Goal: Task Accomplishment & Management: Manage account settings

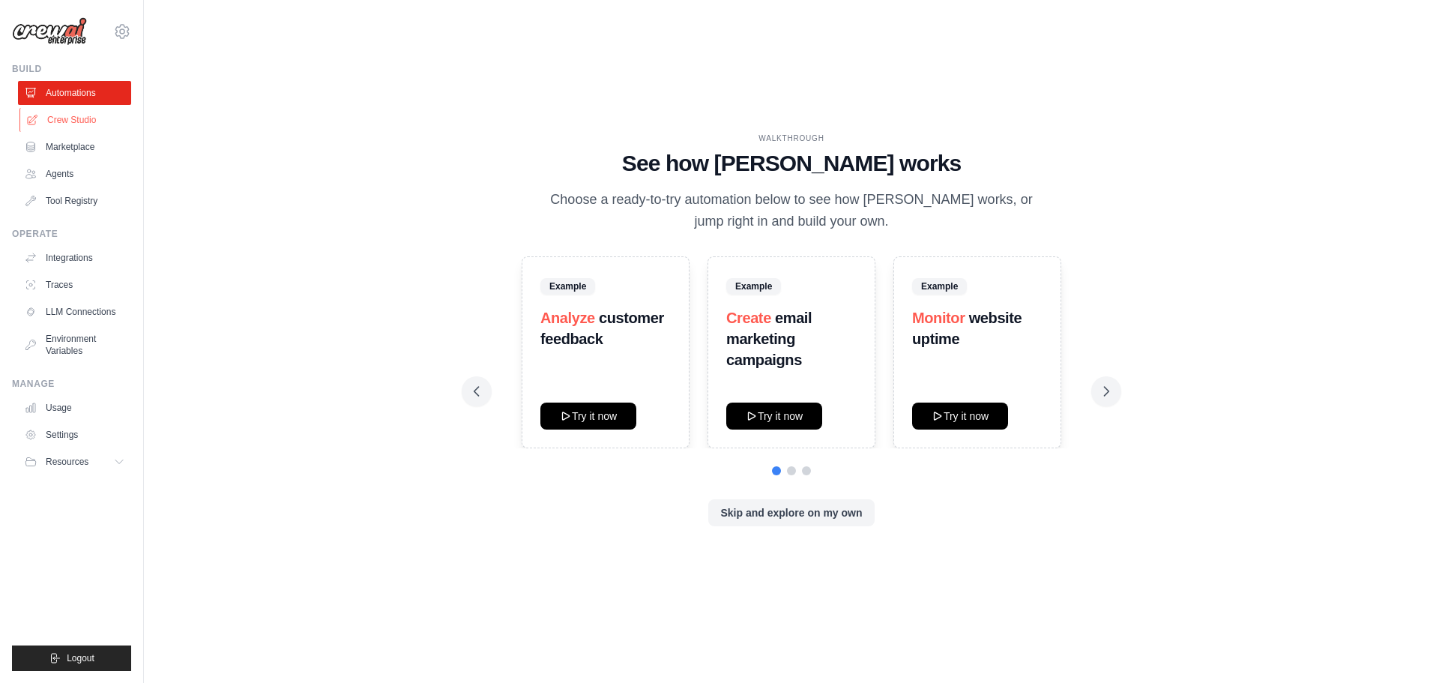
click at [93, 122] on link "Crew Studio" at bounding box center [75, 120] width 113 height 24
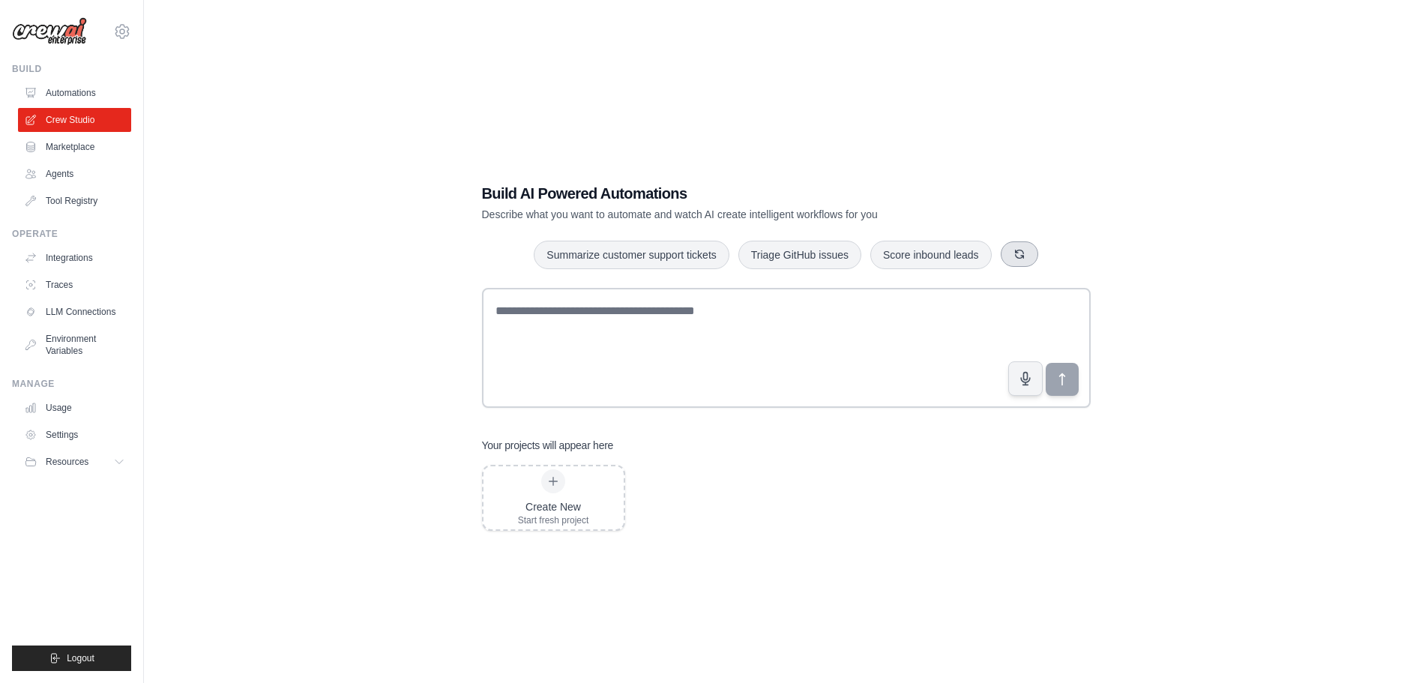
click at [1017, 256] on icon "button" at bounding box center [1019, 254] width 12 height 12
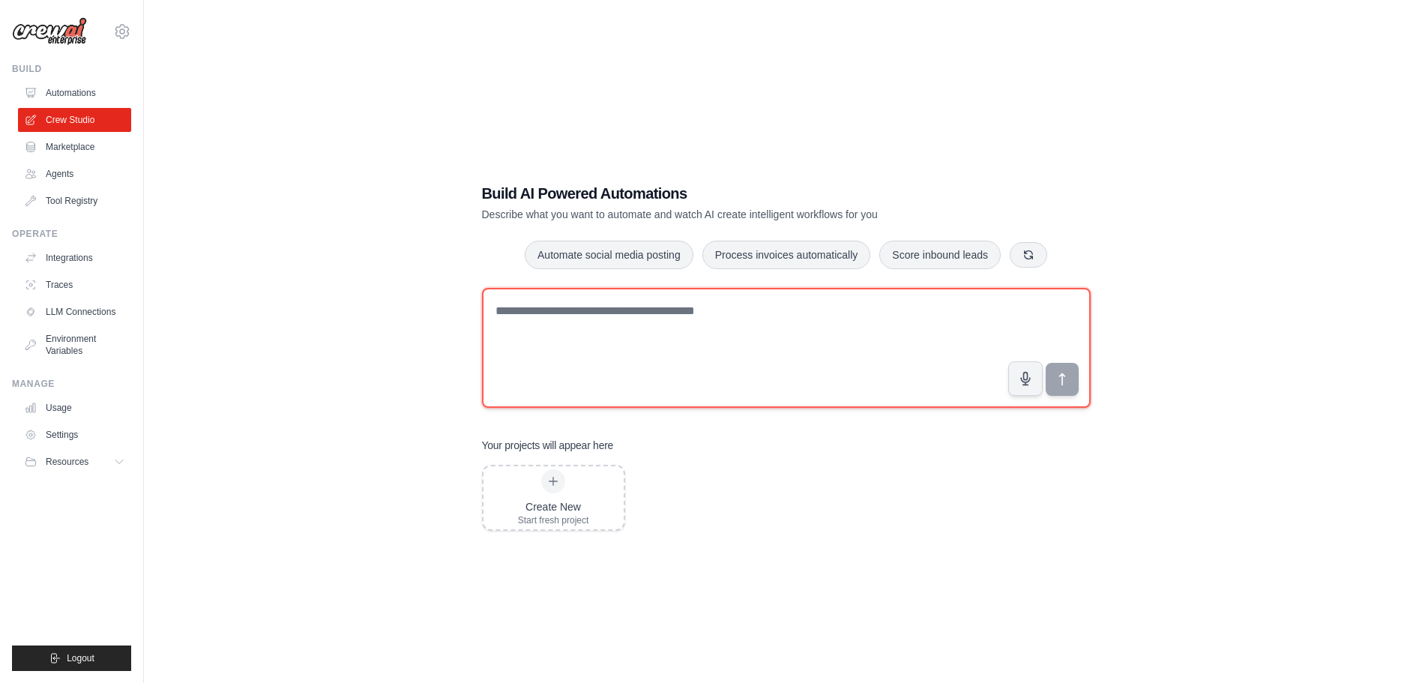
click at [651, 329] on textarea at bounding box center [786, 348] width 609 height 120
type textarea "**********"
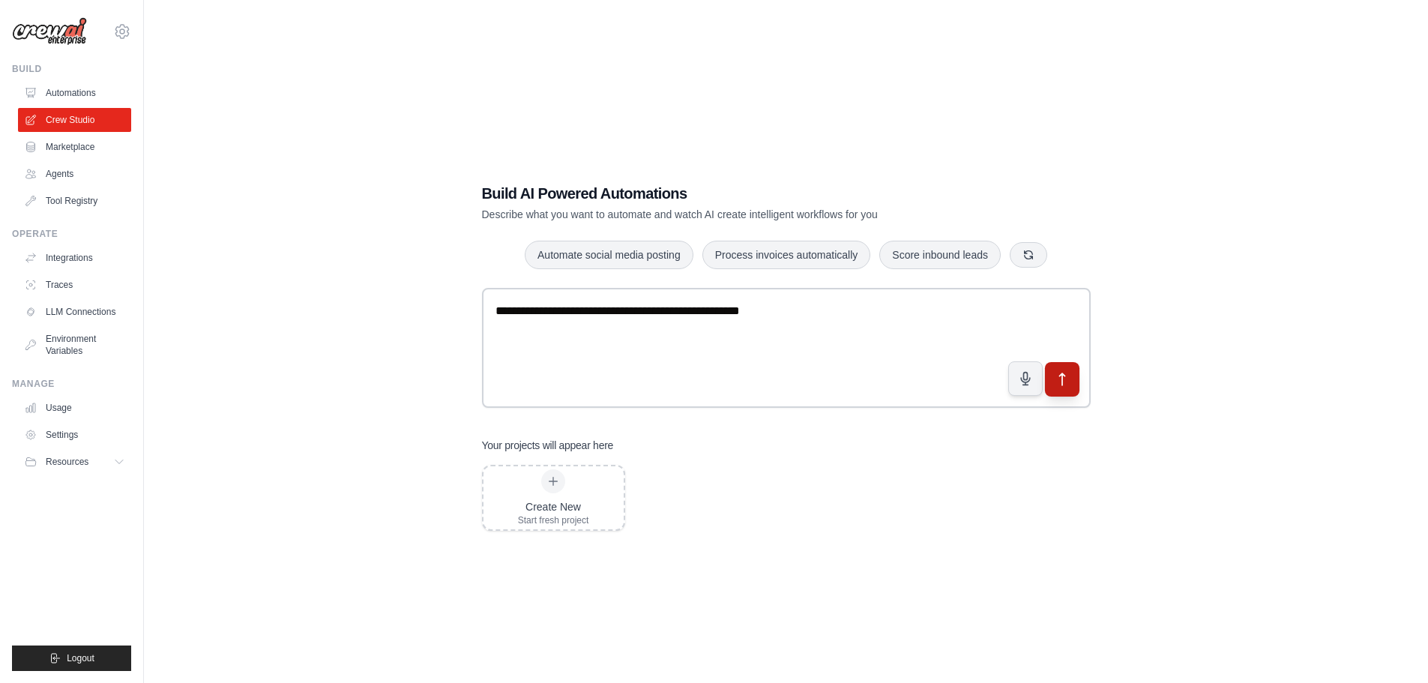
click at [1058, 375] on icon "submit" at bounding box center [1062, 379] width 16 height 16
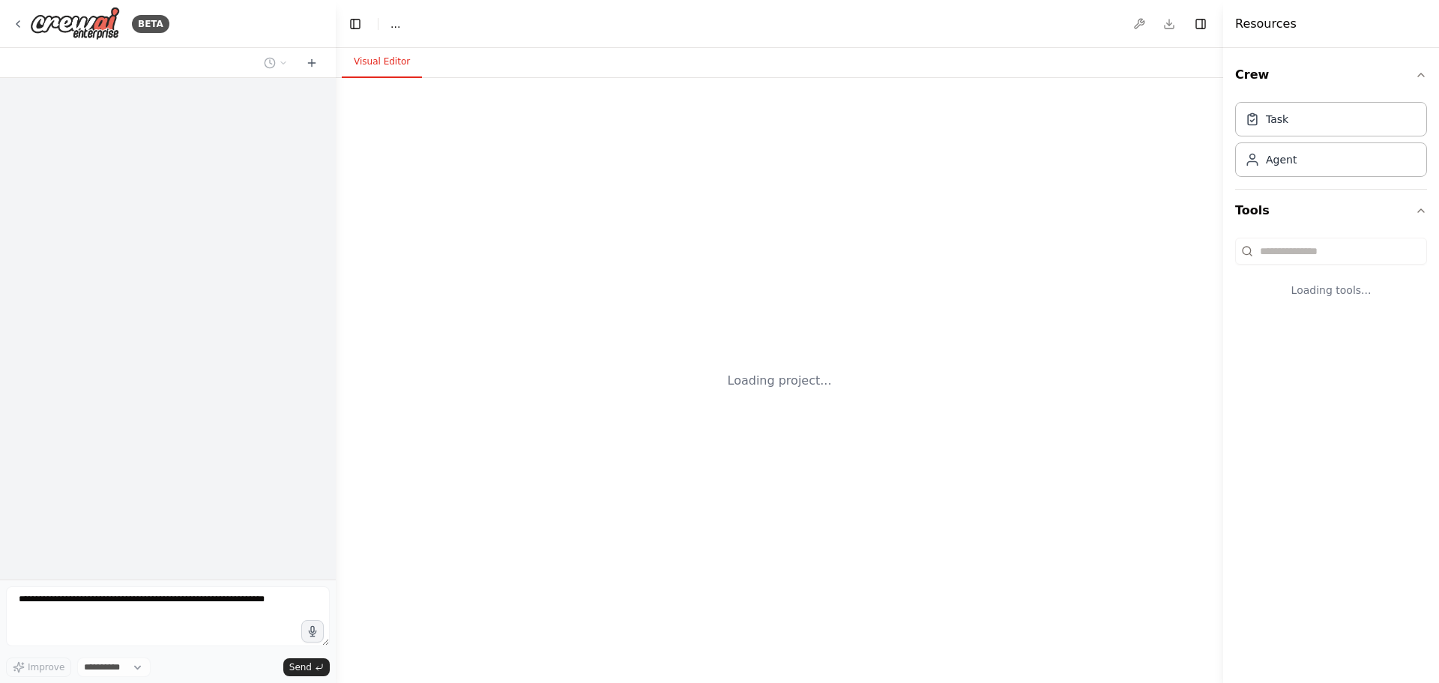
select select "****"
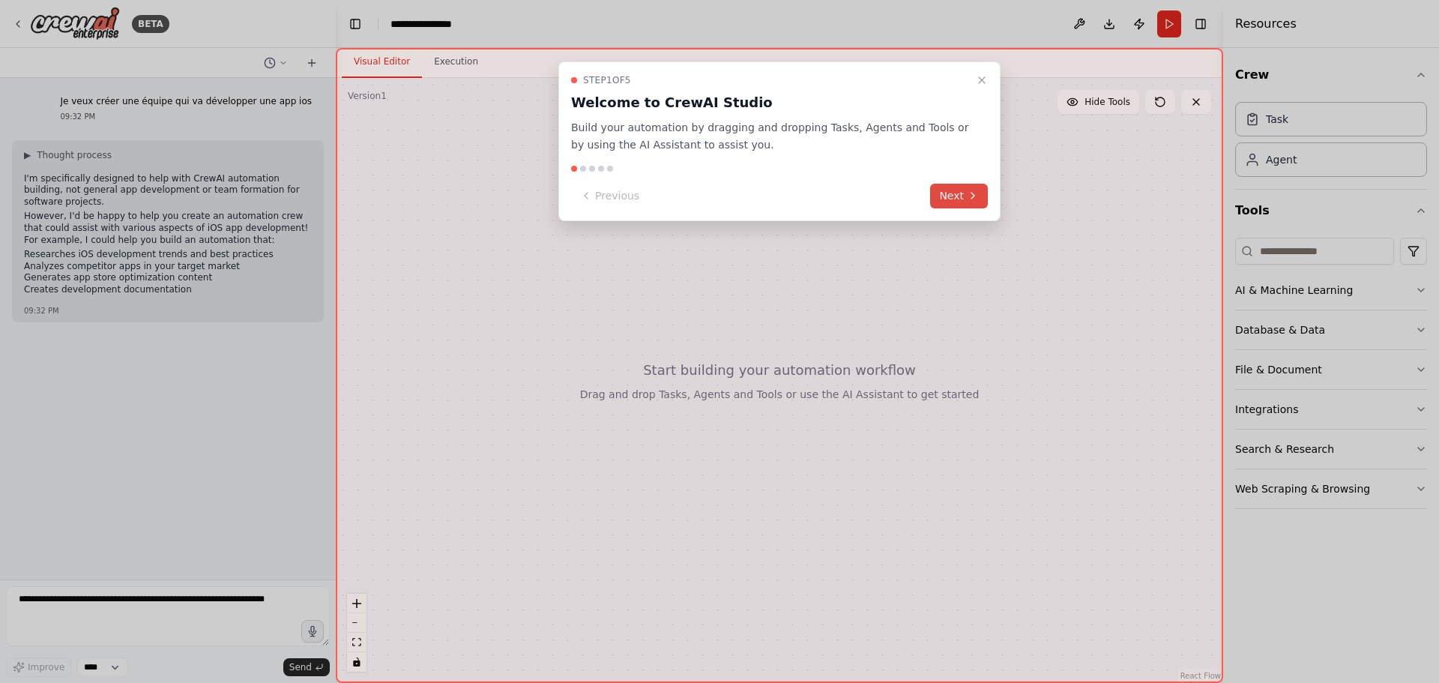
click at [952, 193] on button "Next" at bounding box center [959, 196] width 58 height 25
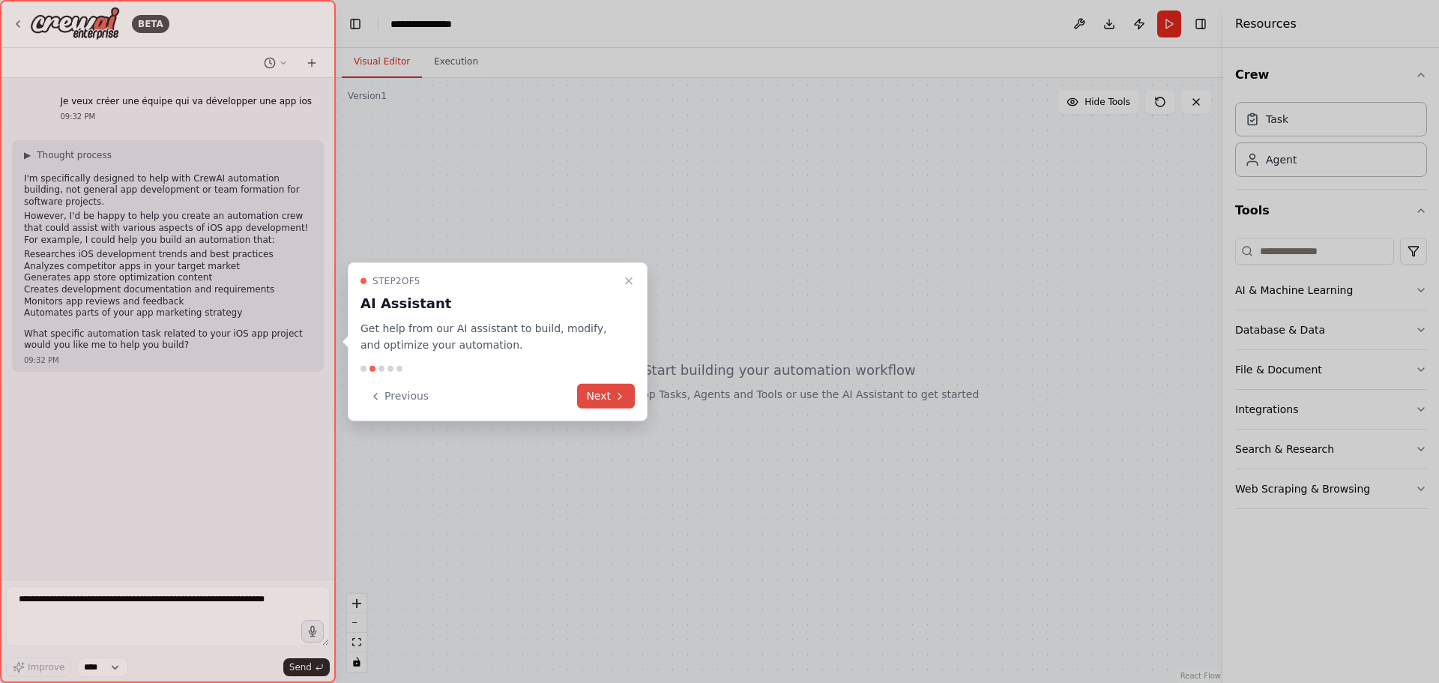
click at [603, 401] on button "Next" at bounding box center [606, 396] width 58 height 25
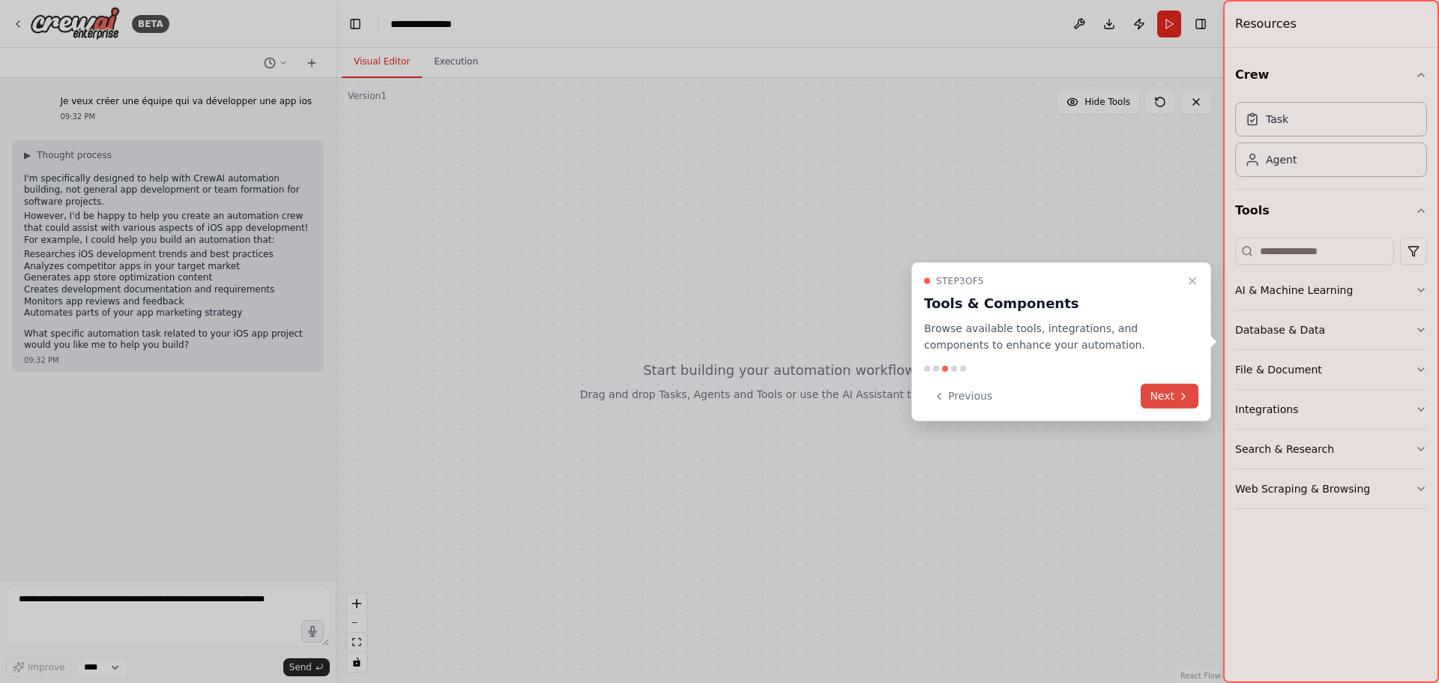
click at [1166, 393] on button "Next" at bounding box center [1170, 396] width 58 height 25
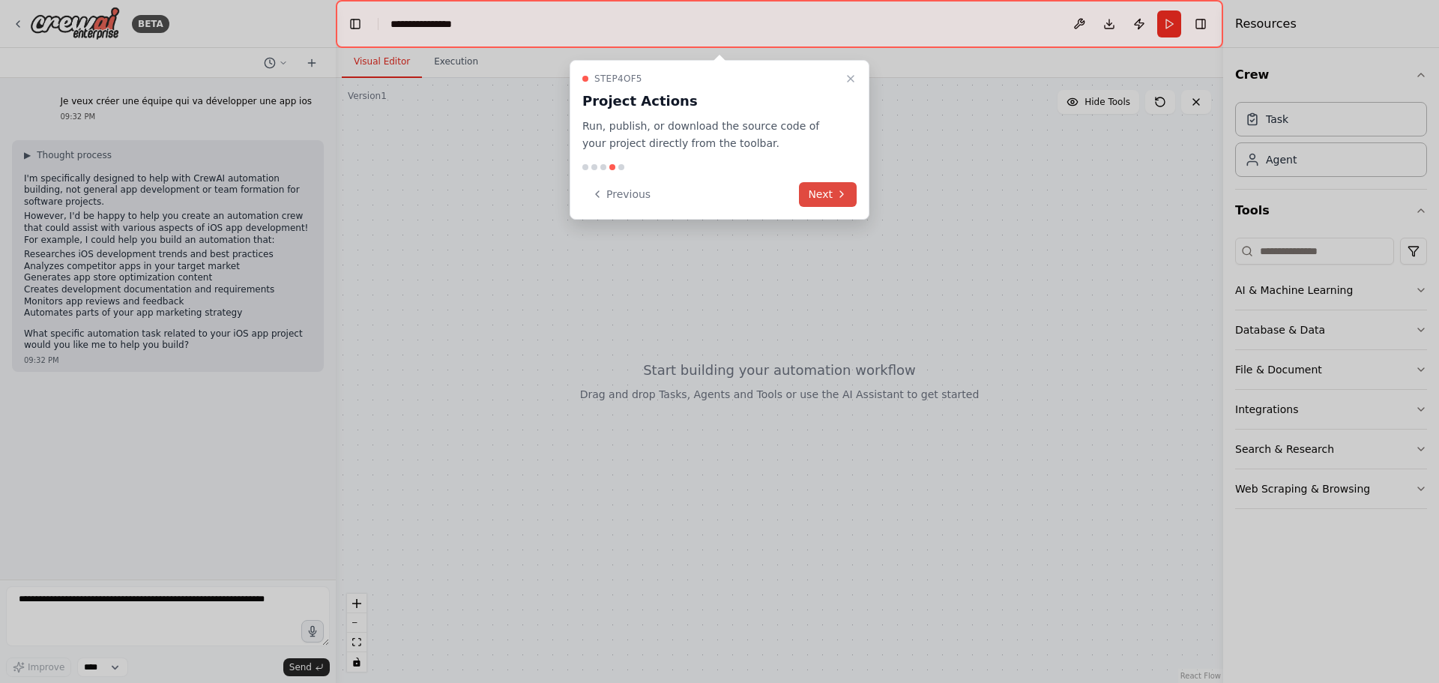
click at [833, 193] on button "Next" at bounding box center [828, 194] width 58 height 25
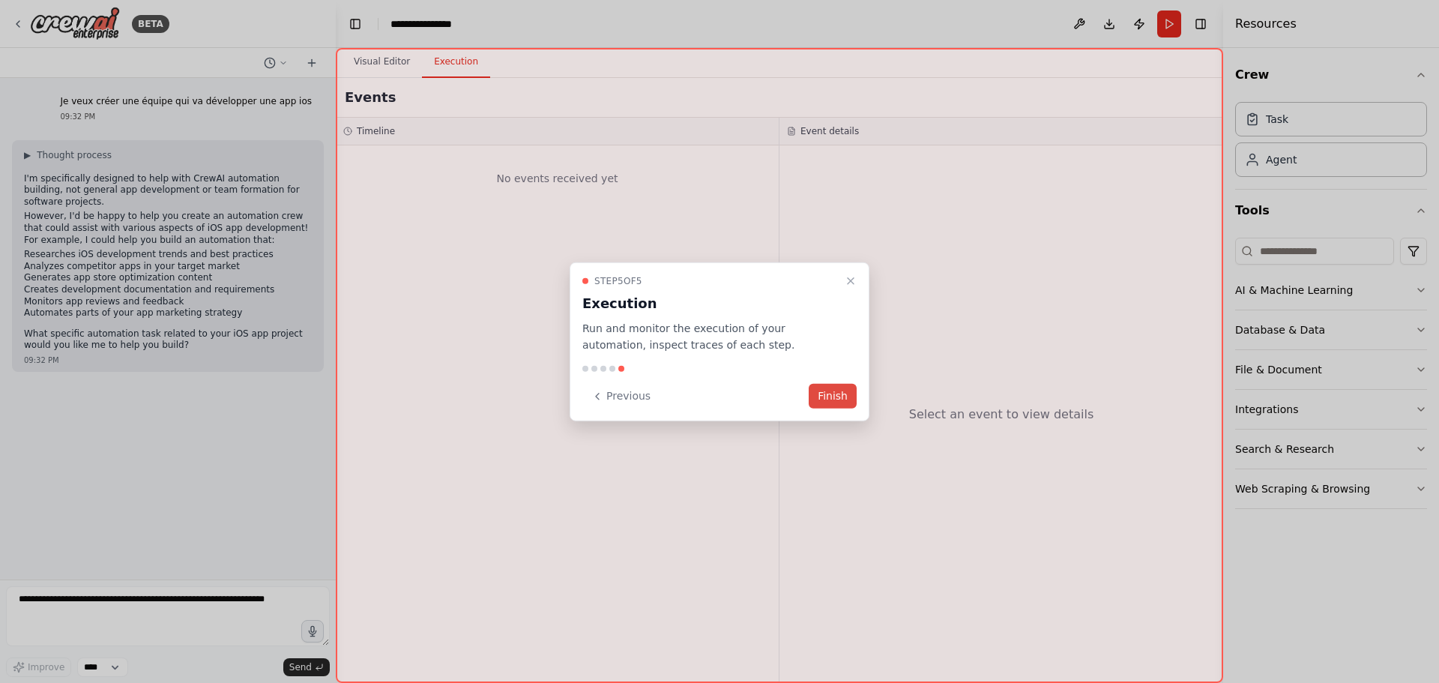
click at [831, 397] on button "Finish" at bounding box center [833, 396] width 48 height 25
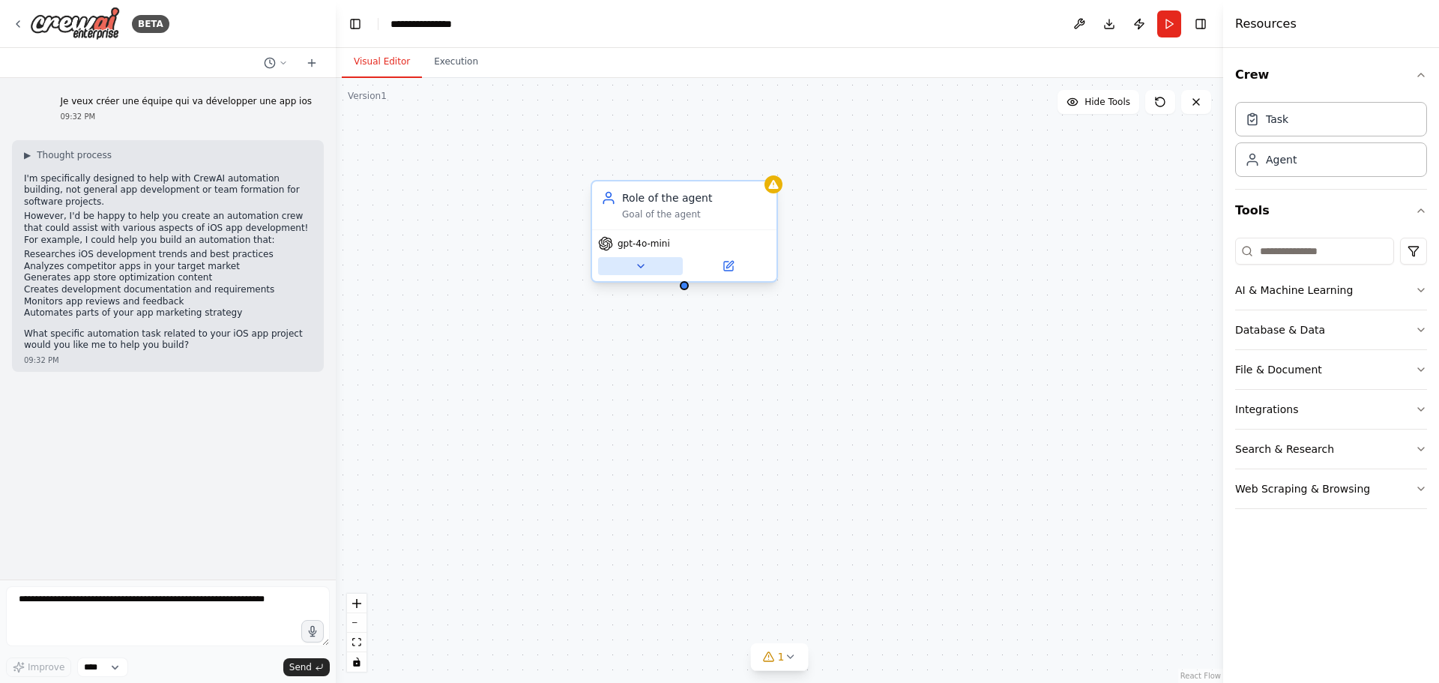
click at [641, 271] on icon at bounding box center [641, 266] width 12 height 12
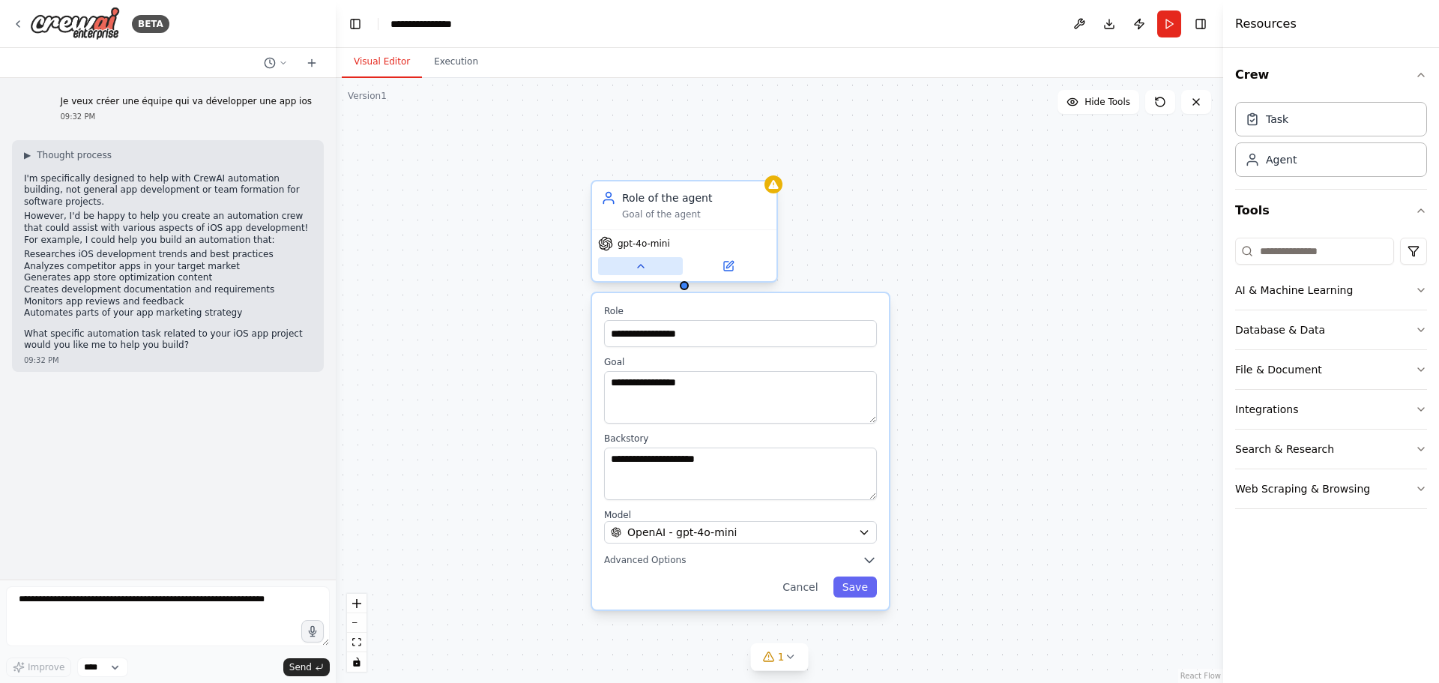
click at [641, 271] on icon at bounding box center [641, 266] width 12 height 12
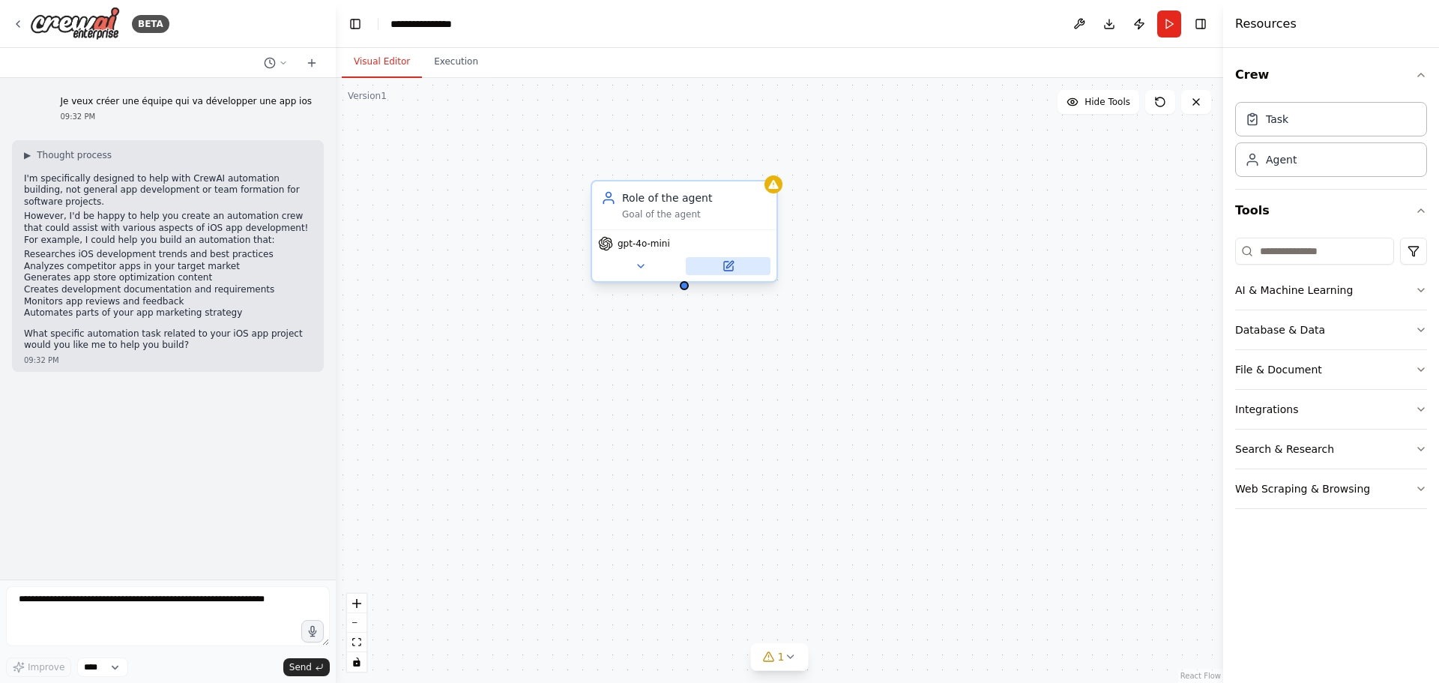
click at [735, 271] on button at bounding box center [728, 266] width 85 height 18
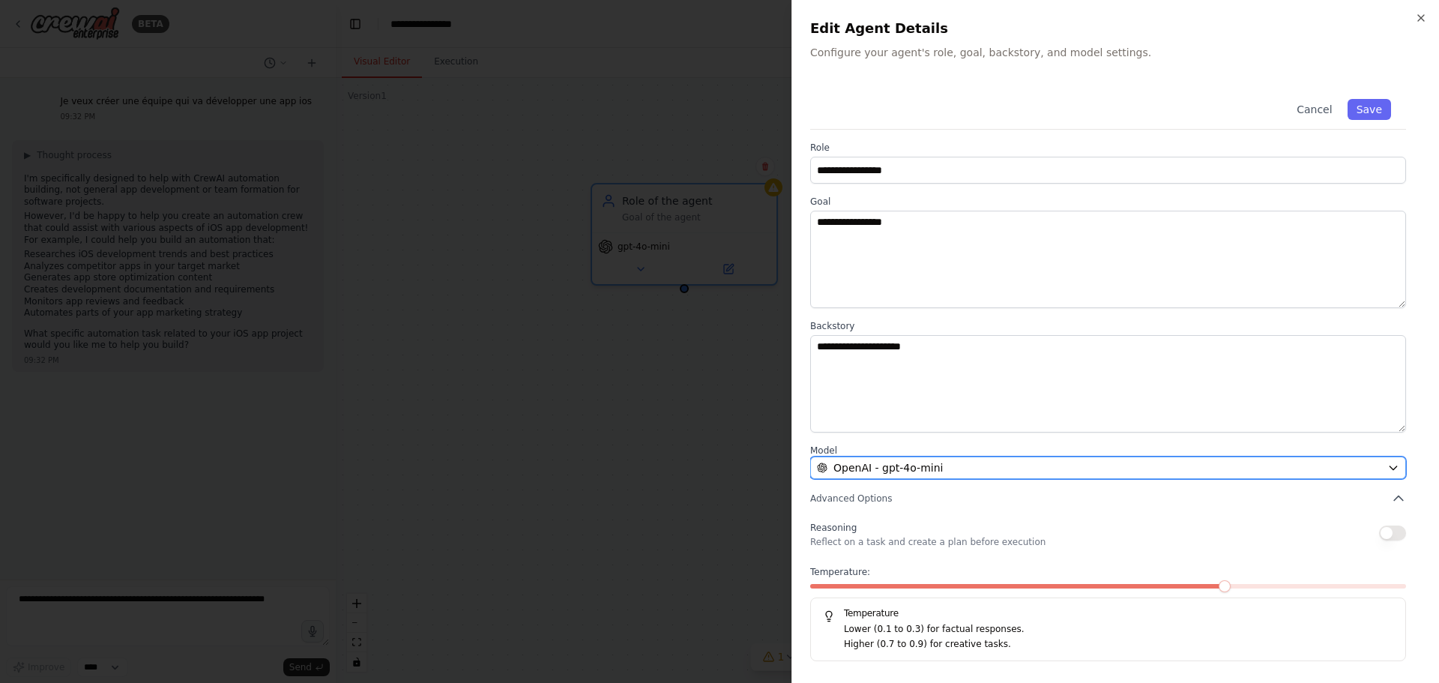
click at [897, 471] on span "OpenAI - gpt-4o-mini" at bounding box center [887, 467] width 109 height 15
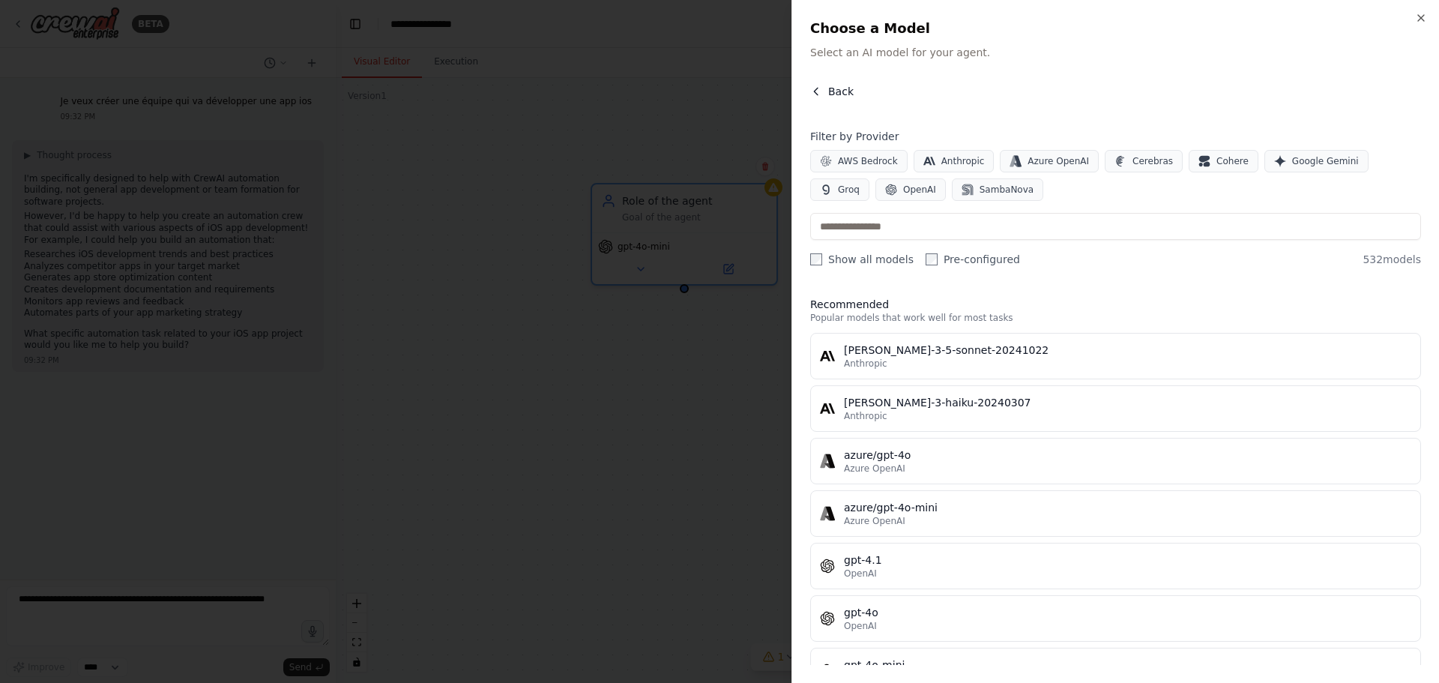
click at [816, 90] on icon "button" at bounding box center [816, 91] width 4 height 7
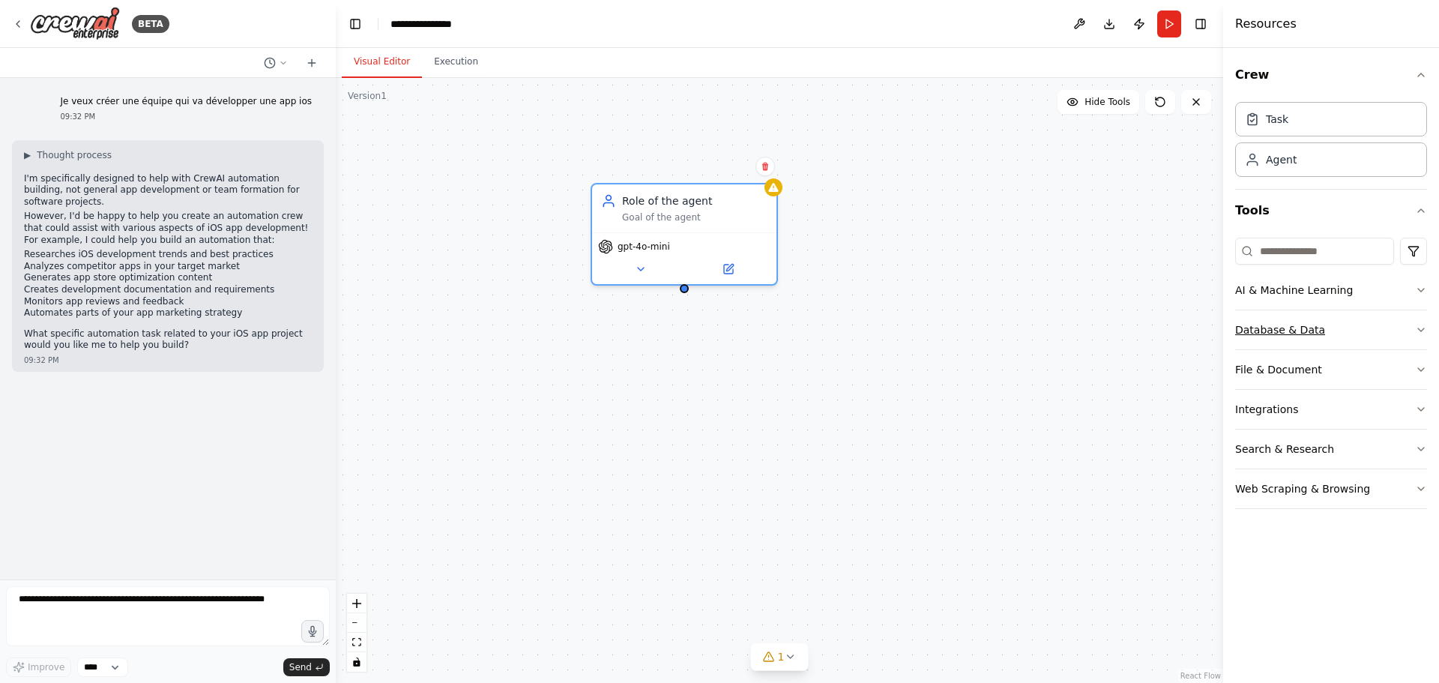
click at [1422, 328] on icon "button" at bounding box center [1421, 330] width 12 height 12
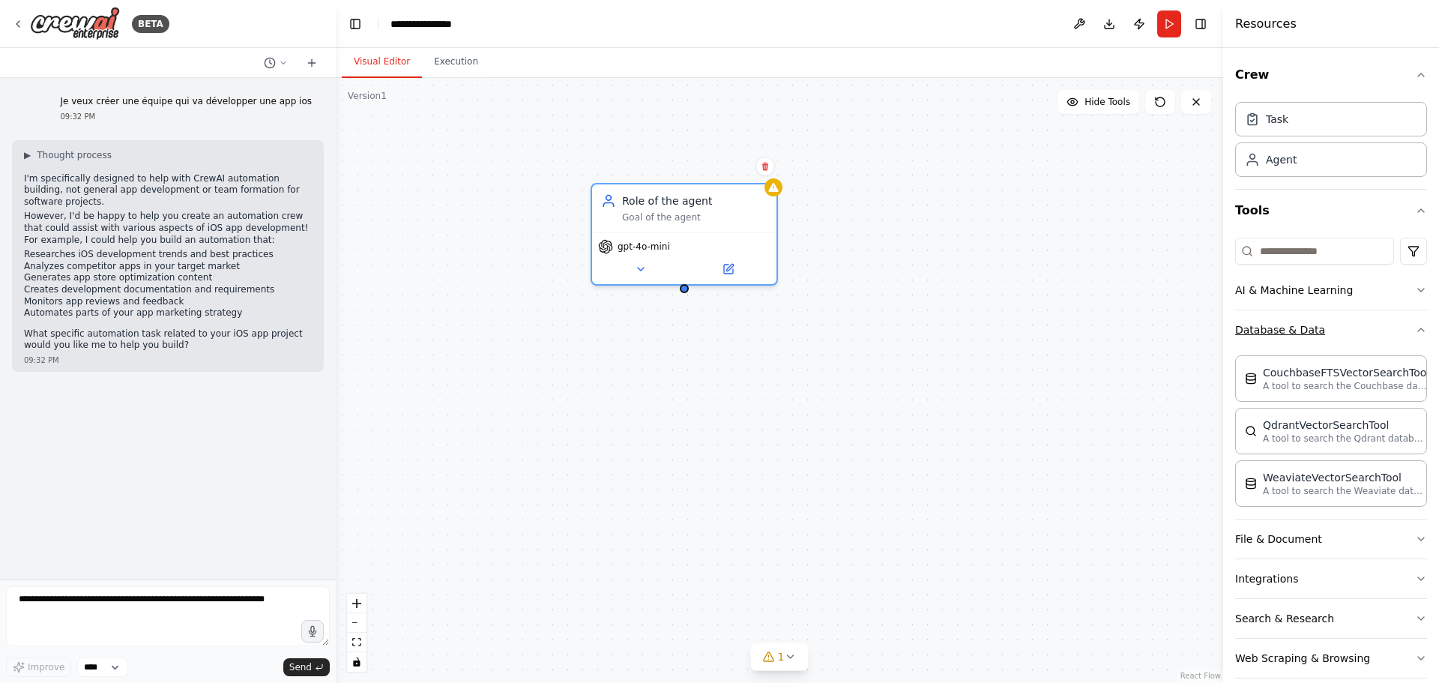
click at [1422, 328] on div "Crew Task Agent Tools AI & Machine Learning Database & Data CouchbaseFTSVectorS…" at bounding box center [1331, 365] width 216 height 635
click at [1415, 329] on icon "button" at bounding box center [1421, 330] width 12 height 12
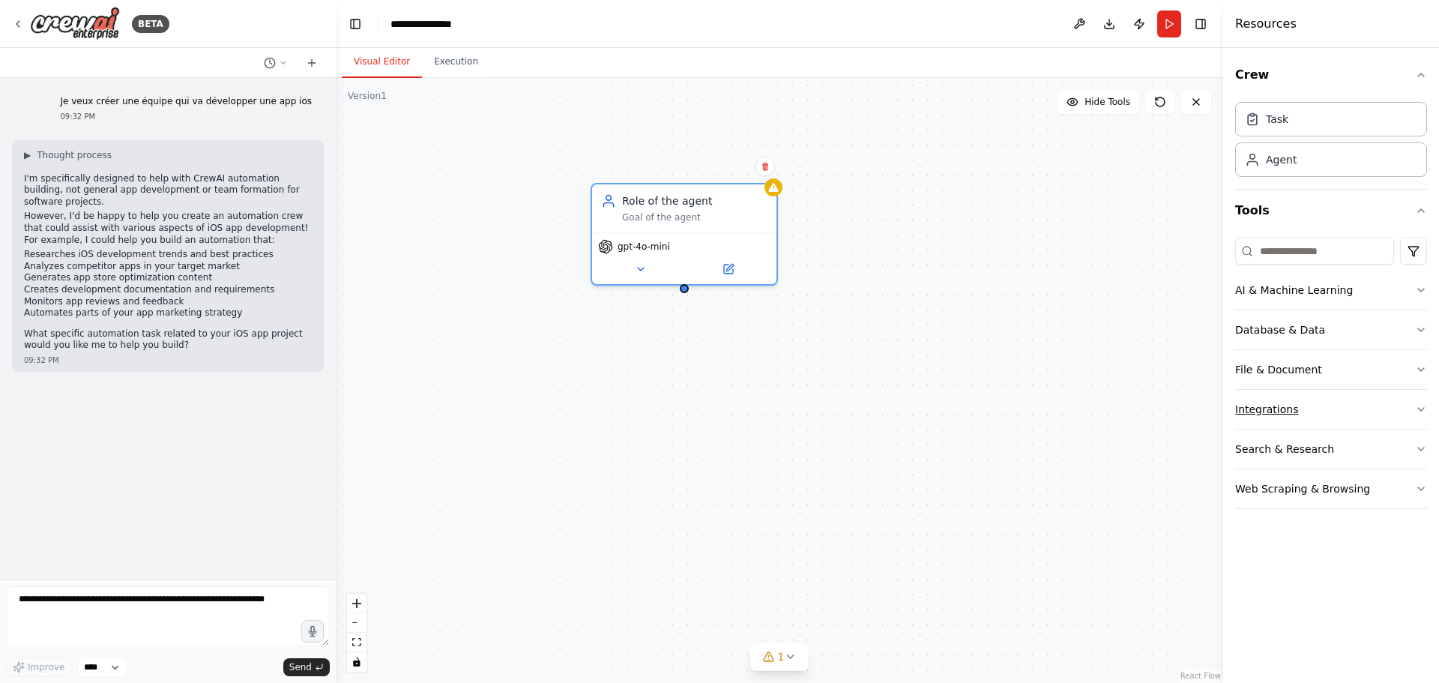
click at [1414, 402] on button "Integrations" at bounding box center [1331, 409] width 192 height 39
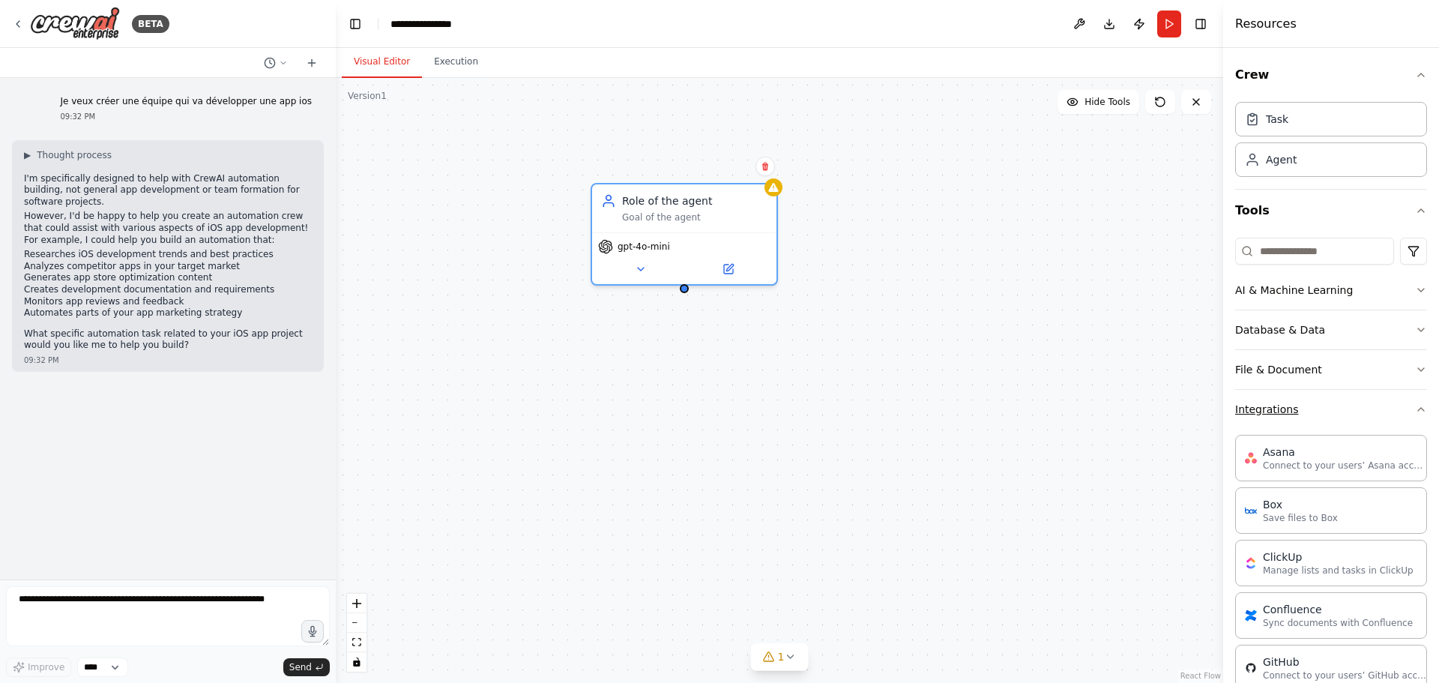
click at [1415, 407] on icon "button" at bounding box center [1421, 409] width 12 height 12
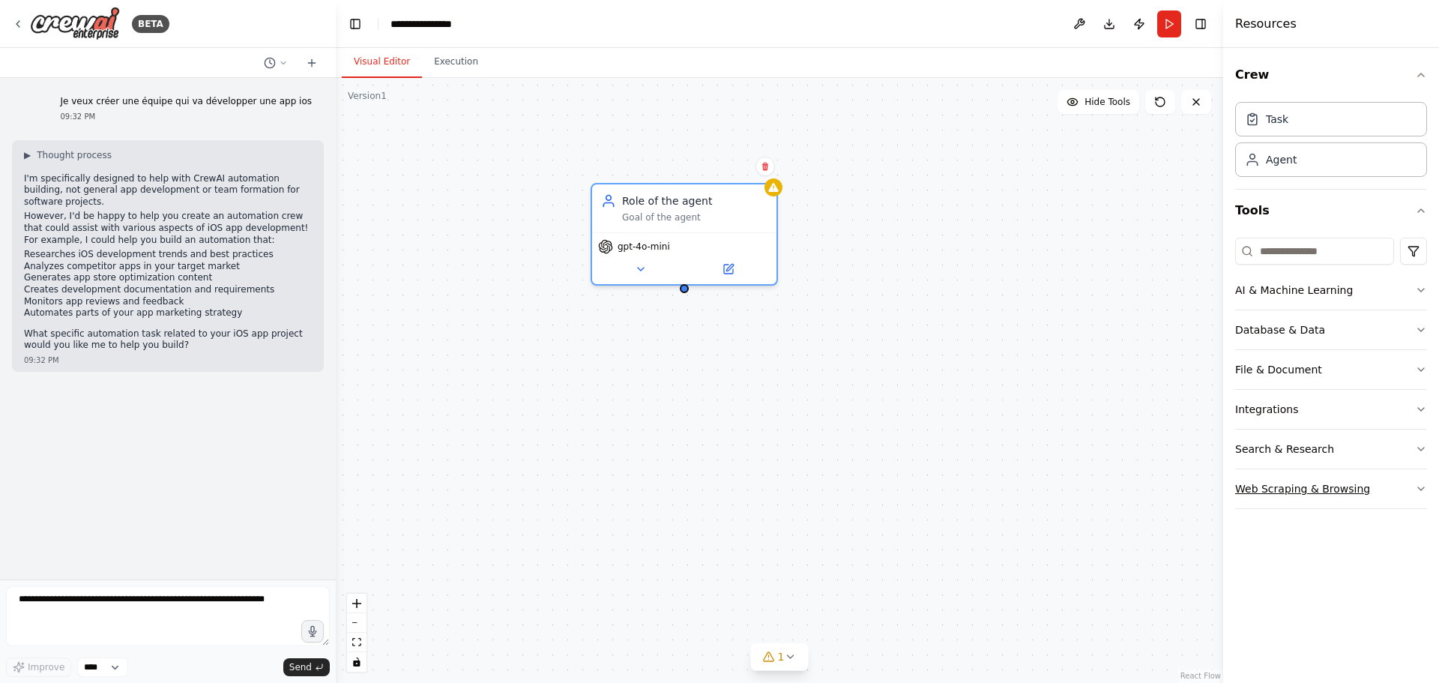
click at [1418, 489] on icon "button" at bounding box center [1421, 489] width 12 height 12
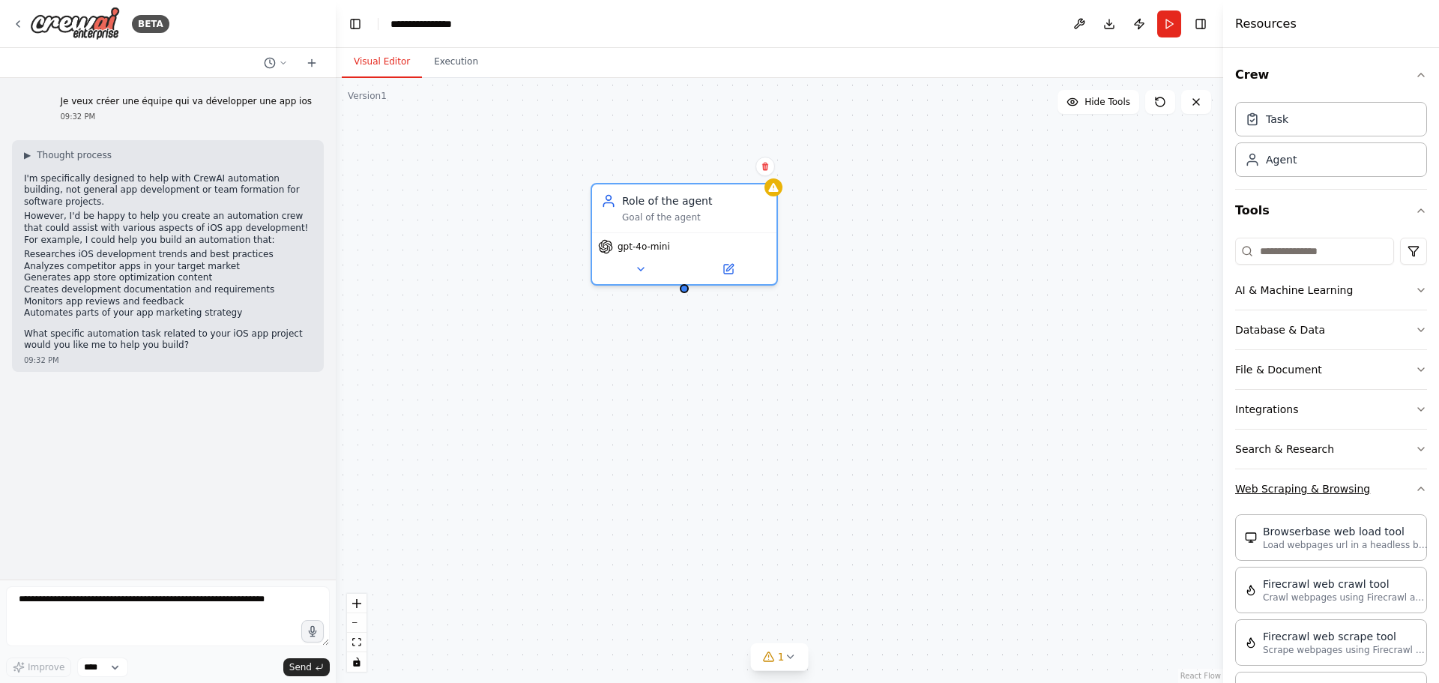
click at [1415, 489] on icon "button" at bounding box center [1421, 489] width 12 height 12
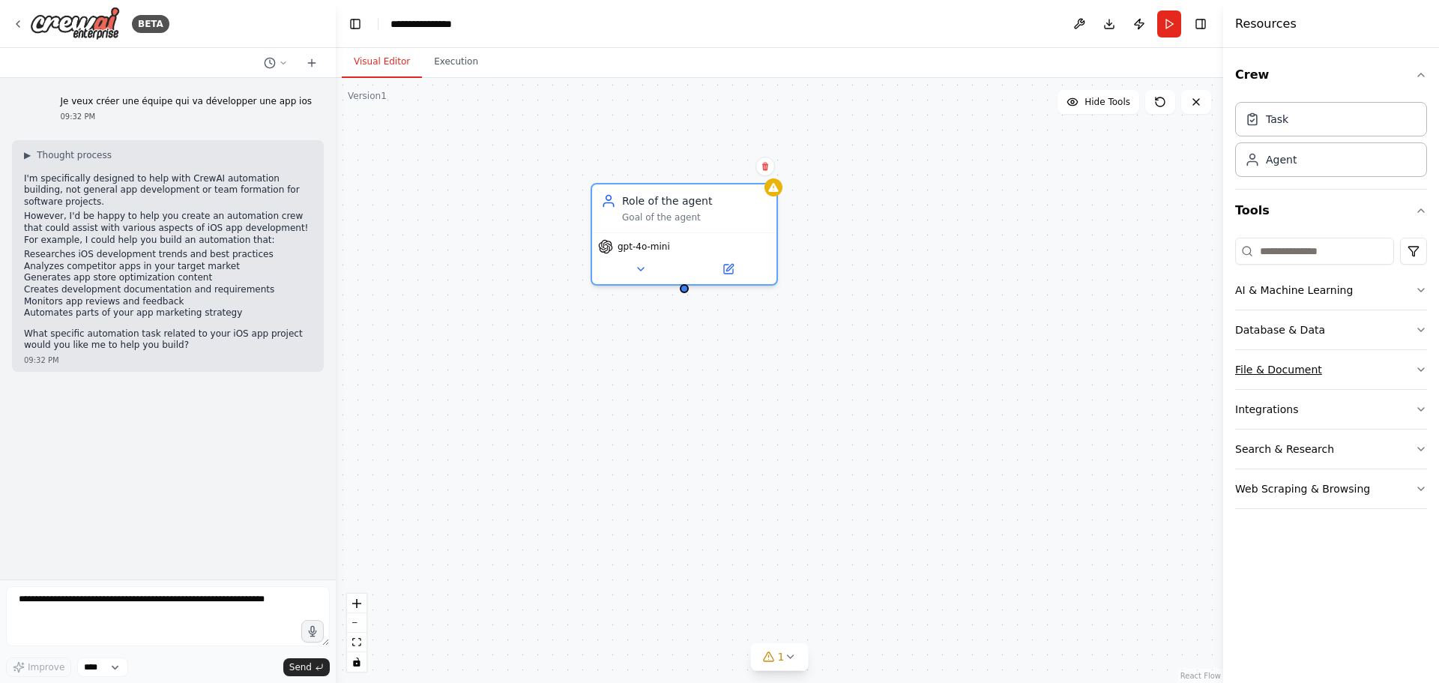
click at [1420, 367] on icon "button" at bounding box center [1421, 370] width 12 height 12
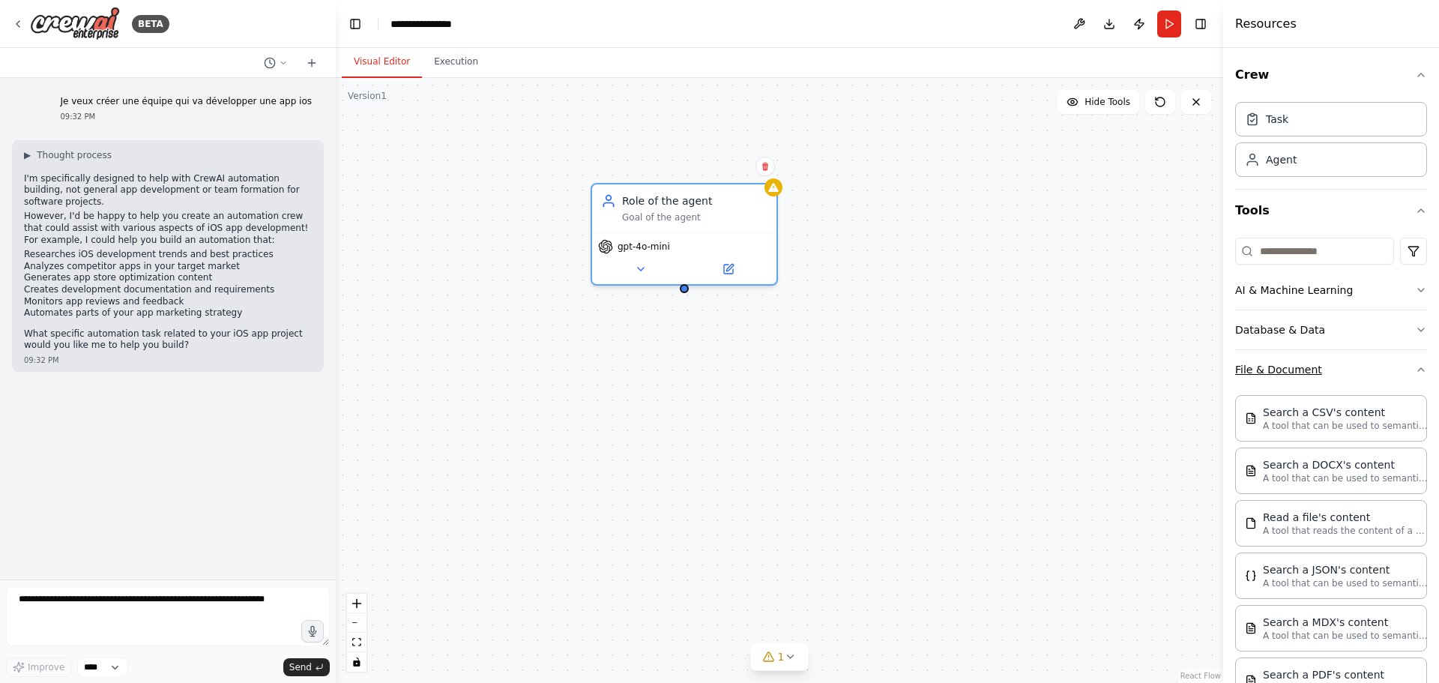
click at [1420, 367] on div "Crew Task Agent Tools AI & Machine Learning Database & Data File & Document Sea…" at bounding box center [1331, 365] width 216 height 635
click at [1418, 368] on icon "button" at bounding box center [1421, 369] width 6 height 3
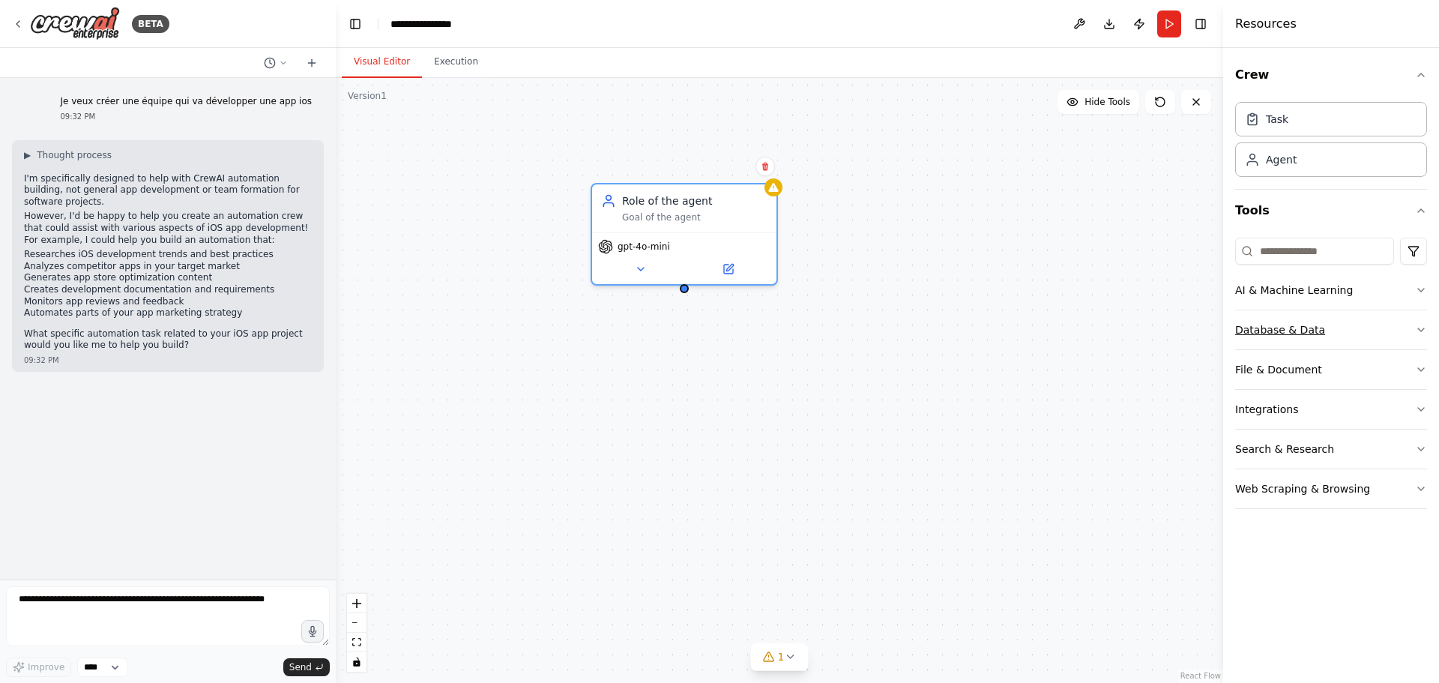
click at [1418, 329] on icon "button" at bounding box center [1421, 330] width 12 height 12
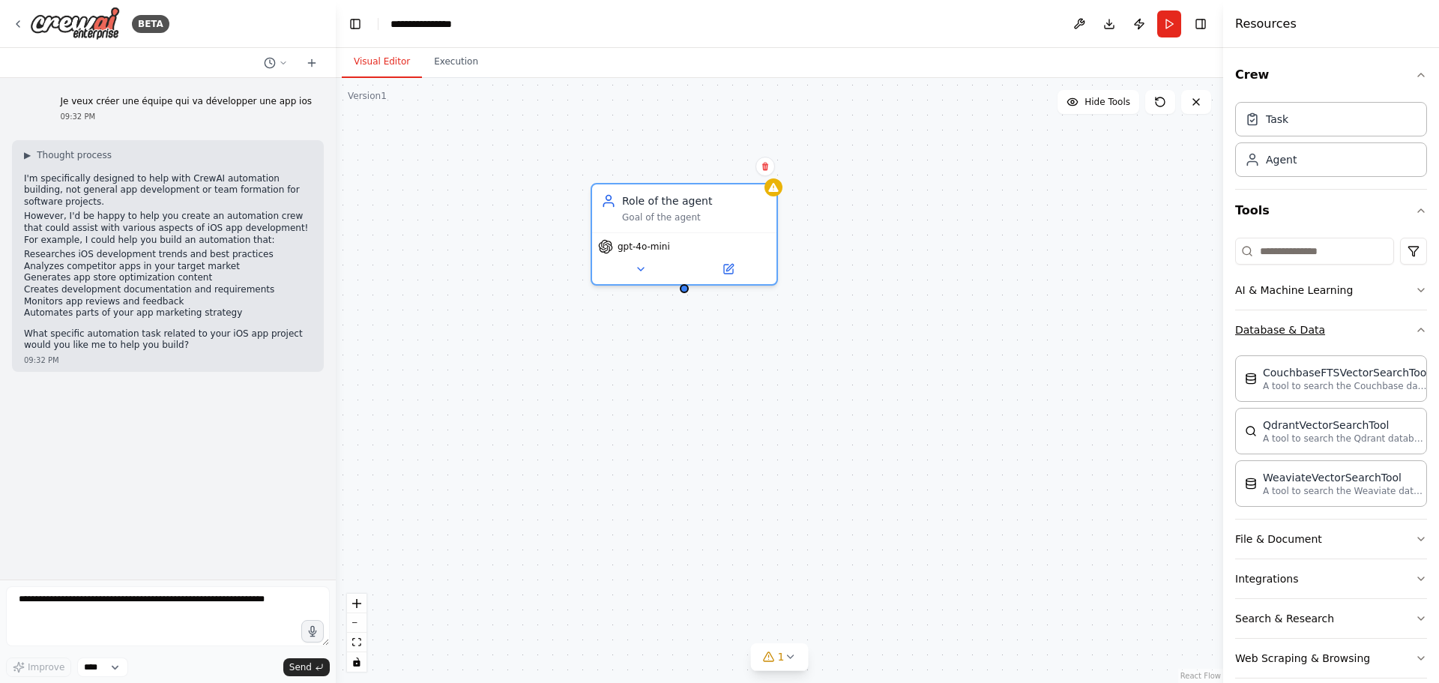
click at [1418, 329] on div "Crew Task Agent Tools AI & Machine Learning Database & Data CouchbaseFTSVectorS…" at bounding box center [1331, 365] width 216 height 635
click at [1415, 328] on icon "button" at bounding box center [1421, 330] width 12 height 12
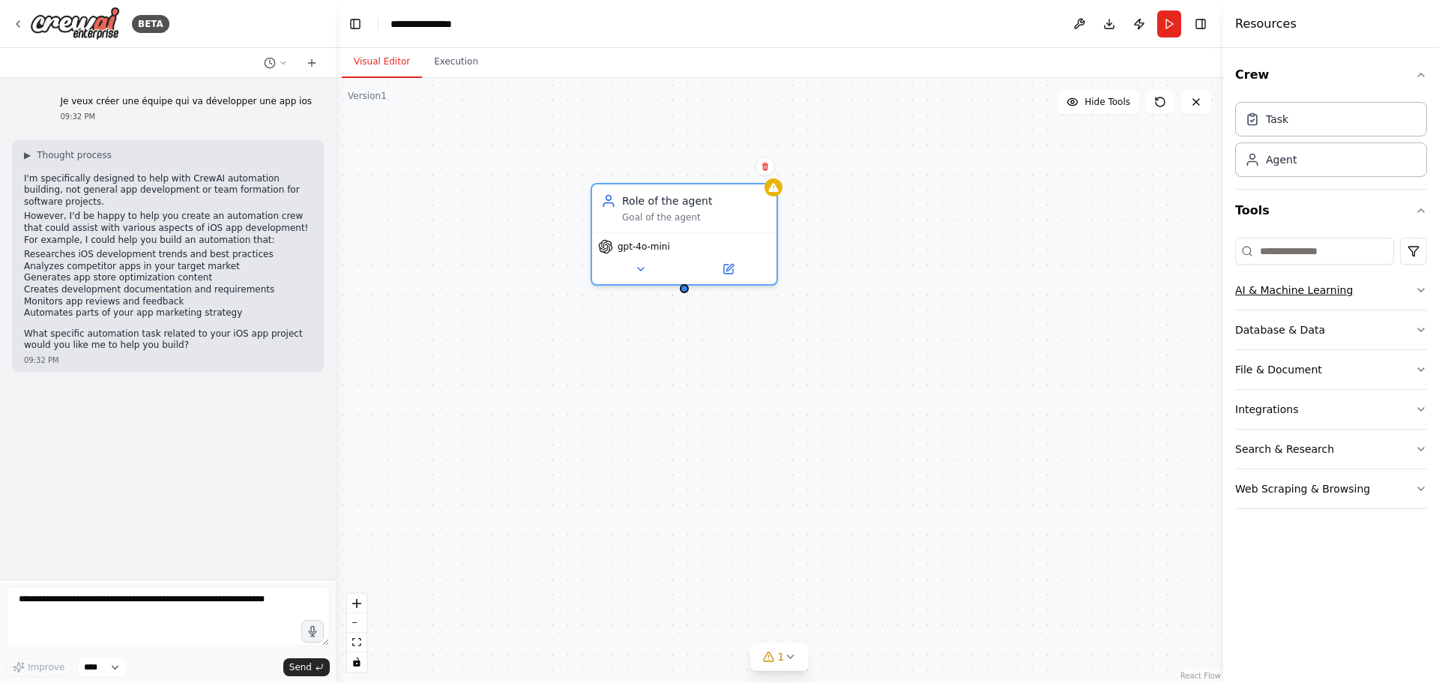
click at [1421, 284] on icon "button" at bounding box center [1421, 290] width 12 height 12
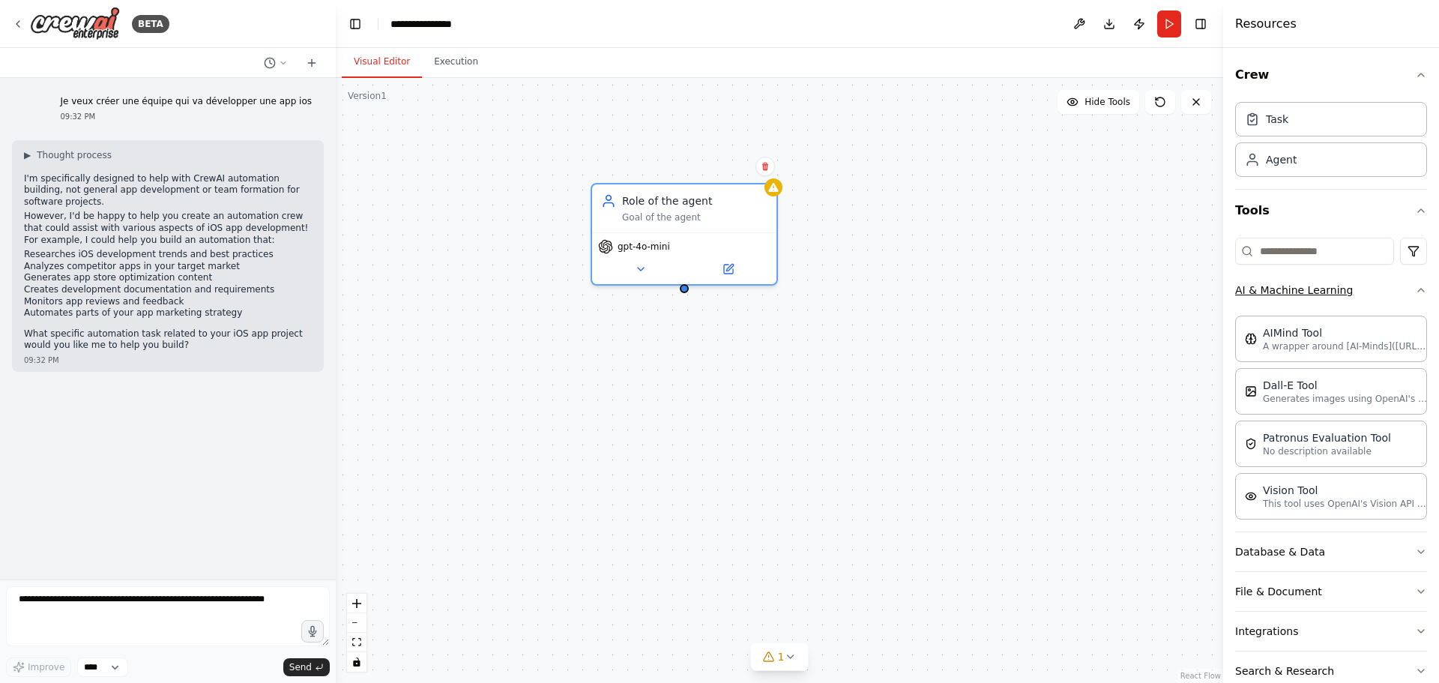
click at [1415, 289] on icon "button" at bounding box center [1421, 290] width 12 height 12
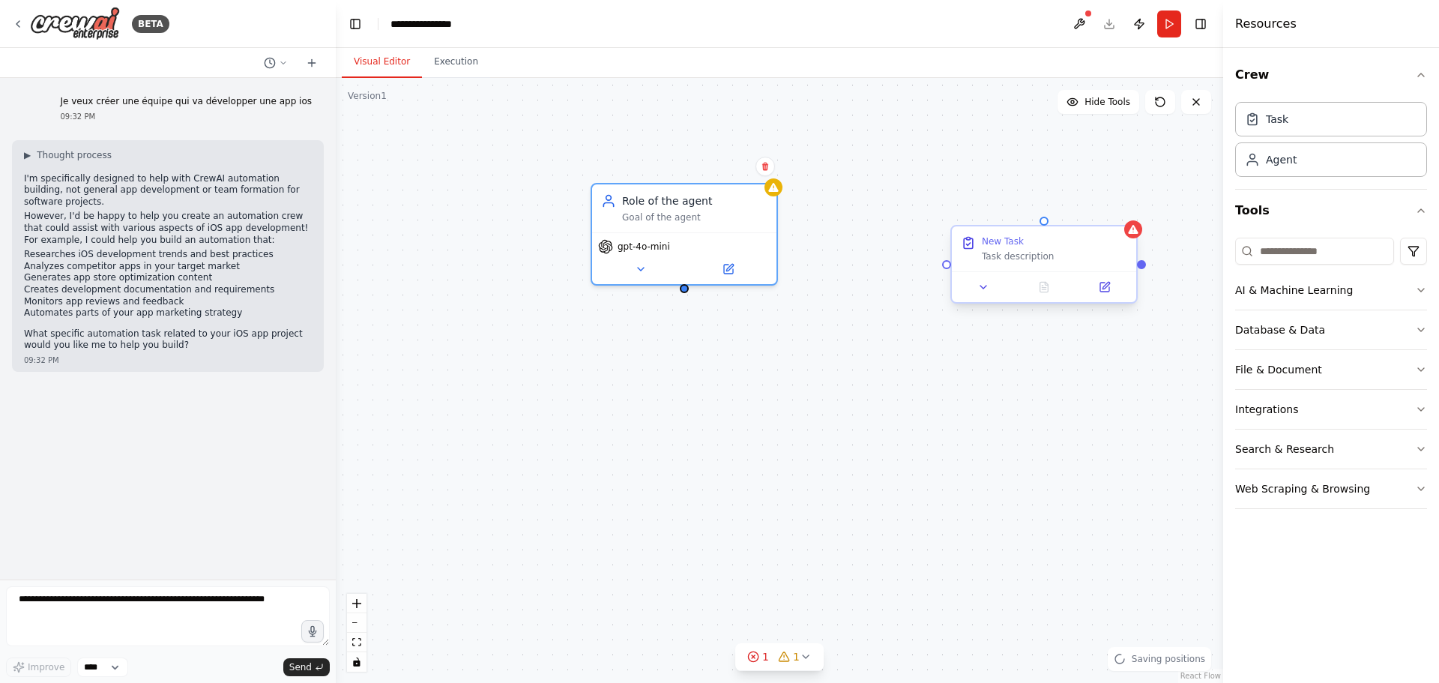
click at [1014, 256] on div "Task description" at bounding box center [1054, 256] width 145 height 12
drag, startPoint x: 684, startPoint y: 286, endPoint x: 947, endPoint y: 269, distance: 263.6
click at [947, 269] on div "Role of the agent Goal of the agent gpt-4o-mini New Task Task description" at bounding box center [779, 380] width 887 height 605
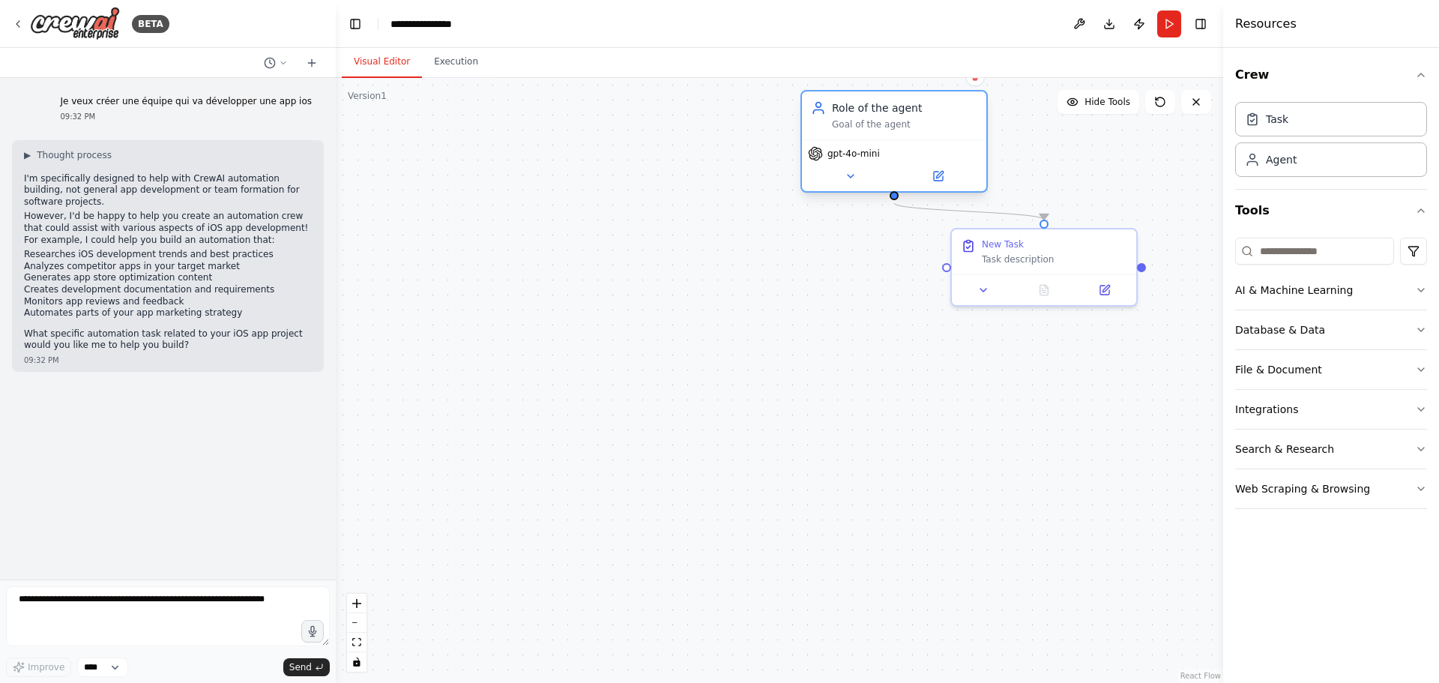
drag, startPoint x: 717, startPoint y: 222, endPoint x: 918, endPoint y: 140, distance: 217.5
click at [918, 139] on div "Role of the agent Goal of the agent" at bounding box center [894, 115] width 184 height 48
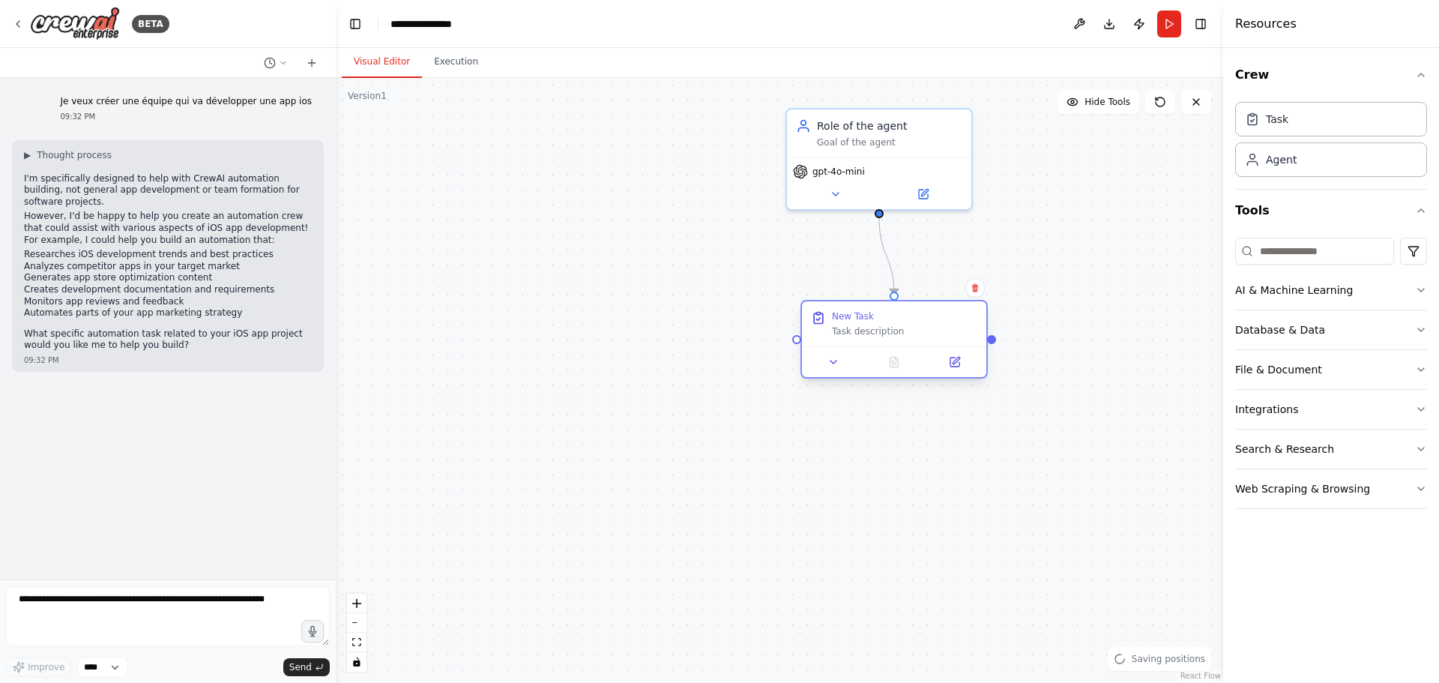
drag, startPoint x: 1055, startPoint y: 245, endPoint x: 903, endPoint y: 317, distance: 168.3
click at [903, 317] on div "New Task" at bounding box center [904, 316] width 145 height 12
click at [902, 317] on div "New Task" at bounding box center [904, 316] width 145 height 12
click at [953, 358] on icon at bounding box center [954, 362] width 9 height 9
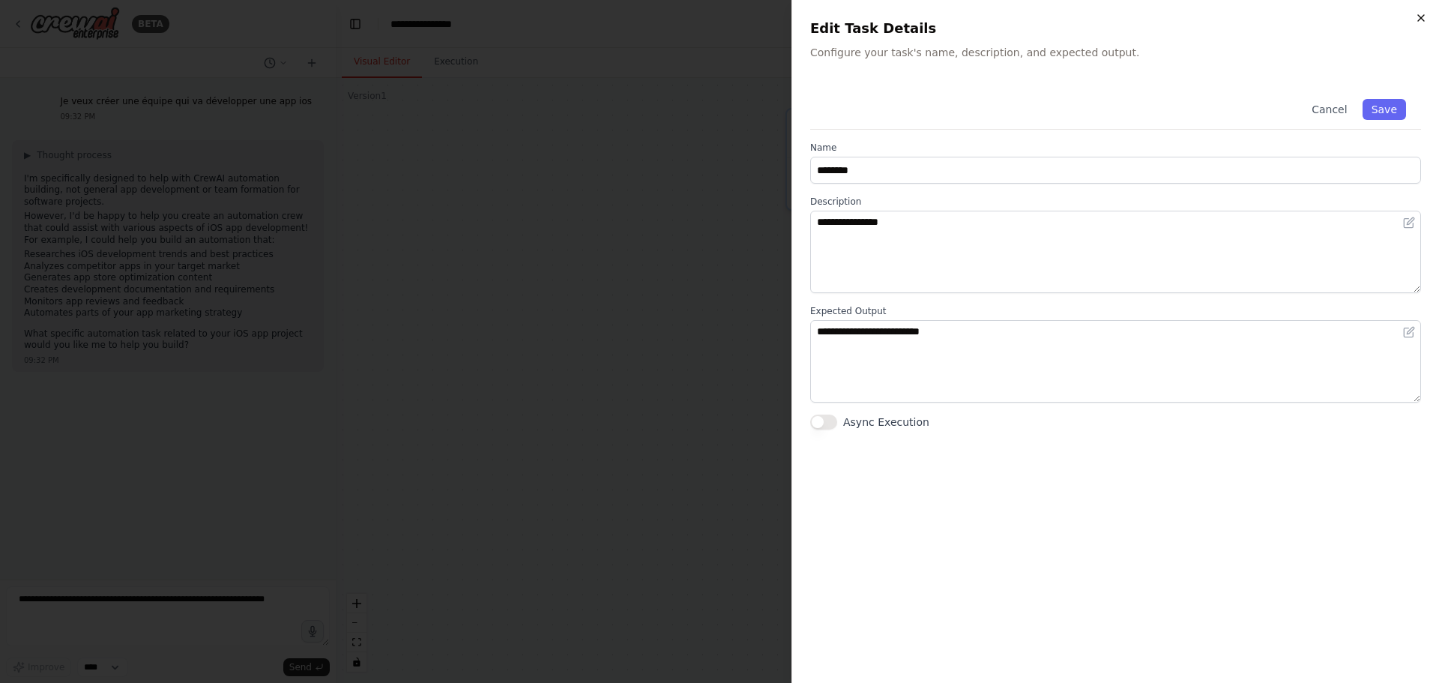
click at [1418, 22] on icon "button" at bounding box center [1421, 18] width 12 height 12
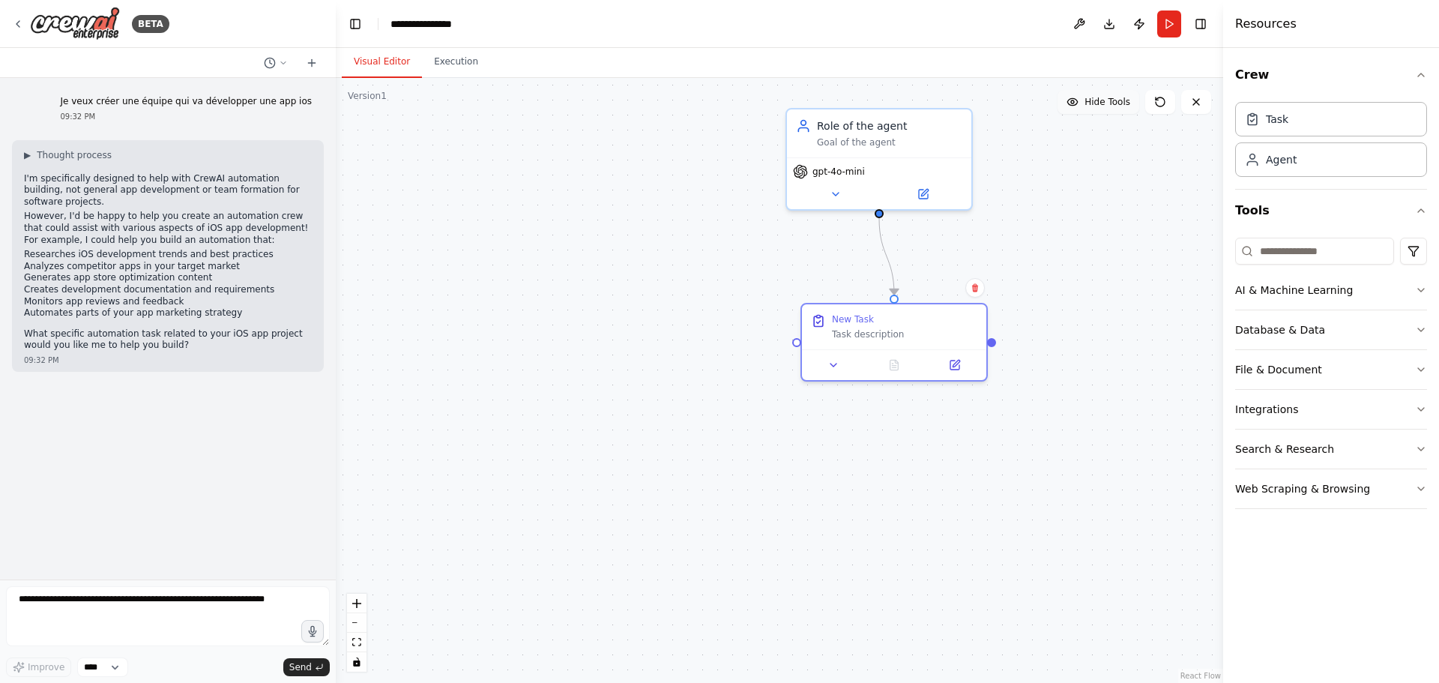
click at [1091, 109] on button "Hide Tools" at bounding box center [1099, 102] width 82 height 24
click at [1091, 107] on span "Show Tools" at bounding box center [1105, 102] width 49 height 12
click at [1419, 286] on icon "button" at bounding box center [1421, 290] width 12 height 12
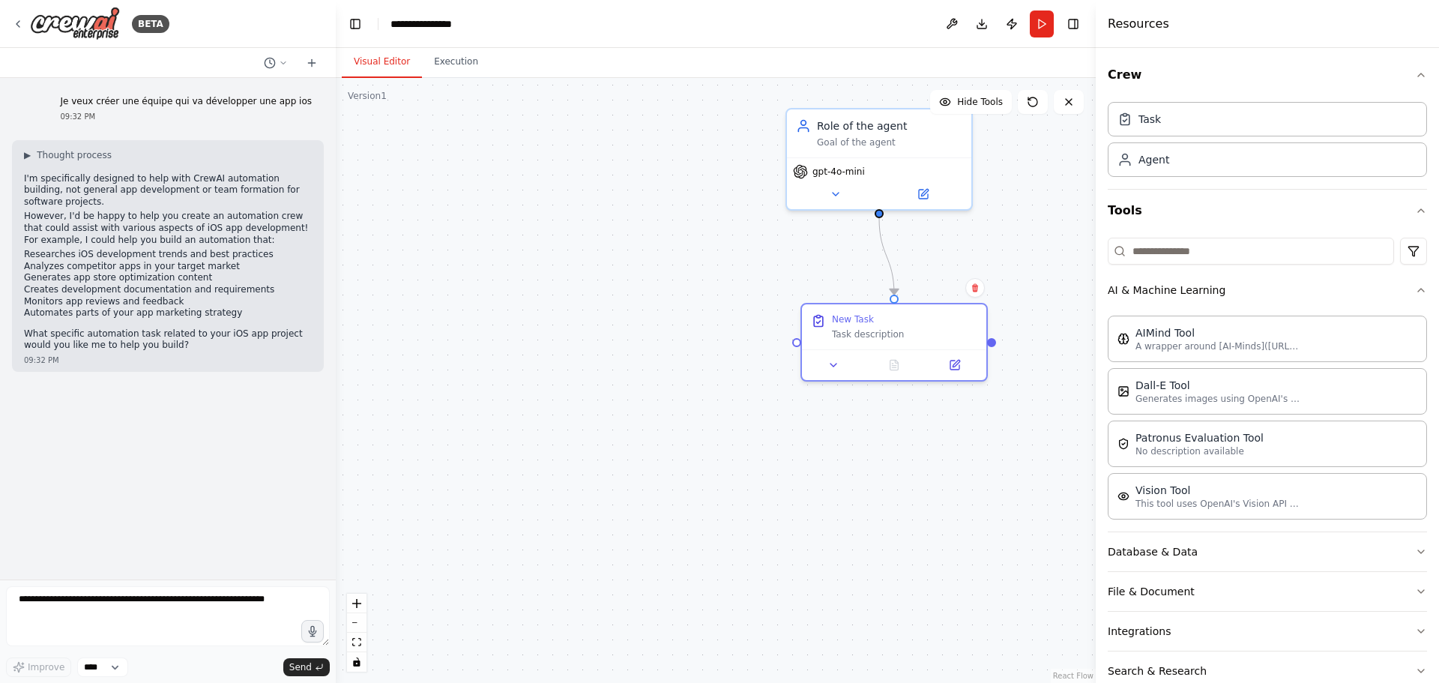
drag, startPoint x: 1224, startPoint y: 326, endPoint x: 1096, endPoint y: 326, distance: 128.2
click at [1096, 326] on div at bounding box center [1099, 341] width 6 height 683
click at [161, 608] on textarea at bounding box center [168, 616] width 324 height 60
type textarea "**********"
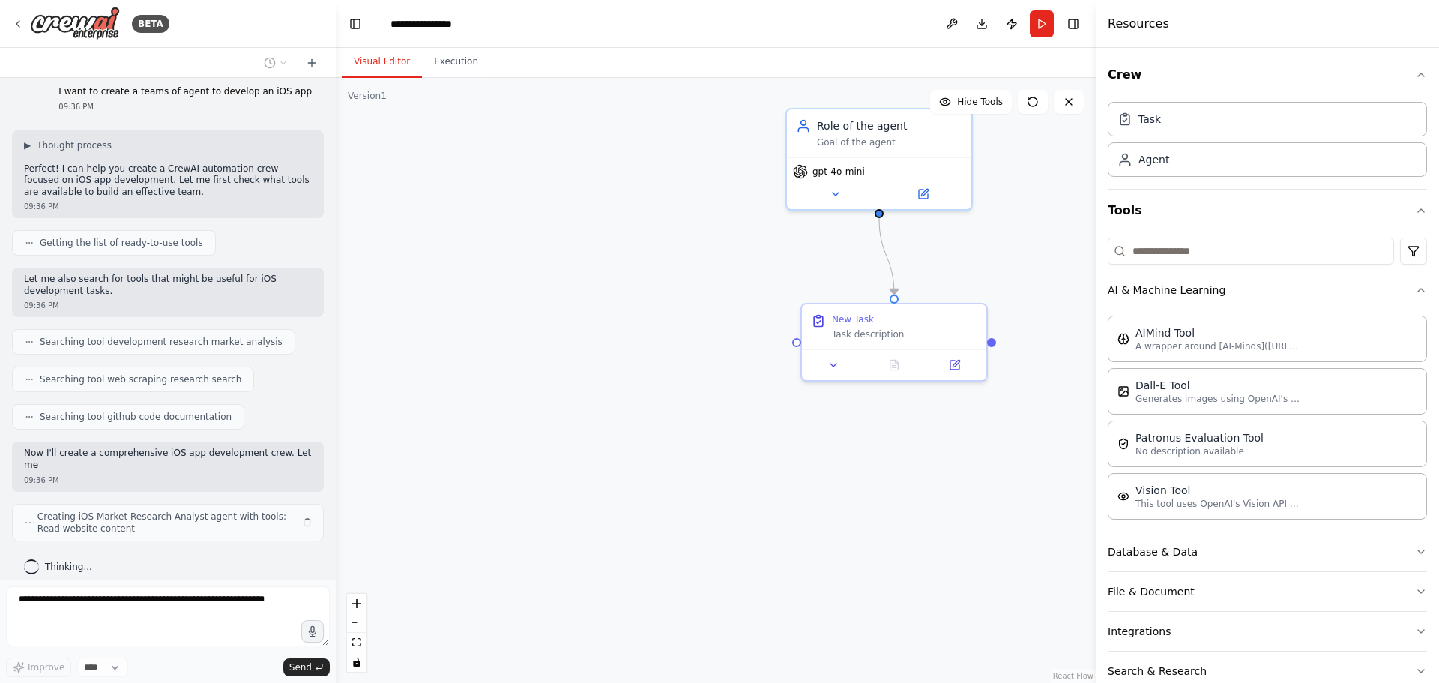
scroll to position [316, 0]
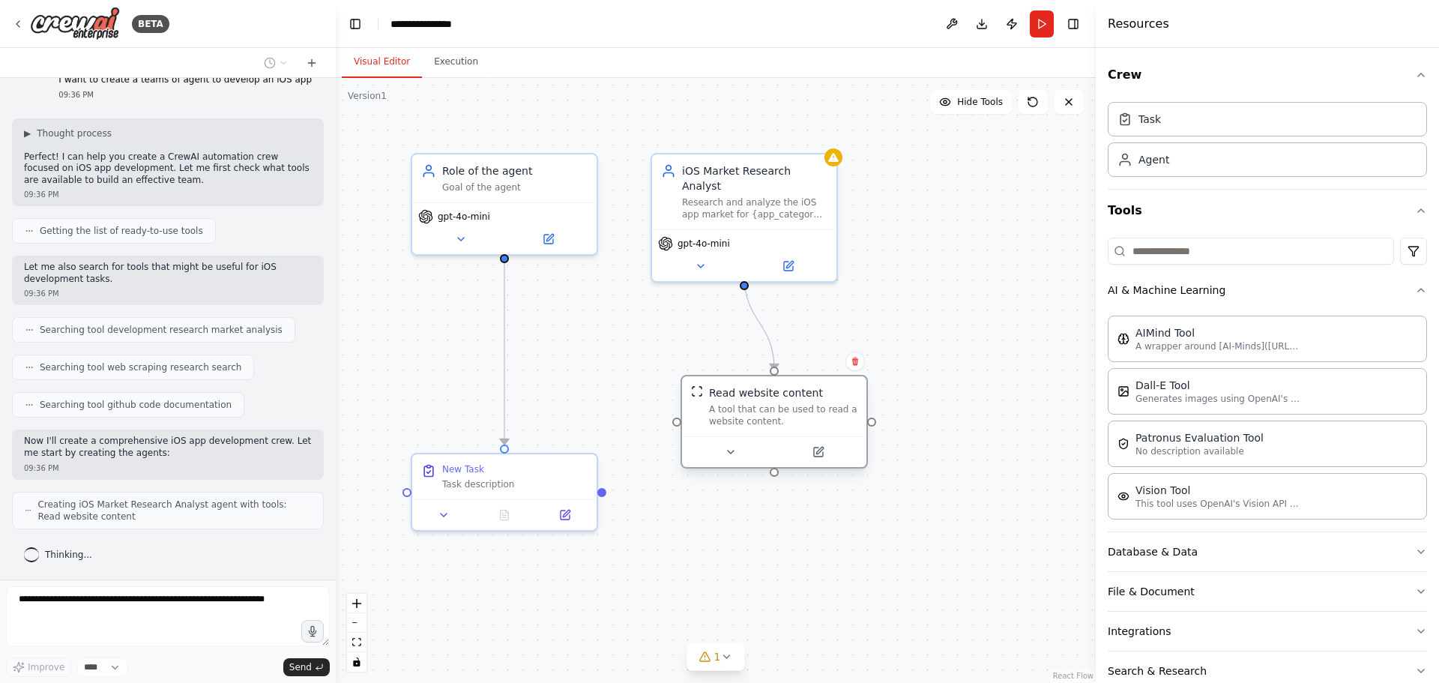
drag, startPoint x: 587, startPoint y: 366, endPoint x: 759, endPoint y: 404, distance: 176.6
click at [759, 404] on div "A tool that can be used to read a website content." at bounding box center [783, 415] width 148 height 24
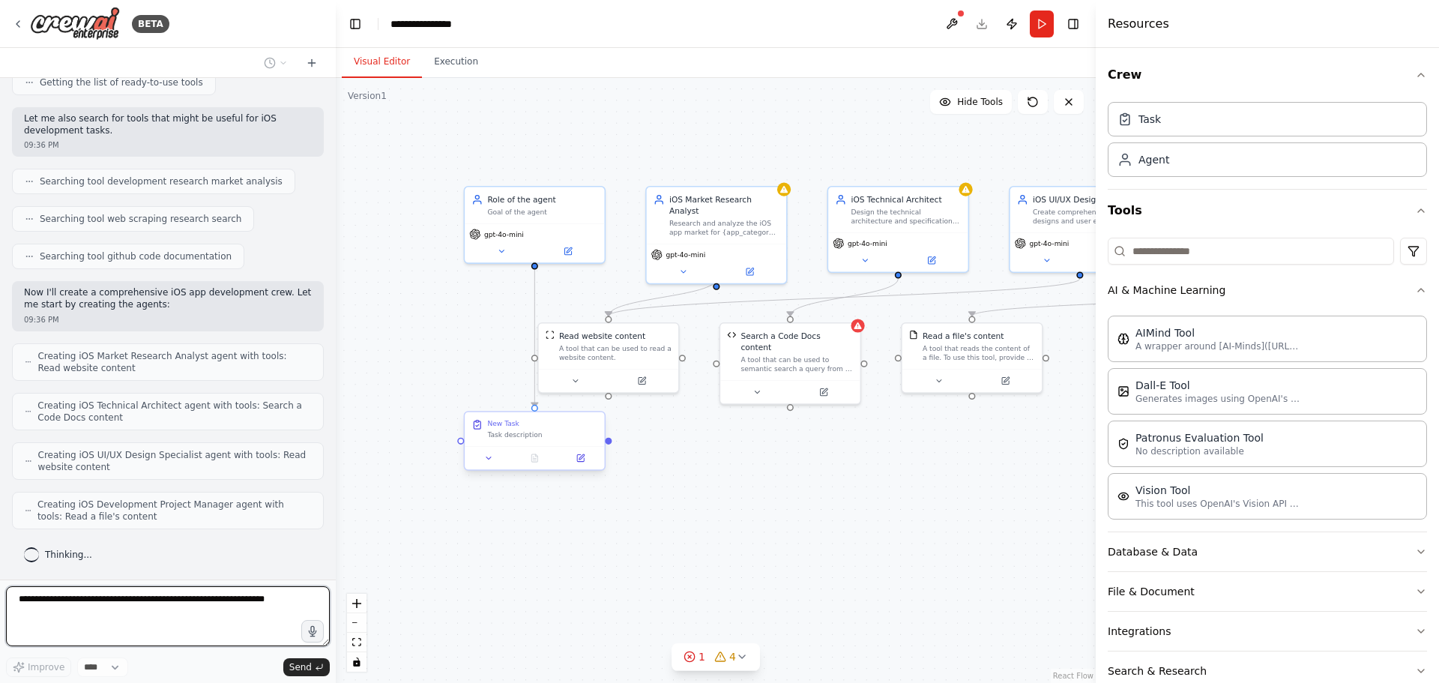
scroll to position [551, 0]
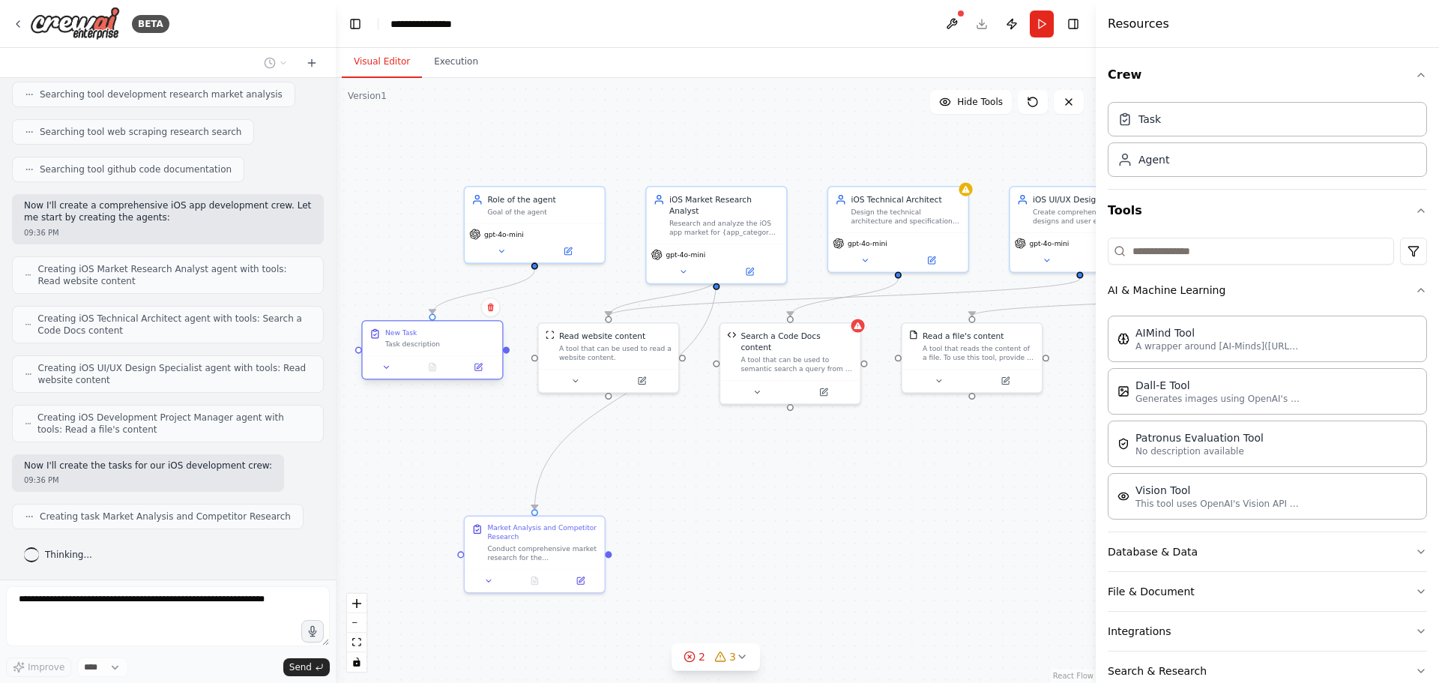
drag, startPoint x: 539, startPoint y: 444, endPoint x: 439, endPoint y: 352, distance: 135.8
click at [439, 352] on div "New Task Task description" at bounding box center [432, 338] width 139 height 34
click at [489, 306] on icon at bounding box center [490, 308] width 6 height 8
click at [456, 309] on button "Confirm" at bounding box center [447, 307] width 53 height 18
click at [587, 208] on div "Goal of the agent" at bounding box center [542, 209] width 110 height 9
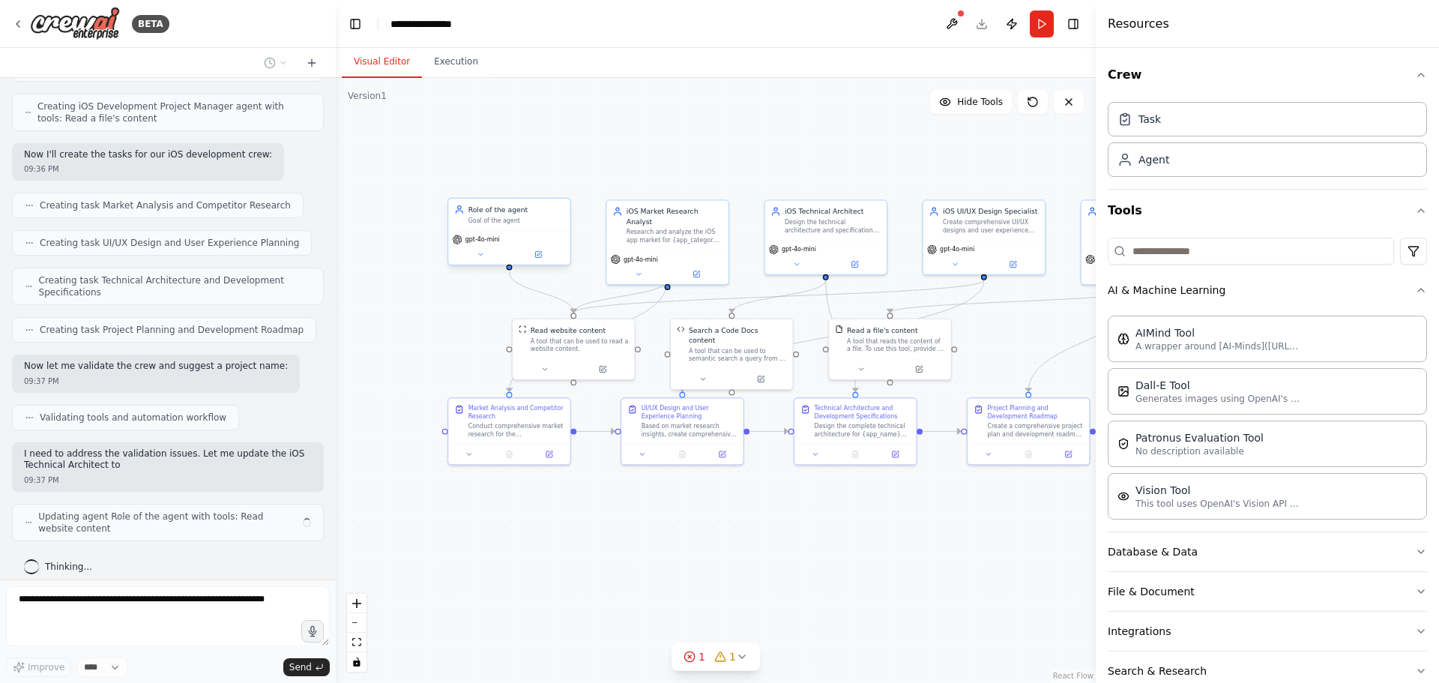
scroll to position [874, 0]
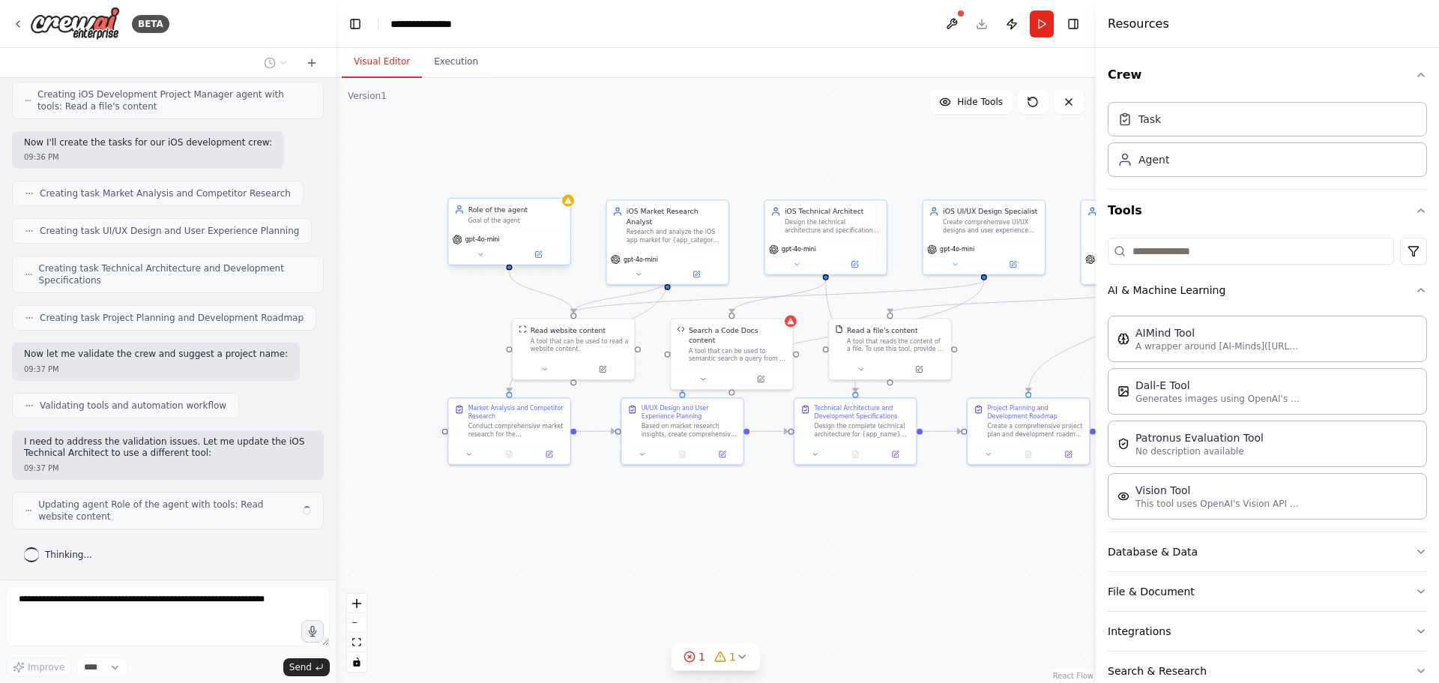
click at [549, 221] on div "Goal of the agent" at bounding box center [516, 221] width 96 height 8
click at [559, 181] on icon at bounding box center [558, 183] width 6 height 8
click at [517, 181] on button "Confirm" at bounding box center [515, 183] width 53 height 18
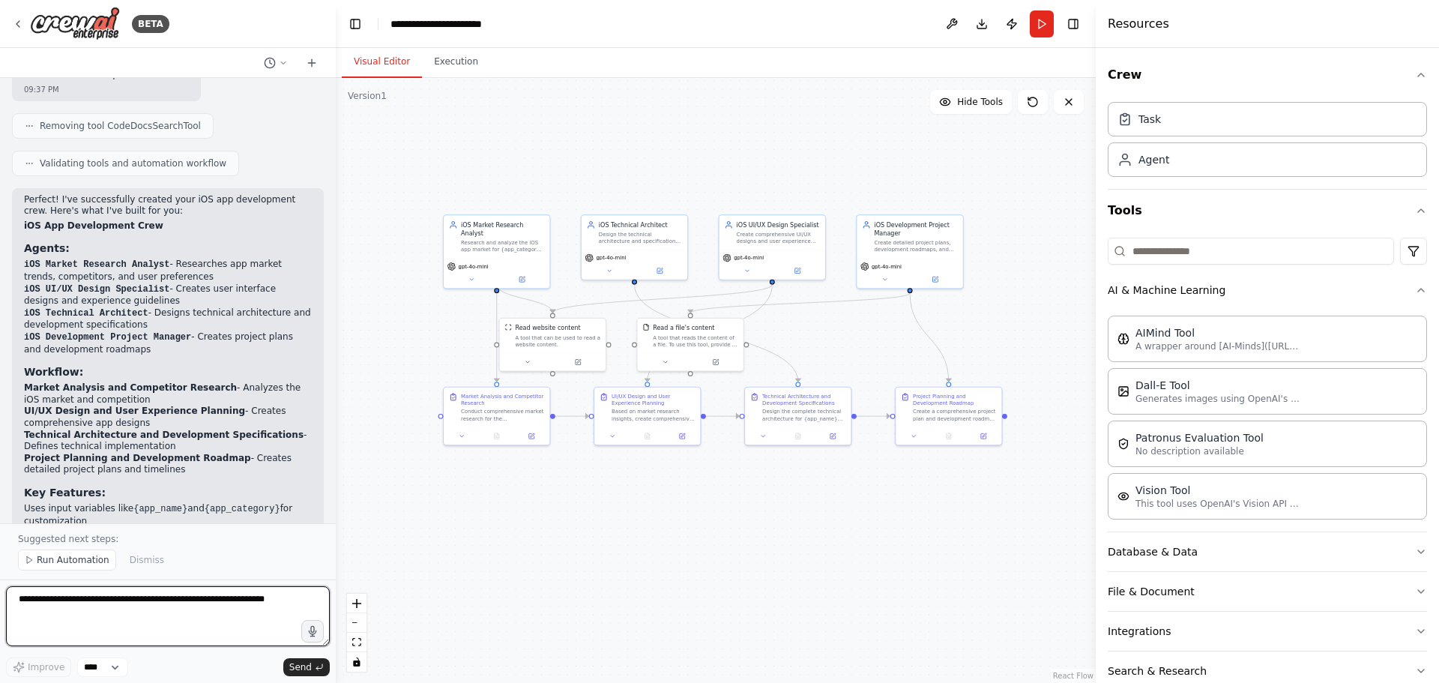
scroll to position [1424, 0]
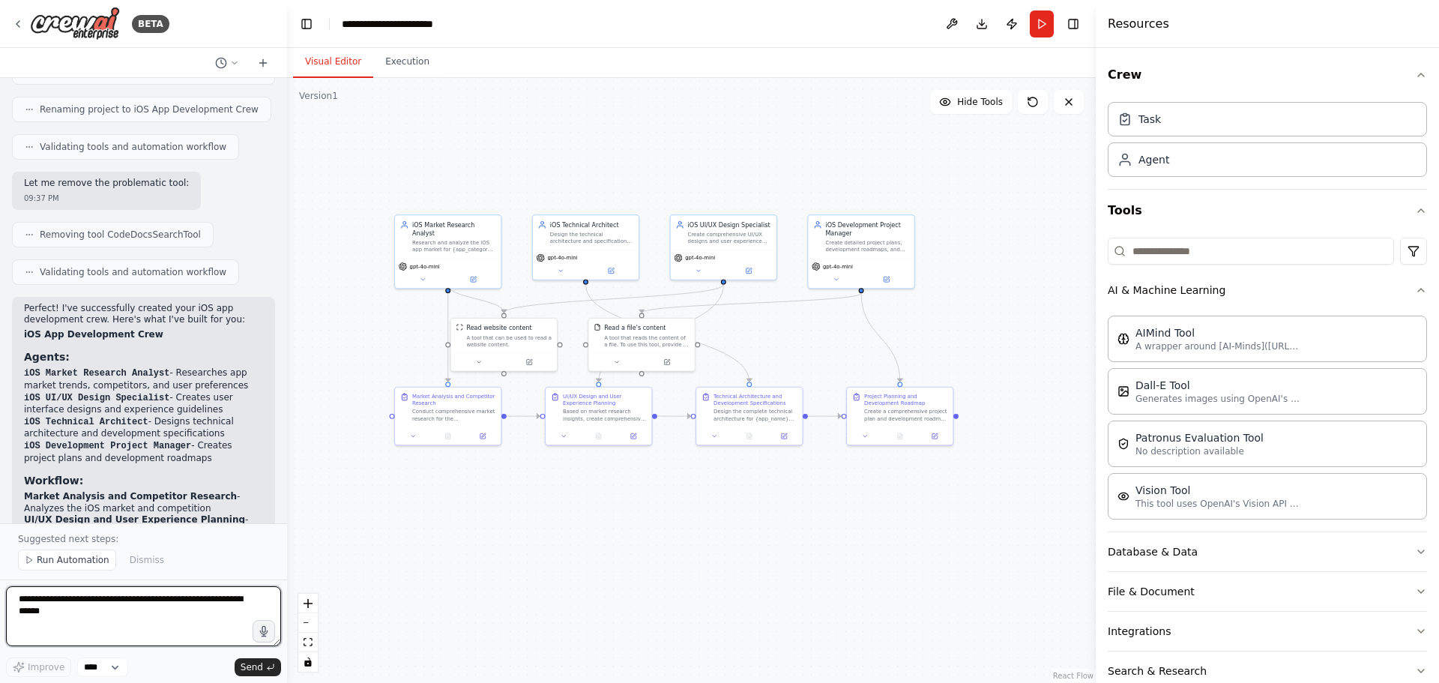
drag, startPoint x: 334, startPoint y: 341, endPoint x: 287, endPoint y: 340, distance: 46.5
click at [287, 340] on div "BETA Je veux créer une équipe qui va développer une app ios 09:32 PM ▶ Thought …" at bounding box center [719, 341] width 1439 height 683
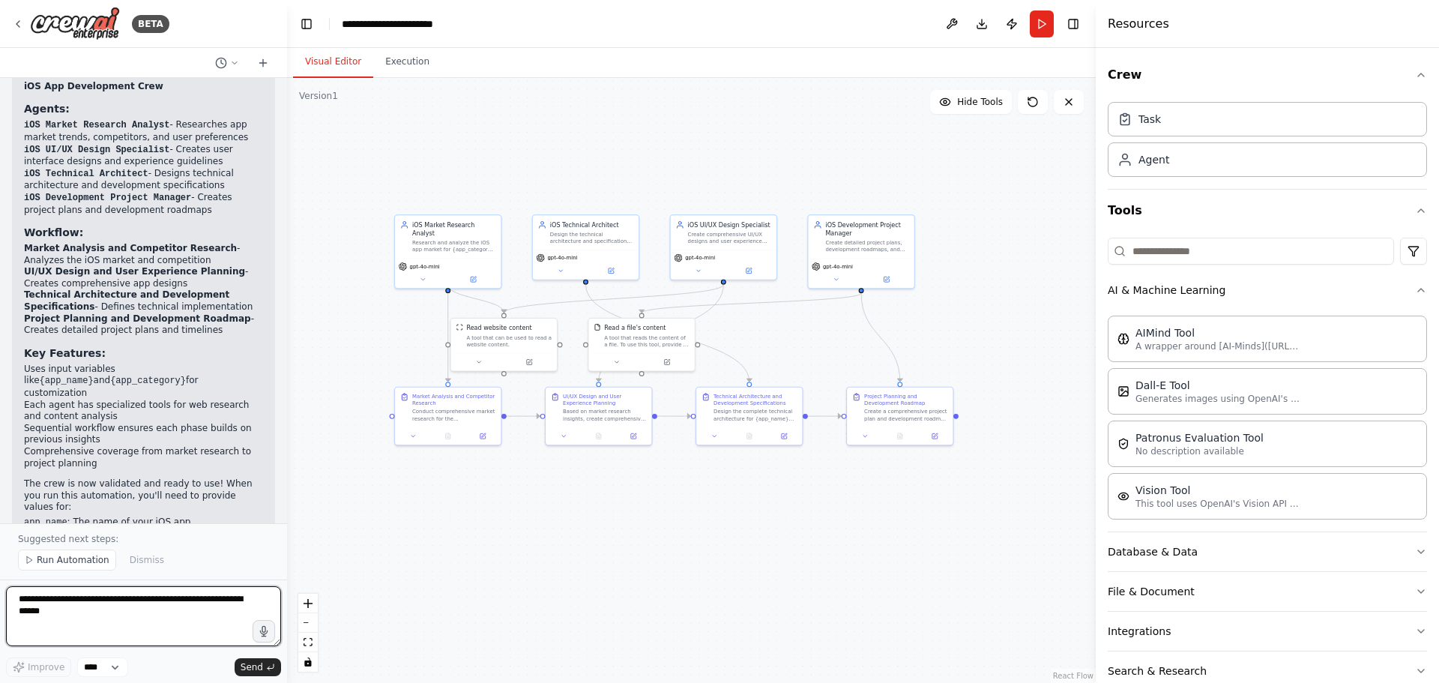
scroll to position [1732, 0]
click at [434, 238] on div "Research and analyze the iOS app market for {app_category}, identifying trends,…" at bounding box center [453, 244] width 83 height 13
click at [424, 277] on icon at bounding box center [423, 277] width 4 height 1
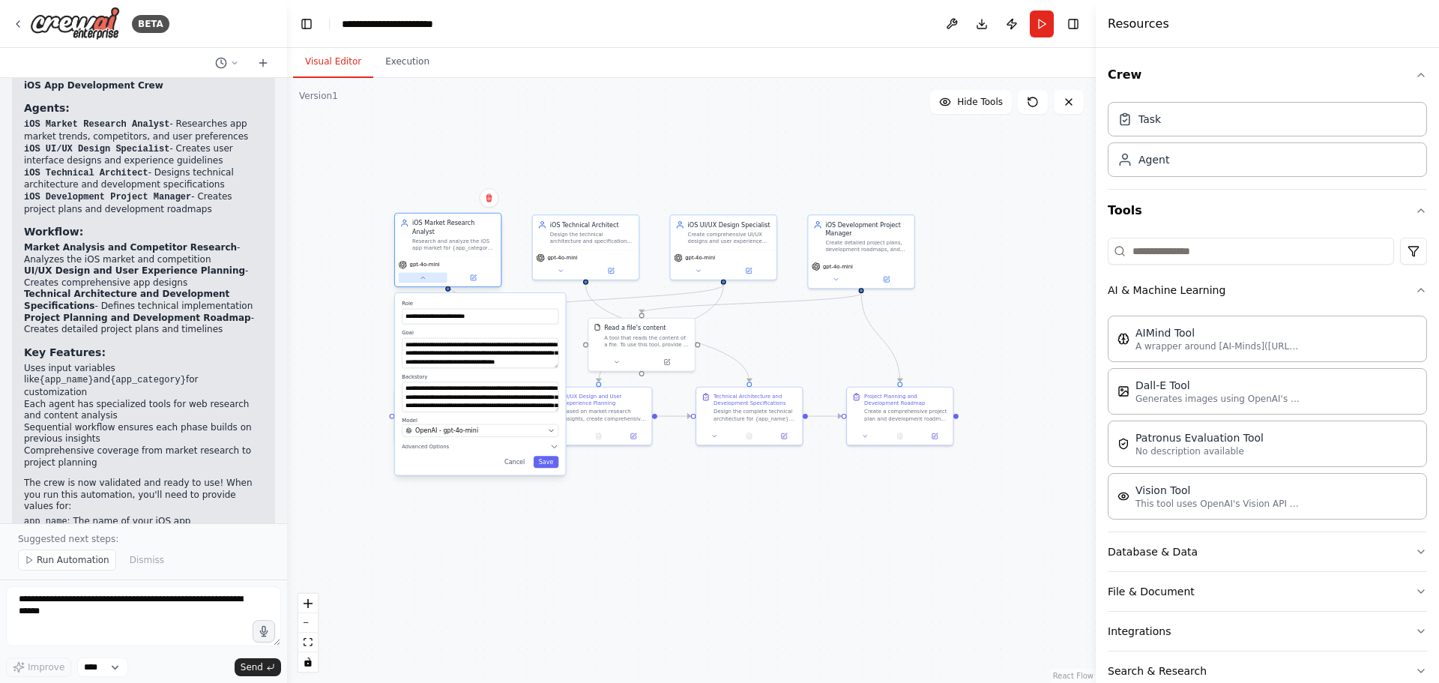
click at [424, 274] on icon at bounding box center [423, 277] width 7 height 7
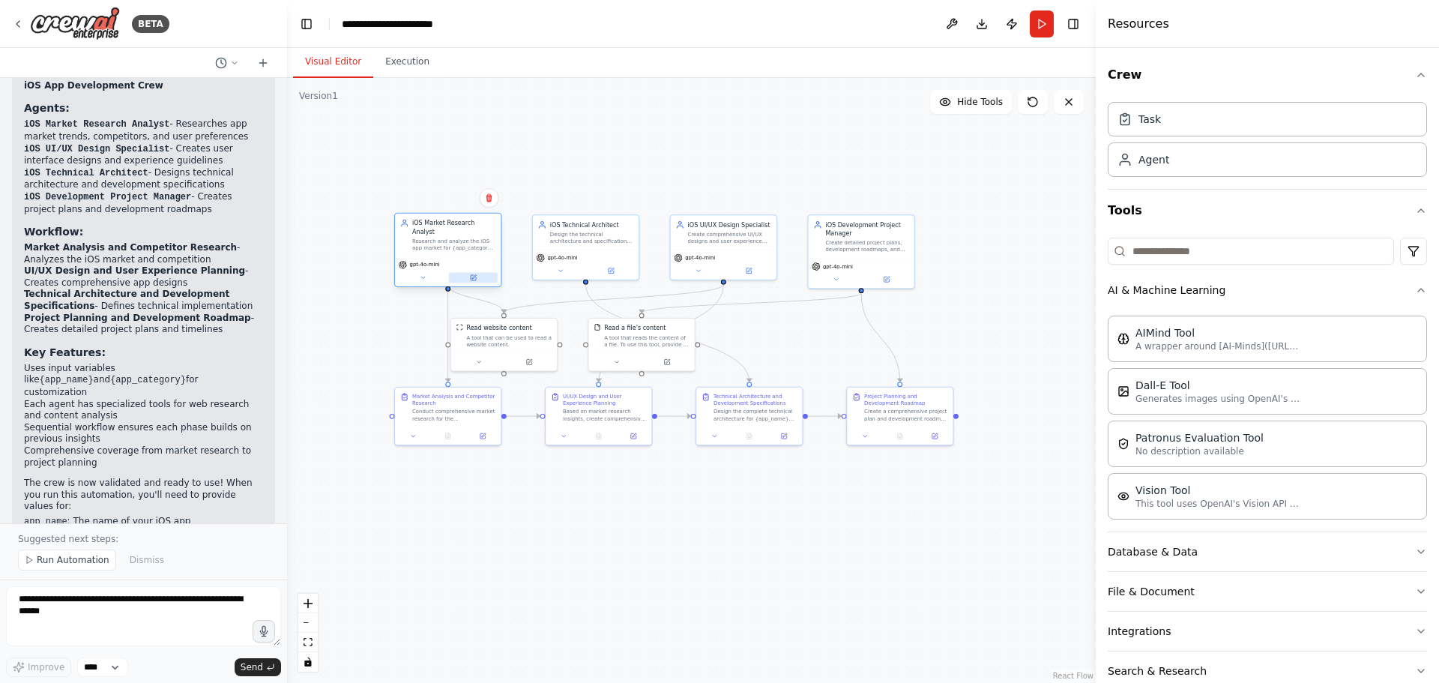
click at [465, 273] on button at bounding box center [473, 278] width 49 height 10
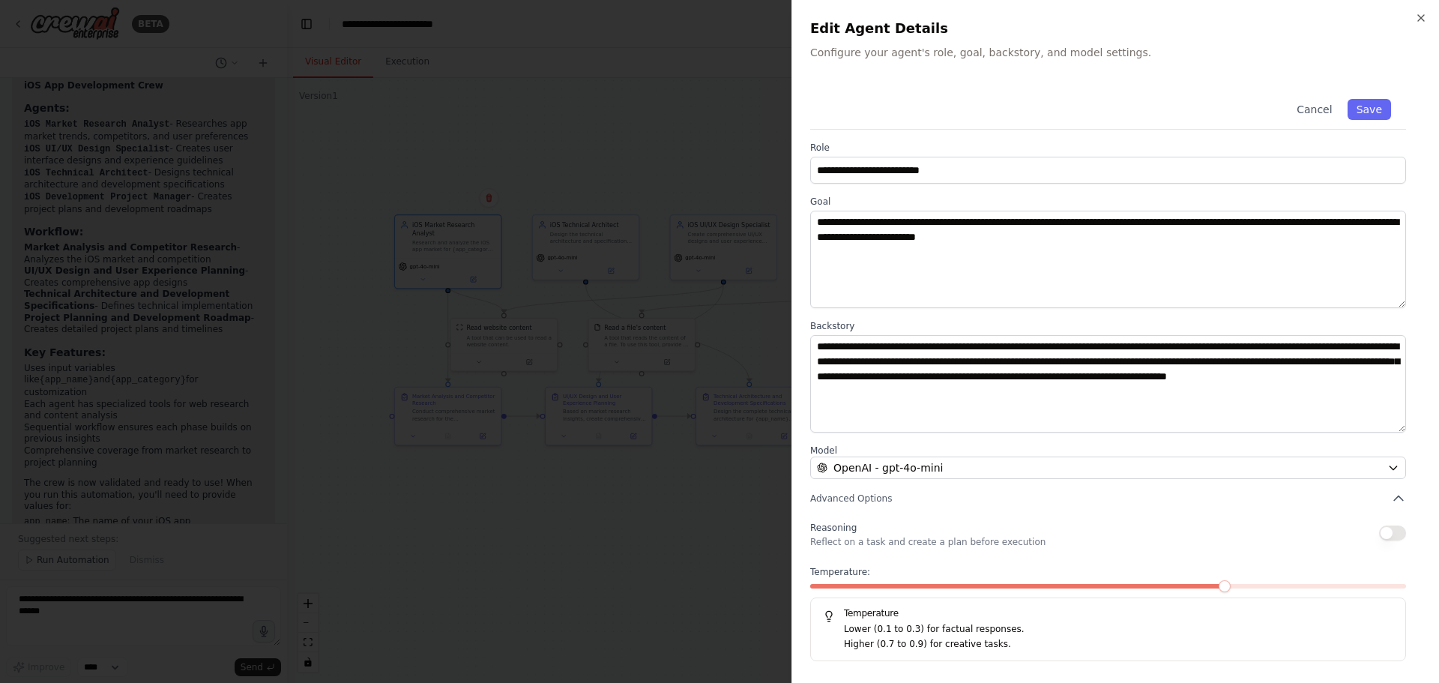
click at [744, 529] on div at bounding box center [719, 341] width 1439 height 683
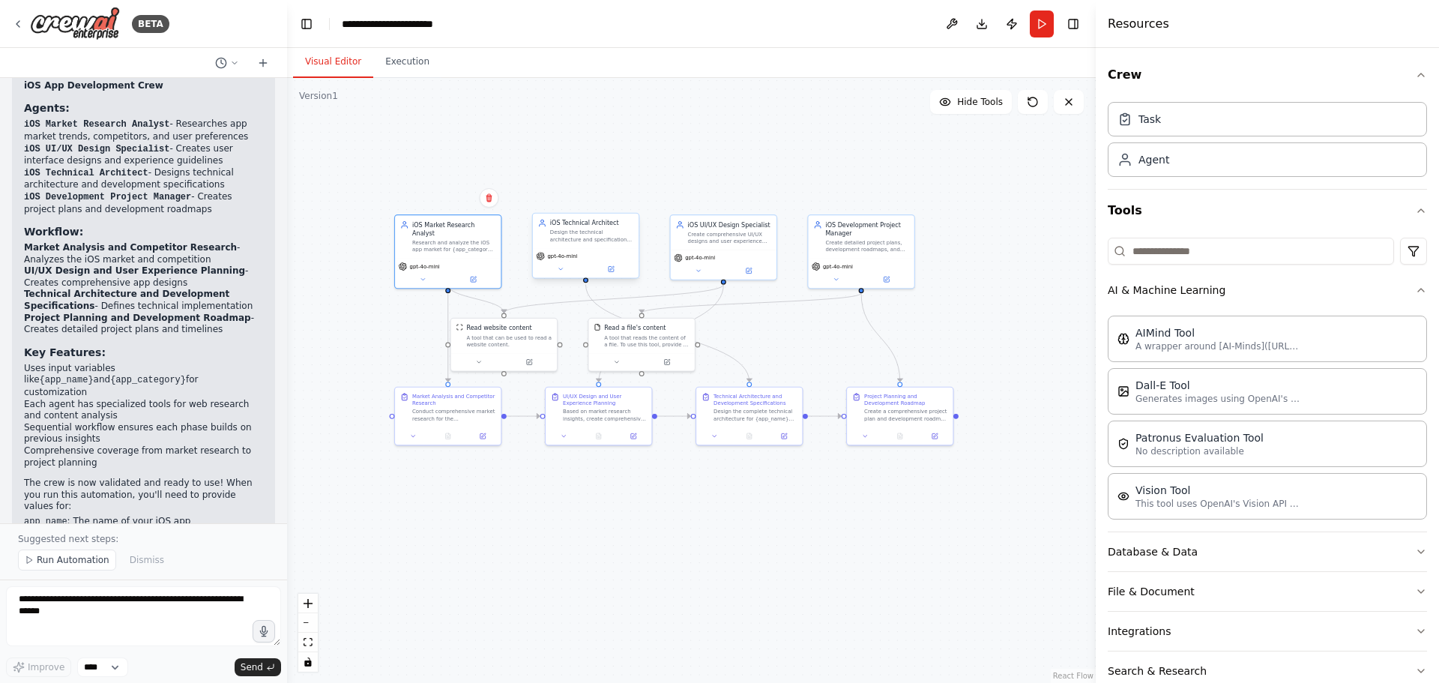
click at [590, 241] on div "Design the technical architecture and specifications for the {app_name} iOS app…" at bounding box center [591, 235] width 83 height 13
click at [616, 270] on button at bounding box center [611, 269] width 49 height 10
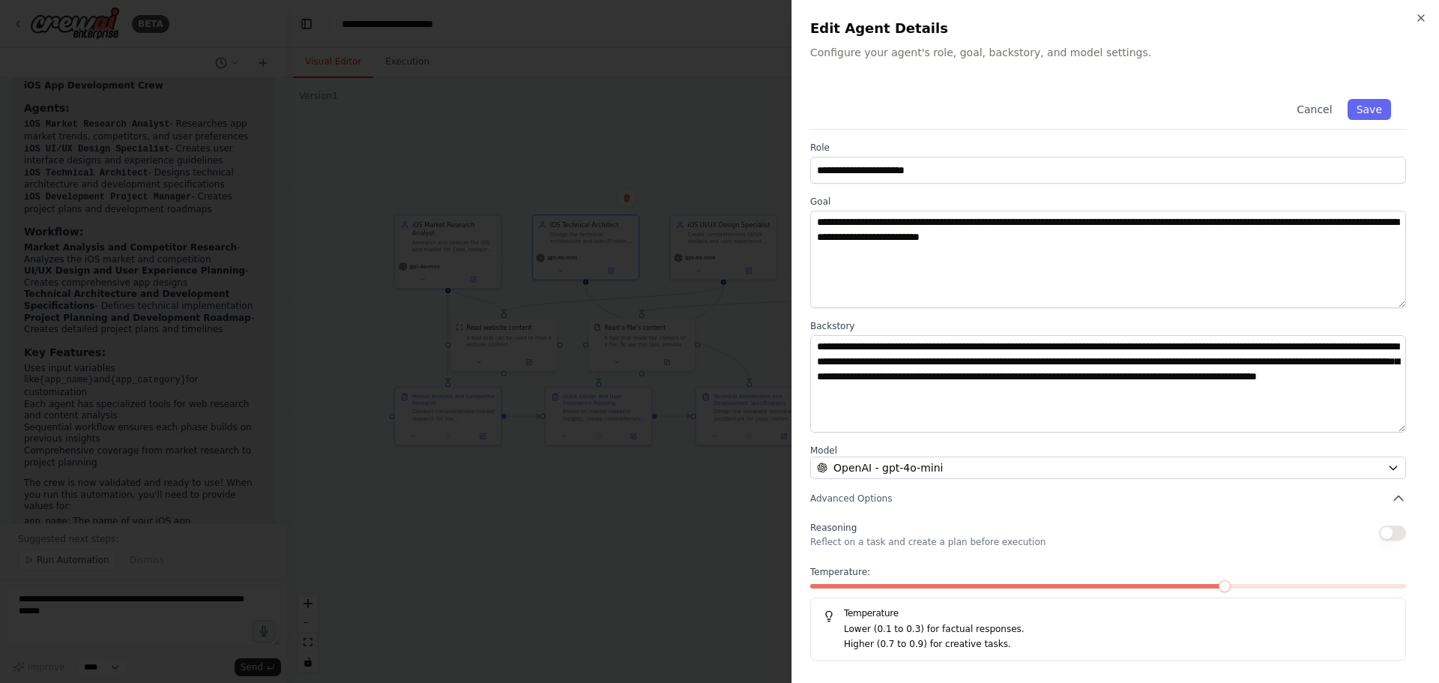
click at [681, 496] on div at bounding box center [719, 341] width 1439 height 683
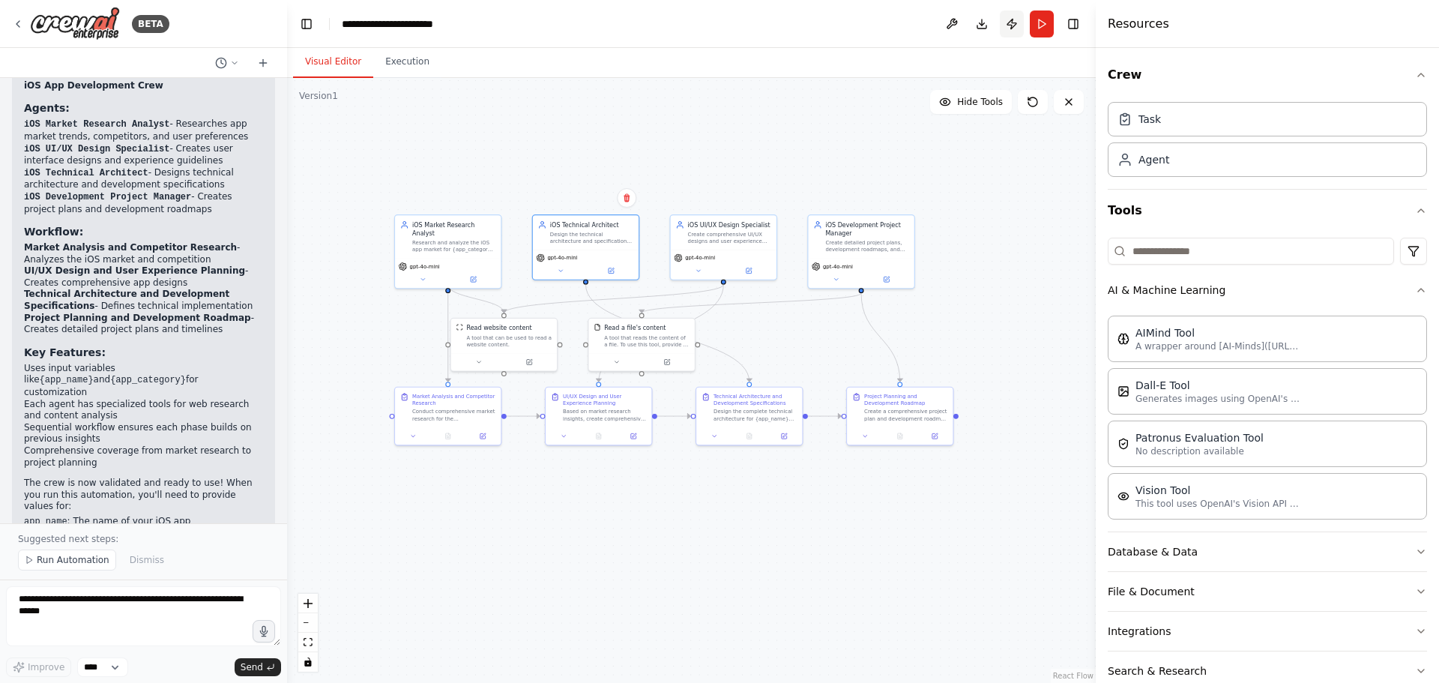
click at [1007, 22] on button "Publish" at bounding box center [1012, 23] width 24 height 27
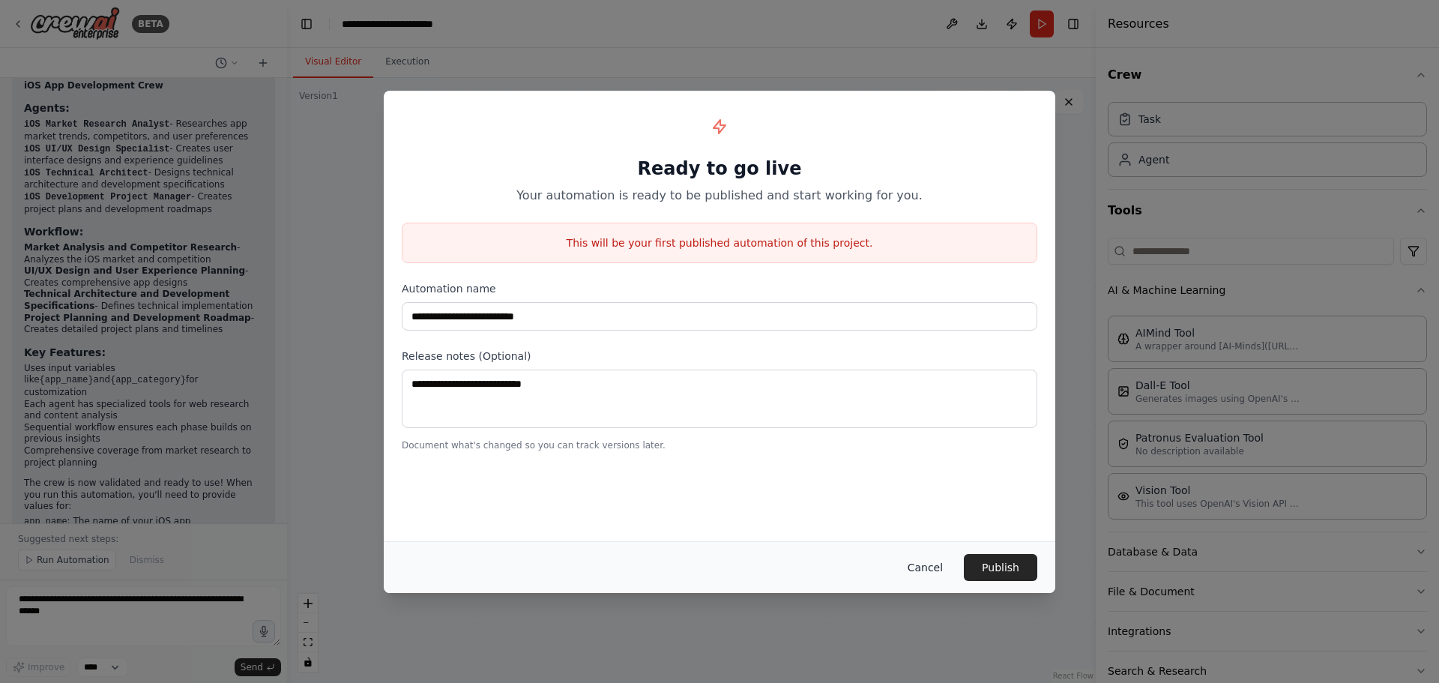
click at [940, 569] on button "Cancel" at bounding box center [925, 567] width 59 height 27
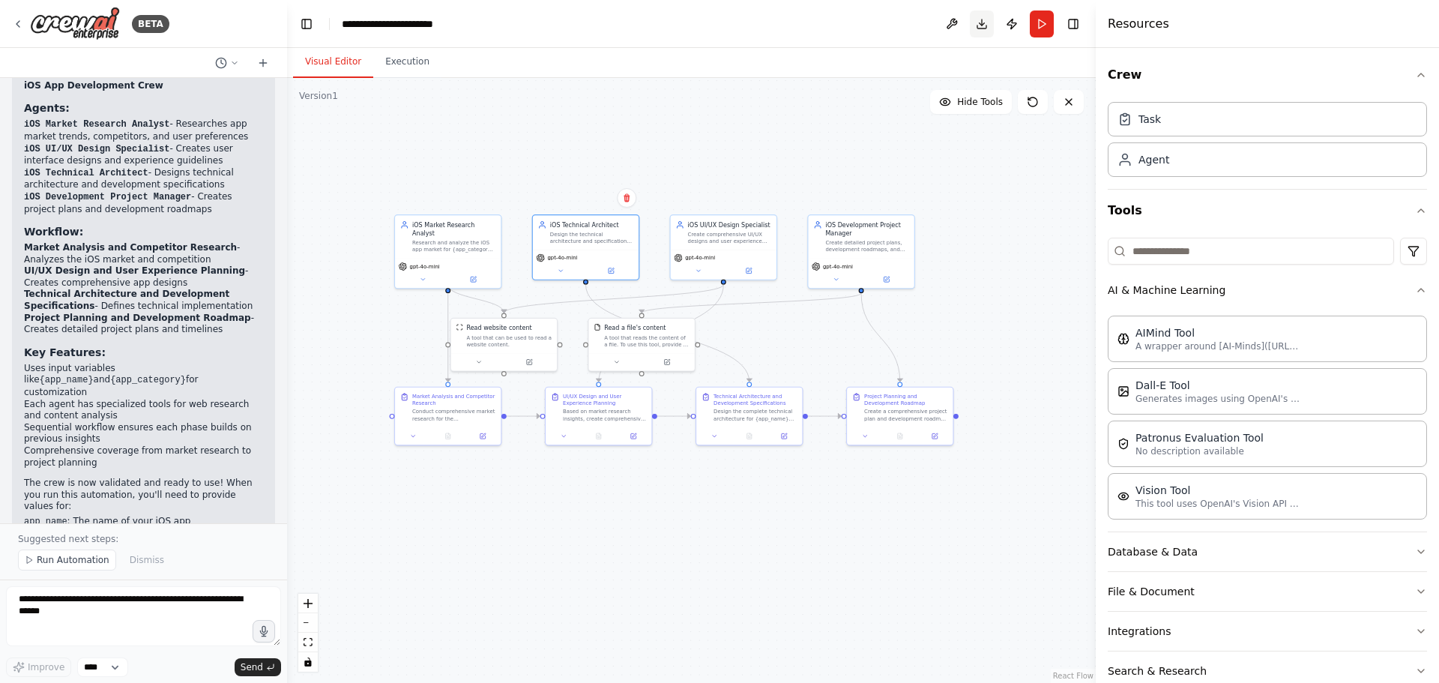
click at [980, 19] on button "Download" at bounding box center [982, 23] width 24 height 27
click at [945, 22] on button at bounding box center [952, 23] width 24 height 27
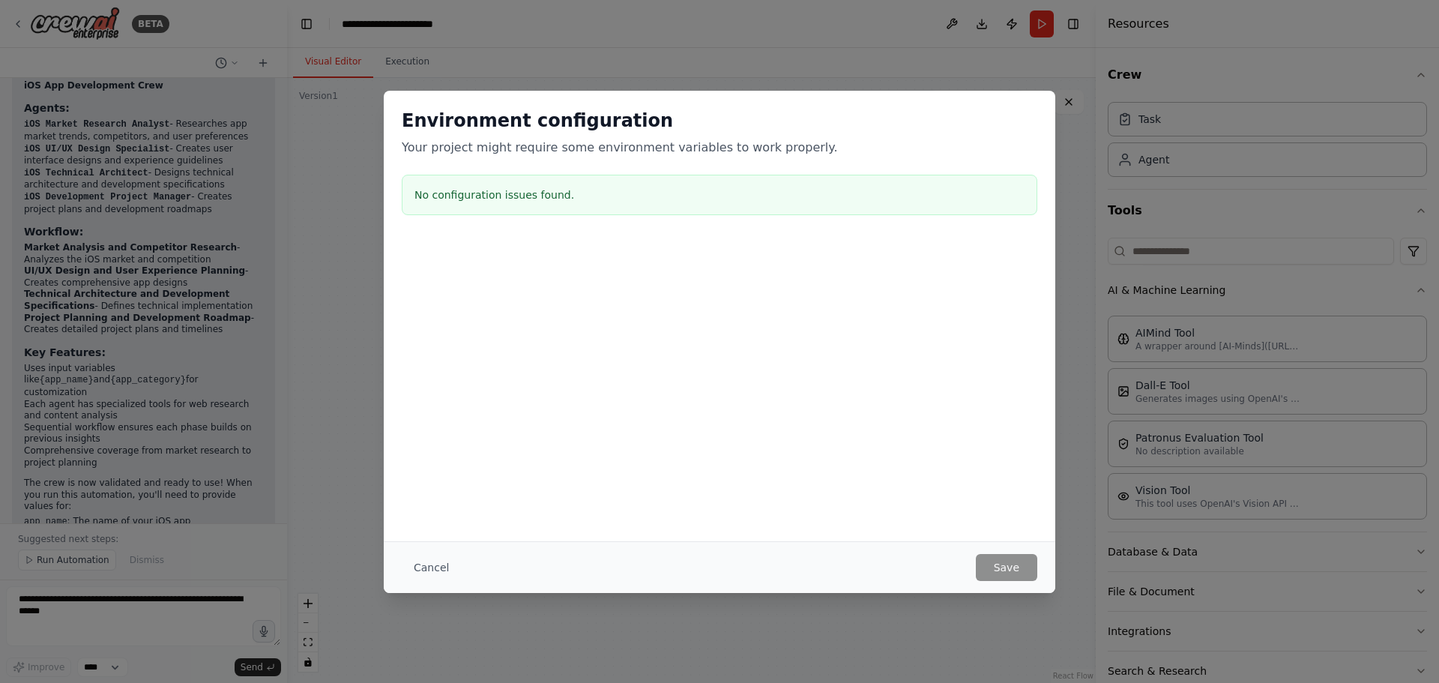
click at [751, 300] on div at bounding box center [720, 314] width 672 height 150
click at [533, 193] on h3 "No configuration issues found." at bounding box center [719, 194] width 610 height 15
click at [720, 70] on div "Environment configuration Your project might require some environment variables…" at bounding box center [719, 341] width 1439 height 683
click at [436, 567] on button "Cancel" at bounding box center [431, 567] width 59 height 27
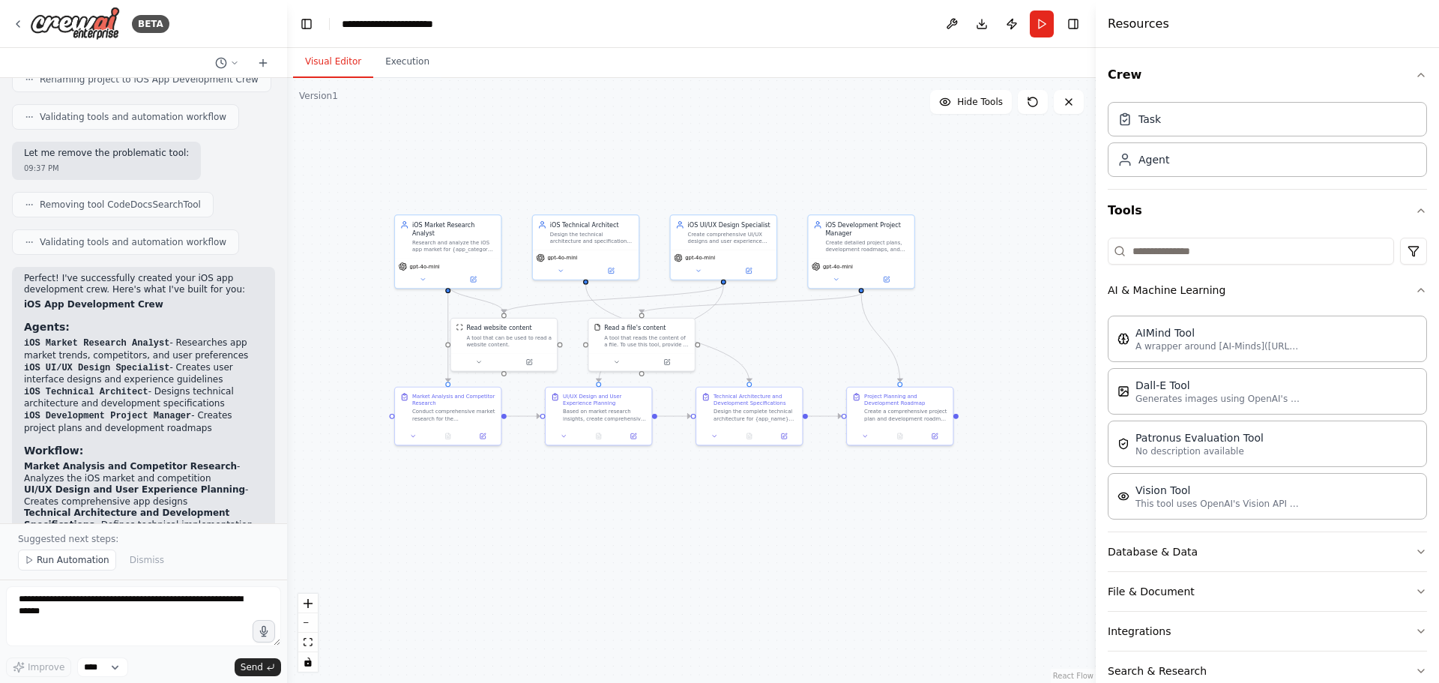
scroll to position [1507, 0]
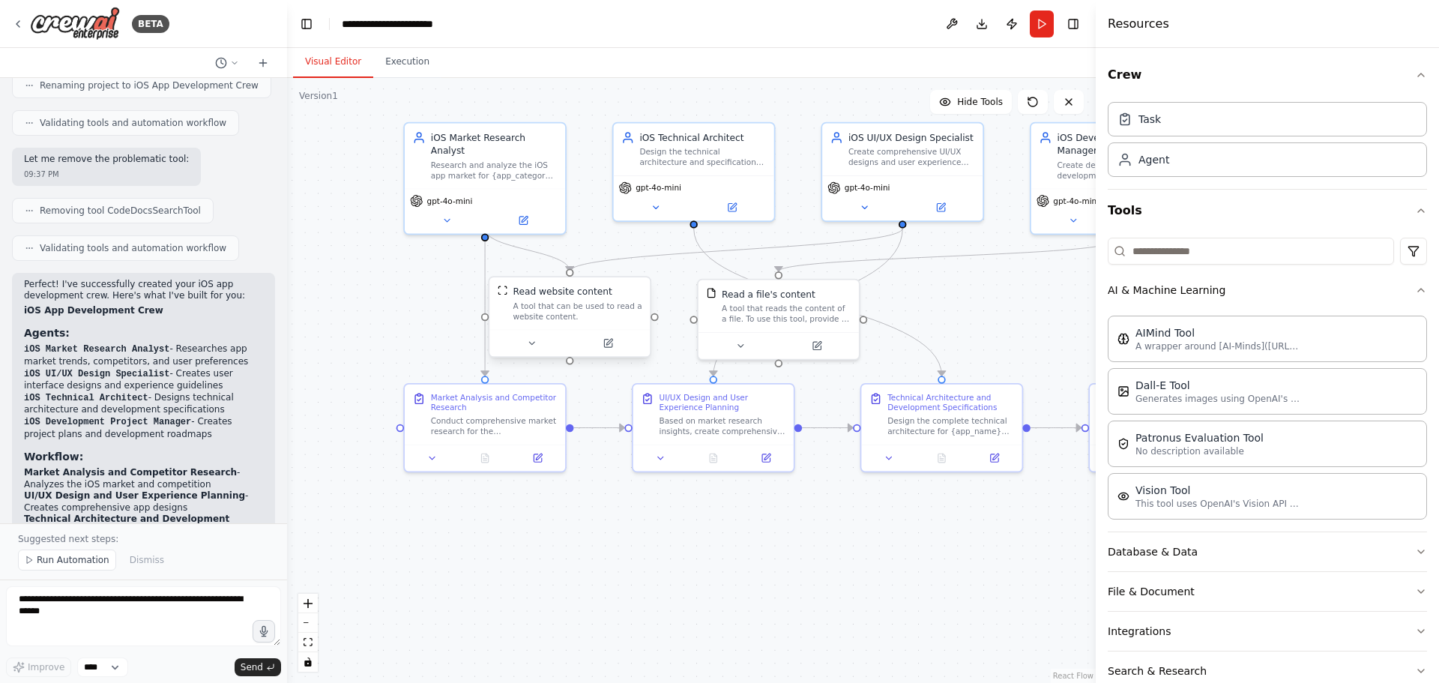
click at [605, 298] on div "Read website content" at bounding box center [577, 291] width 129 height 13
click at [608, 345] on icon at bounding box center [609, 342] width 6 height 6
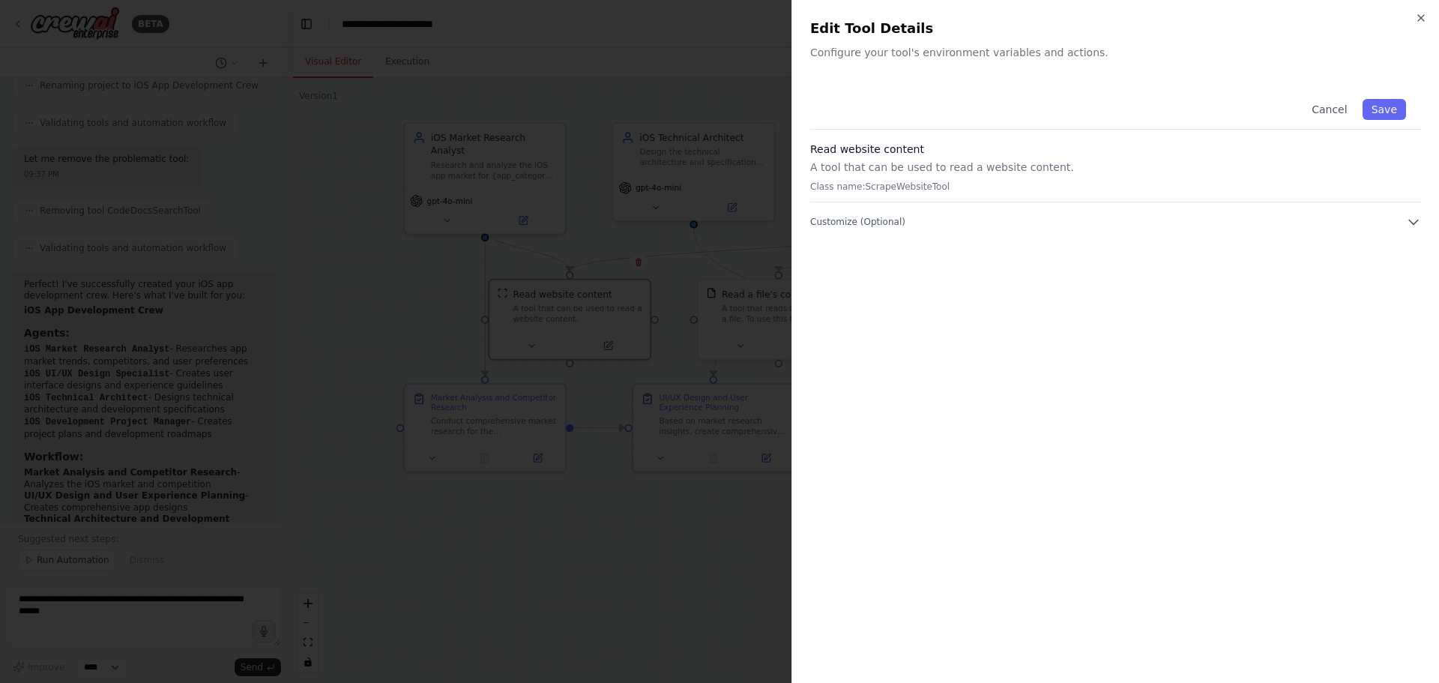
click at [391, 289] on div at bounding box center [719, 341] width 1439 height 683
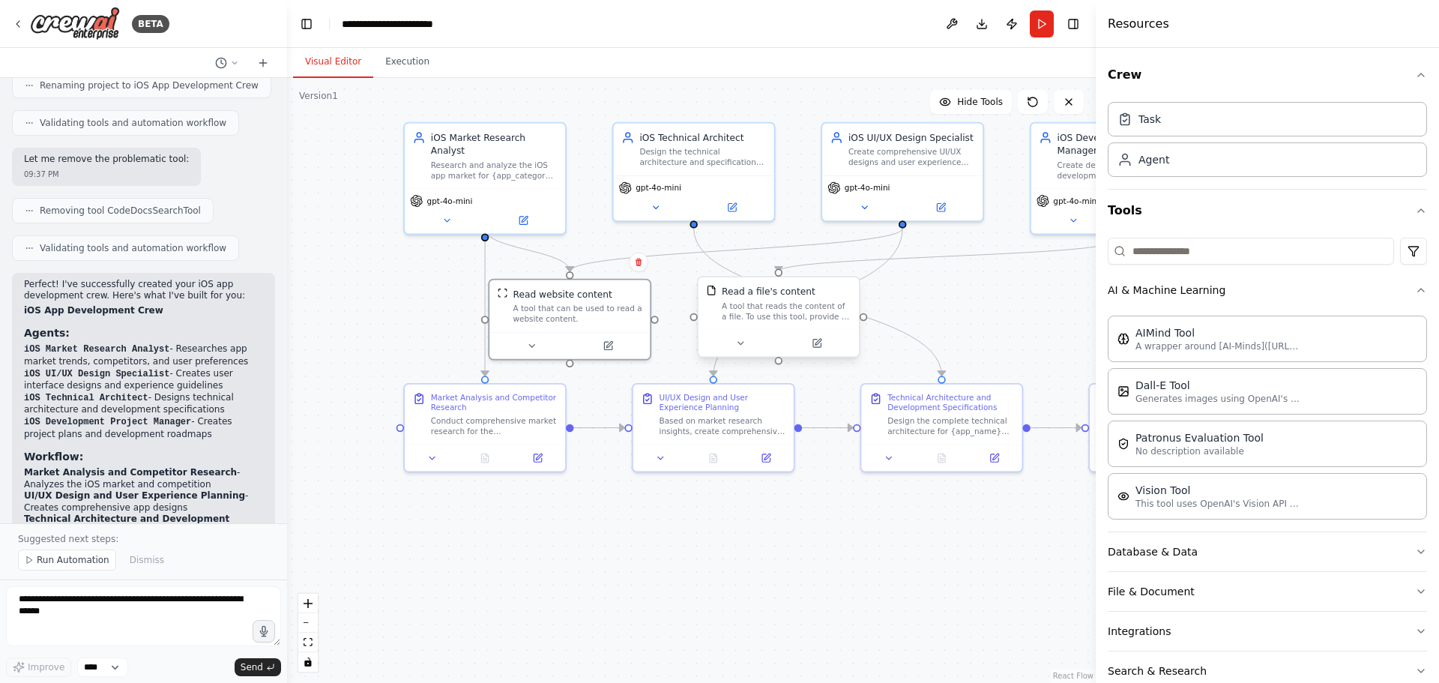
click at [751, 302] on div "A tool that reads the content of a file. To use this tool, provide a 'file_path…" at bounding box center [786, 311] width 129 height 21
click at [752, 301] on div "A tool that reads the content of a file. To use this tool, provide a 'file_path…" at bounding box center [786, 311] width 129 height 21
click at [744, 339] on icon at bounding box center [740, 343] width 10 height 10
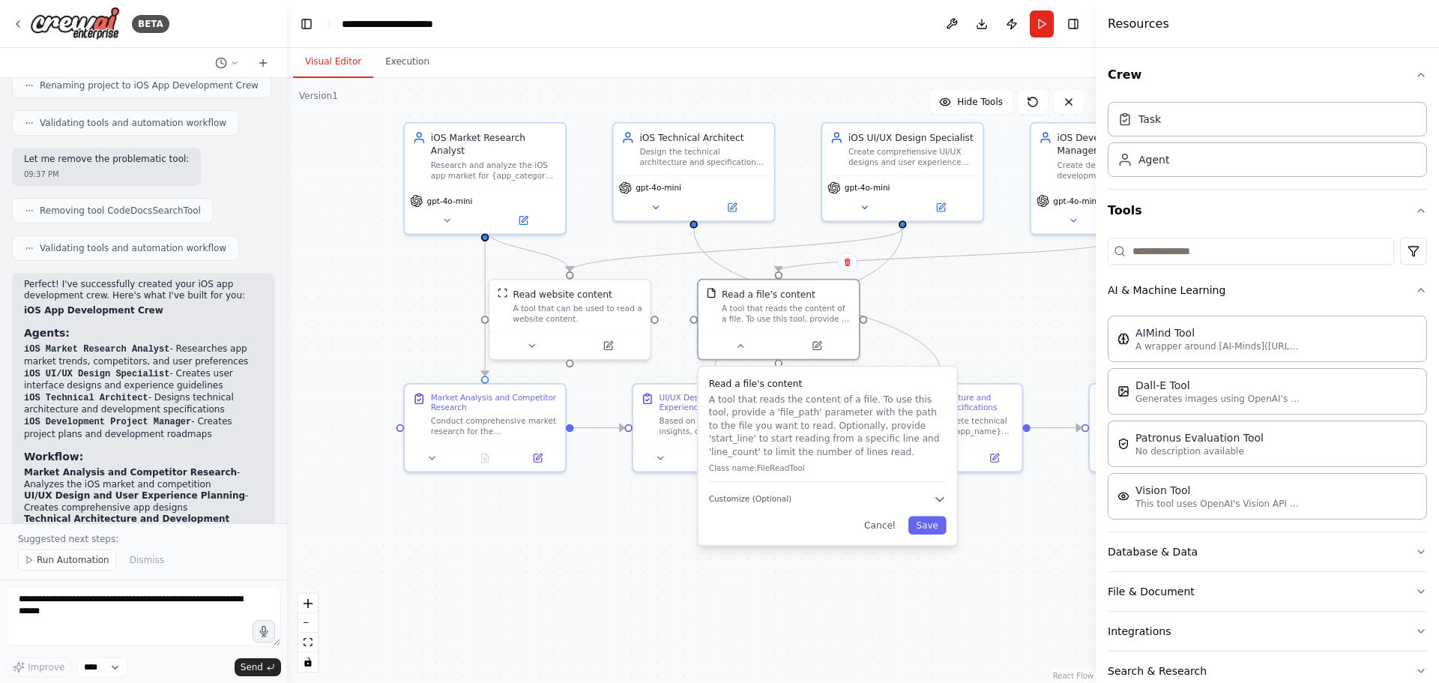
click at [953, 325] on div ".deletable-edge-delete-btn { width: 20px; height: 20px; border: 0px solid #ffff…" at bounding box center [691, 380] width 809 height 605
click at [885, 529] on button "Cancel" at bounding box center [880, 525] width 46 height 18
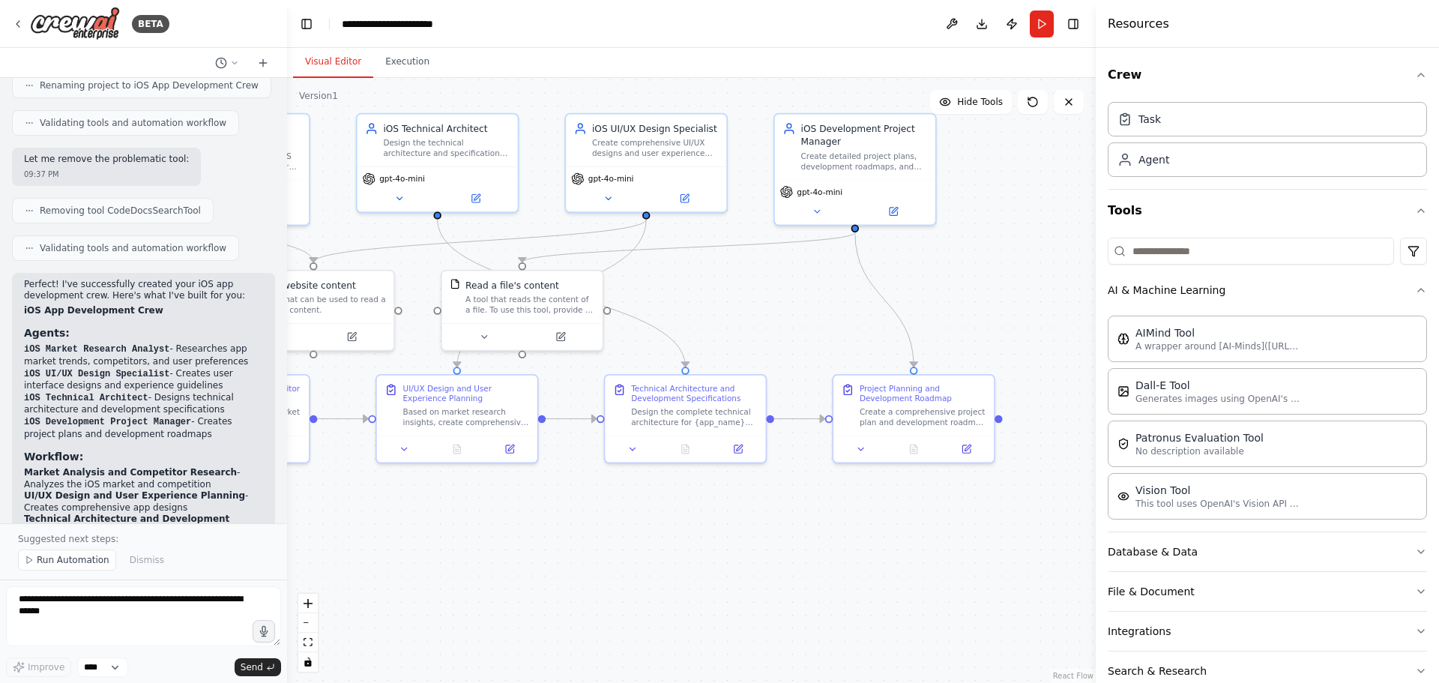
drag, startPoint x: 956, startPoint y: 533, endPoint x: 713, endPoint y: 523, distance: 243.0
click at [713, 523] on div ".deletable-edge-delete-btn { width: 20px; height: 20px; border: 0px solid #ffff…" at bounding box center [691, 380] width 809 height 605
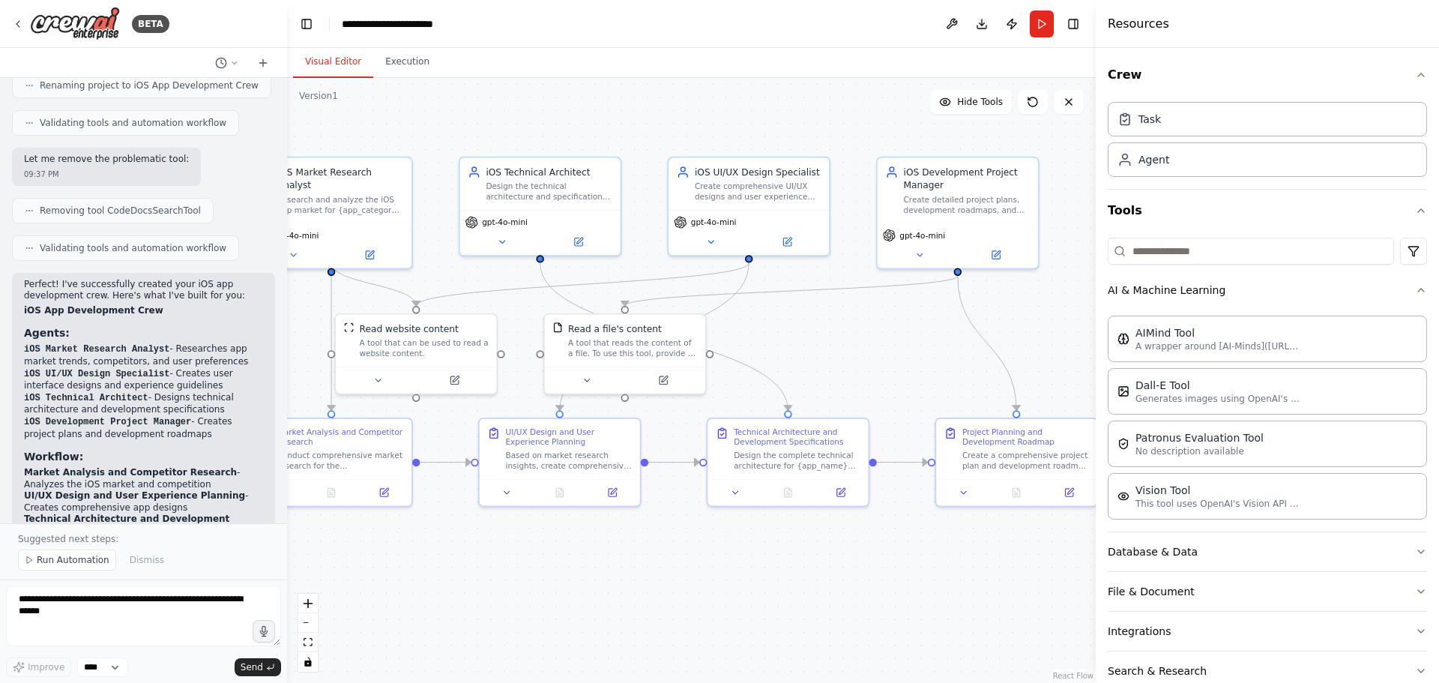
drag, startPoint x: 747, startPoint y: 510, endPoint x: 850, endPoint y: 553, distance: 111.5
click at [850, 553] on div ".deletable-edge-delete-btn { width: 20px; height: 20px; border: 0px solid #ffff…" at bounding box center [691, 380] width 809 height 605
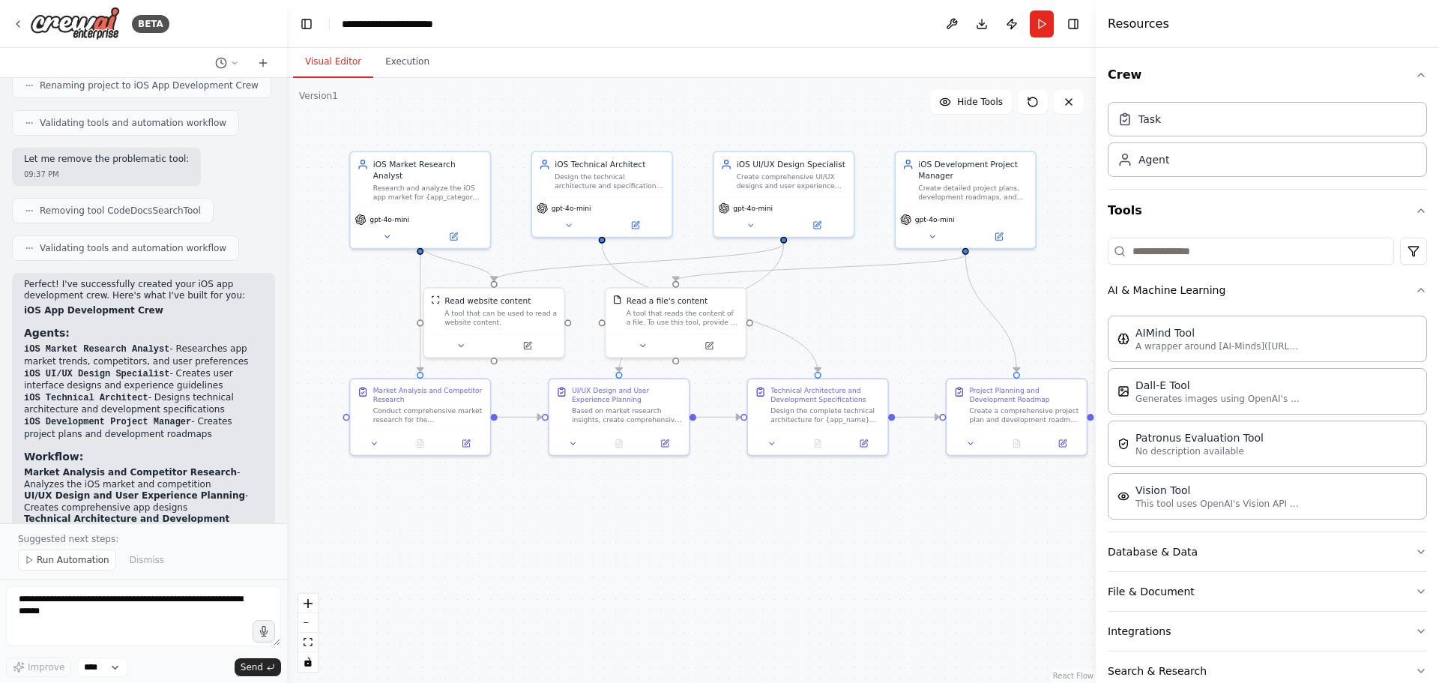
drag, startPoint x: 857, startPoint y: 573, endPoint x: 879, endPoint y: 516, distance: 61.0
click at [879, 516] on div ".deletable-edge-delete-btn { width: 20px; height: 20px; border: 0px solid #ffff…" at bounding box center [691, 380] width 809 height 605
click at [663, 436] on icon at bounding box center [664, 440] width 9 height 9
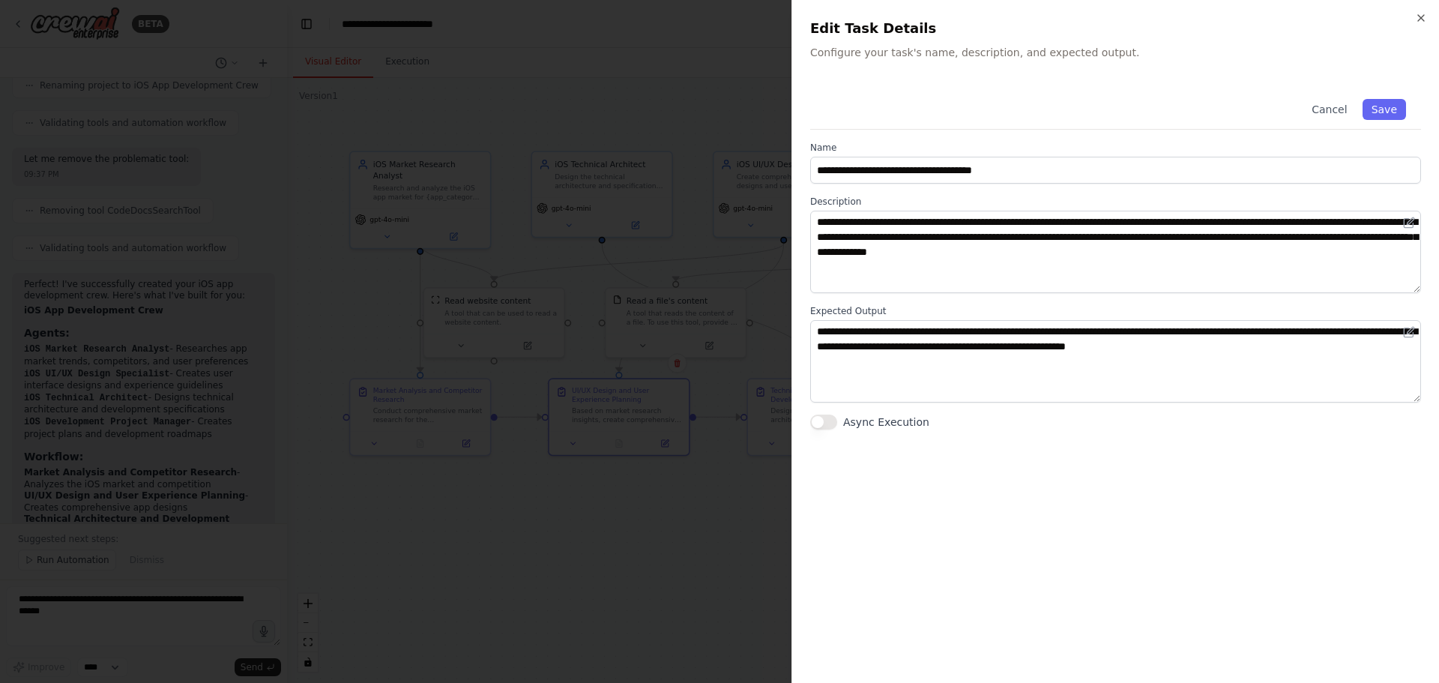
click at [678, 502] on div at bounding box center [719, 341] width 1439 height 683
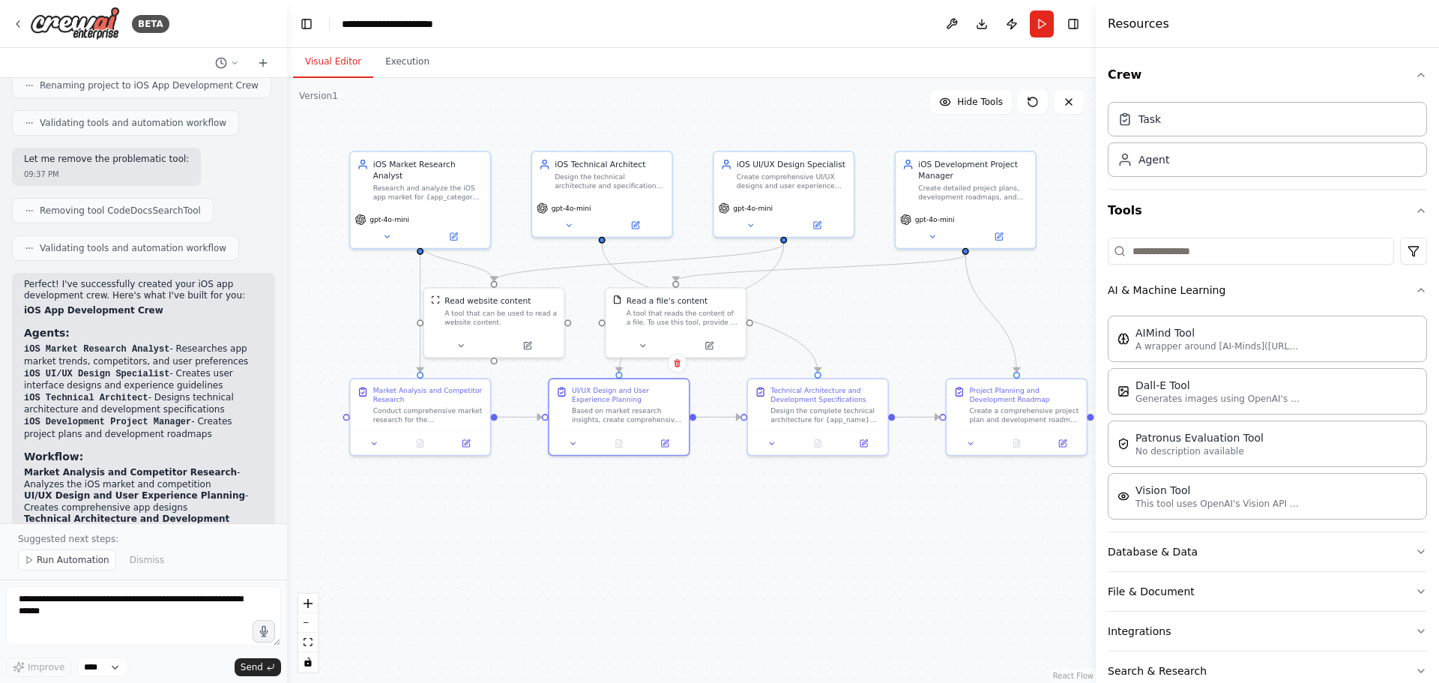
click at [693, 512] on div ".deletable-edge-delete-btn { width: 20px; height: 20px; border: 0px solid #ffff…" at bounding box center [691, 380] width 809 height 605
drag, startPoint x: 687, startPoint y: 320, endPoint x: 872, endPoint y: 312, distance: 185.3
click at [872, 312] on div "A tool that reads the content of a file. To use this tool, provide a 'file_path…" at bounding box center [892, 304] width 112 height 18
drag, startPoint x: 501, startPoint y: 325, endPoint x: 519, endPoint y: 318, distance: 19.5
click at [519, 318] on div "Read website content A tool that can be used to read a website content." at bounding box center [510, 297] width 139 height 46
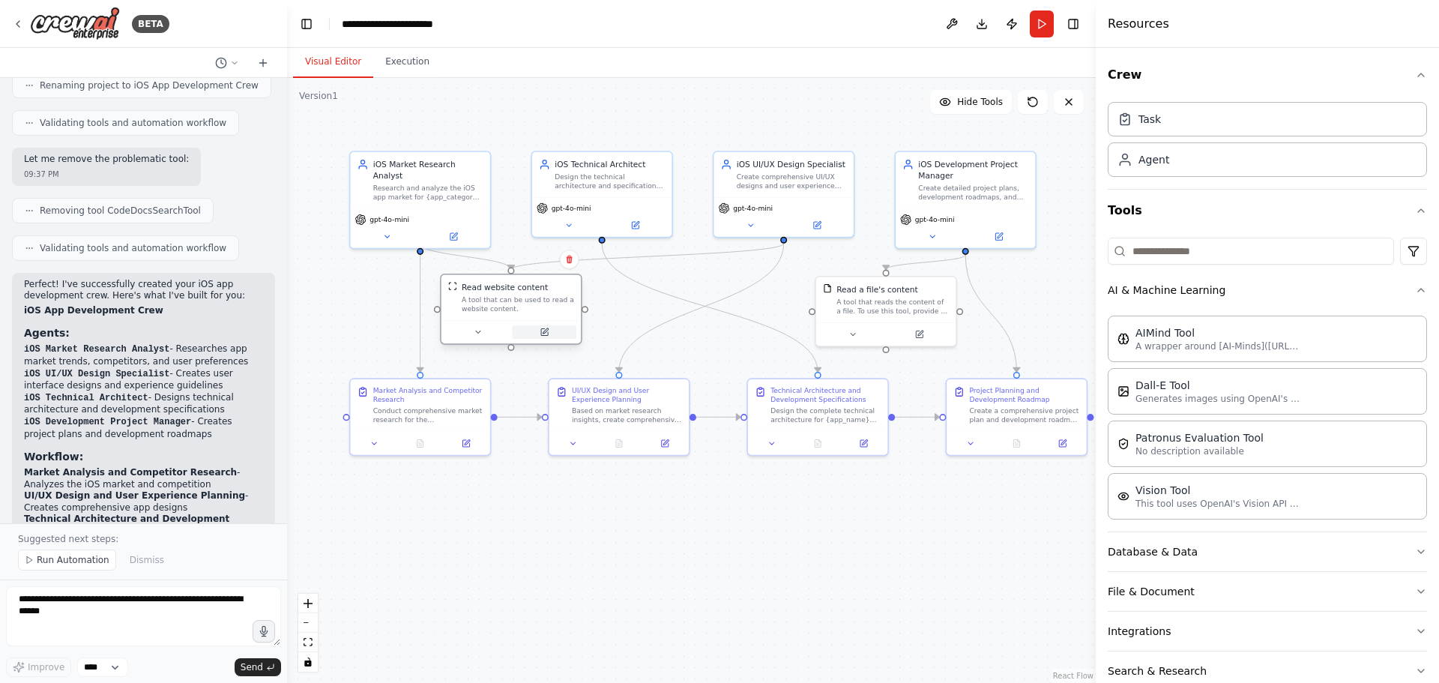
click at [543, 331] on icon at bounding box center [545, 330] width 5 height 5
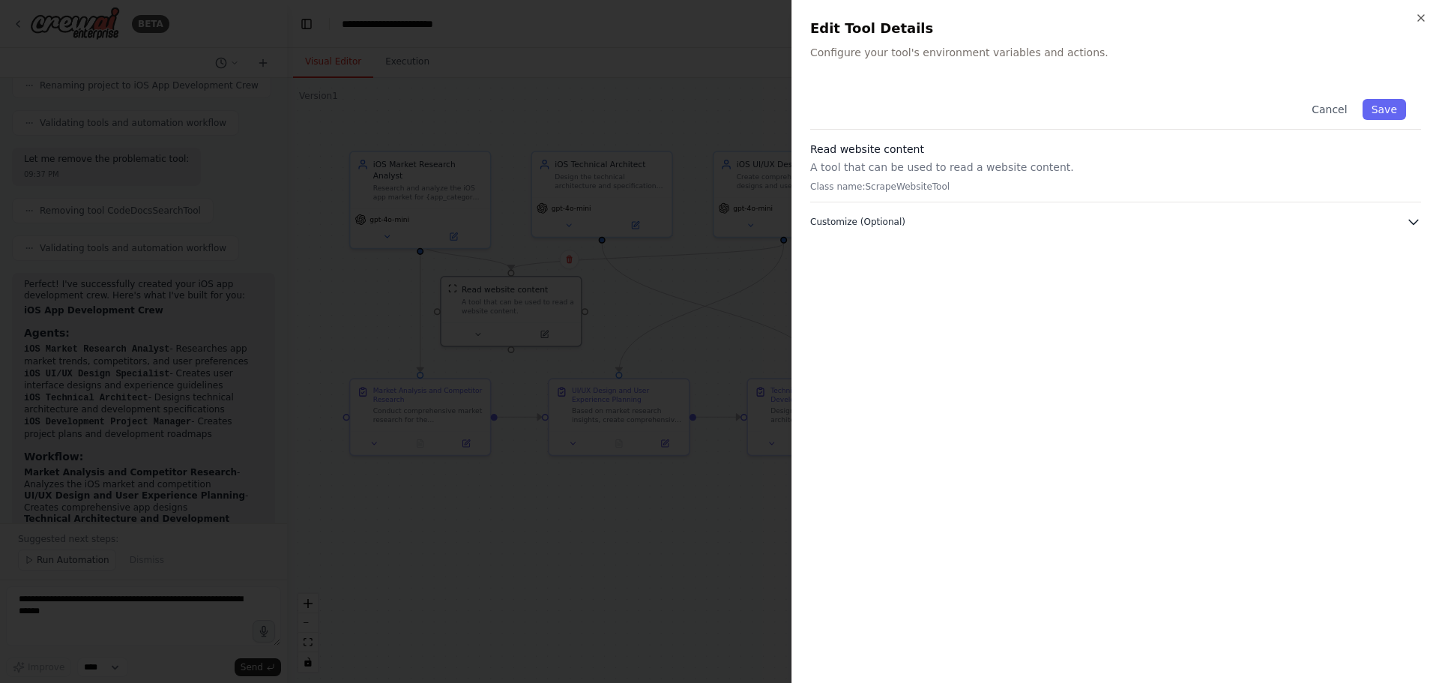
click at [1417, 220] on icon "button" at bounding box center [1413, 221] width 15 height 15
click at [1414, 220] on icon "button" at bounding box center [1413, 222] width 9 height 4
click at [642, 298] on div at bounding box center [719, 341] width 1439 height 683
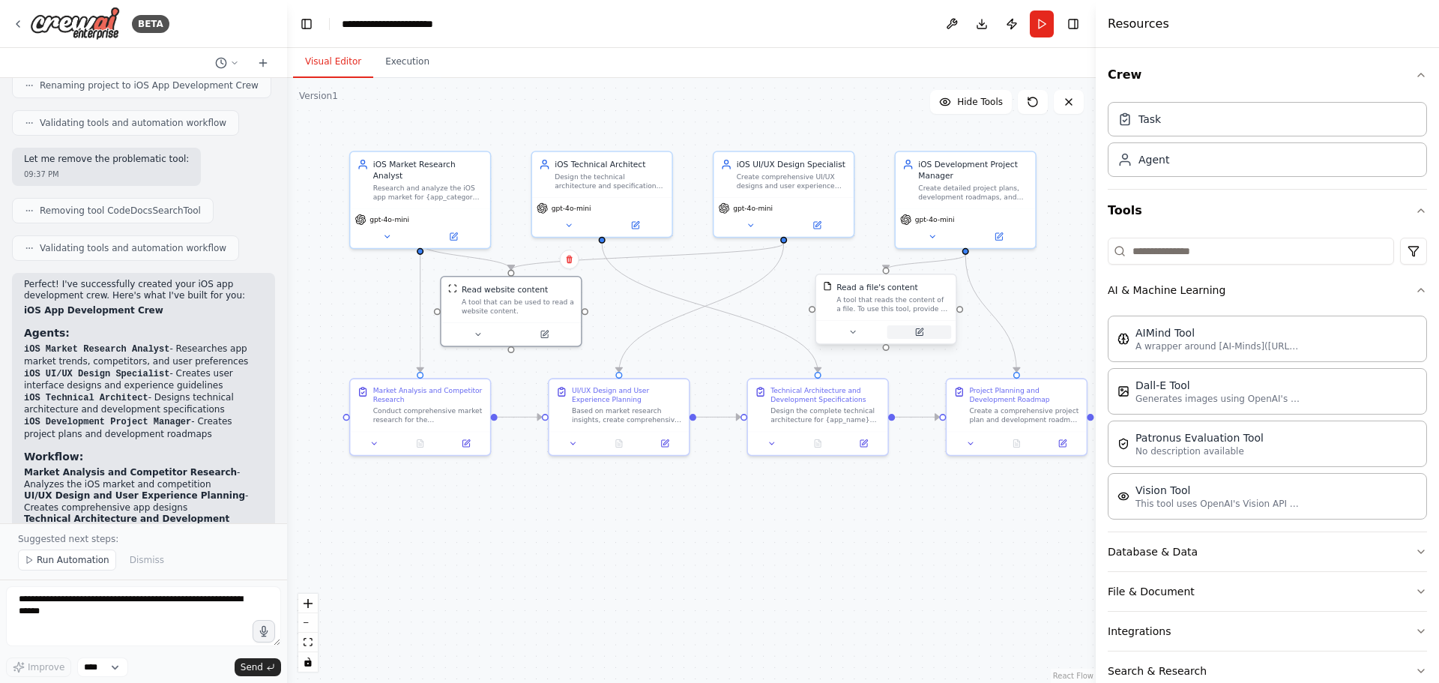
click at [929, 329] on button at bounding box center [919, 331] width 64 height 13
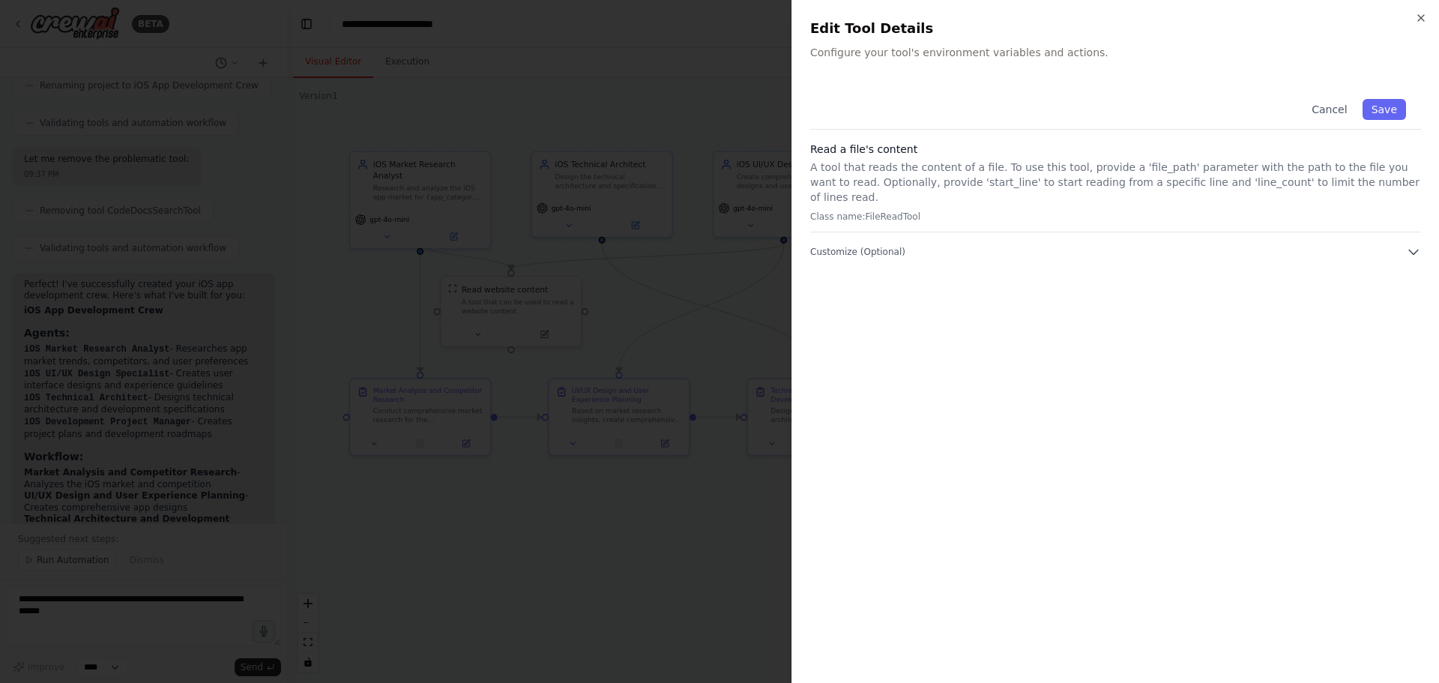
click at [1411, 228] on div "Cancel Save Read a file's content A tool that reads the content of a file. To u…" at bounding box center [1115, 171] width 611 height 175
click at [1412, 244] on icon "button" at bounding box center [1413, 251] width 15 height 15
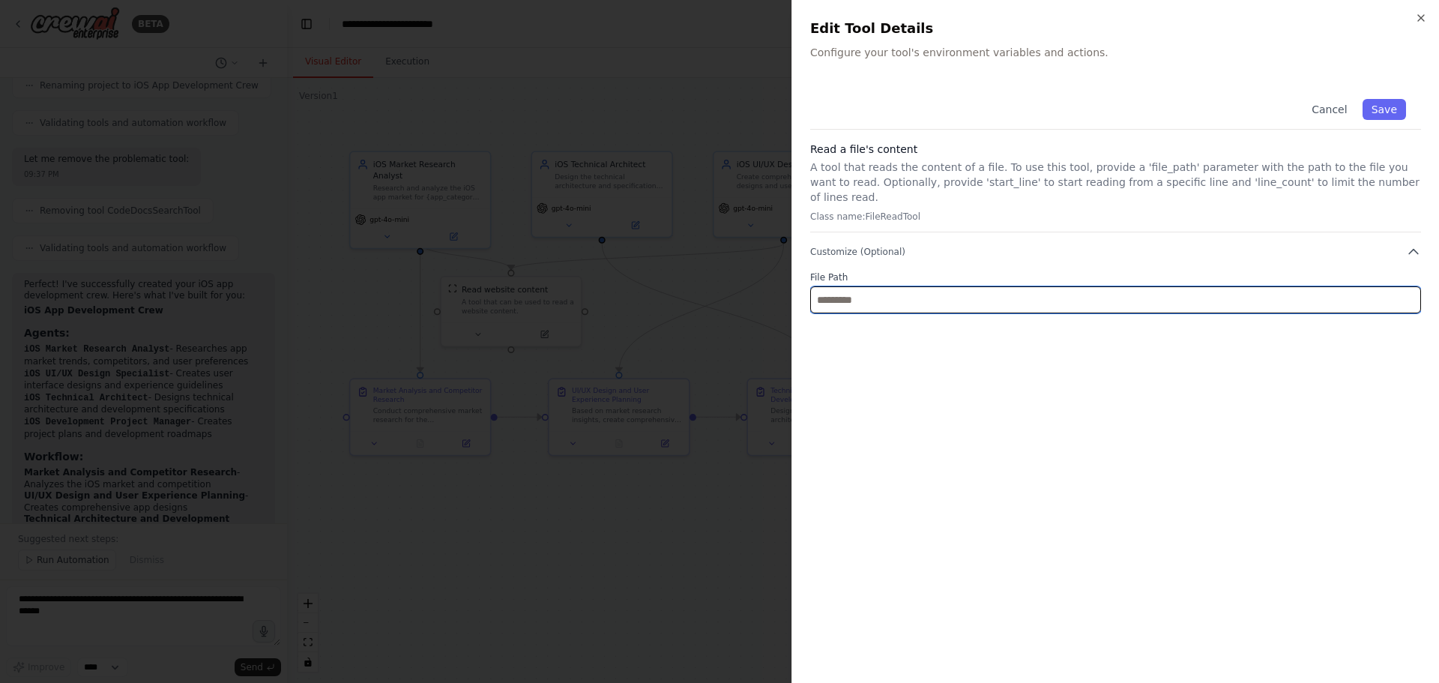
click at [946, 286] on input "text" at bounding box center [1115, 299] width 611 height 27
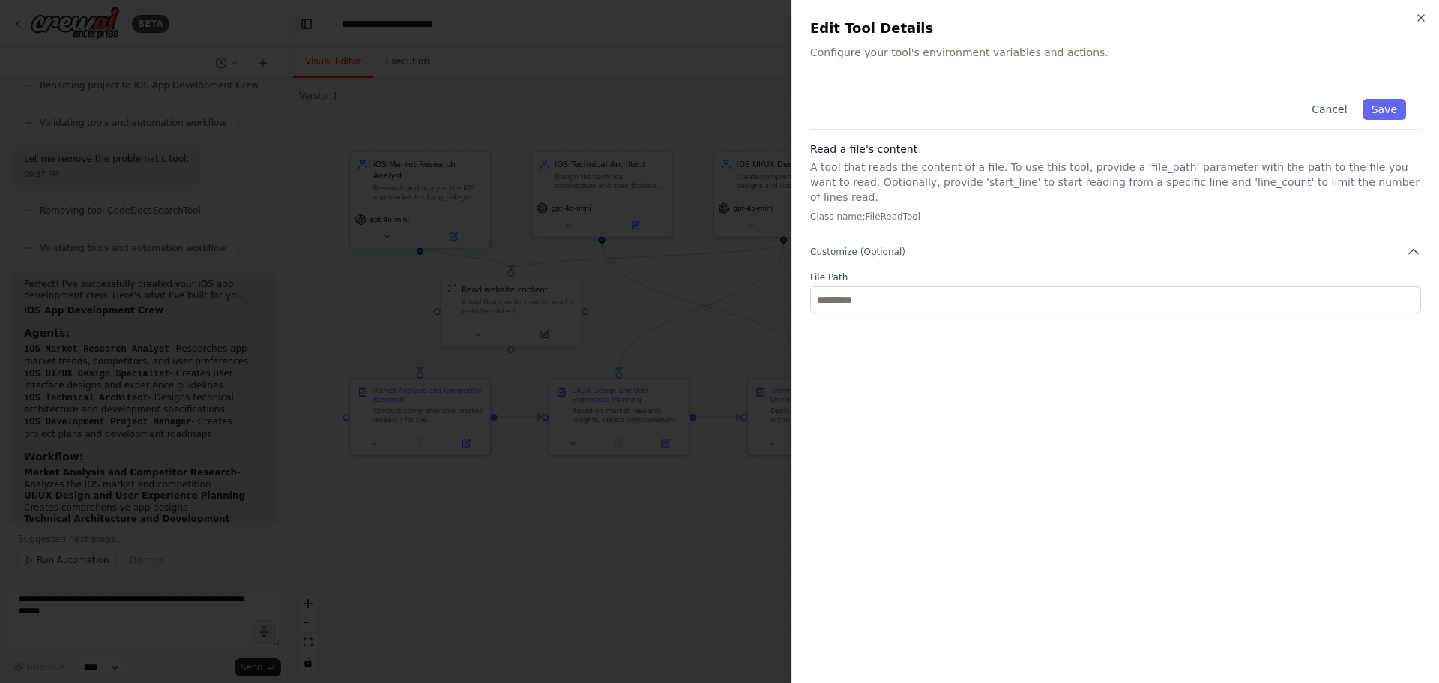
click at [707, 278] on div at bounding box center [719, 341] width 1439 height 683
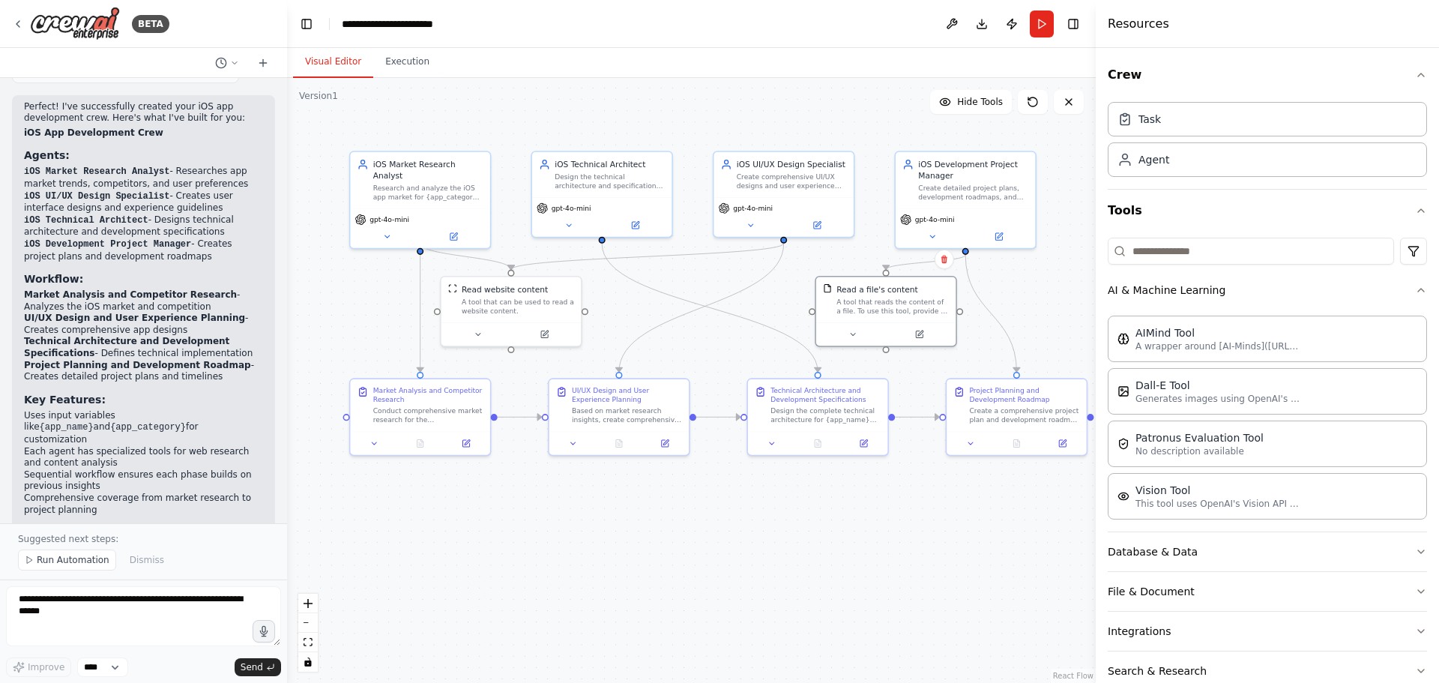
scroll to position [1732, 0]
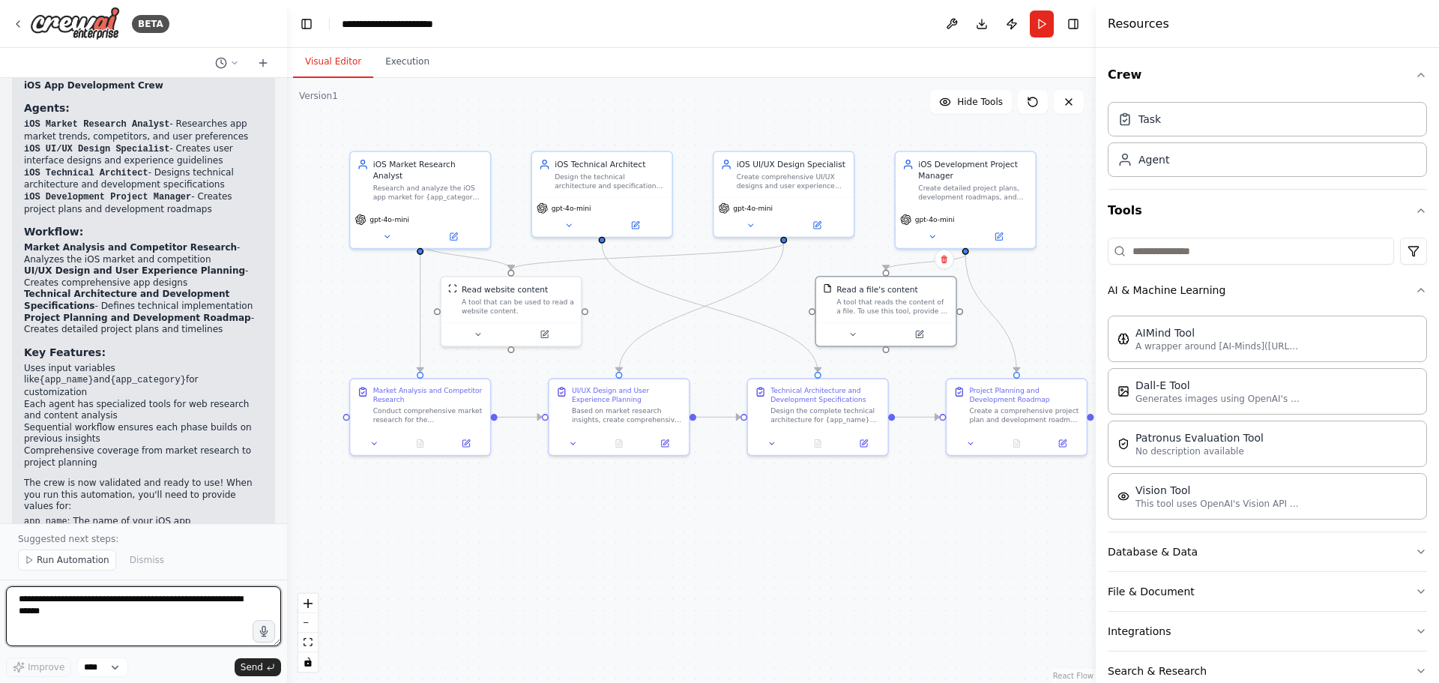
click at [84, 610] on textarea at bounding box center [143, 616] width 275 height 60
type textarea "**********"
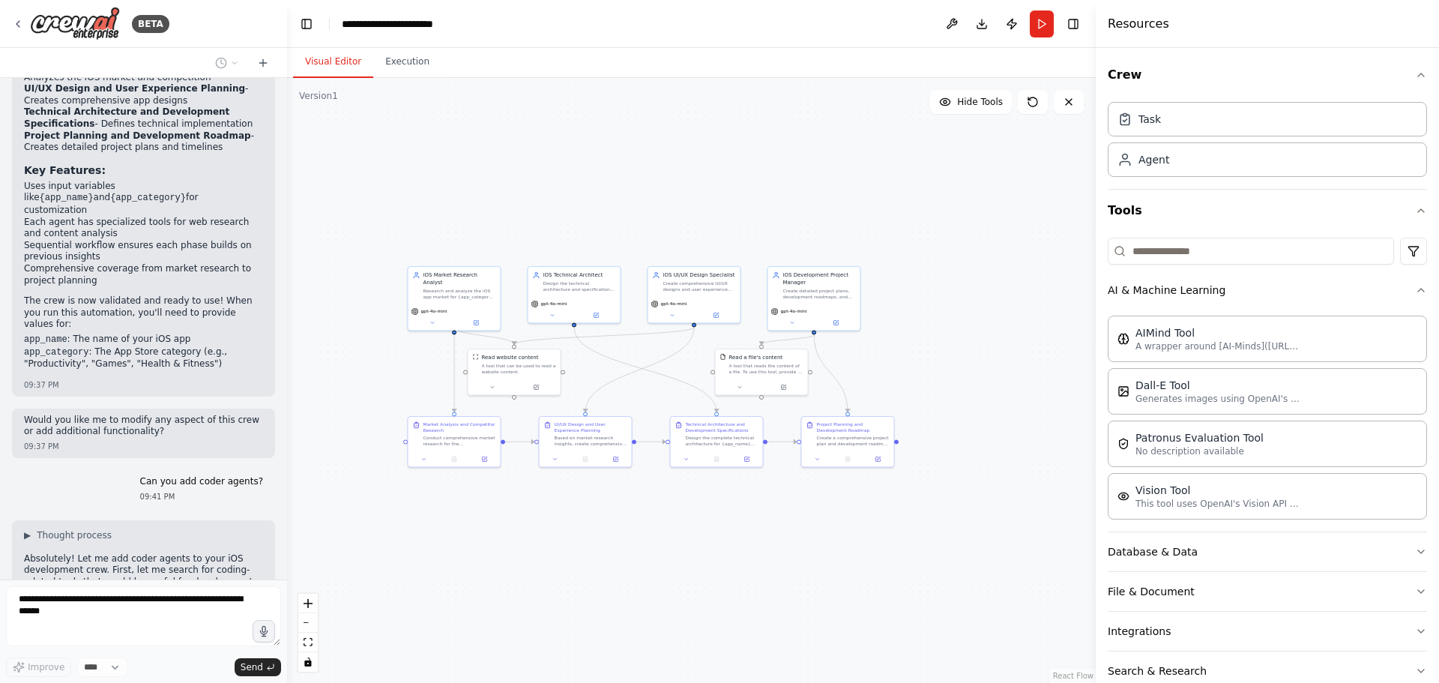
scroll to position [1952, 0]
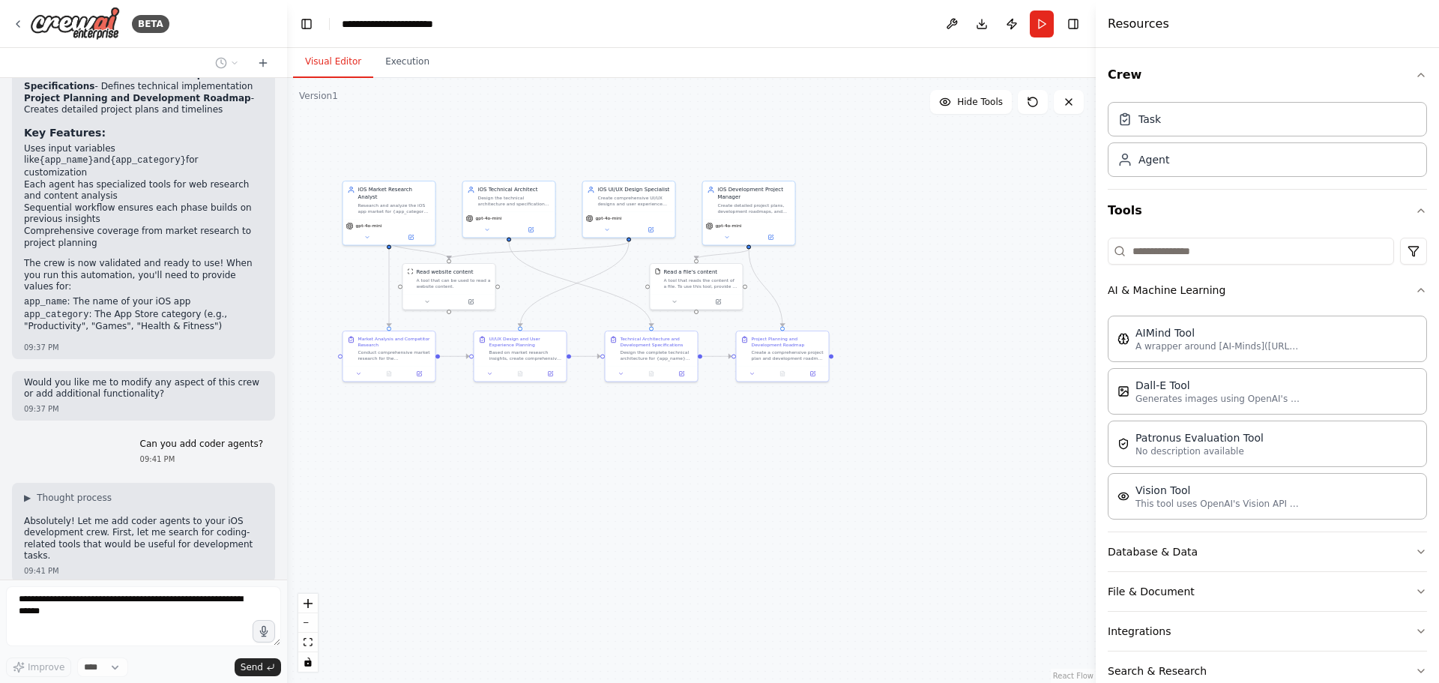
drag, startPoint x: 599, startPoint y: 531, endPoint x: 534, endPoint y: 445, distance: 107.5
click at [534, 445] on div ".deletable-edge-delete-btn { width: 20px; height: 20px; border: 0px solid #ffff…" at bounding box center [691, 380] width 809 height 605
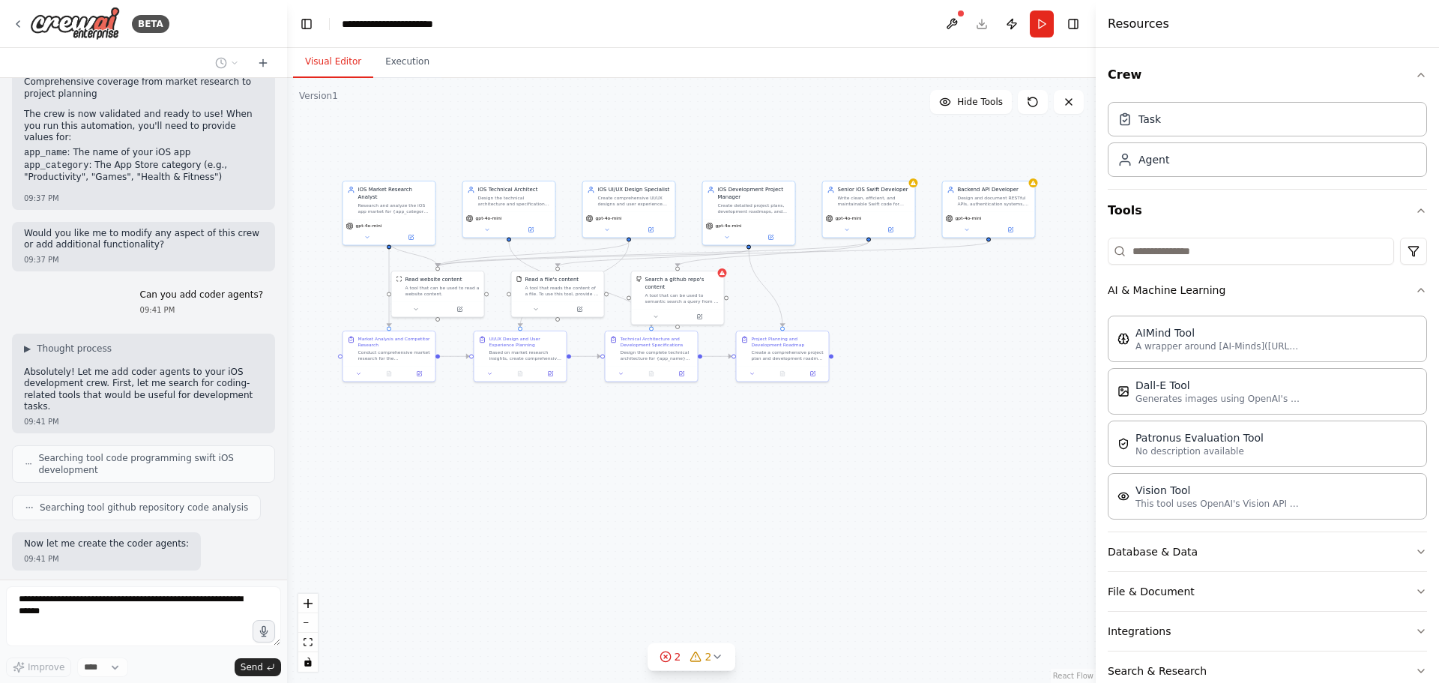
scroll to position [2150, 0]
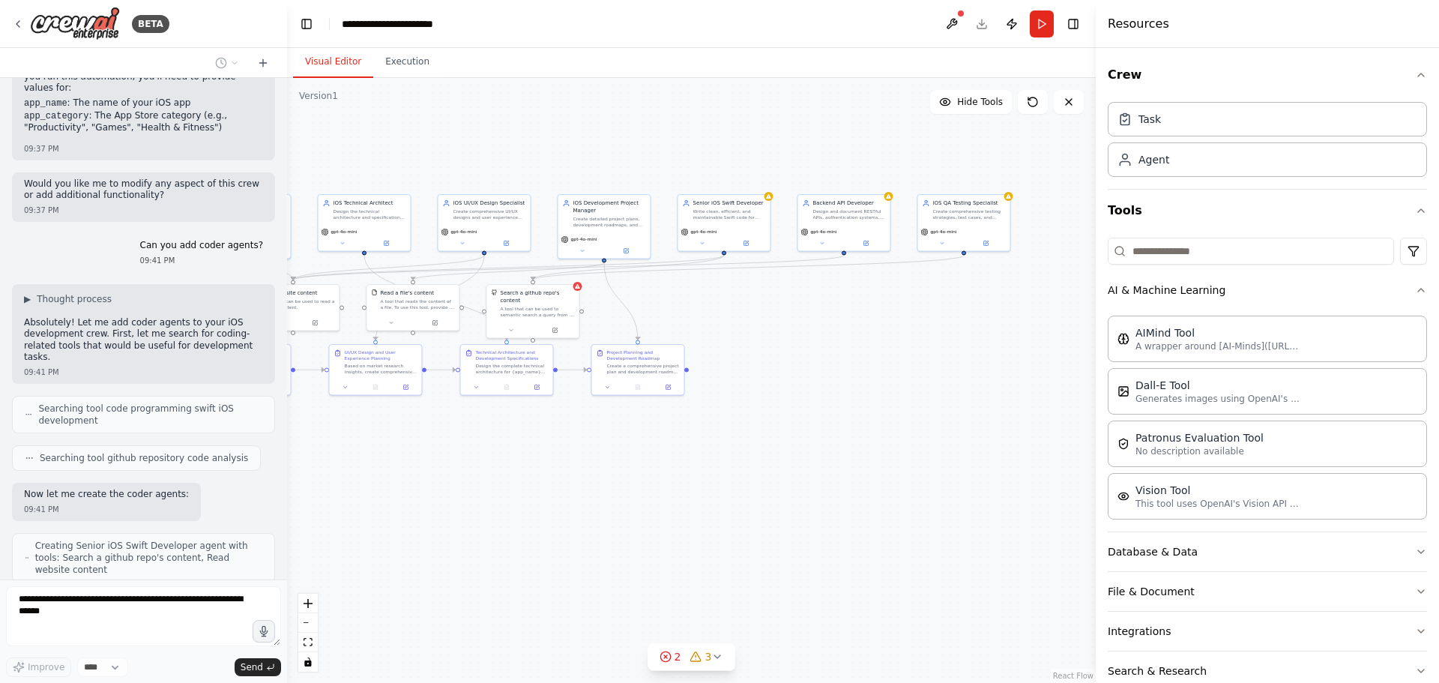
drag, startPoint x: 686, startPoint y: 449, endPoint x: 601, endPoint y: 452, distance: 84.7
click at [601, 452] on div ".deletable-edge-delete-btn { width: 20px; height: 20px; border: 0px solid #ffff…" at bounding box center [691, 380] width 809 height 605
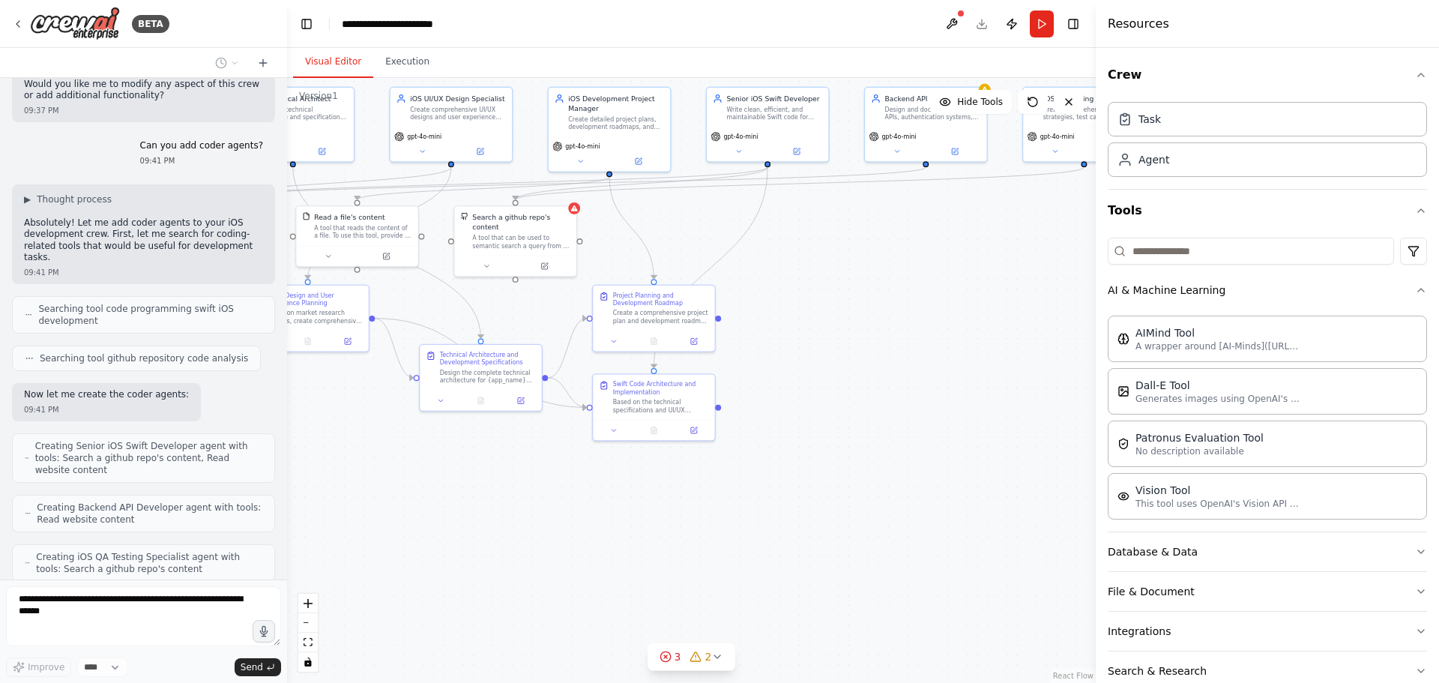
scroll to position [2300, 0]
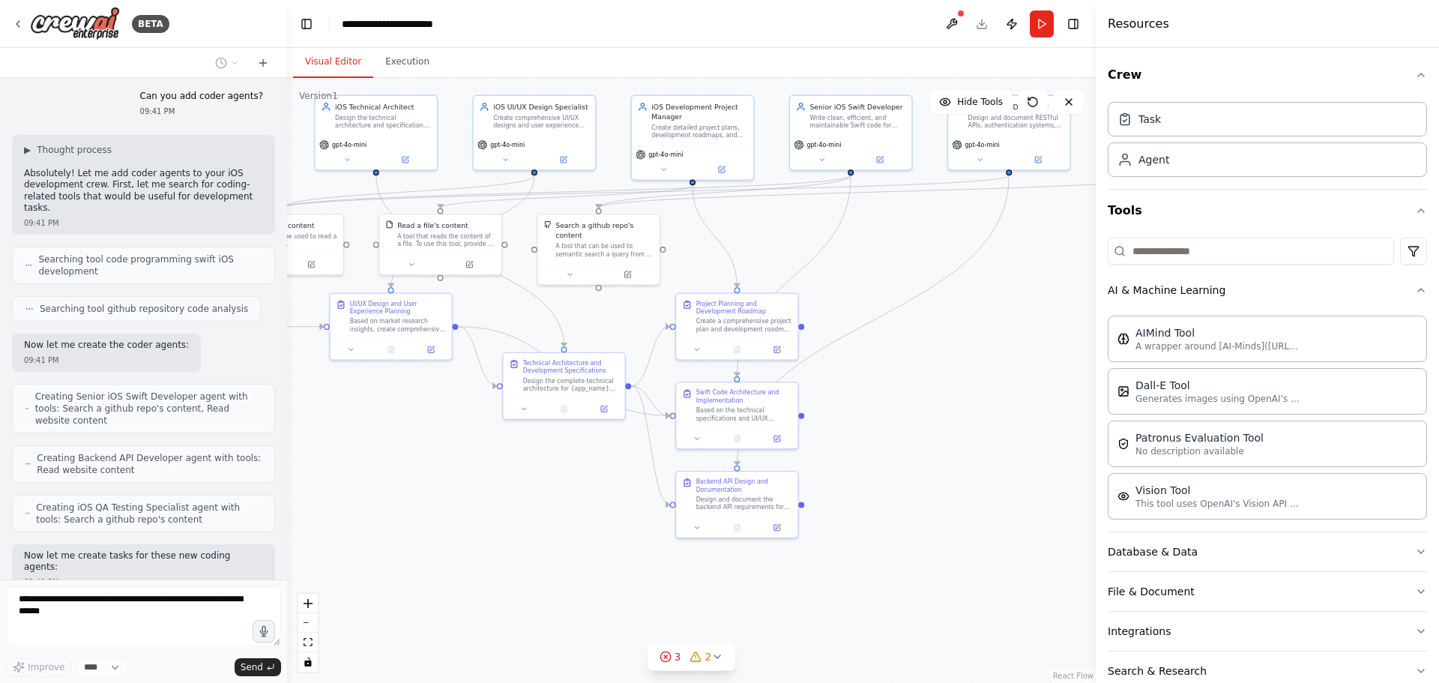
drag, startPoint x: 582, startPoint y: 505, endPoint x: 723, endPoint y: 524, distance: 142.2
click at [723, 524] on div ".deletable-edge-delete-btn { width: 20px; height: 20px; border: 0px solid #ffff…" at bounding box center [691, 380] width 809 height 605
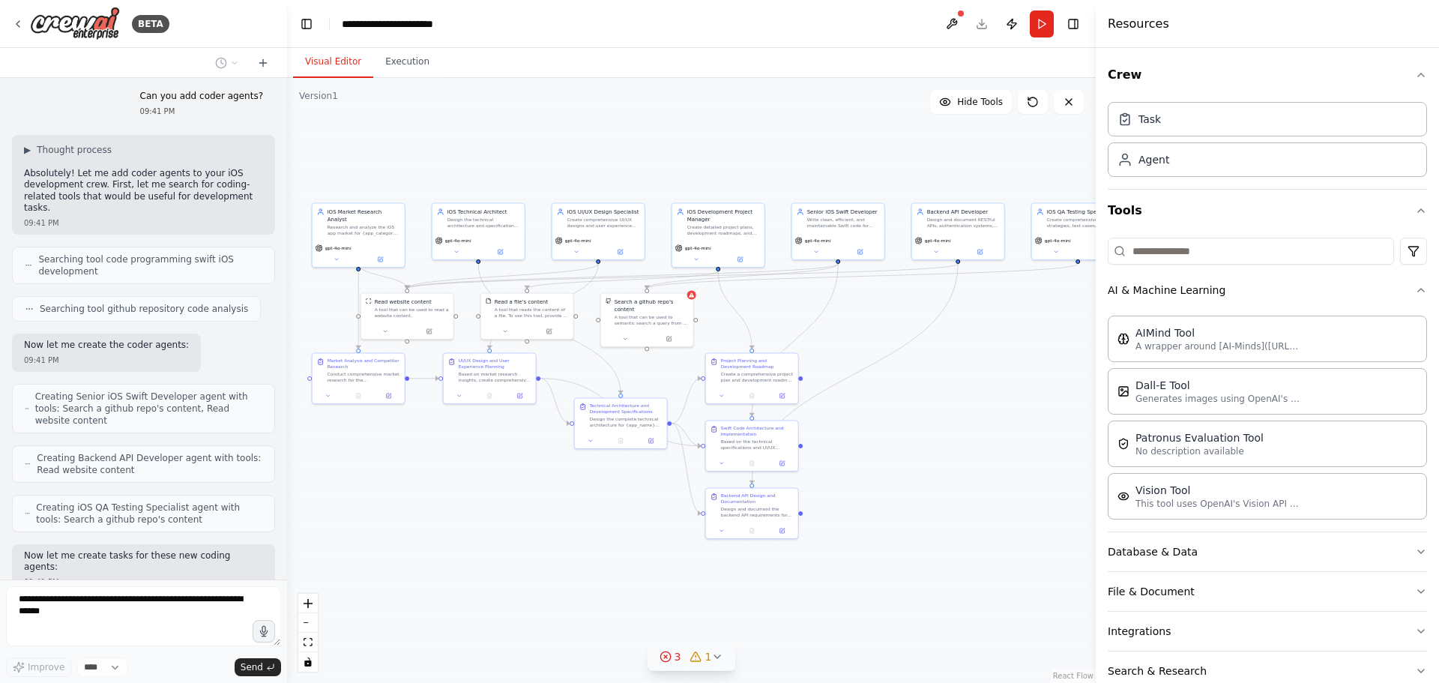
click at [675, 654] on div "3" at bounding box center [671, 656] width 22 height 15
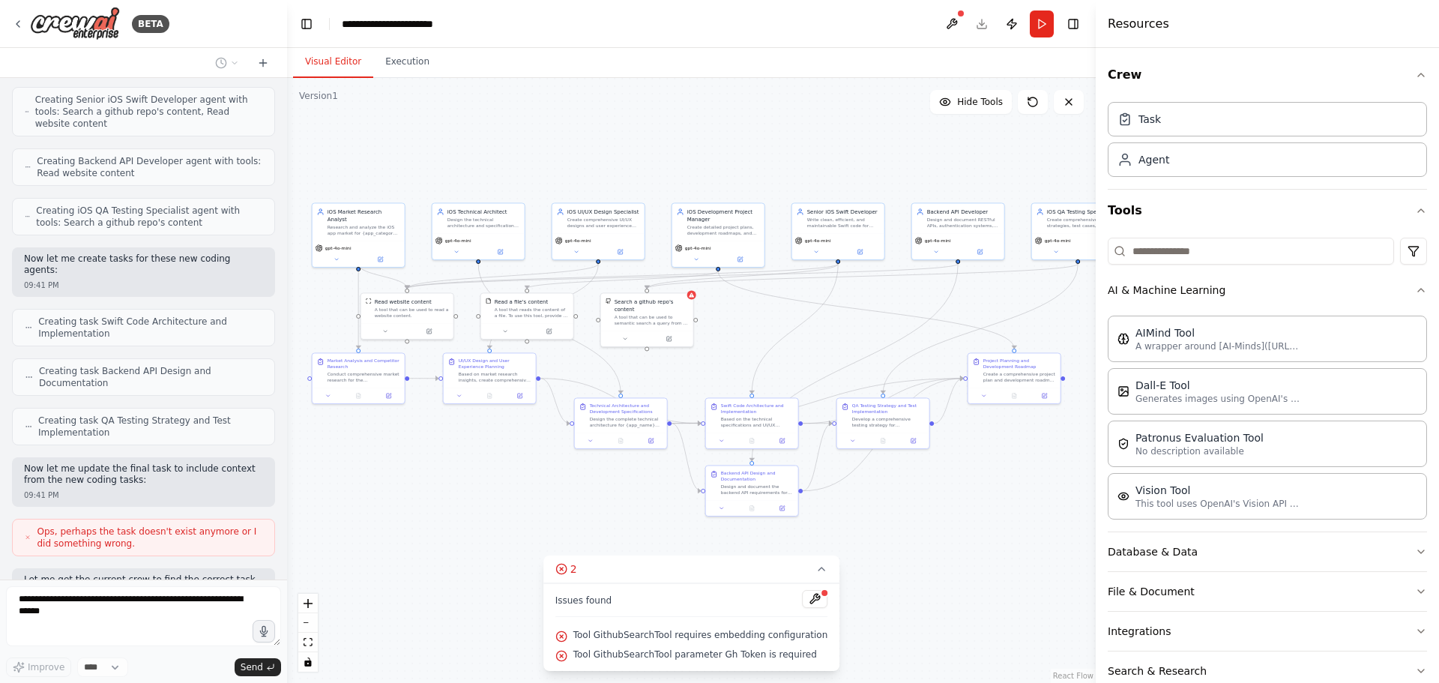
scroll to position [2634, 0]
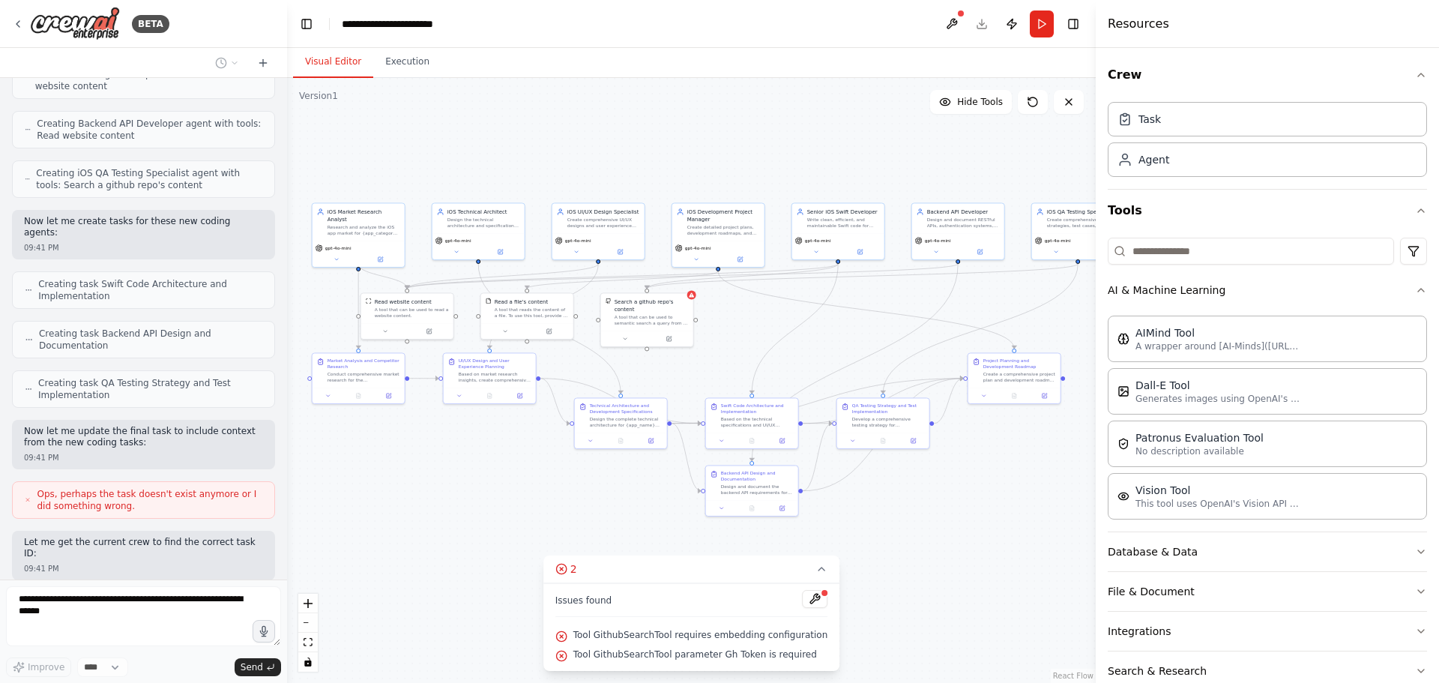
click at [485, 529] on div ".deletable-edge-delete-btn { width: 20px; height: 20px; border: 0px solid #ffff…" at bounding box center [691, 380] width 809 height 605
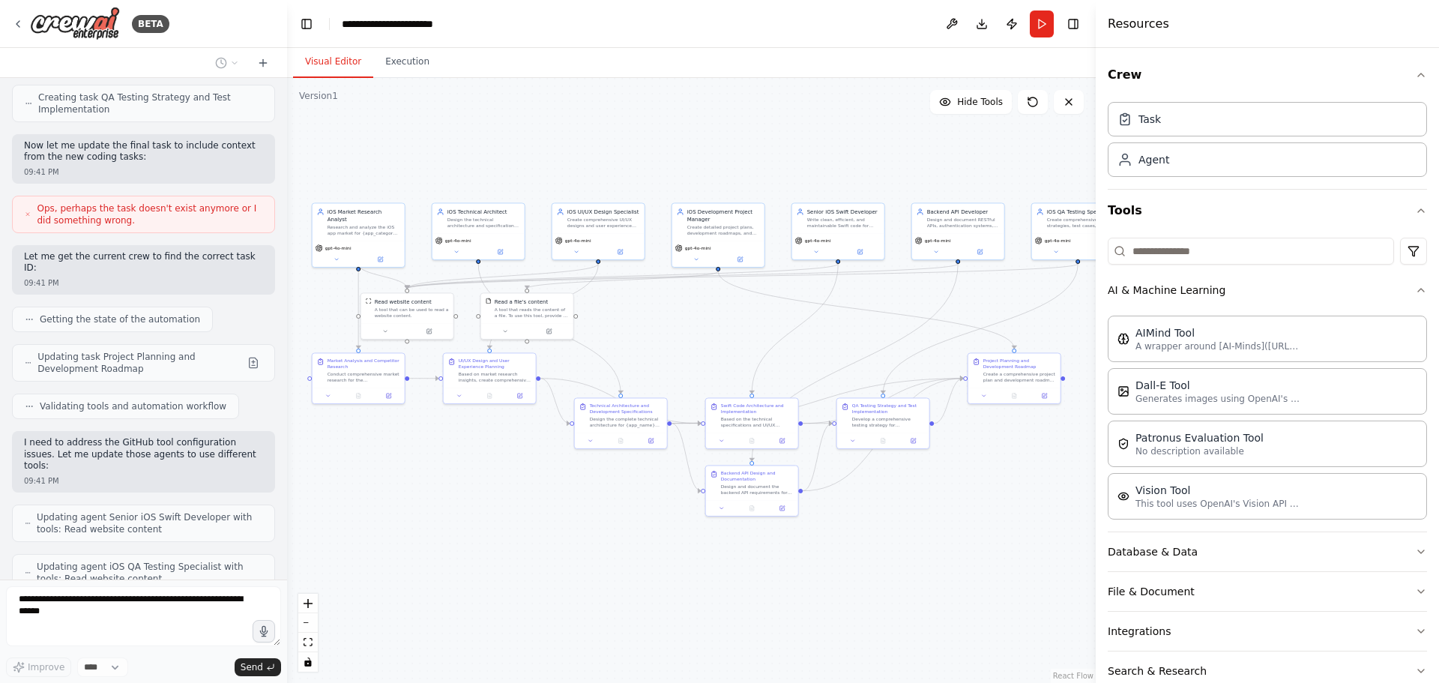
scroll to position [2957, 0]
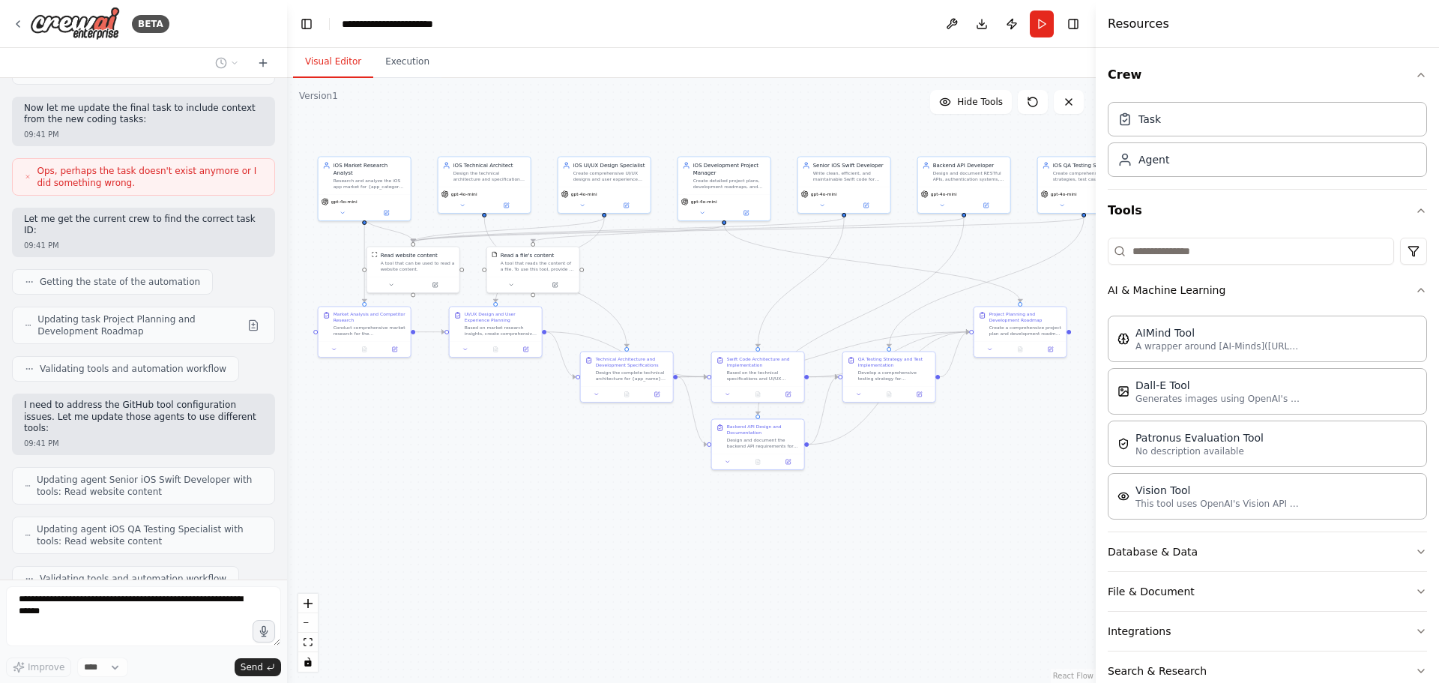
drag, startPoint x: 575, startPoint y: 577, endPoint x: 586, endPoint y: 531, distance: 47.8
click at [586, 531] on div ".deletable-edge-delete-btn { width: 20px; height: 20px; border: 0px solid #ffff…" at bounding box center [691, 380] width 809 height 605
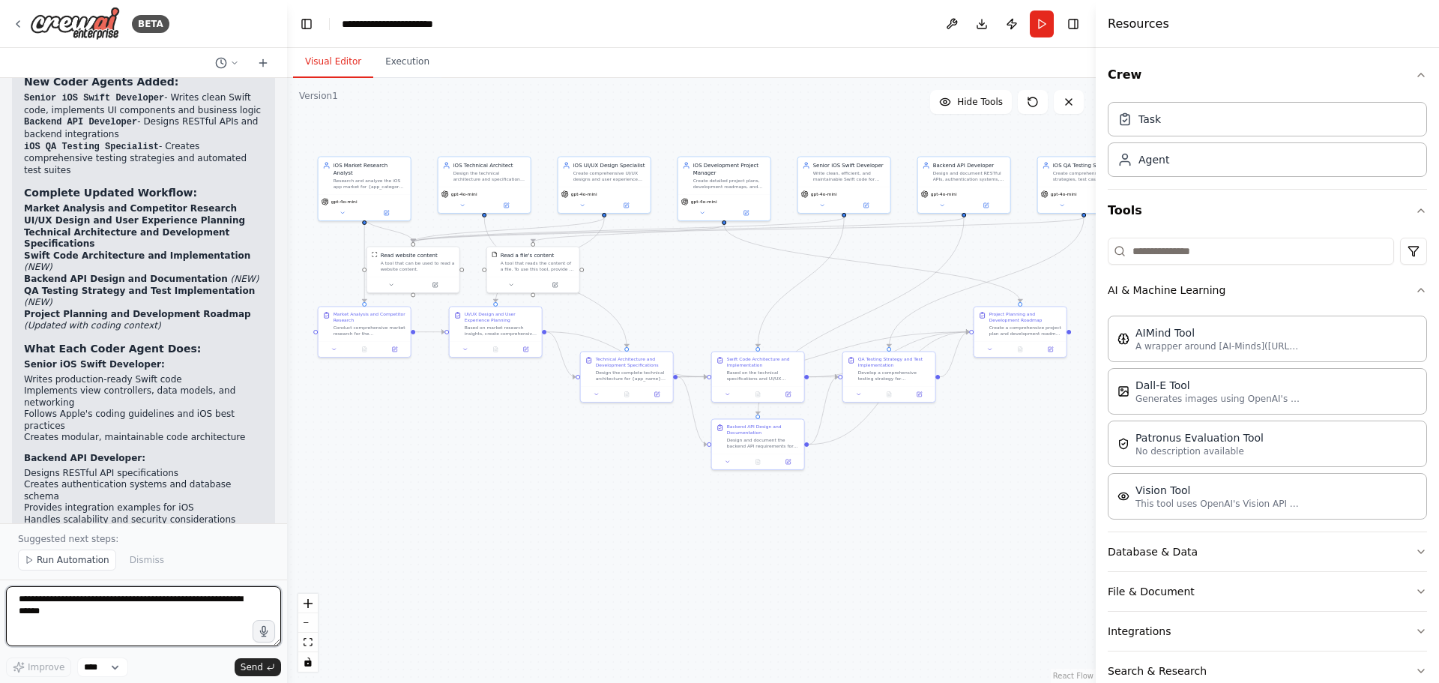
scroll to position [3676, 0]
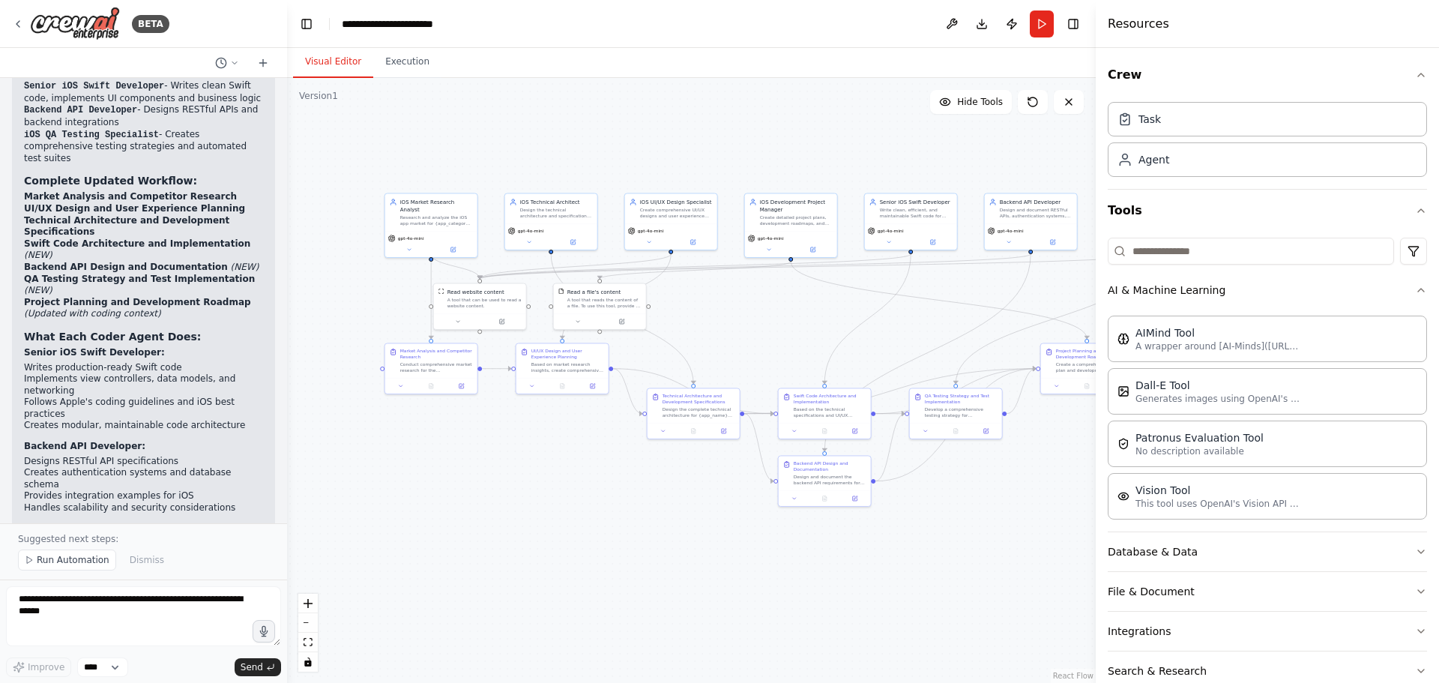
drag, startPoint x: 533, startPoint y: 456, endPoint x: 600, endPoint y: 493, distance: 76.1
click at [600, 493] on div ".deletable-edge-delete-btn { width: 20px; height: 20px; border: 0px solid #ffff…" at bounding box center [691, 380] width 809 height 605
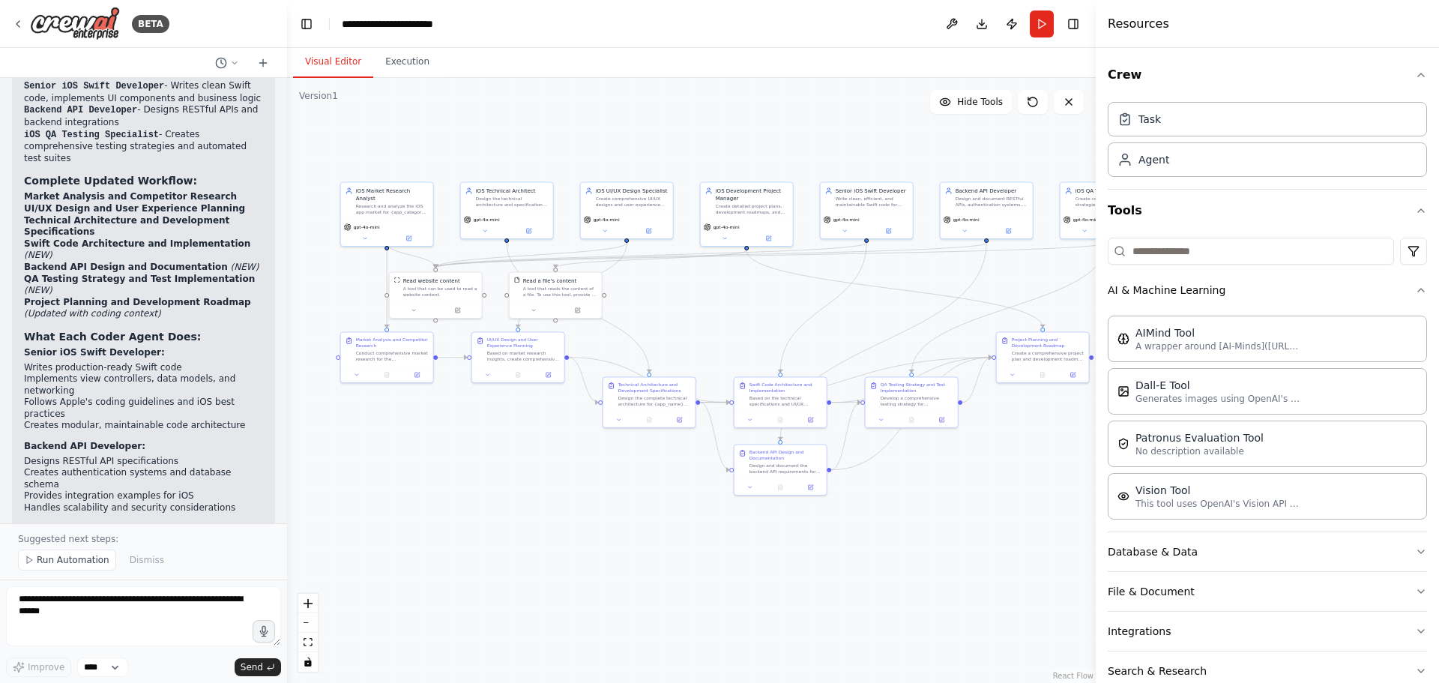
drag, startPoint x: 638, startPoint y: 528, endPoint x: 596, endPoint y: 517, distance: 43.5
click at [596, 517] on div ".deletable-edge-delete-btn { width: 20px; height: 20px; border: 0px solid #ffff…" at bounding box center [691, 380] width 809 height 605
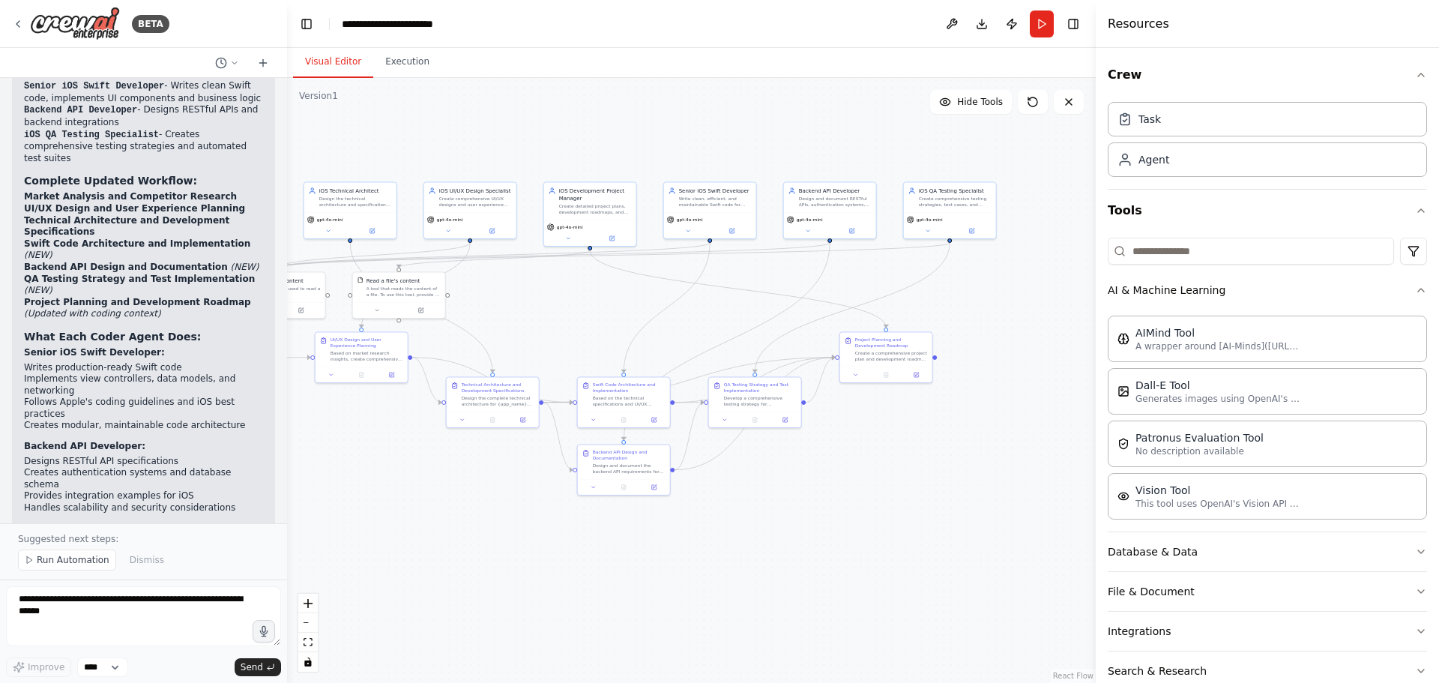
drag, startPoint x: 667, startPoint y: 552, endPoint x: 510, endPoint y: 552, distance: 156.7
click at [510, 552] on div ".deletable-edge-delete-btn { width: 20px; height: 20px; border: 0px solid #ffff…" at bounding box center [691, 380] width 809 height 605
click at [841, 201] on div "Design and document RESTful APIs, authentication systems, and backend integrati…" at bounding box center [835, 200] width 73 height 12
click at [853, 230] on icon at bounding box center [851, 229] width 4 height 4
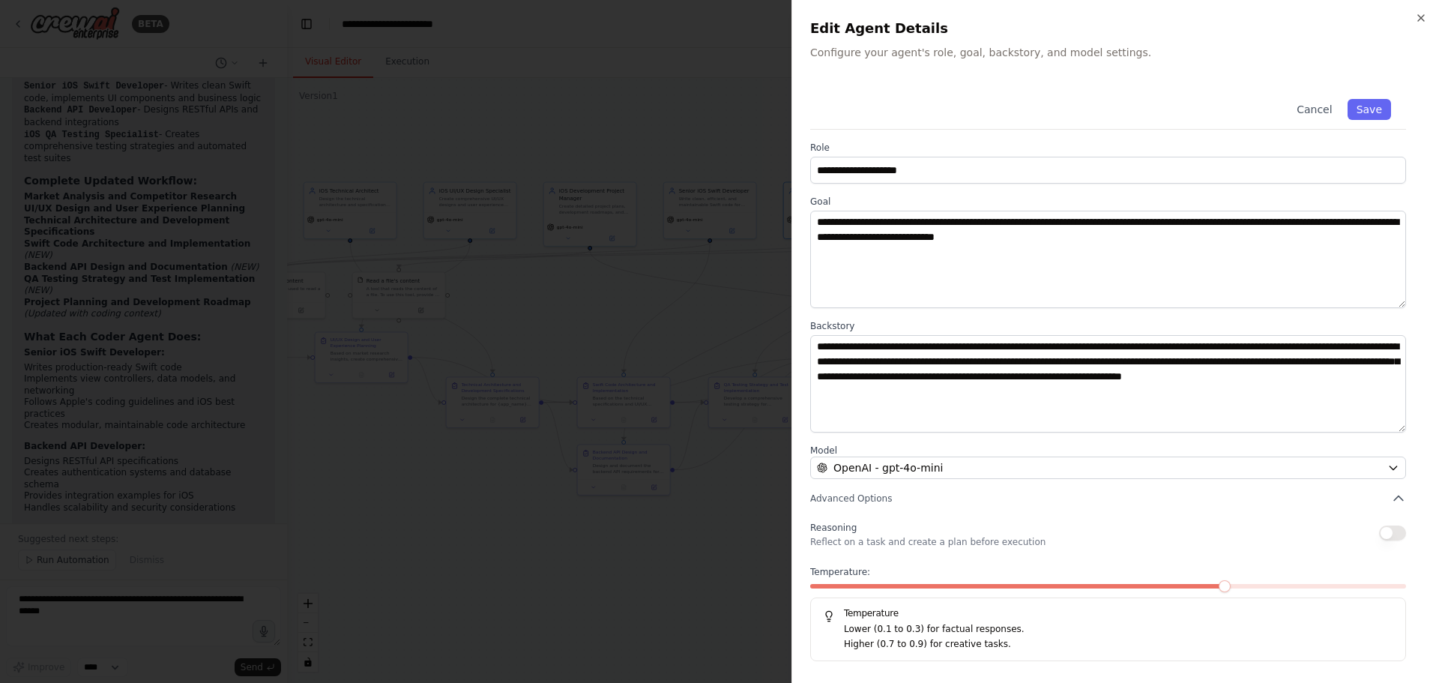
click at [655, 293] on div at bounding box center [719, 341] width 1439 height 683
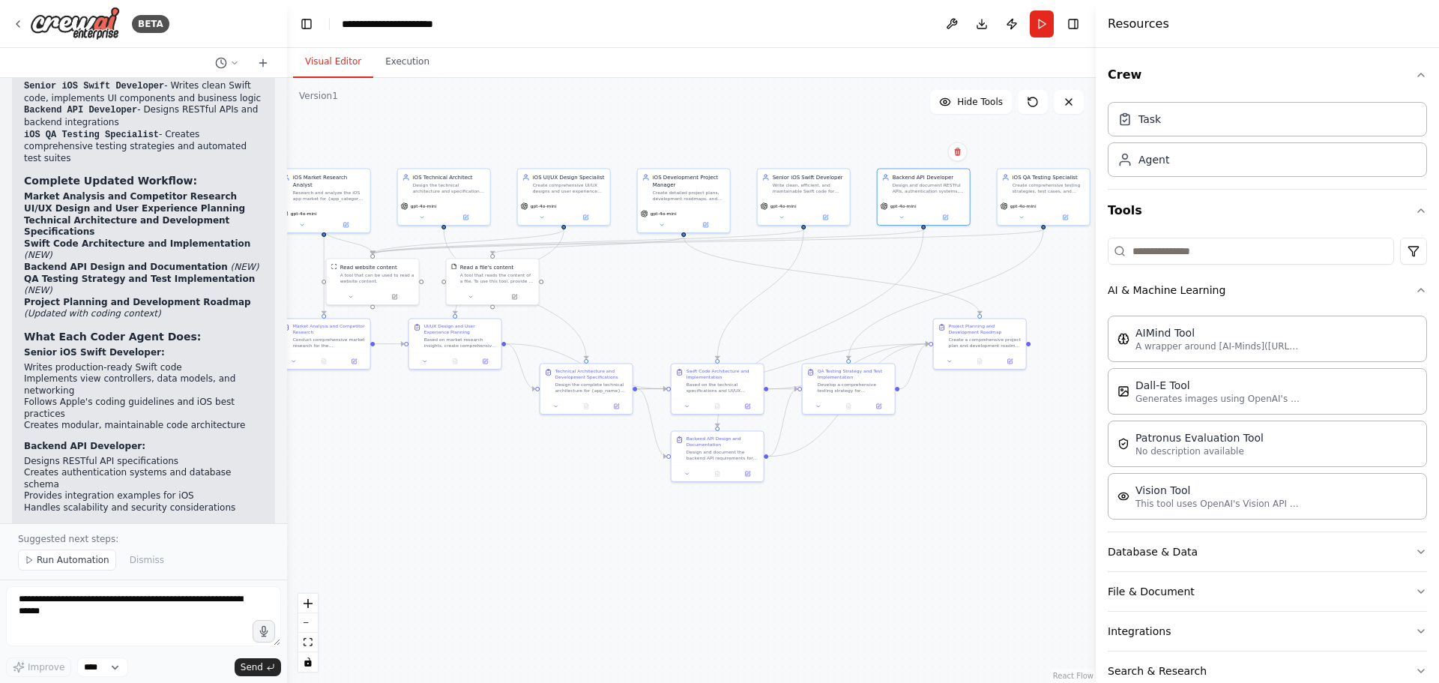
drag, startPoint x: 622, startPoint y: 303, endPoint x: 736, endPoint y: 287, distance: 115.0
click at [736, 287] on div ".deletable-edge-delete-btn { width: 20px; height: 20px; border: 0px solid #ffff…" at bounding box center [691, 380] width 809 height 605
drag, startPoint x: 632, startPoint y: 291, endPoint x: 696, endPoint y: 302, distance: 64.7
click at [696, 302] on div "Read a file's content A tool that reads the content of a file. To use this tool…" at bounding box center [689, 292] width 92 height 30
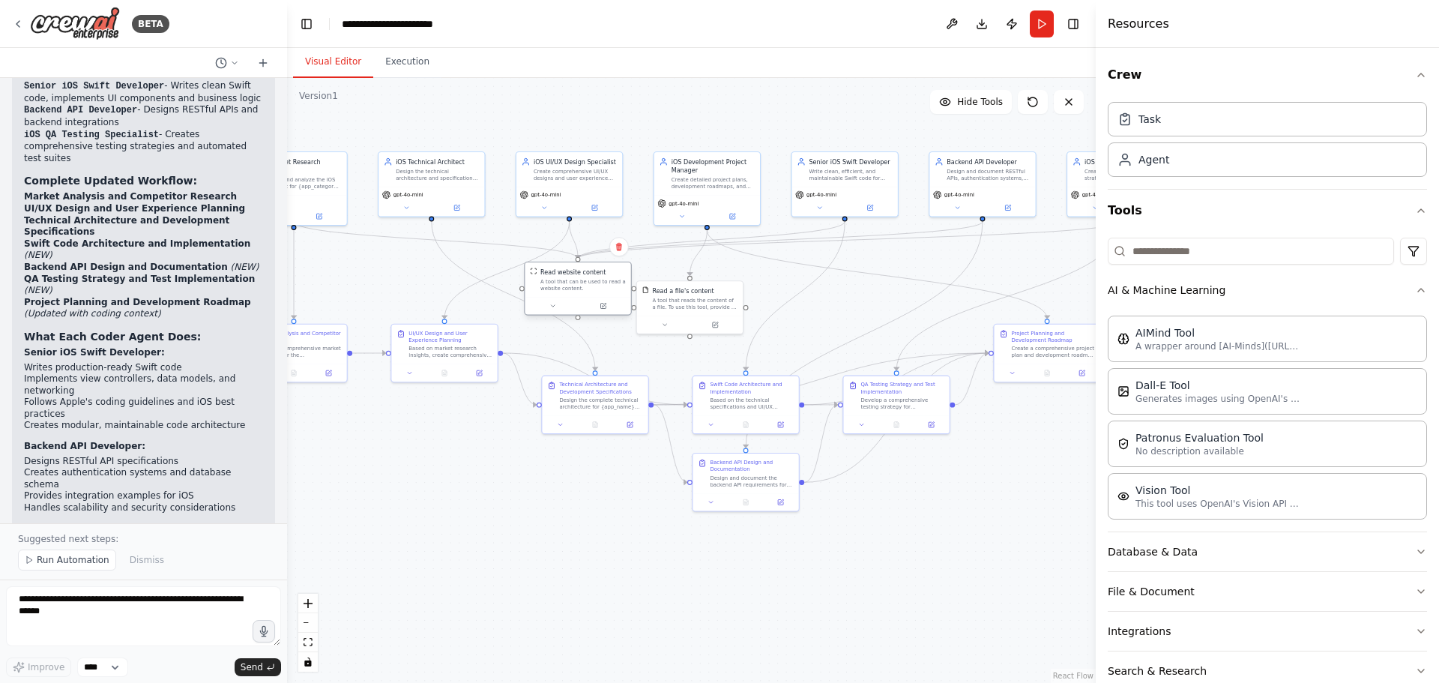
drag, startPoint x: 375, startPoint y: 287, endPoint x: 597, endPoint y: 291, distance: 221.9
click at [597, 291] on div "Read website content A tool that can be used to read a website content." at bounding box center [578, 279] width 106 height 34
drag, startPoint x: 670, startPoint y: 308, endPoint x: 716, endPoint y: 292, distance: 48.4
click at [716, 292] on div "Read a file's content A tool that reads the content of a file. To use this tool…" at bounding box center [733, 279] width 106 height 34
click at [659, 338] on div ".deletable-edge-delete-btn { width: 20px; height: 20px; border: 0px solid #ffff…" at bounding box center [691, 380] width 809 height 605
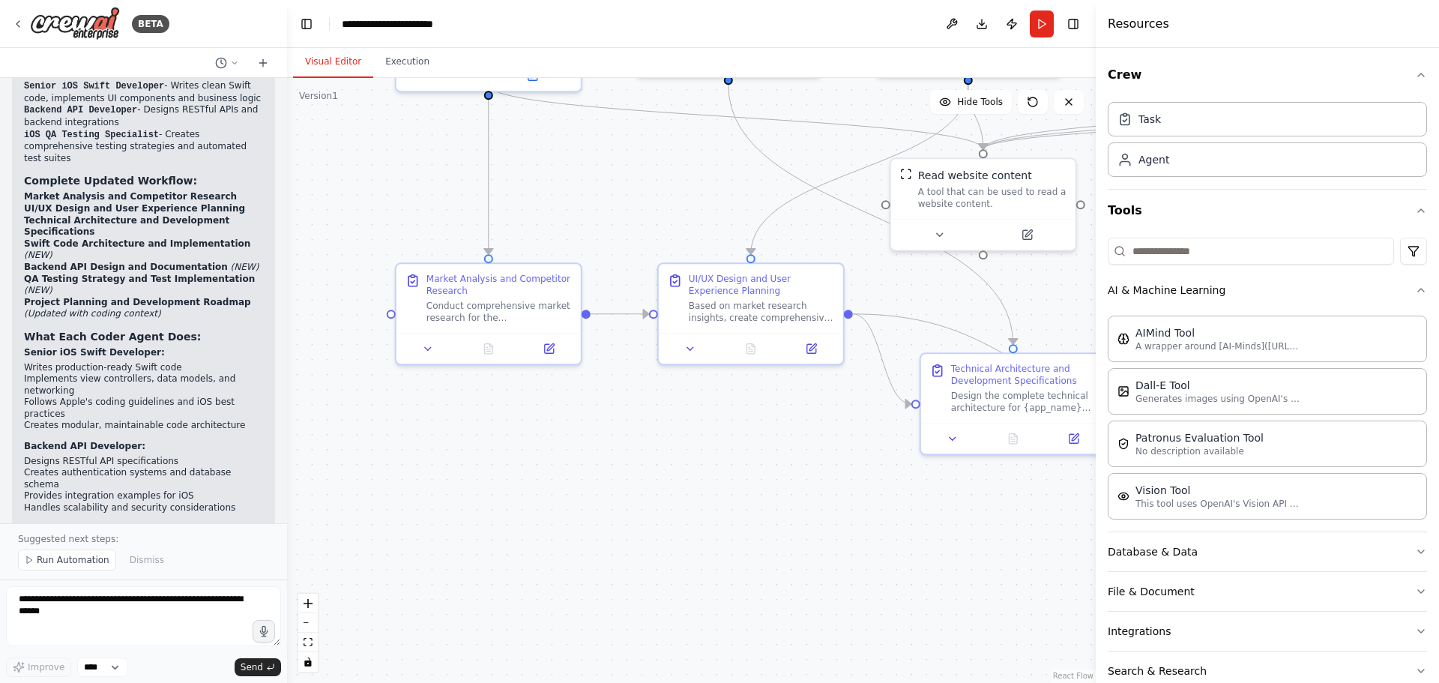
drag, startPoint x: 430, startPoint y: 402, endPoint x: 491, endPoint y: 412, distance: 61.6
click at [491, 412] on div ".deletable-edge-delete-btn { width: 20px; height: 20px; border: 0px solid #ffff…" at bounding box center [691, 380] width 809 height 605
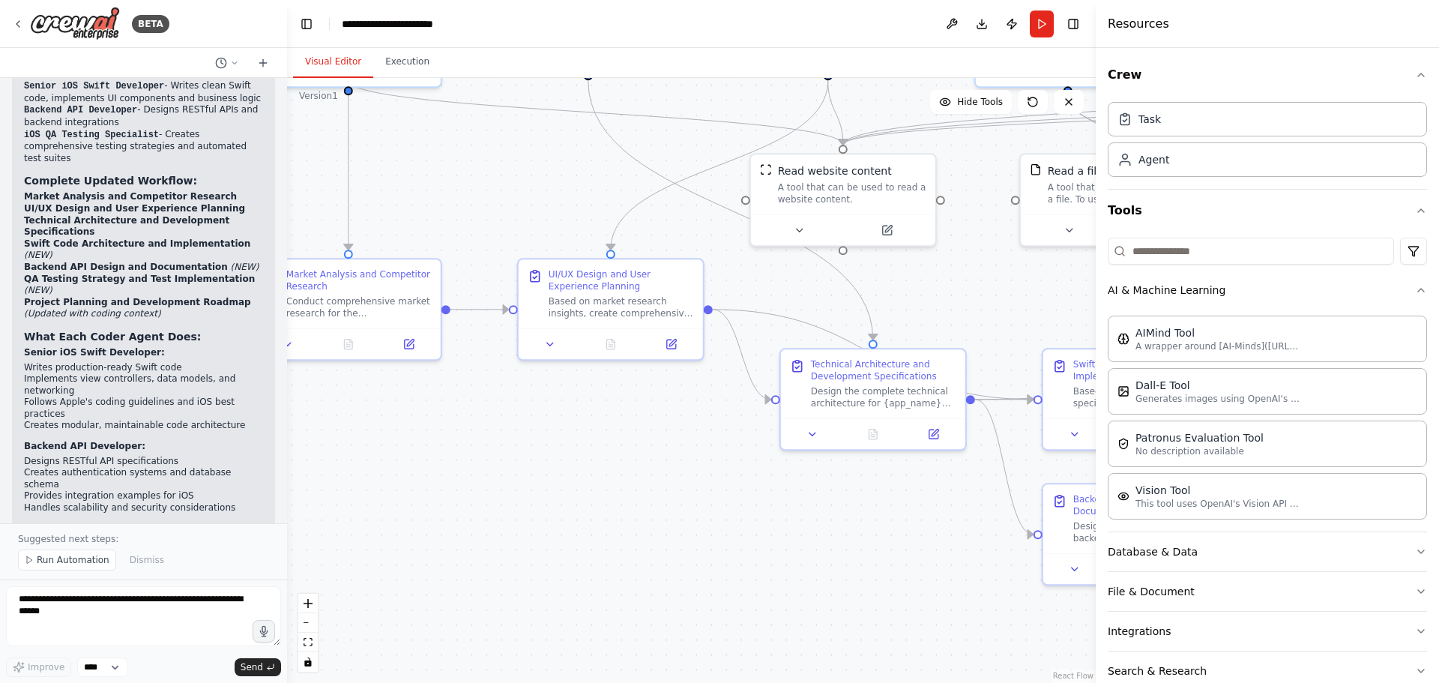
drag, startPoint x: 649, startPoint y: 426, endPoint x: 519, endPoint y: 421, distance: 129.8
click at [519, 421] on div ".deletable-edge-delete-btn { width: 20px; height: 20px; border: 0px solid #ffff…" at bounding box center [691, 380] width 809 height 605
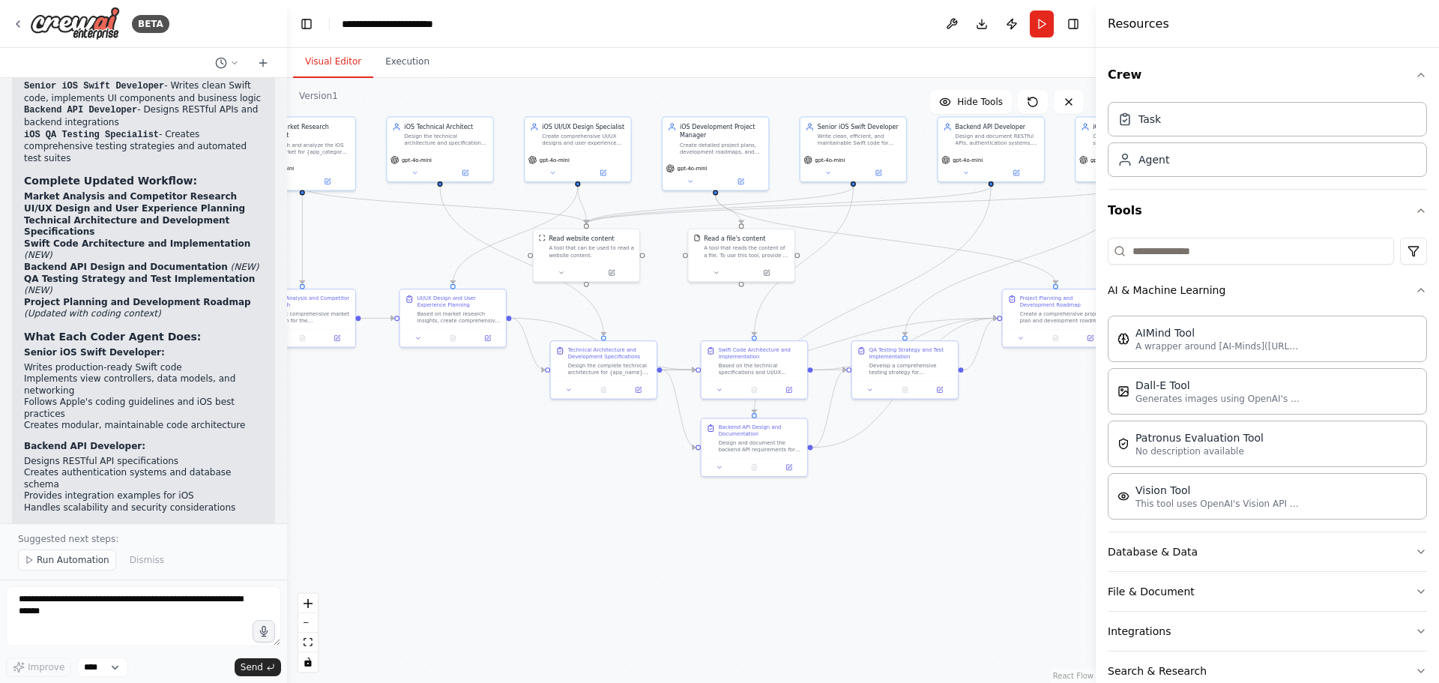
drag, startPoint x: 756, startPoint y: 510, endPoint x: 645, endPoint y: 476, distance: 116.2
click at [645, 476] on div ".deletable-edge-delete-btn { width: 20px; height: 20px; border: 0px solid #ffff…" at bounding box center [691, 380] width 809 height 605
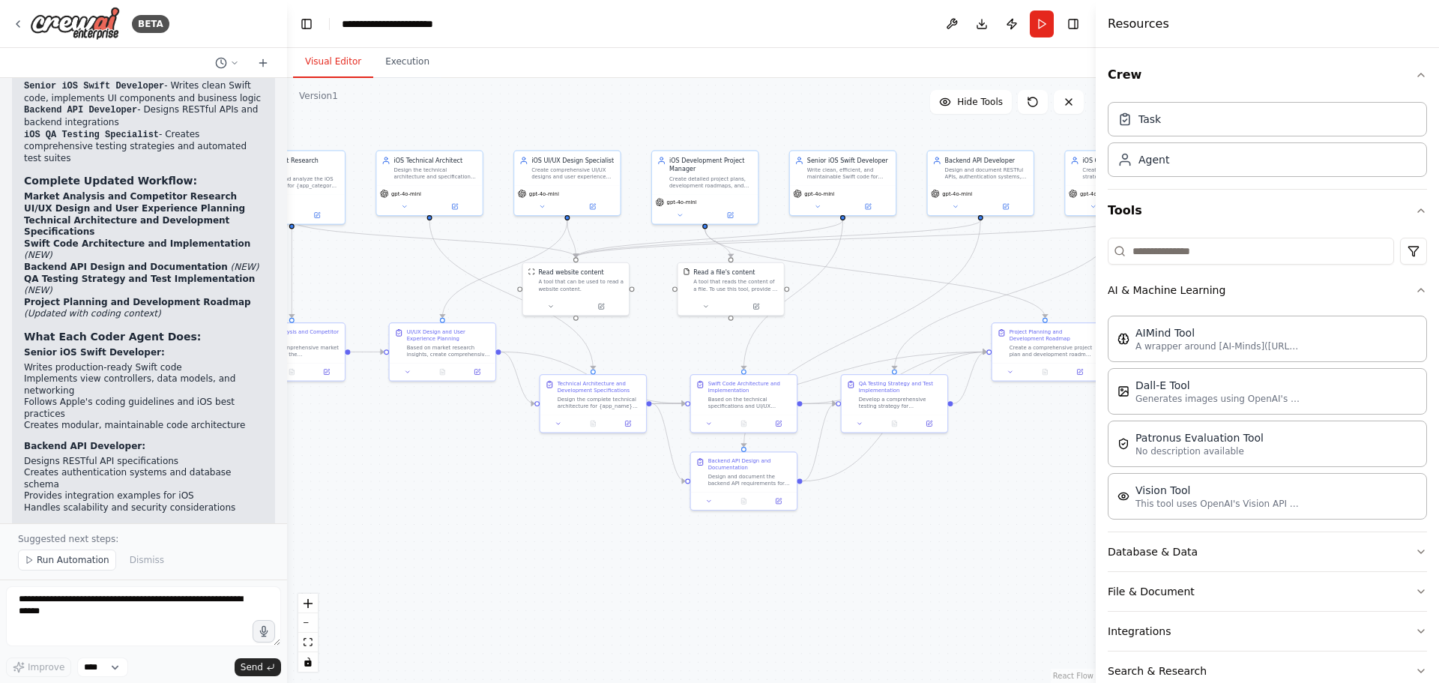
drag, startPoint x: 742, startPoint y: 511, endPoint x: 732, endPoint y: 545, distance: 35.3
click at [732, 545] on div ".deletable-edge-delete-btn { width: 20px; height: 20px; border: 0px solid #ffff…" at bounding box center [691, 380] width 809 height 605
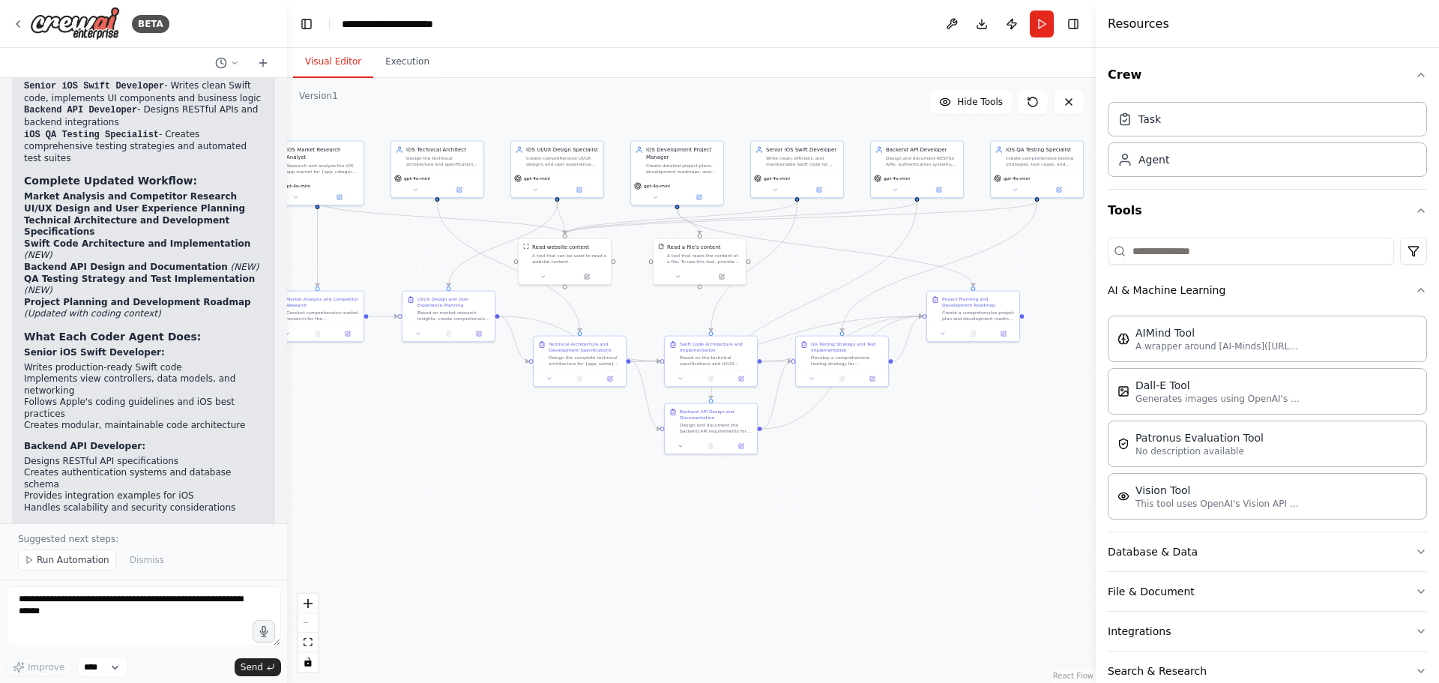
drag, startPoint x: 862, startPoint y: 461, endPoint x: 850, endPoint y: 435, distance: 28.2
click at [850, 435] on div ".deletable-edge-delete-btn { width: 20px; height: 20px; border: 0px solid #ffff…" at bounding box center [691, 380] width 809 height 605
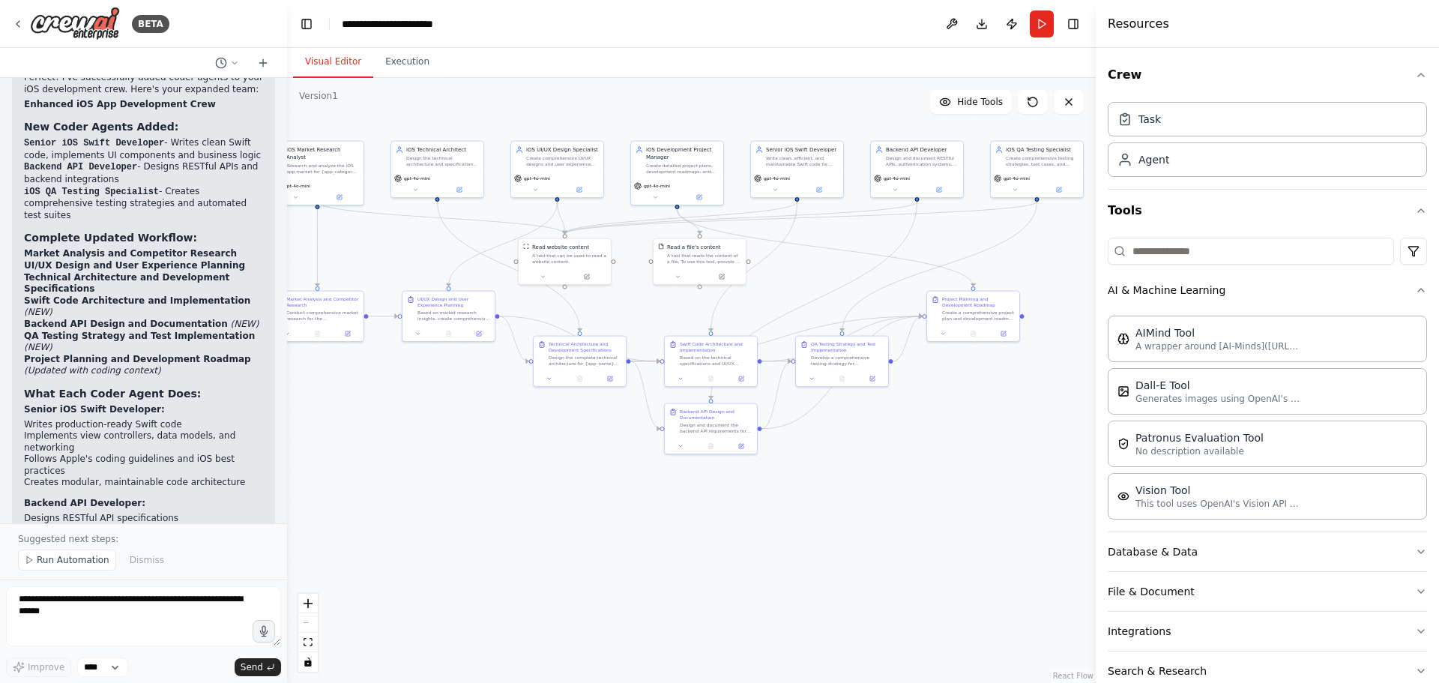
scroll to position [3376, 0]
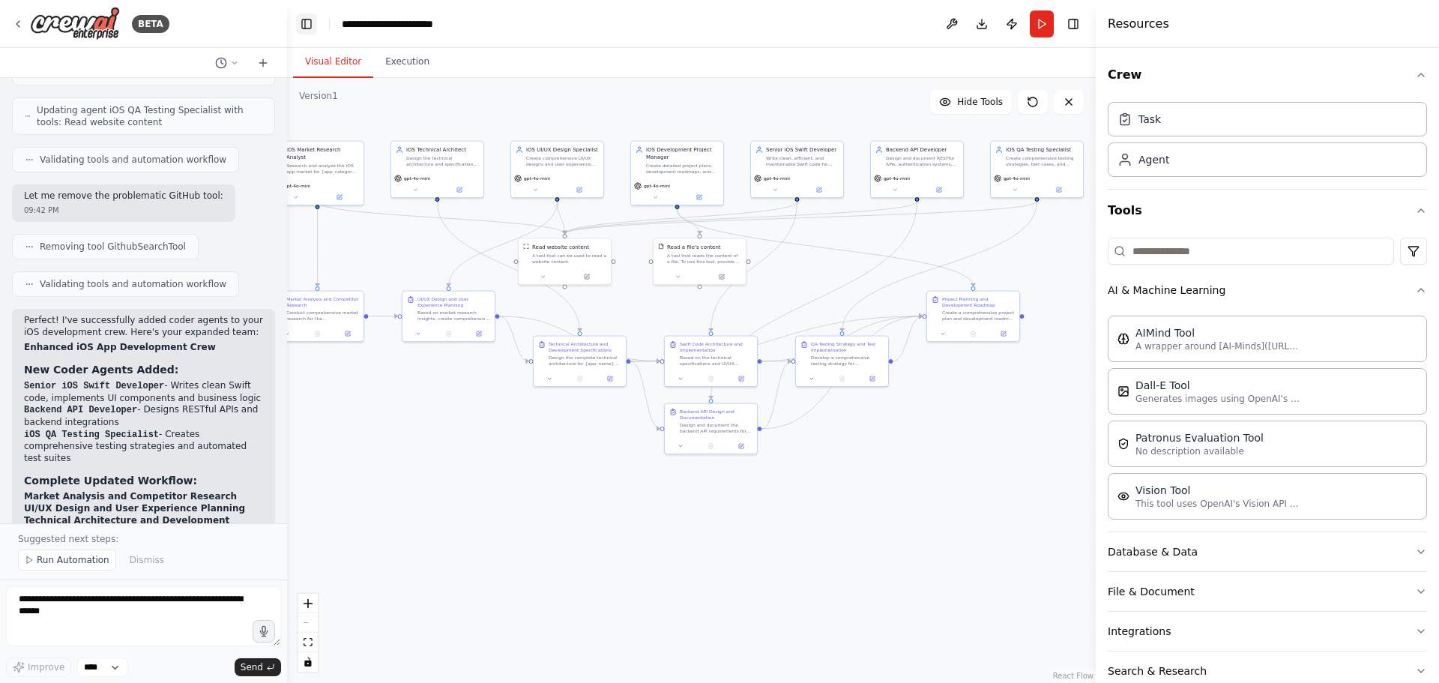
click at [307, 23] on button "Toggle Left Sidebar" at bounding box center [306, 23] width 21 height 21
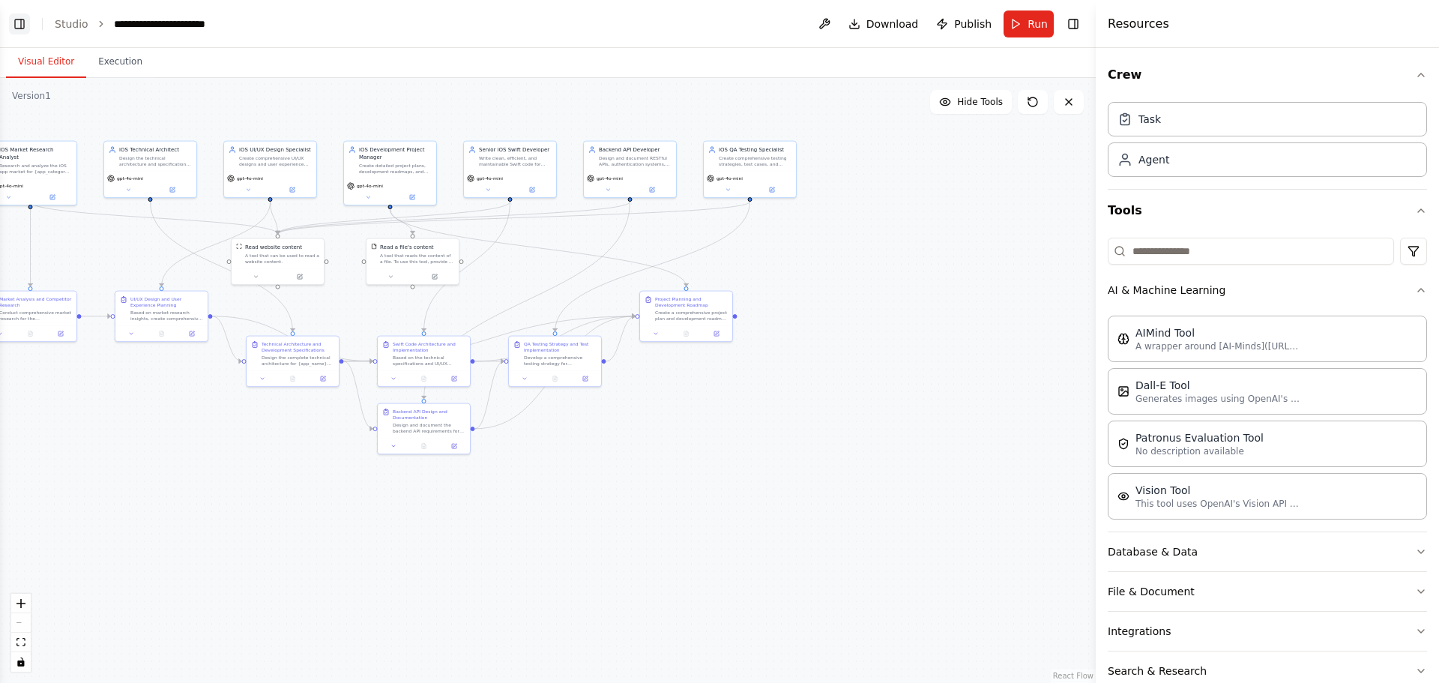
click at [28, 22] on button "Toggle Left Sidebar" at bounding box center [19, 23] width 21 height 21
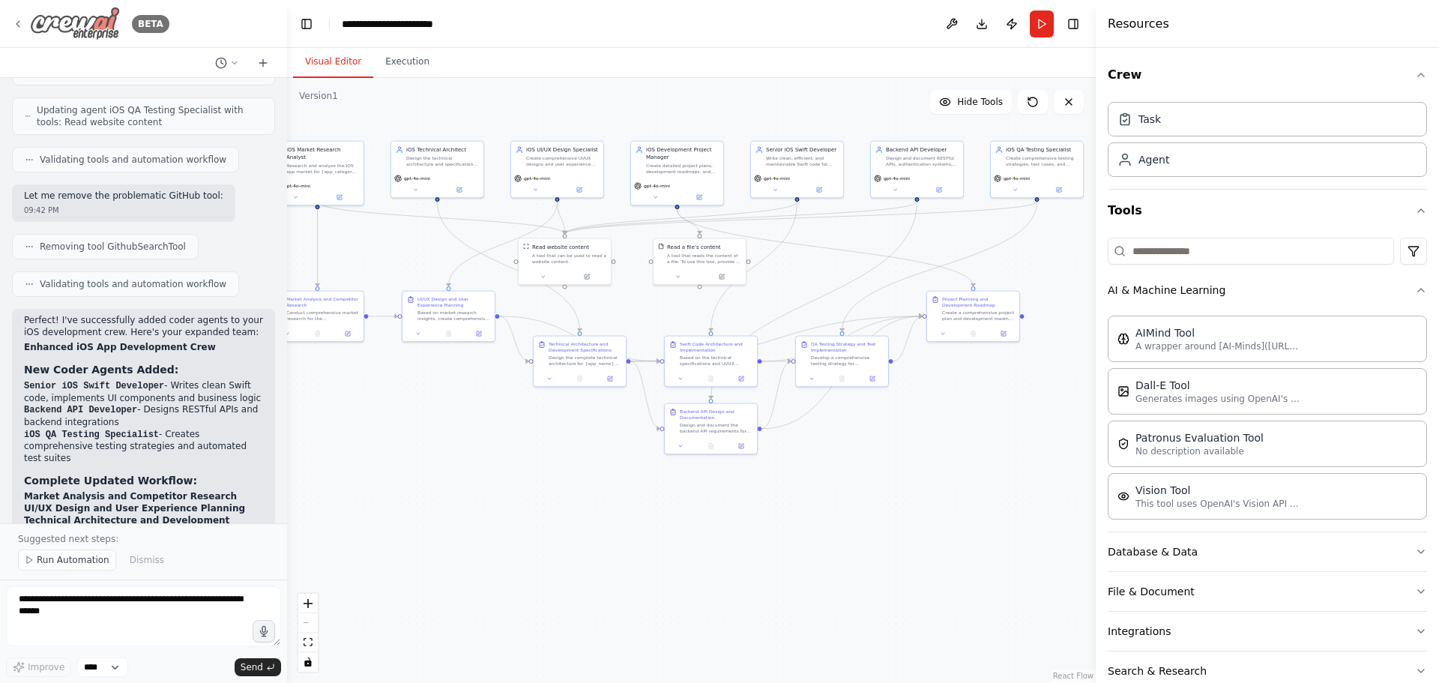
click at [17, 25] on icon at bounding box center [17, 24] width 3 height 6
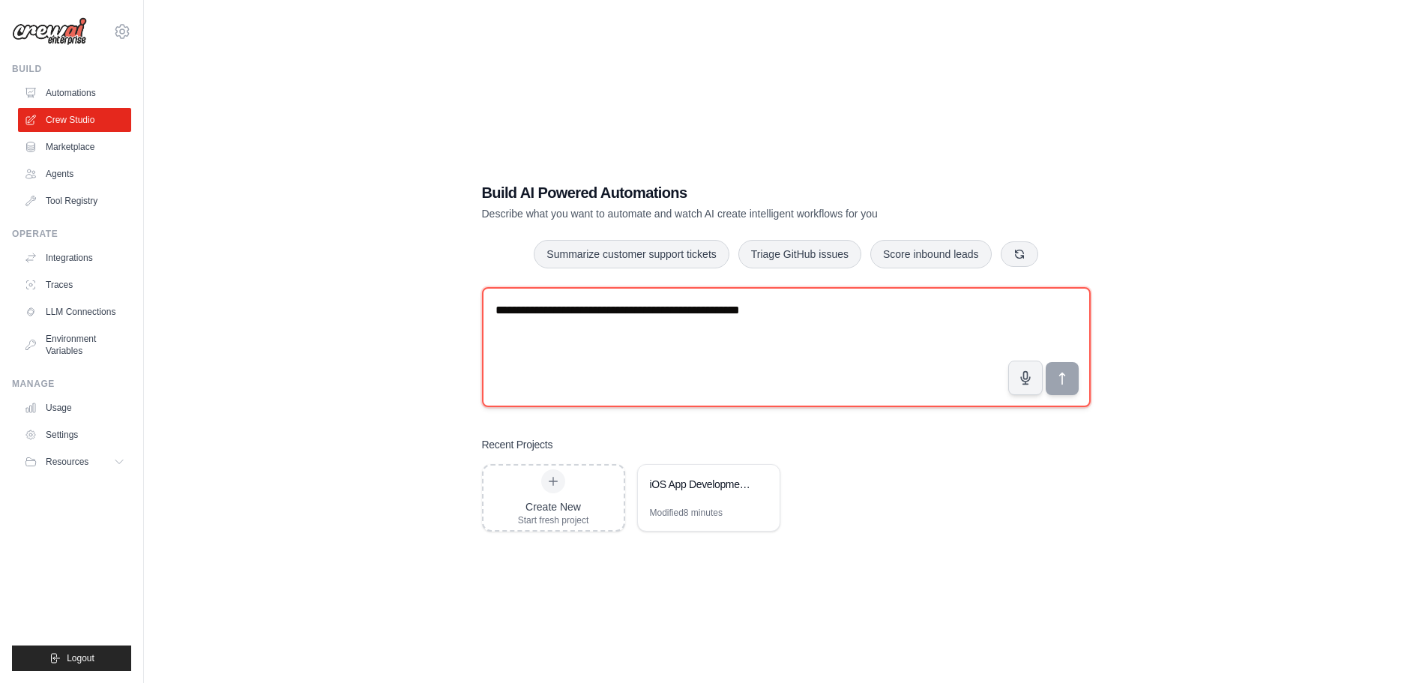
click at [534, 313] on textarea "**********" at bounding box center [786, 347] width 609 height 120
click at [949, 310] on textarea "**********" at bounding box center [786, 347] width 609 height 120
type textarea "**********"
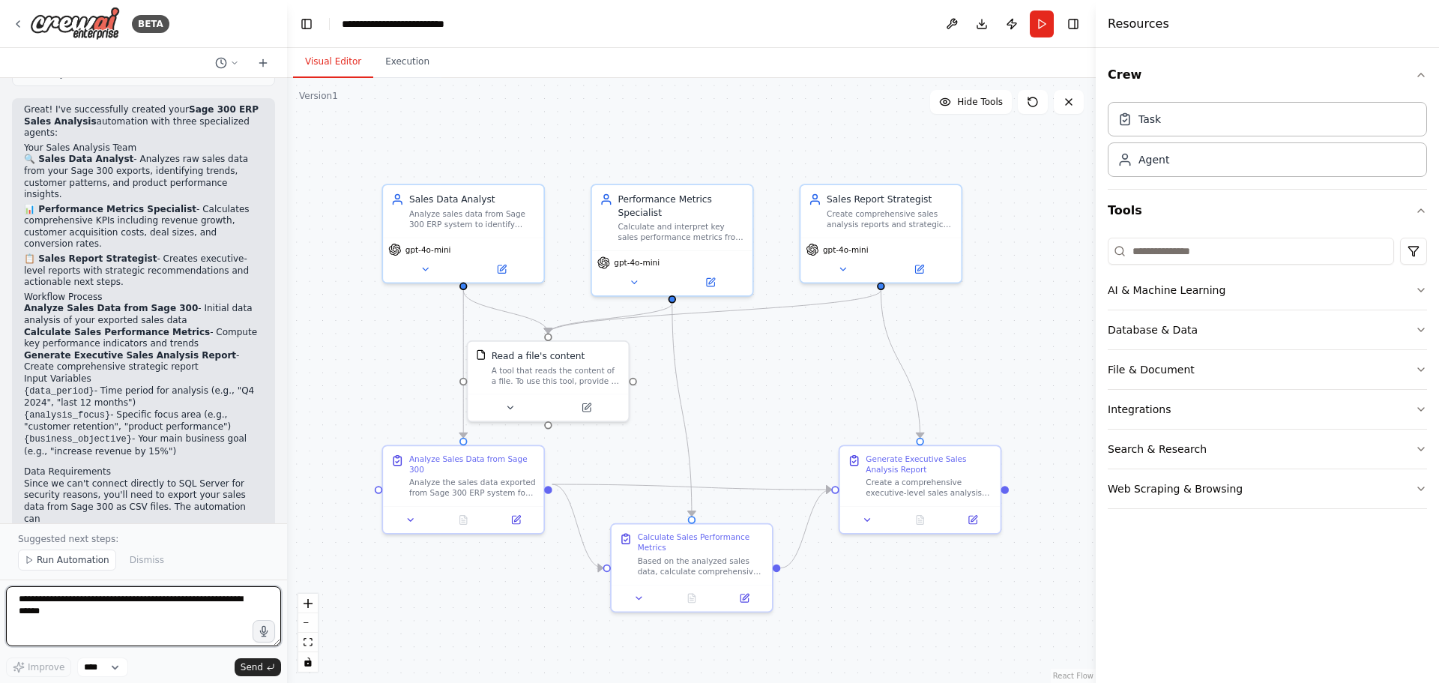
scroll to position [2113, 0]
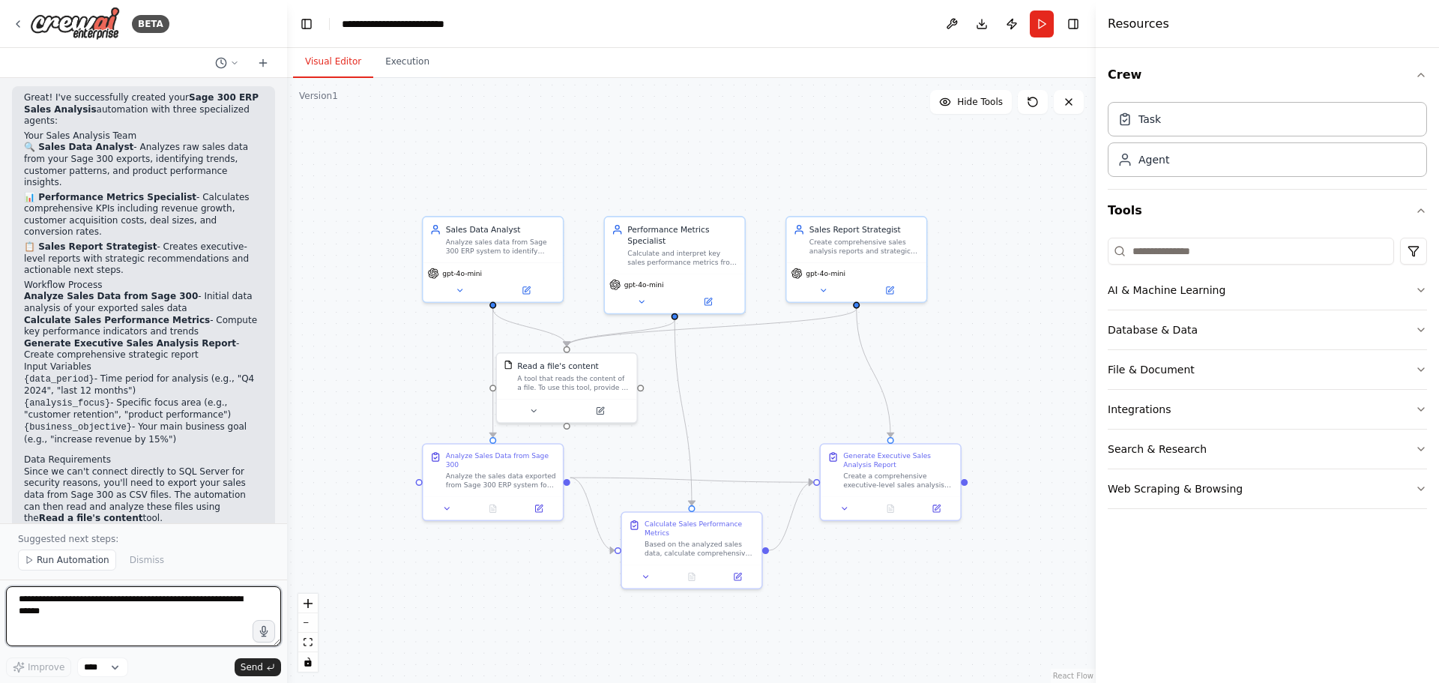
click at [149, 604] on textarea at bounding box center [143, 616] width 275 height 60
type textarea "**********"
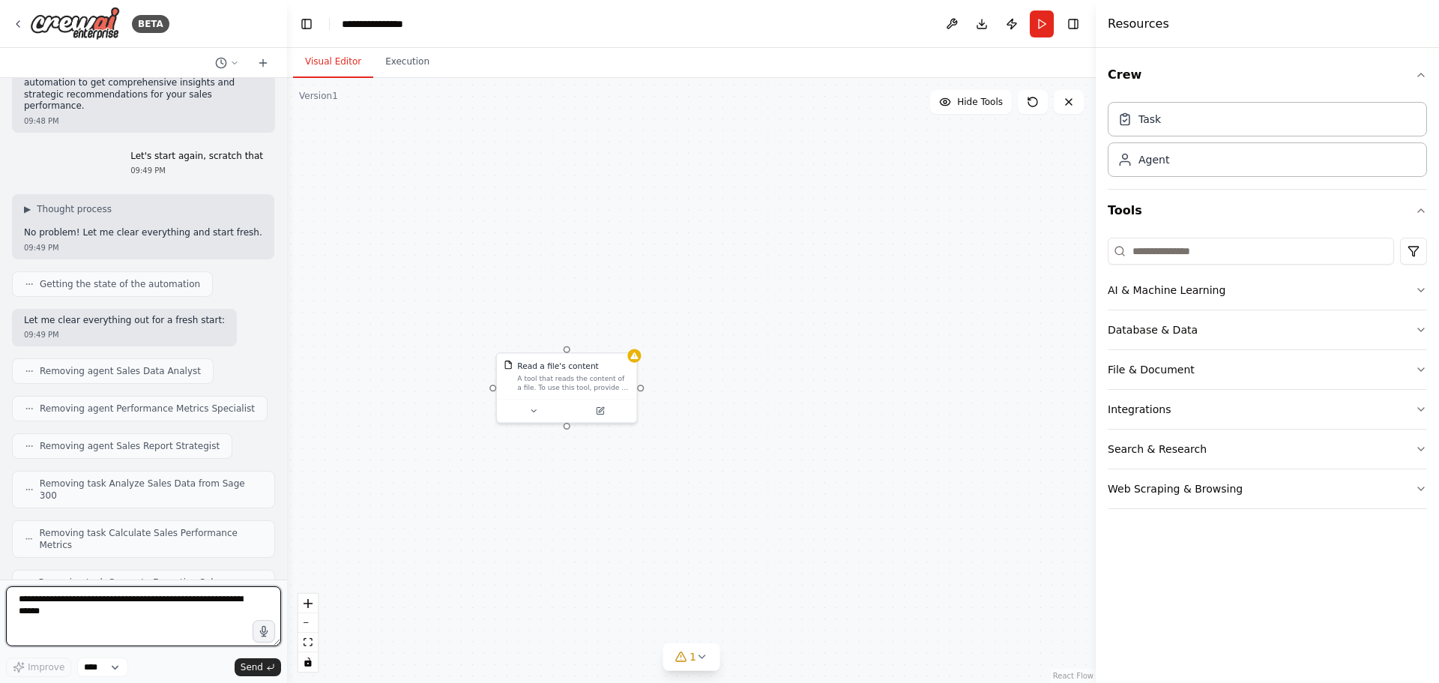
scroll to position [2633, 0]
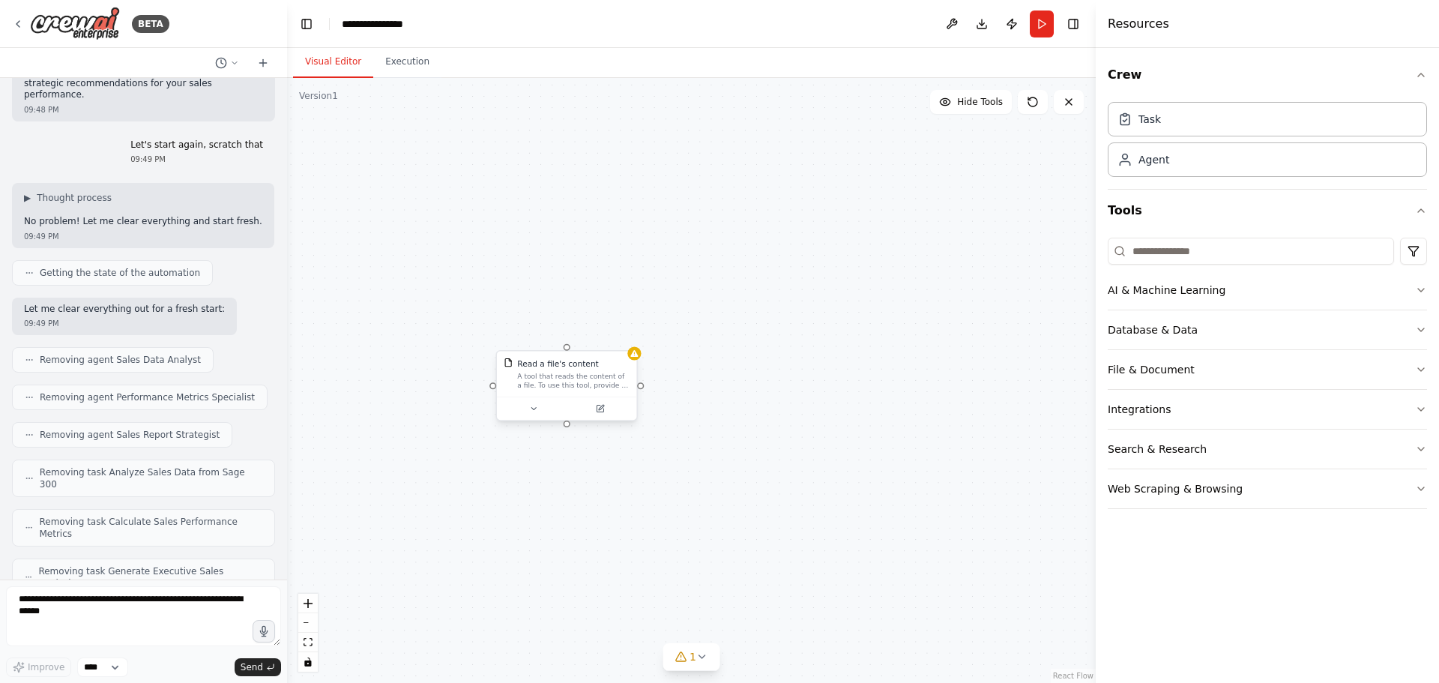
click at [552, 382] on div "A tool that reads the content of a file. To use this tool, provide a 'file_path…" at bounding box center [573, 381] width 112 height 18
click at [626, 336] on icon at bounding box center [625, 335] width 9 height 9
click at [591, 336] on button "Confirm" at bounding box center [582, 336] width 53 height 18
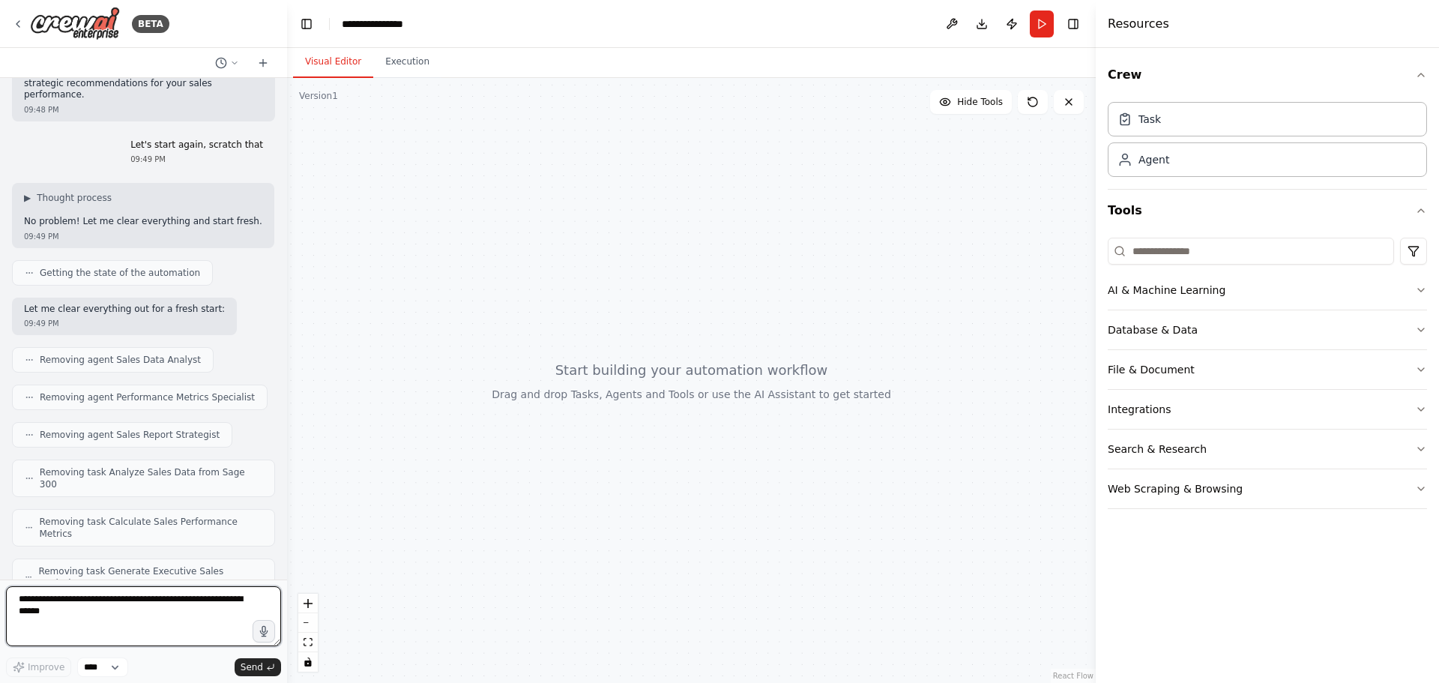
click at [122, 611] on textarea at bounding box center [143, 616] width 275 height 60
drag, startPoint x: 224, startPoint y: 636, endPoint x: 47, endPoint y: 645, distance: 177.1
click at [47, 645] on textarea "**********" at bounding box center [143, 616] width 275 height 60
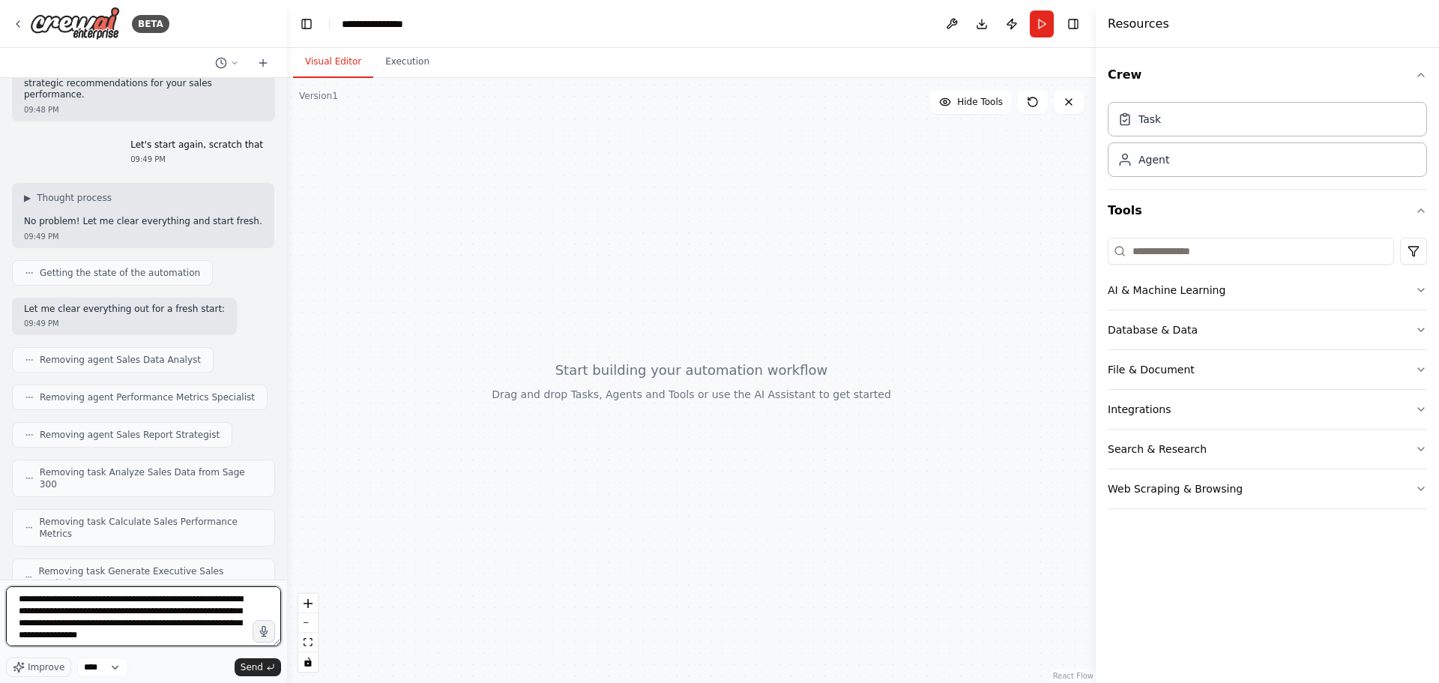
type textarea "**********"
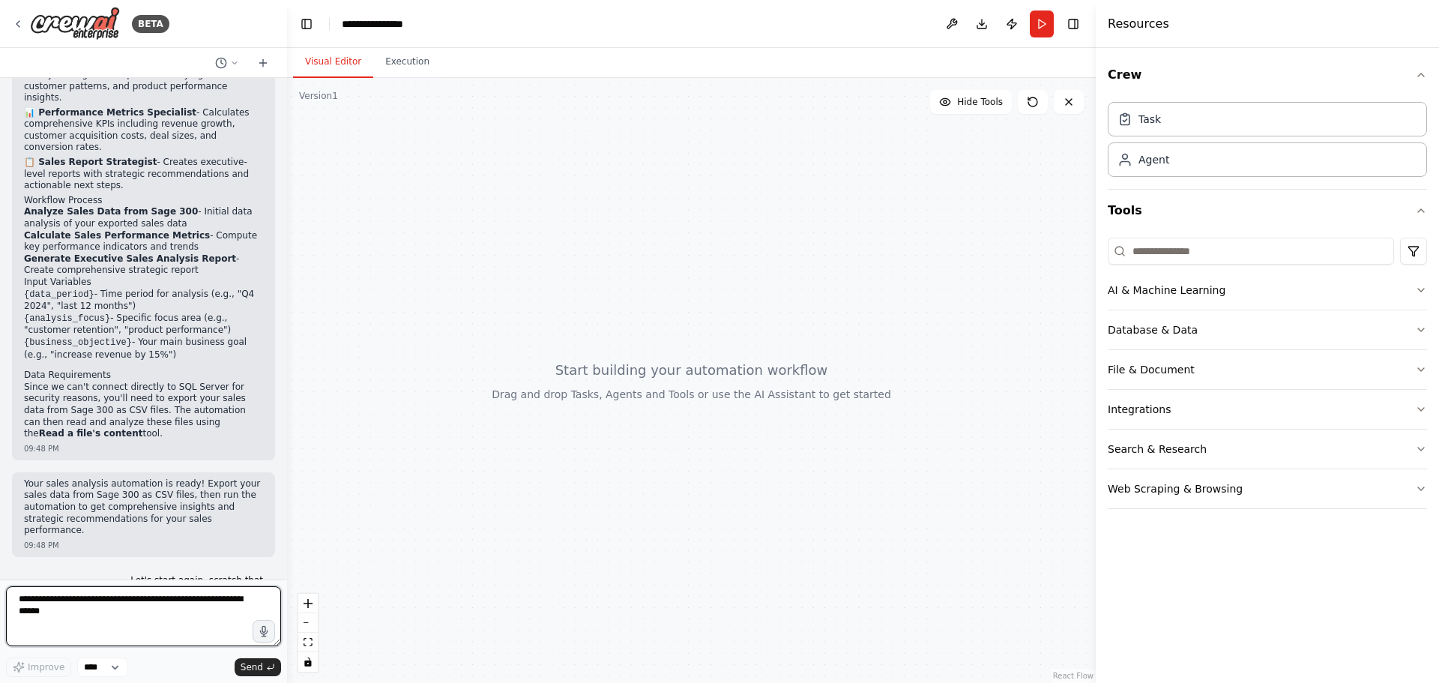
scroll to position [2633, 0]
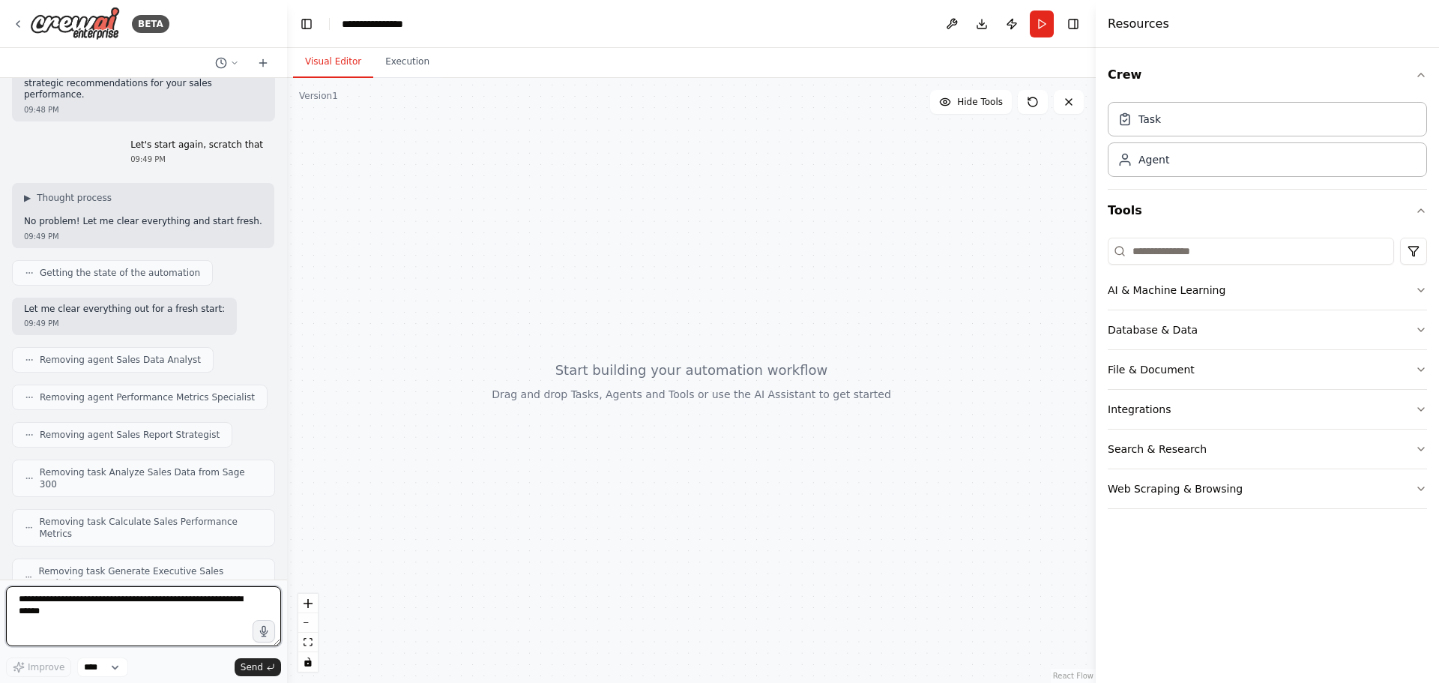
click at [127, 606] on textarea at bounding box center [143, 616] width 275 height 60
paste textarea "**********"
type textarea "**********"
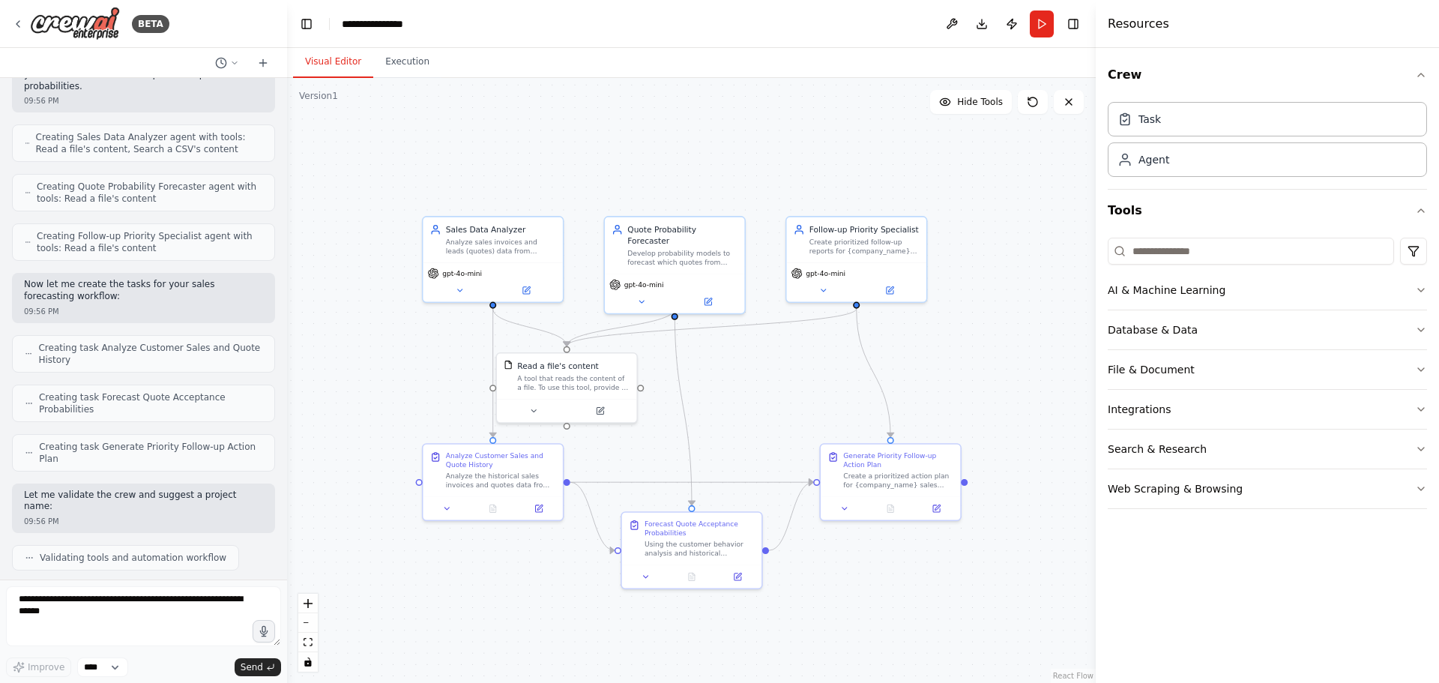
scroll to position [3778, 0]
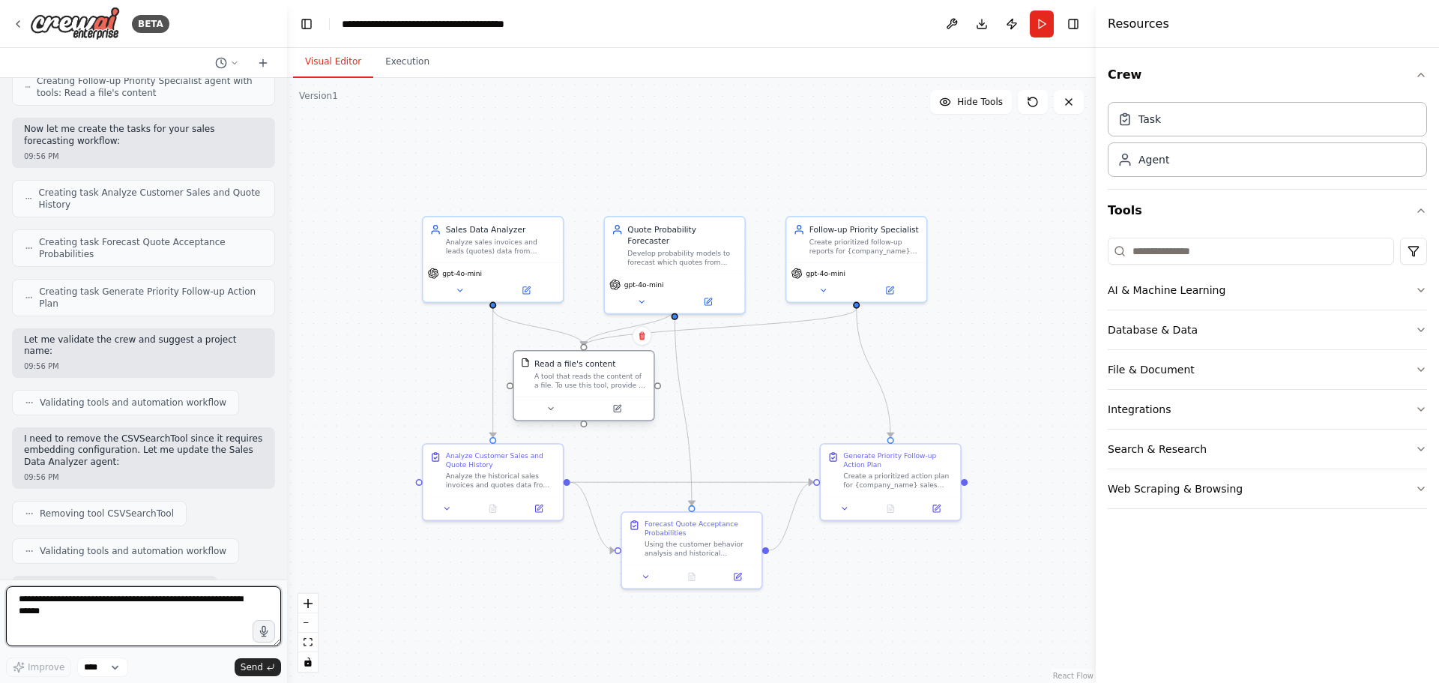
drag, startPoint x: 542, startPoint y: 388, endPoint x: 565, endPoint y: 386, distance: 23.3
click at [565, 386] on div "A tool that reads the content of a file. To use this tool, provide a 'file_path…" at bounding box center [590, 381] width 112 height 18
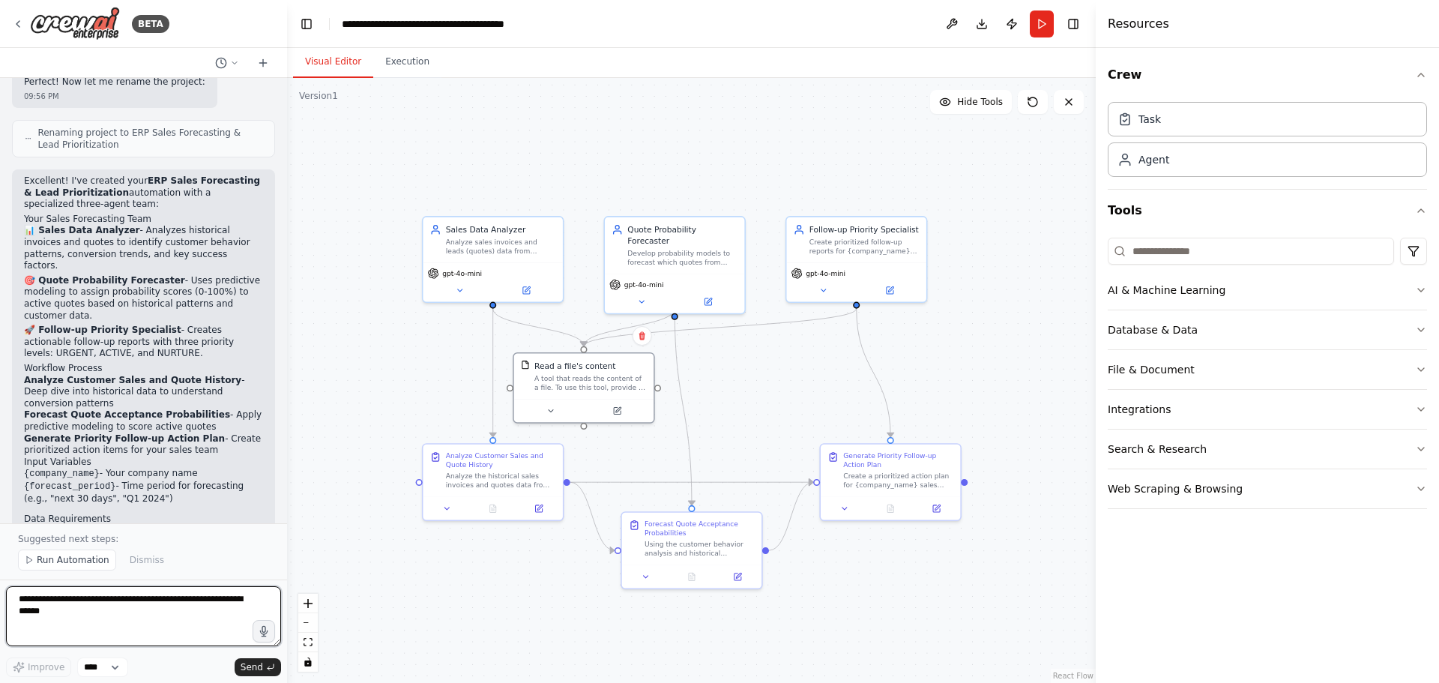
scroll to position [4362, 0]
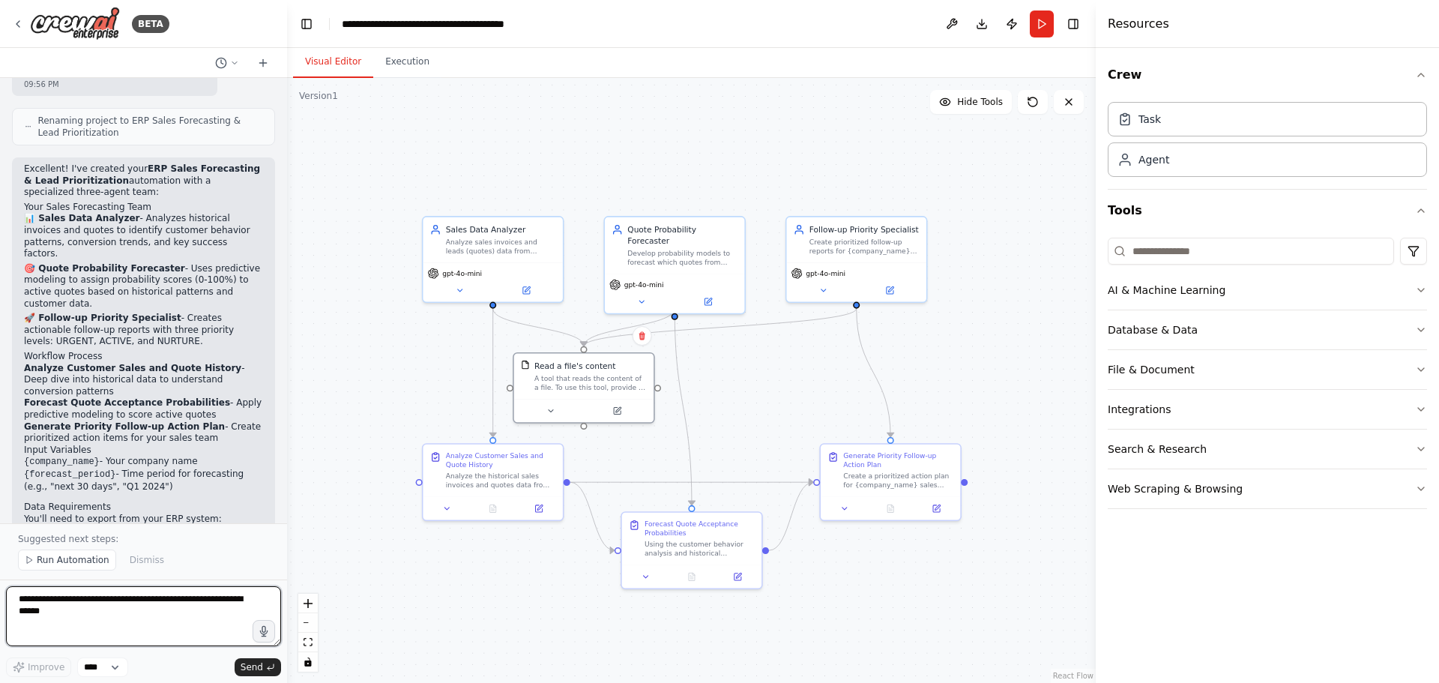
click at [149, 605] on textarea at bounding box center [143, 616] width 275 height 60
type textarea "**********"
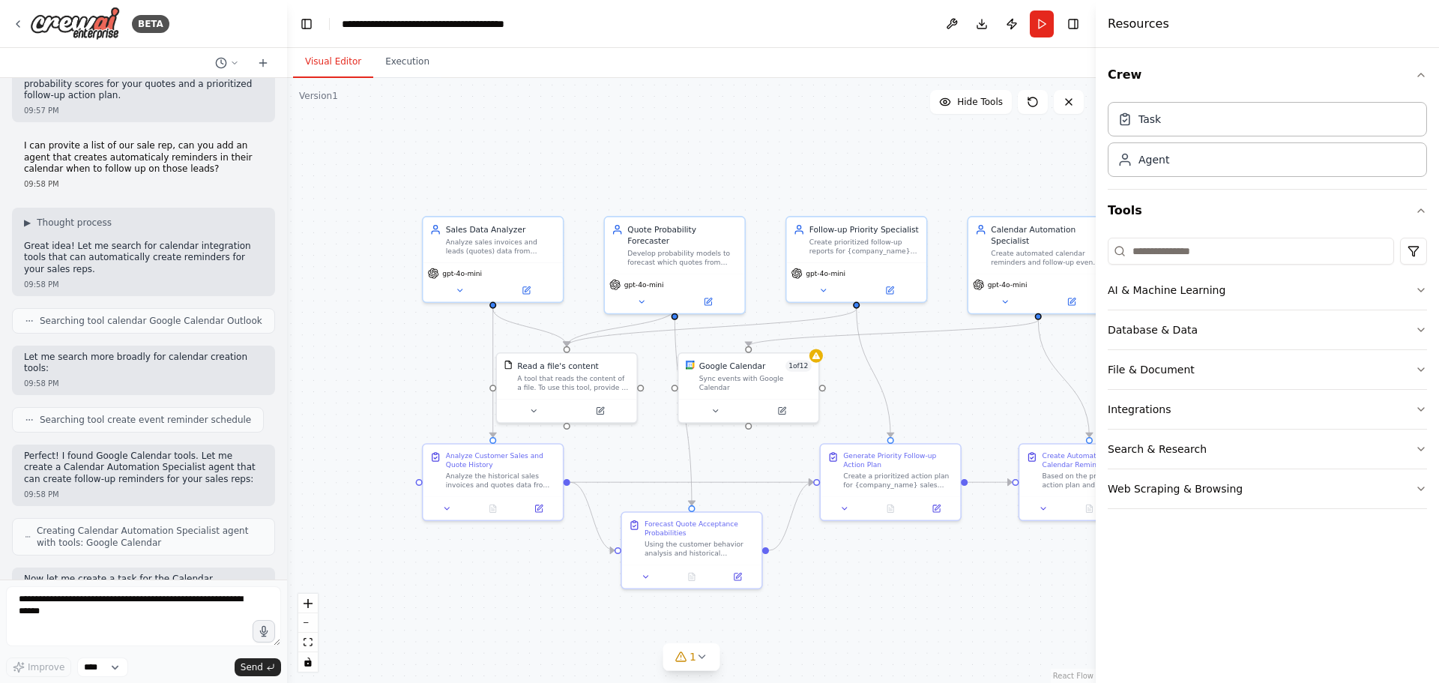
scroll to position [5064, 0]
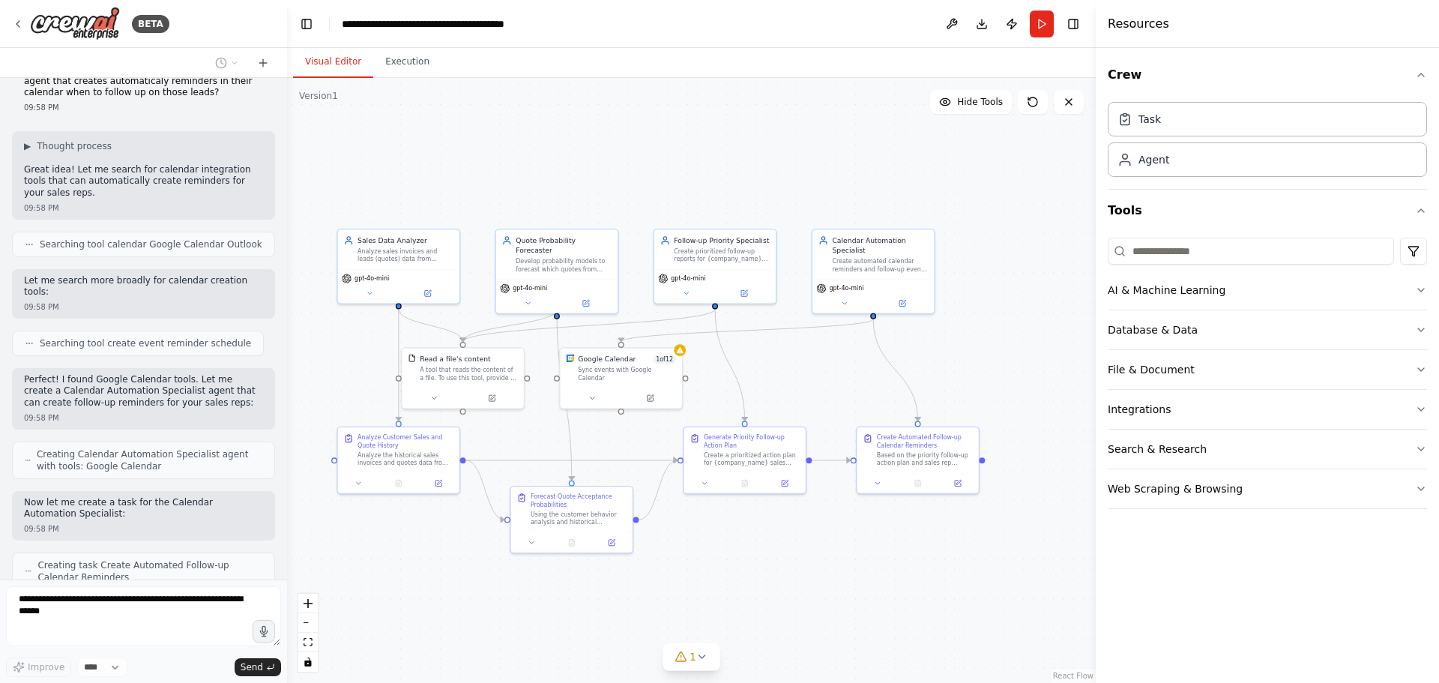
drag, startPoint x: 854, startPoint y: 567, endPoint x: 750, endPoint y: 554, distance: 105.1
click at [752, 555] on div ".deletable-edge-delete-btn { width: 20px; height: 20px; border: 0px solid #ffff…" at bounding box center [691, 380] width 809 height 605
drag, startPoint x: 611, startPoint y: 369, endPoint x: 1016, endPoint y: 361, distance: 405.6
click at [1016, 361] on div "Sync events with Google Calendar" at bounding box center [1027, 362] width 98 height 16
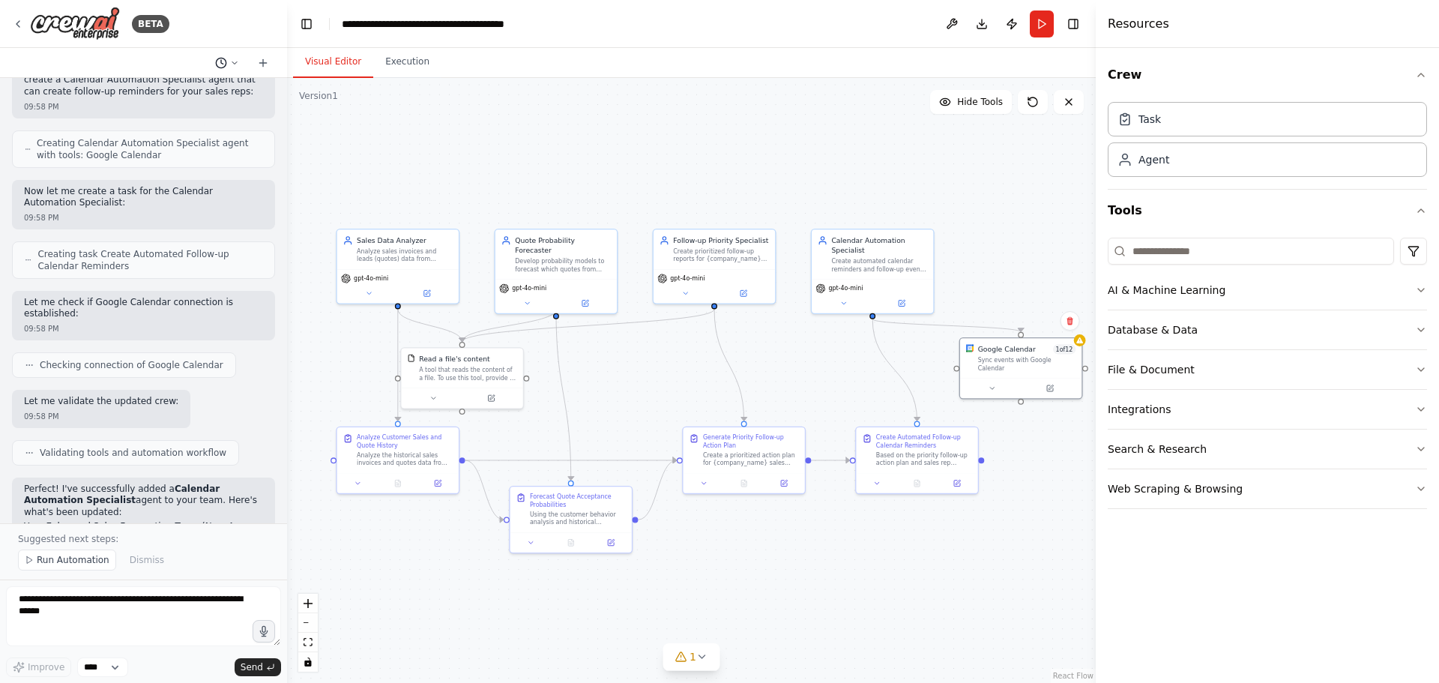
click at [238, 63] on icon at bounding box center [234, 62] width 9 height 9
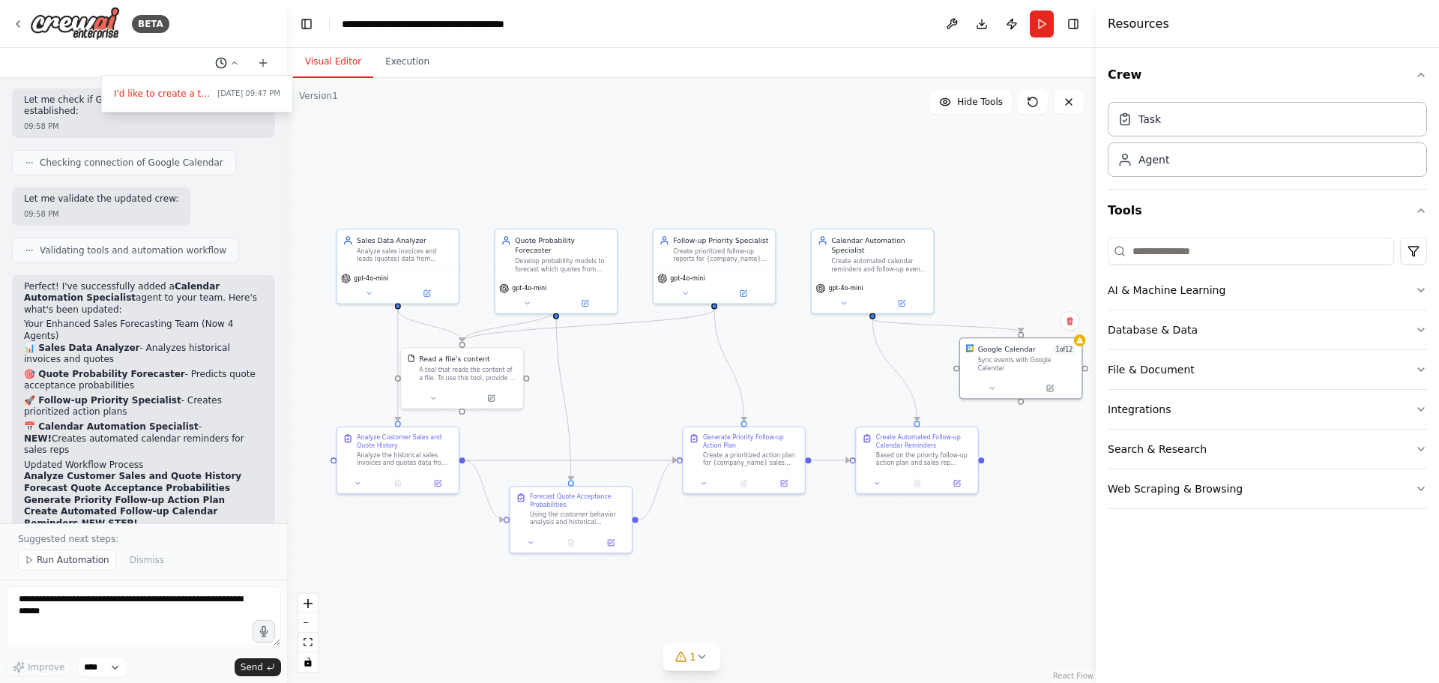
click at [238, 63] on div at bounding box center [143, 341] width 287 height 683
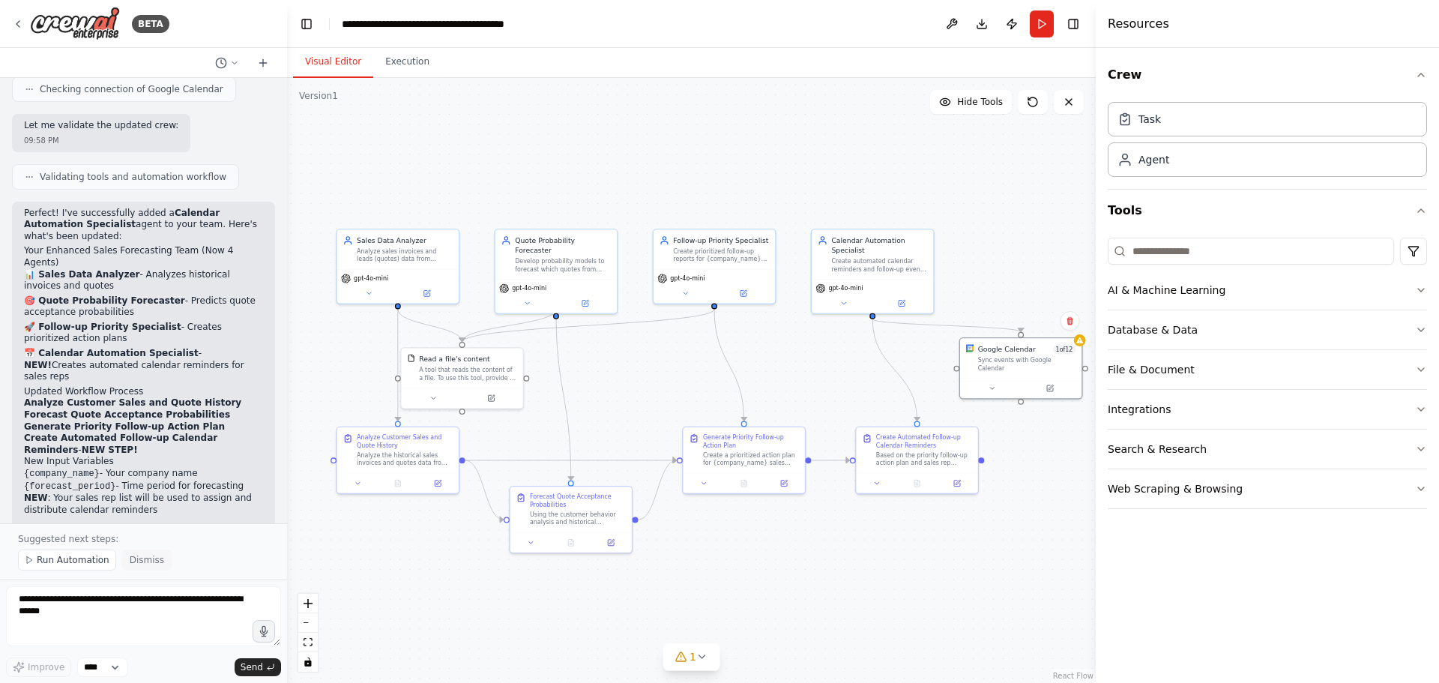
scroll to position [5662, 0]
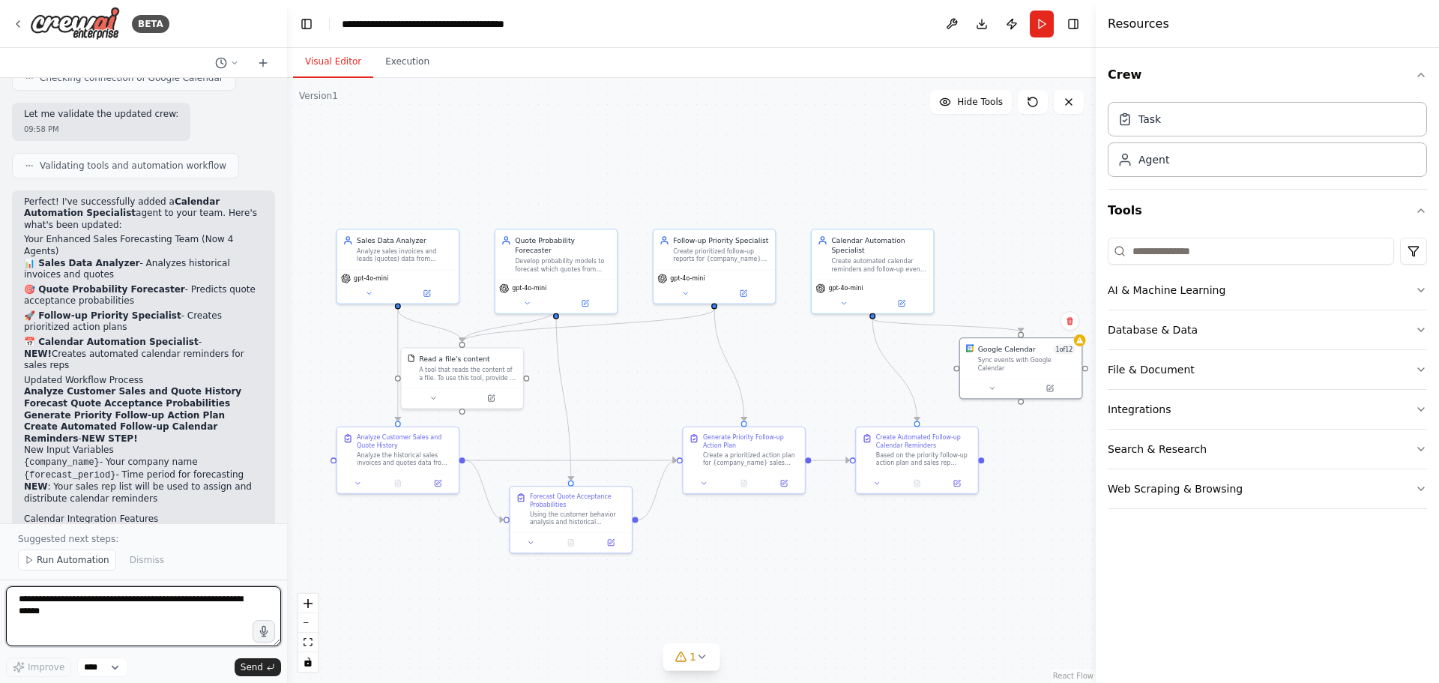
click at [124, 597] on textarea at bounding box center [143, 616] width 275 height 60
type textarea "**********"
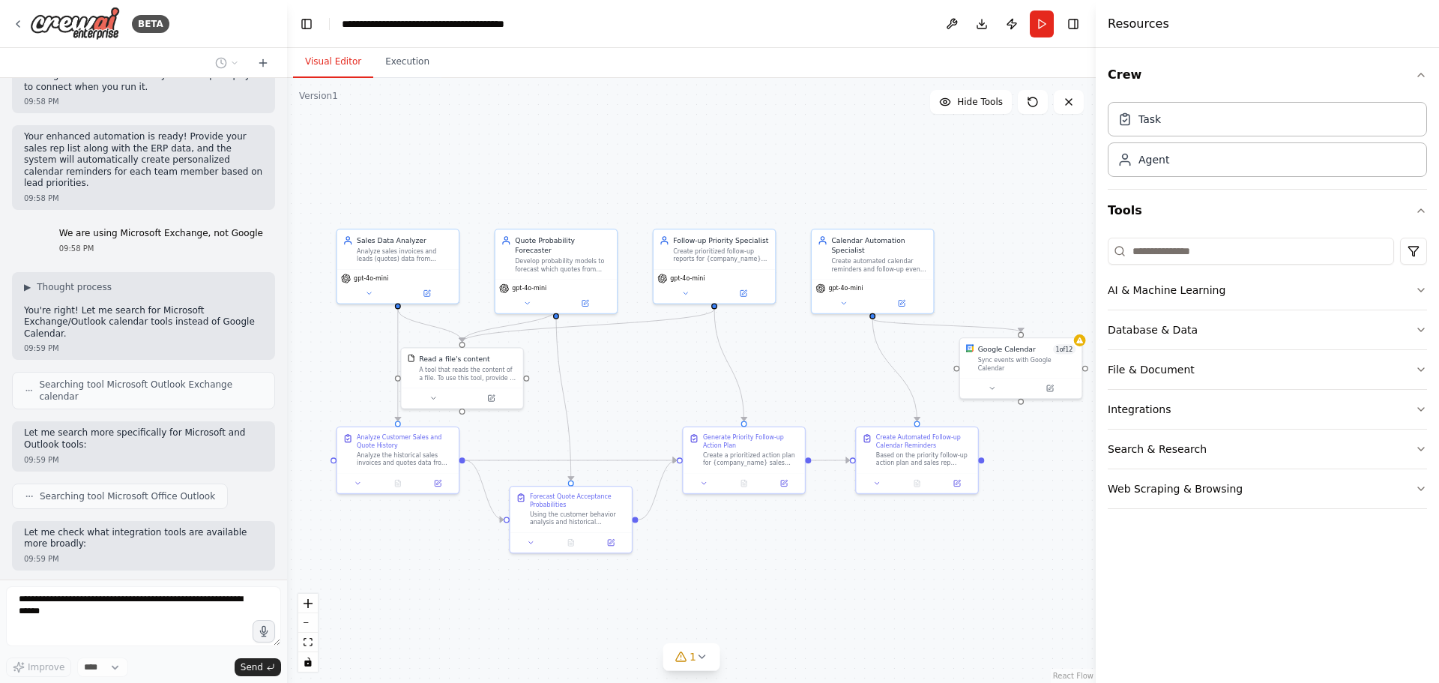
scroll to position [6372, 0]
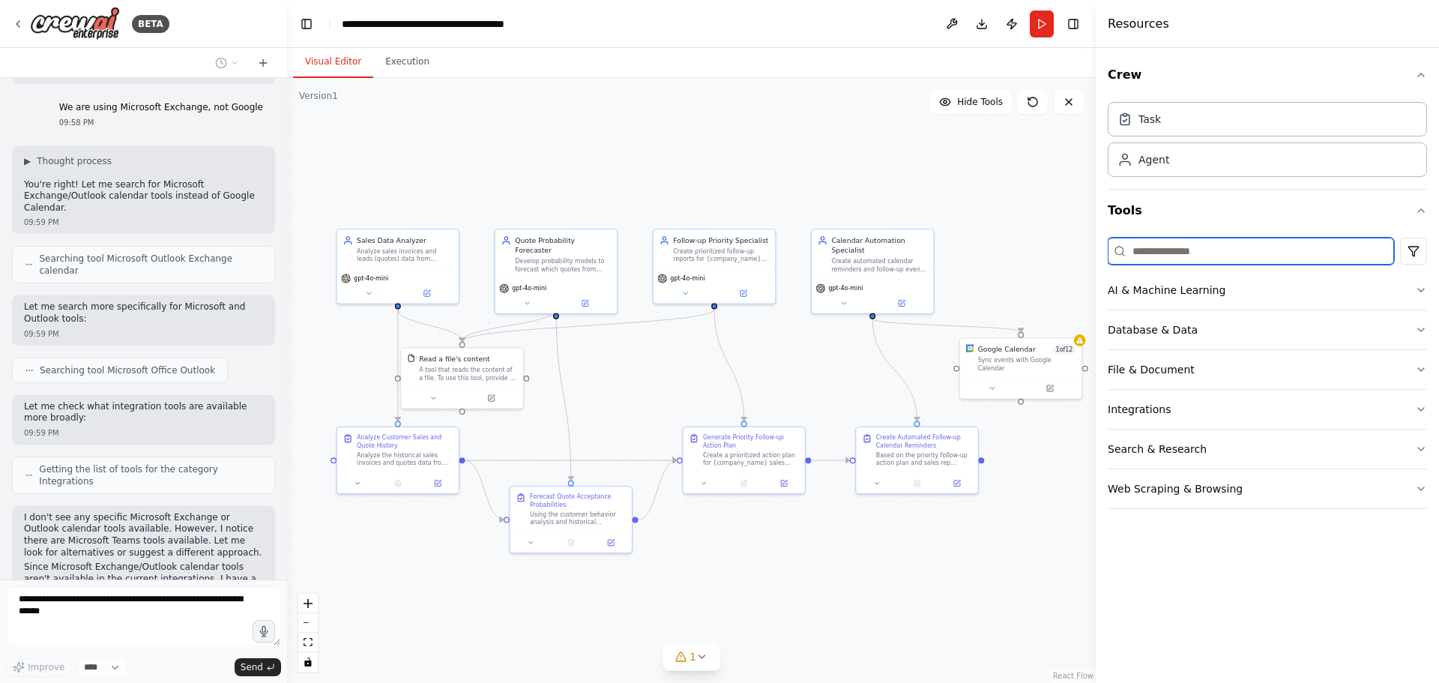
click at [1170, 258] on input at bounding box center [1251, 251] width 286 height 27
click at [1029, 362] on div "Sync events with Google Calendar" at bounding box center [1027, 362] width 98 height 16
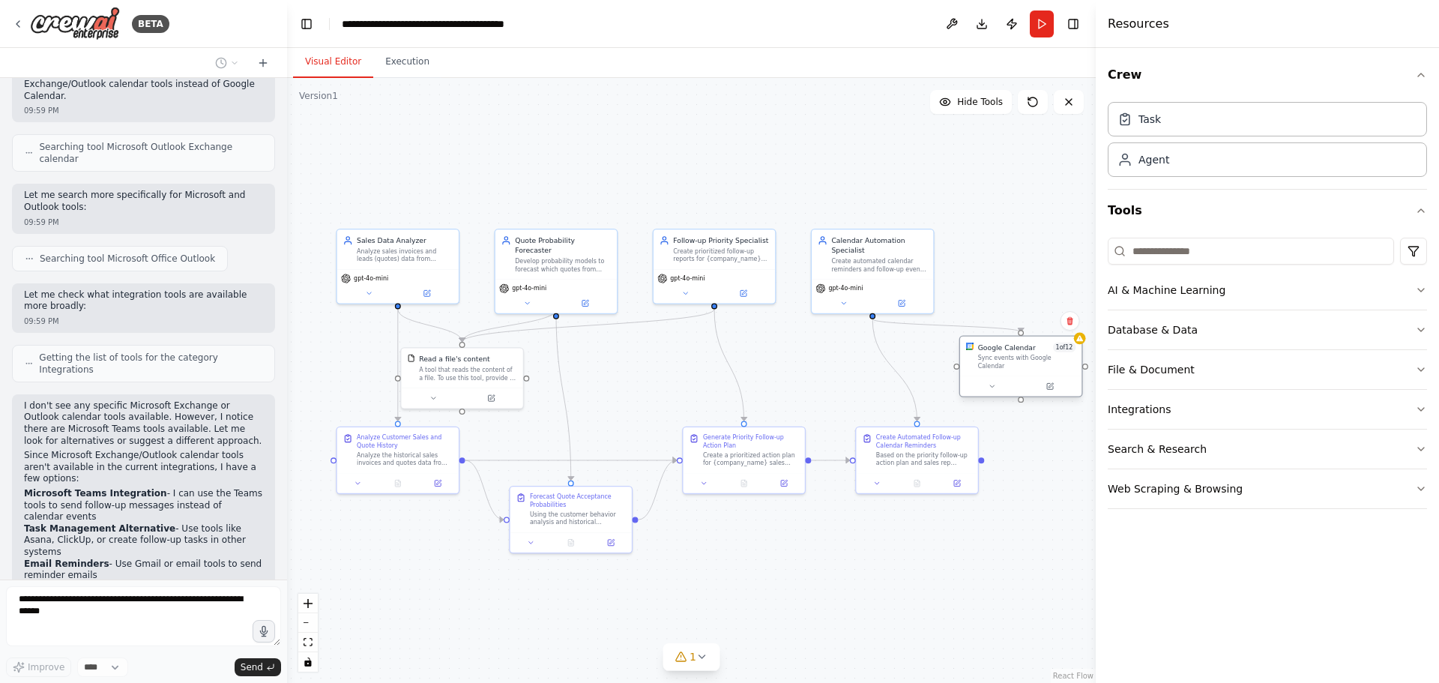
click at [1029, 361] on div ".deletable-edge-delete-btn { width: 20px; height: 20px; border: 0px solid #ffff…" at bounding box center [691, 380] width 809 height 605
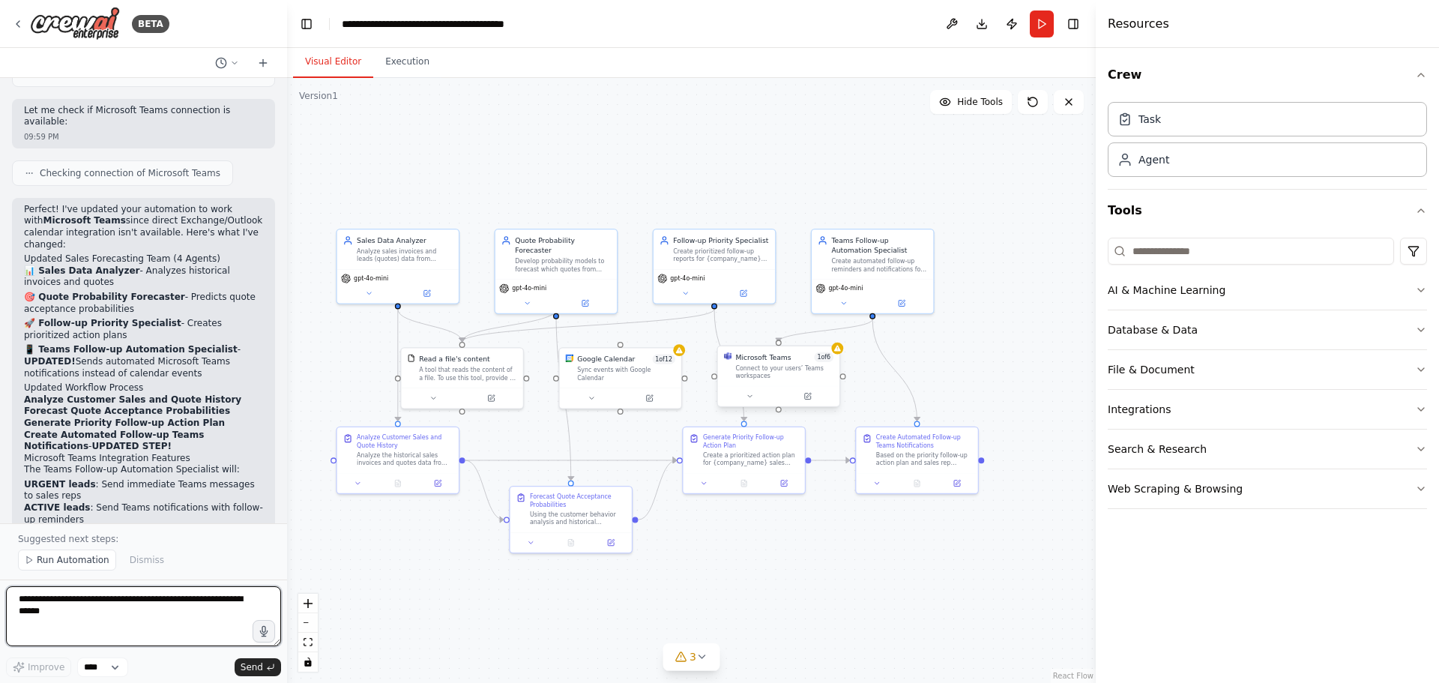
scroll to position [7437, 0]
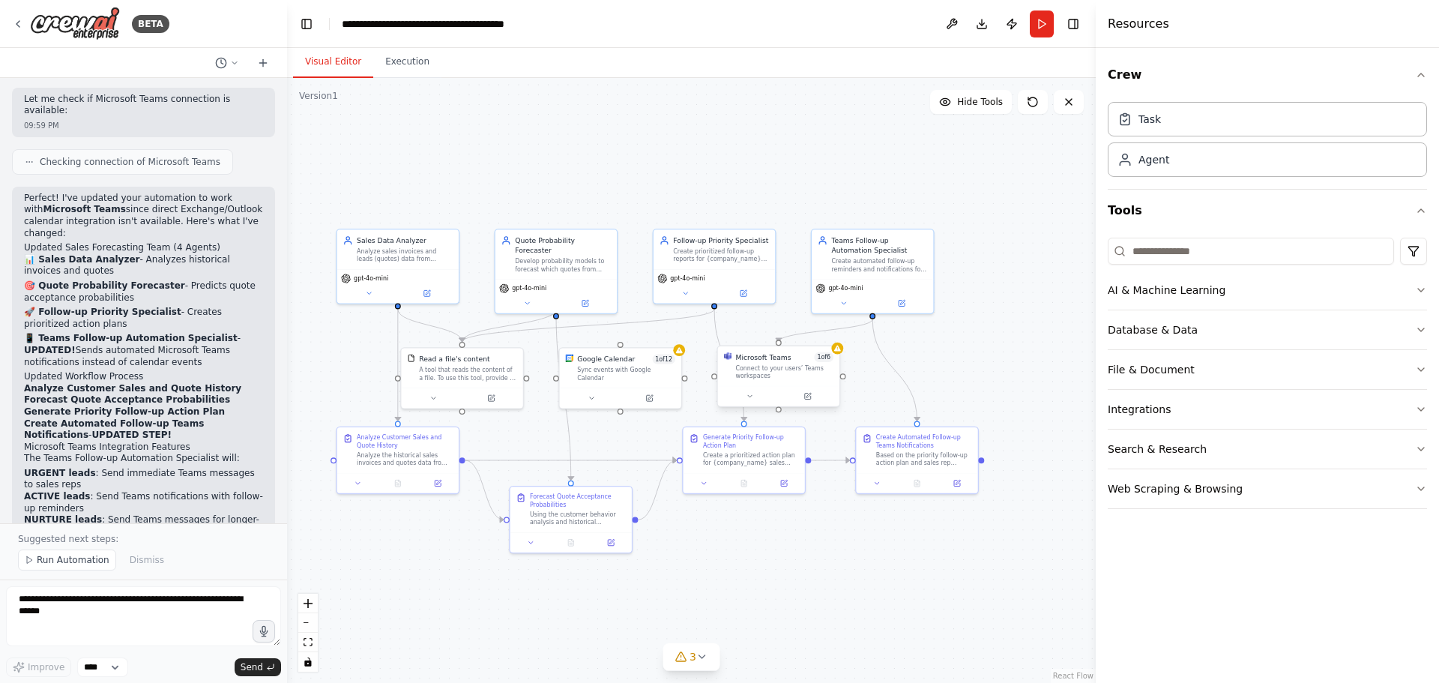
click at [810, 370] on div "Connect to your users’ Teams workspaces" at bounding box center [784, 372] width 98 height 16
click at [820, 401] on button at bounding box center [808, 397] width 56 height 12
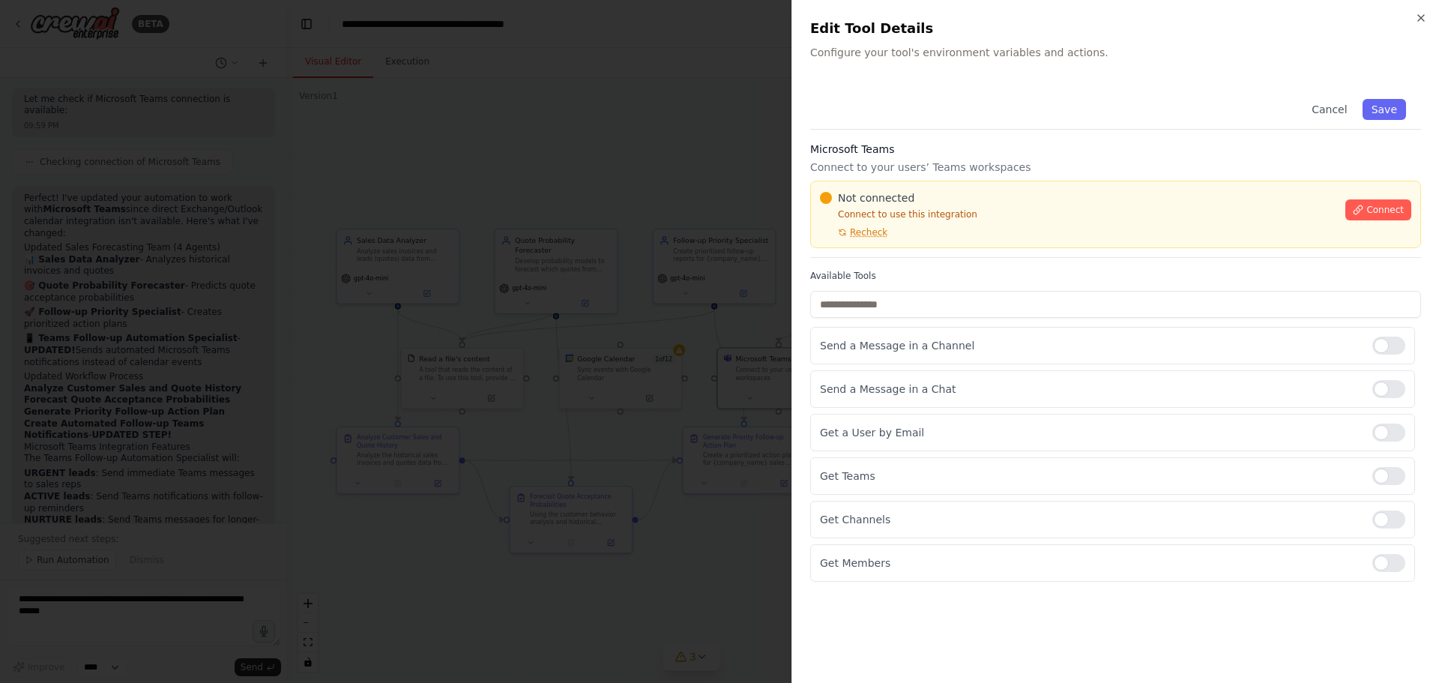
click at [726, 555] on div at bounding box center [719, 341] width 1439 height 683
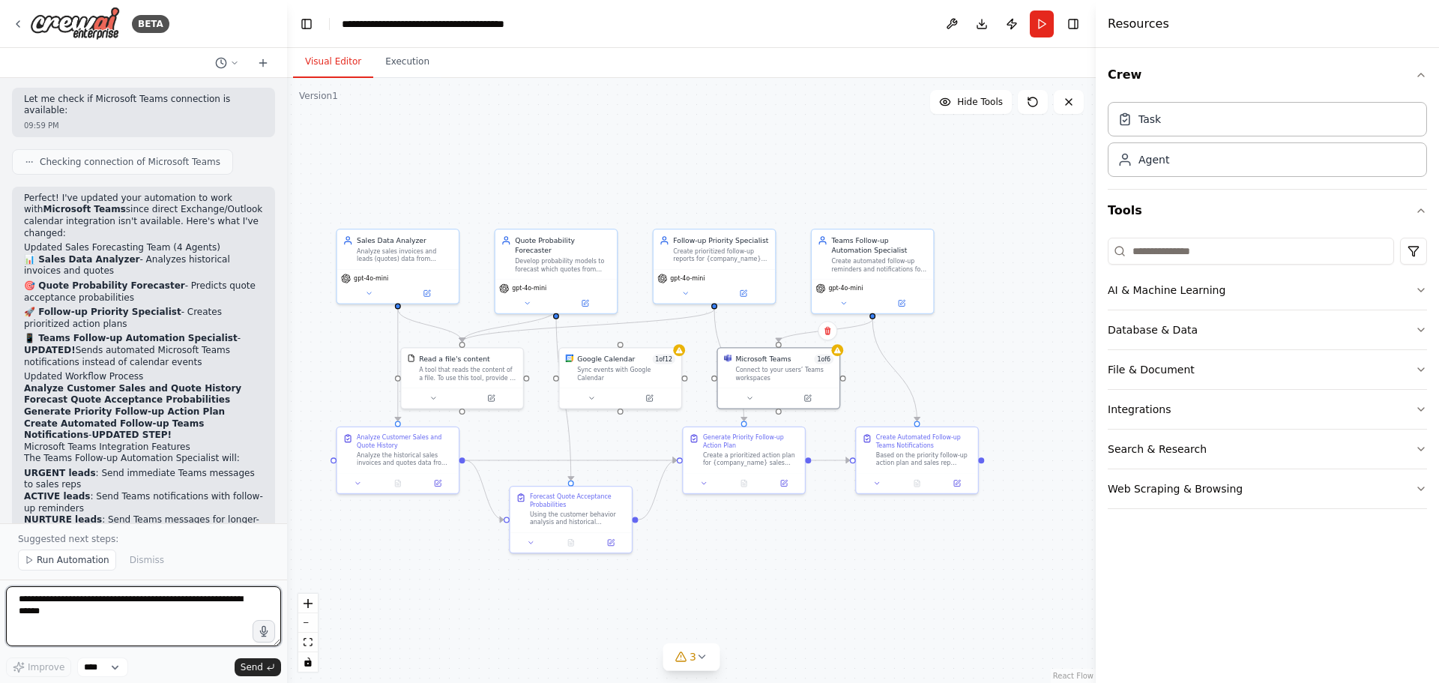
click at [150, 615] on textarea at bounding box center [143, 616] width 275 height 60
click at [656, 367] on div "Sync events with Google Calendar" at bounding box center [626, 372] width 98 height 16
click at [666, 329] on icon at bounding box center [669, 330] width 9 height 9
click at [619, 329] on button "Confirm" at bounding box center [626, 331] width 53 height 18
click at [127, 615] on textarea at bounding box center [143, 616] width 275 height 60
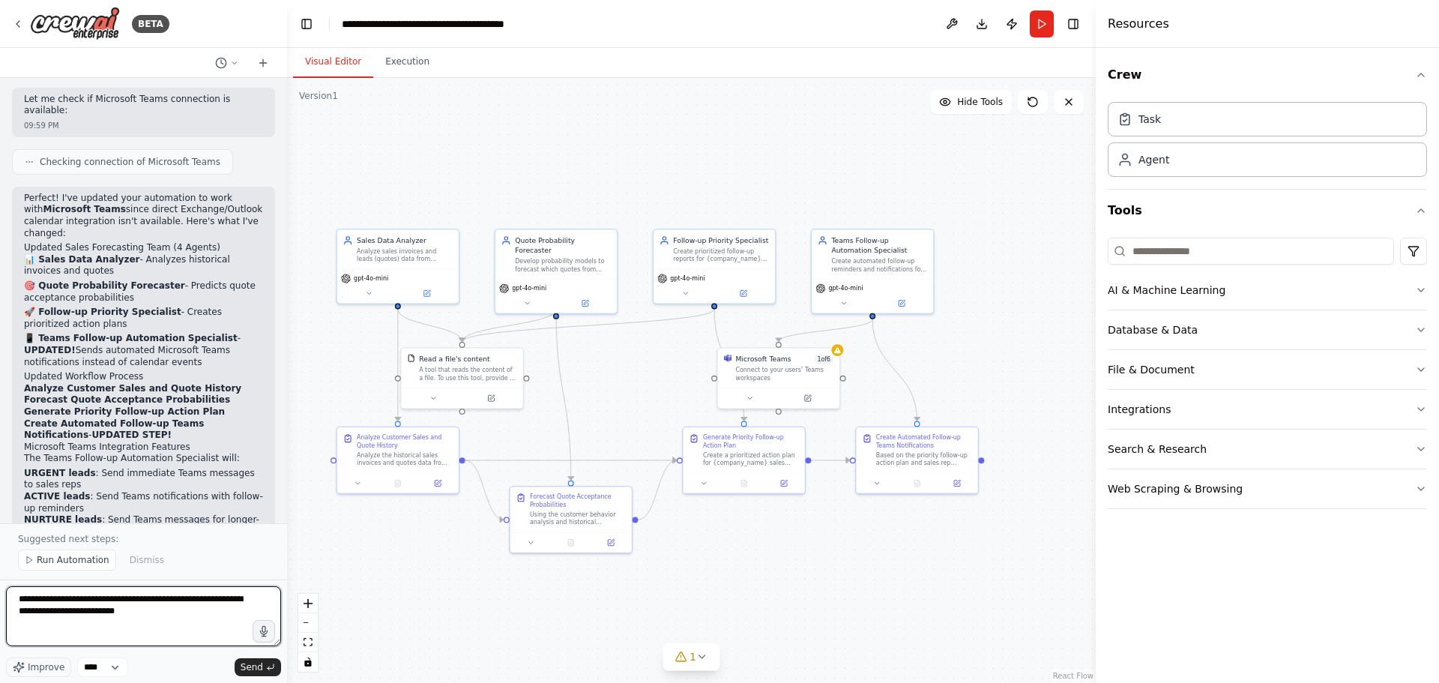
type textarea "**********"
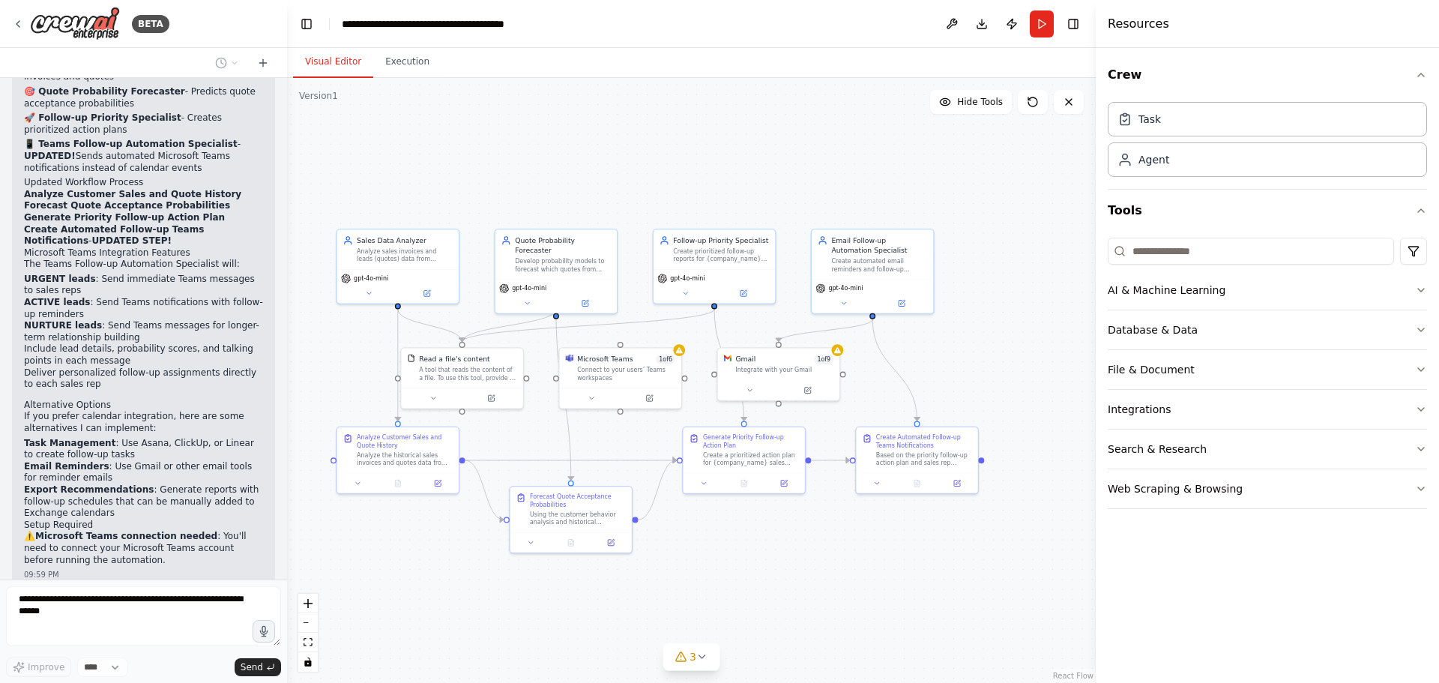
scroll to position [7680, 0]
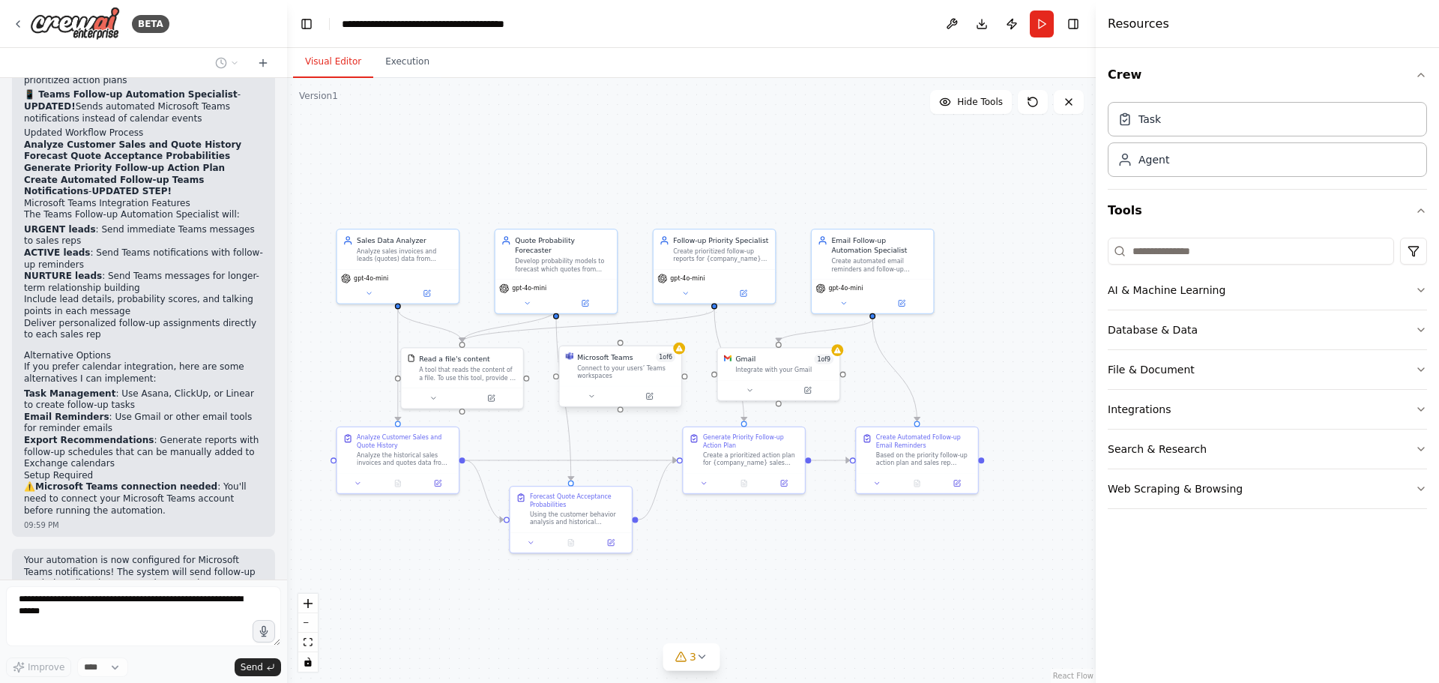
click at [639, 376] on div "Connect to your users’ Teams workspaces" at bounding box center [626, 372] width 98 height 16
click at [672, 334] on icon at bounding box center [669, 331] width 6 height 8
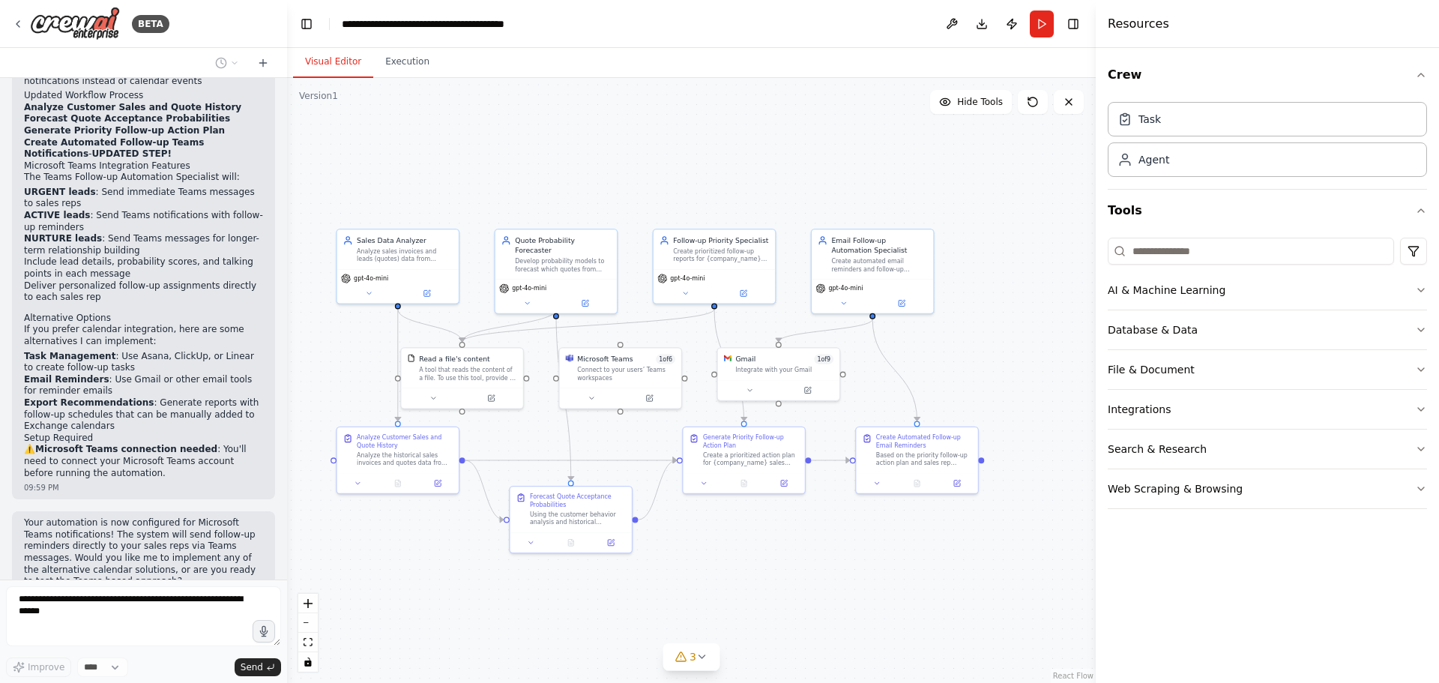
click at [633, 333] on div ".deletable-edge-delete-btn { width: 20px; height: 20px; border: 0px solid #ffff…" at bounding box center [691, 380] width 809 height 605
click at [615, 379] on div "Connect to your users’ Teams workspaces" at bounding box center [626, 372] width 98 height 16
click at [669, 334] on icon at bounding box center [669, 331] width 6 height 8
click at [635, 333] on button "Confirm" at bounding box center [626, 331] width 53 height 18
click at [1156, 253] on input at bounding box center [1251, 251] width 286 height 27
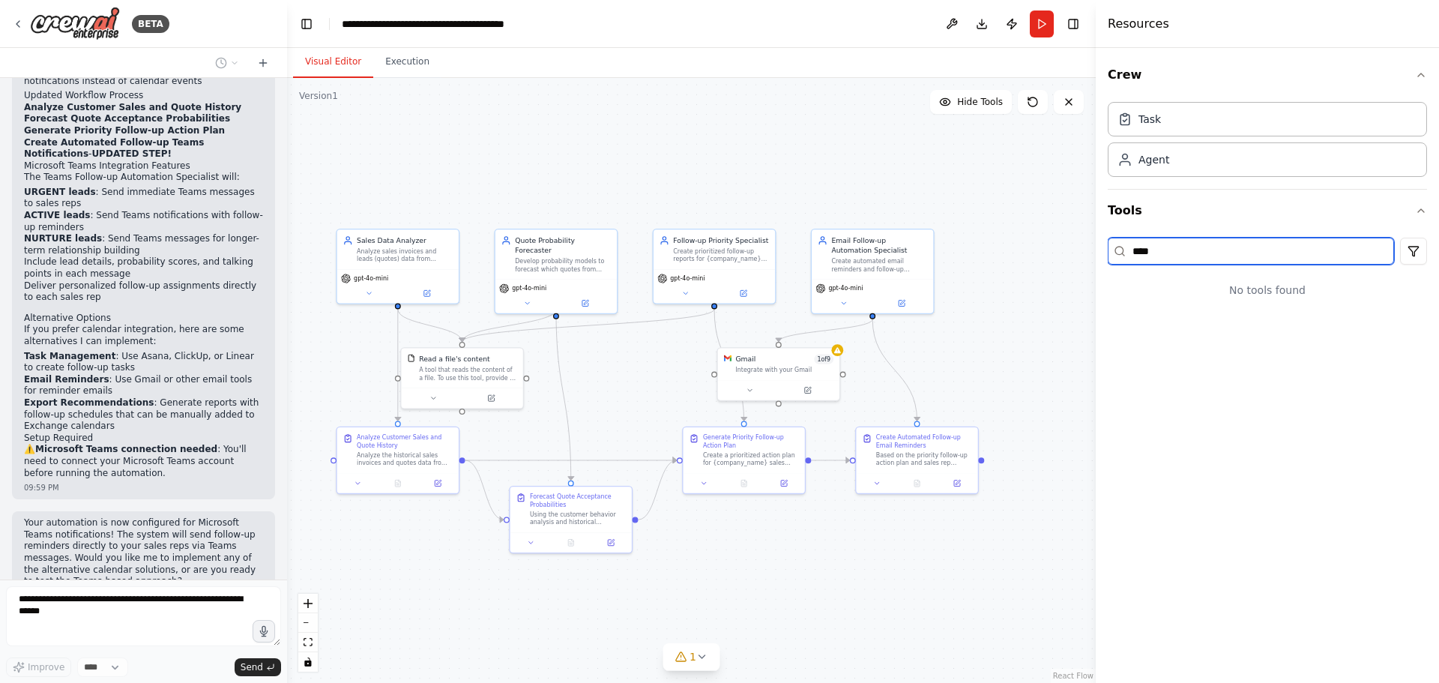
type input "****"
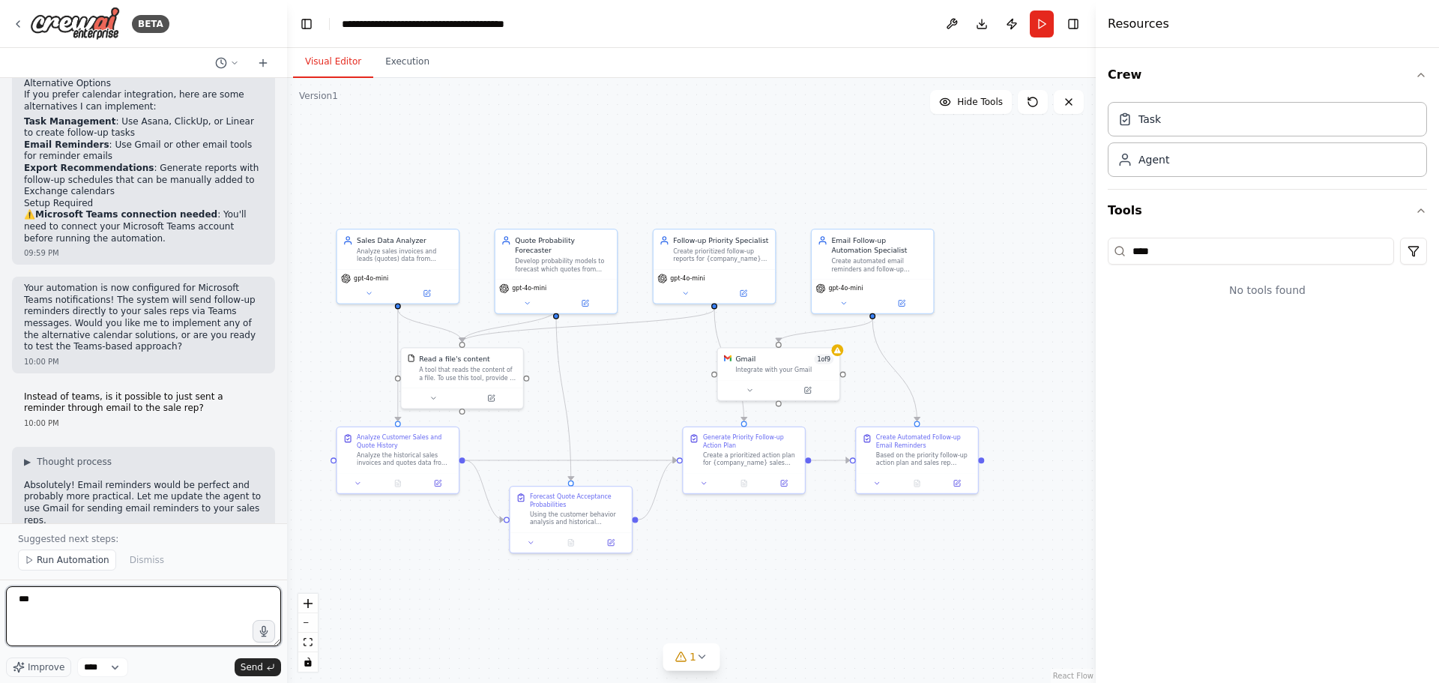
type textarea "***"
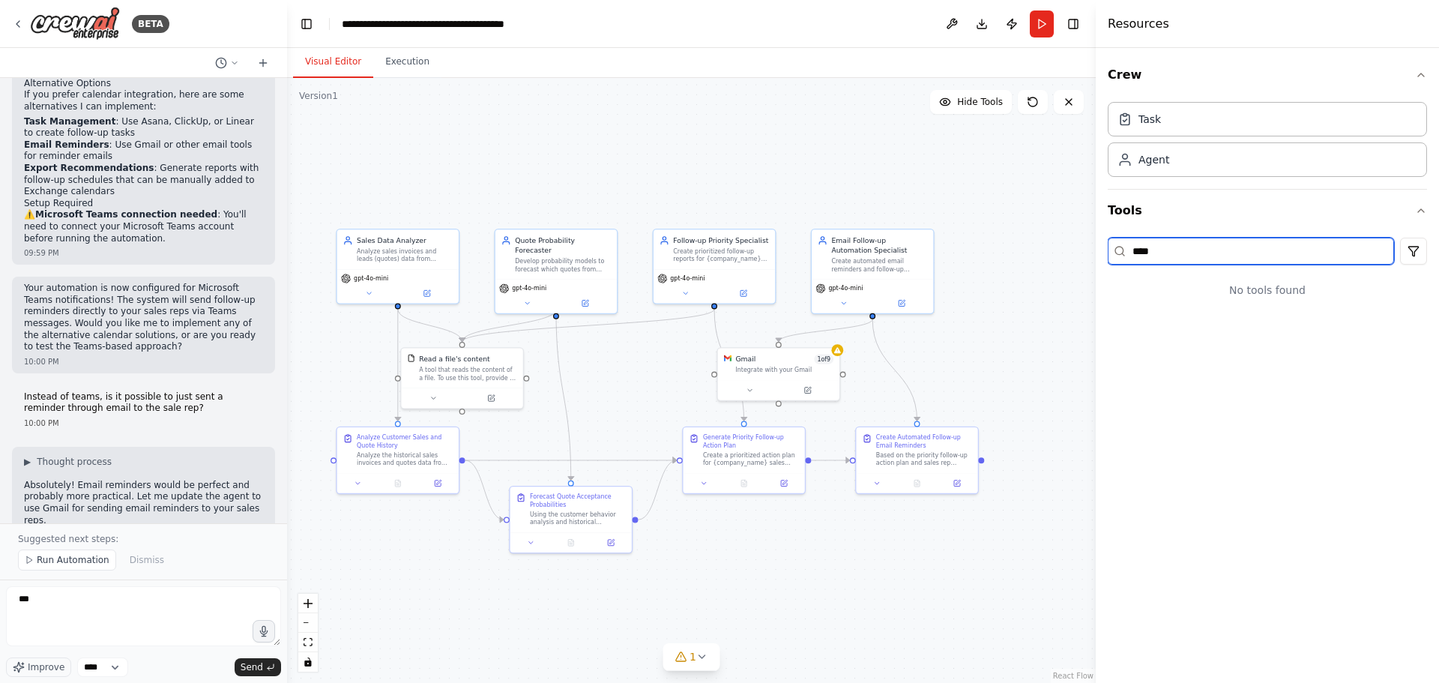
click at [1170, 250] on input "****" at bounding box center [1251, 251] width 286 height 27
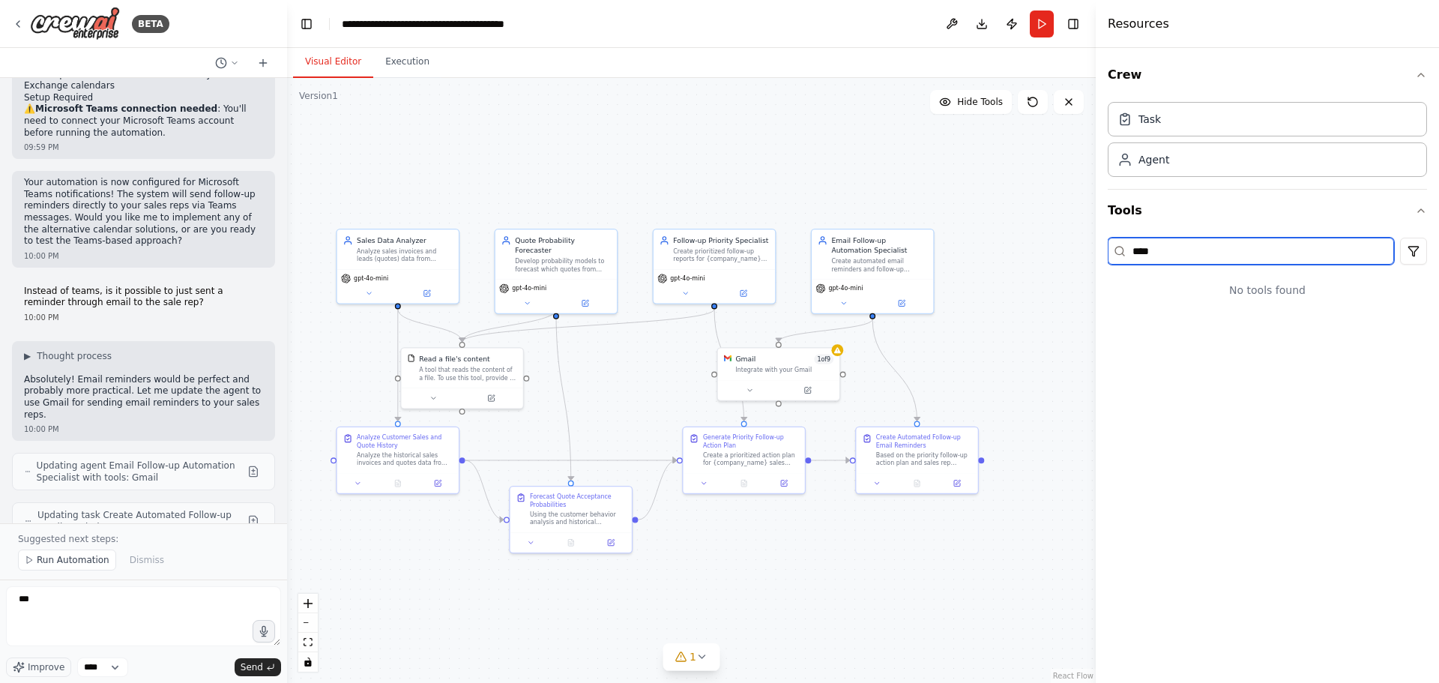
drag, startPoint x: 1183, startPoint y: 249, endPoint x: 1058, endPoint y: 258, distance: 125.5
click at [1058, 258] on div "BETA I'd like to create a team of agent that analyses our sells from our ERP Sa…" at bounding box center [719, 341] width 1439 height 683
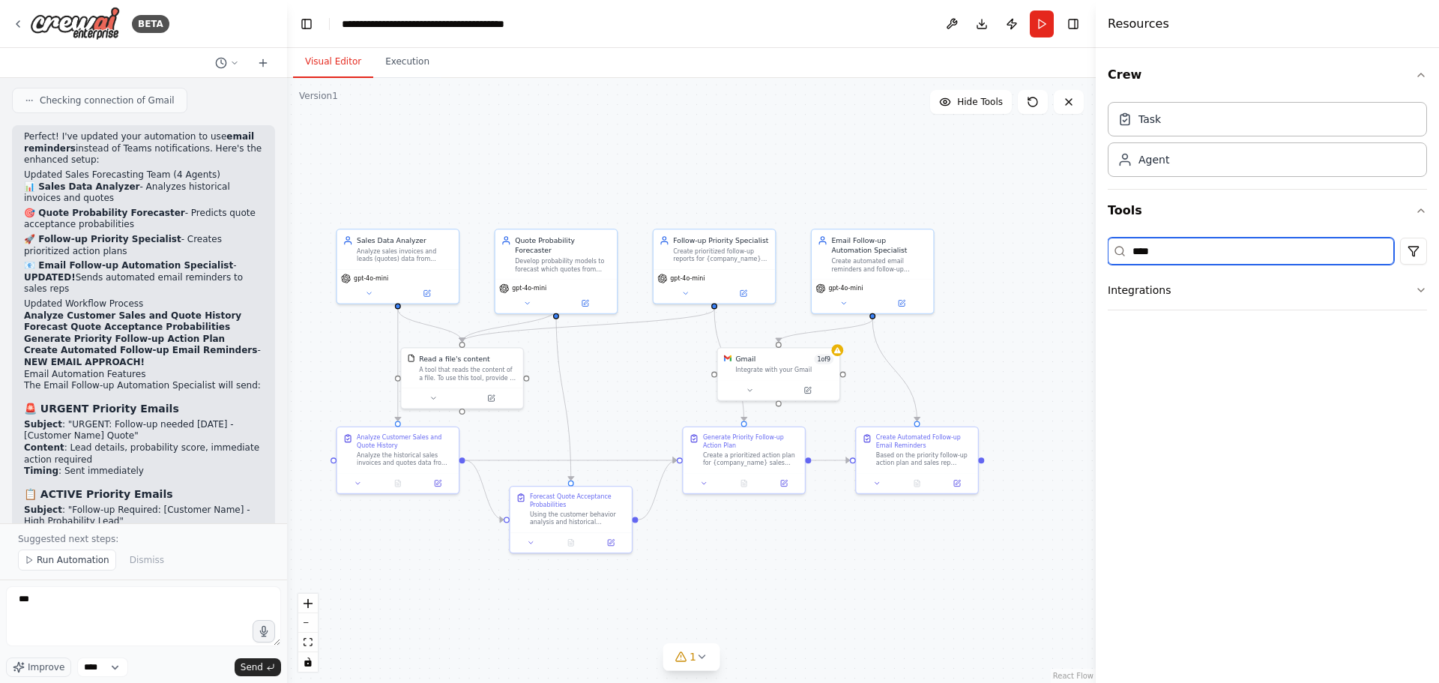
scroll to position [8533, 0]
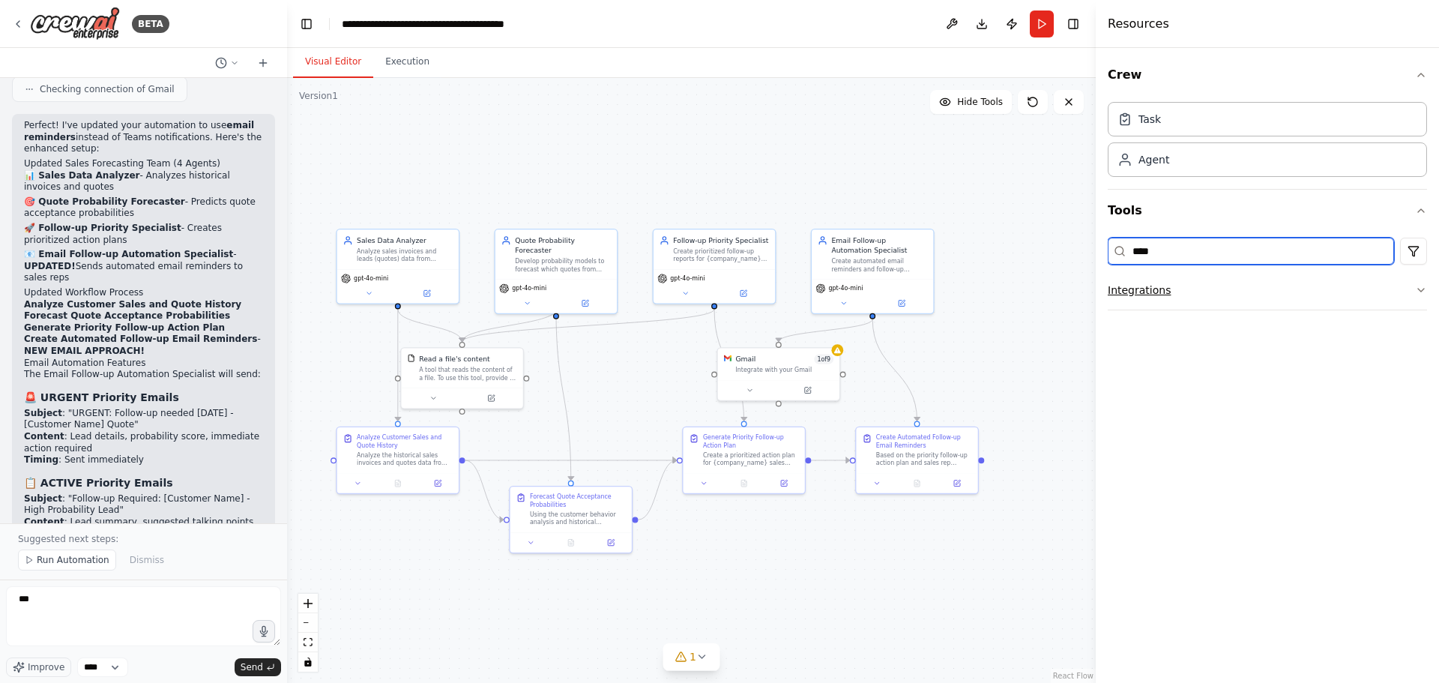
type input "****"
click at [1228, 280] on button "Integrations" at bounding box center [1267, 290] width 319 height 39
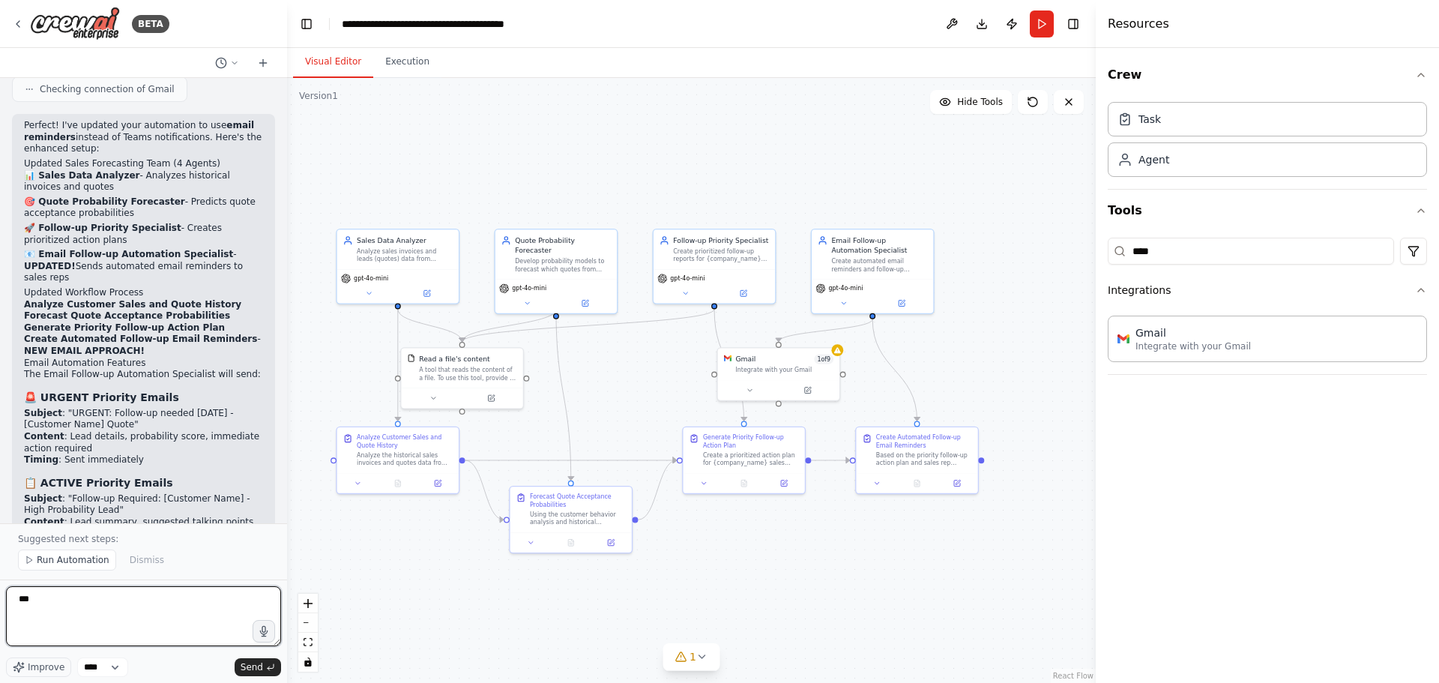
drag, startPoint x: 42, startPoint y: 597, endPoint x: 0, endPoint y: 594, distance: 42.1
click at [0, 594] on div "BETA I'd like to create a team of agent that analyses our sells from our ERP Sa…" at bounding box center [143, 341] width 287 height 683
click at [589, 151] on div ".deletable-edge-delete-btn { width: 20px; height: 20px; border: 0px solid #ffff…" at bounding box center [691, 380] width 809 height 605
drag, startPoint x: 760, startPoint y: 367, endPoint x: 977, endPoint y: 361, distance: 217.4
click at [977, 361] on div "Integrate with your Gmail" at bounding box center [997, 358] width 98 height 8
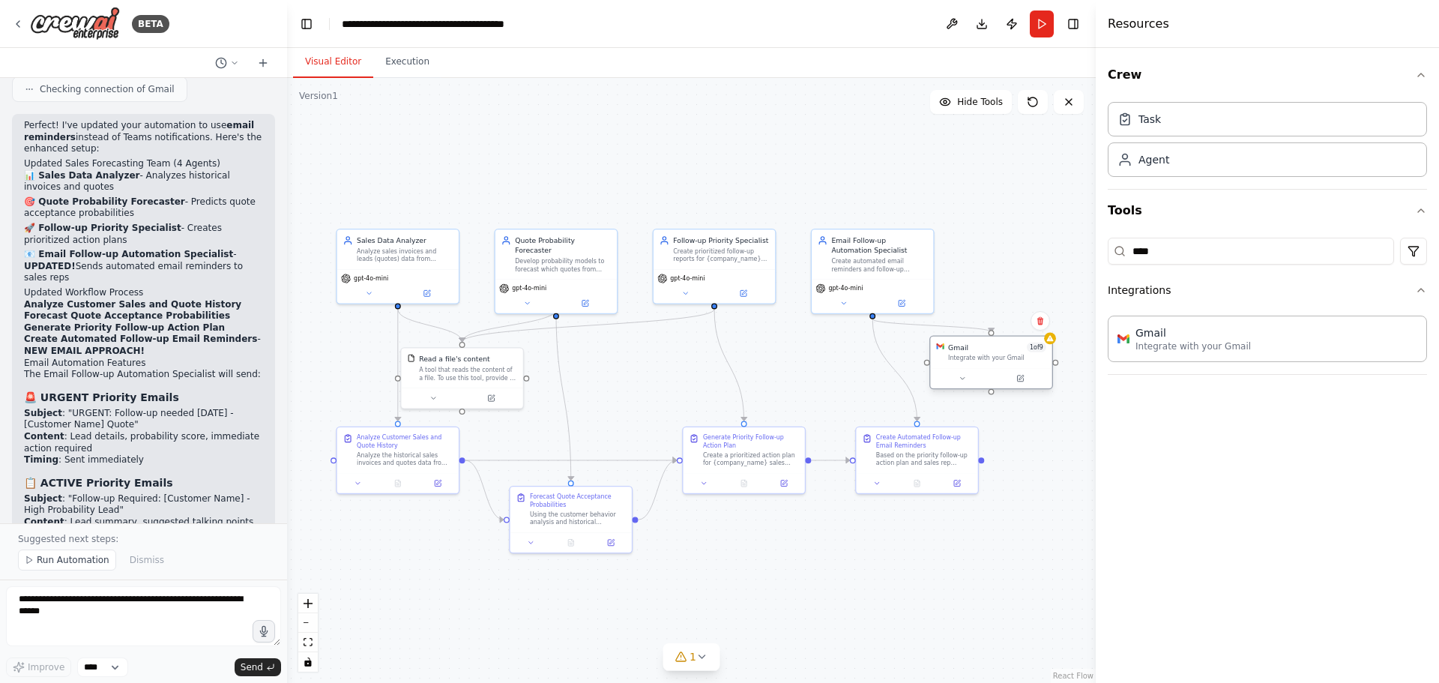
click at [1015, 355] on div "Integrate with your Gmail" at bounding box center [997, 358] width 98 height 8
click at [1022, 385] on div at bounding box center [990, 378] width 121 height 20
click at [1022, 382] on icon at bounding box center [1020, 379] width 8 height 8
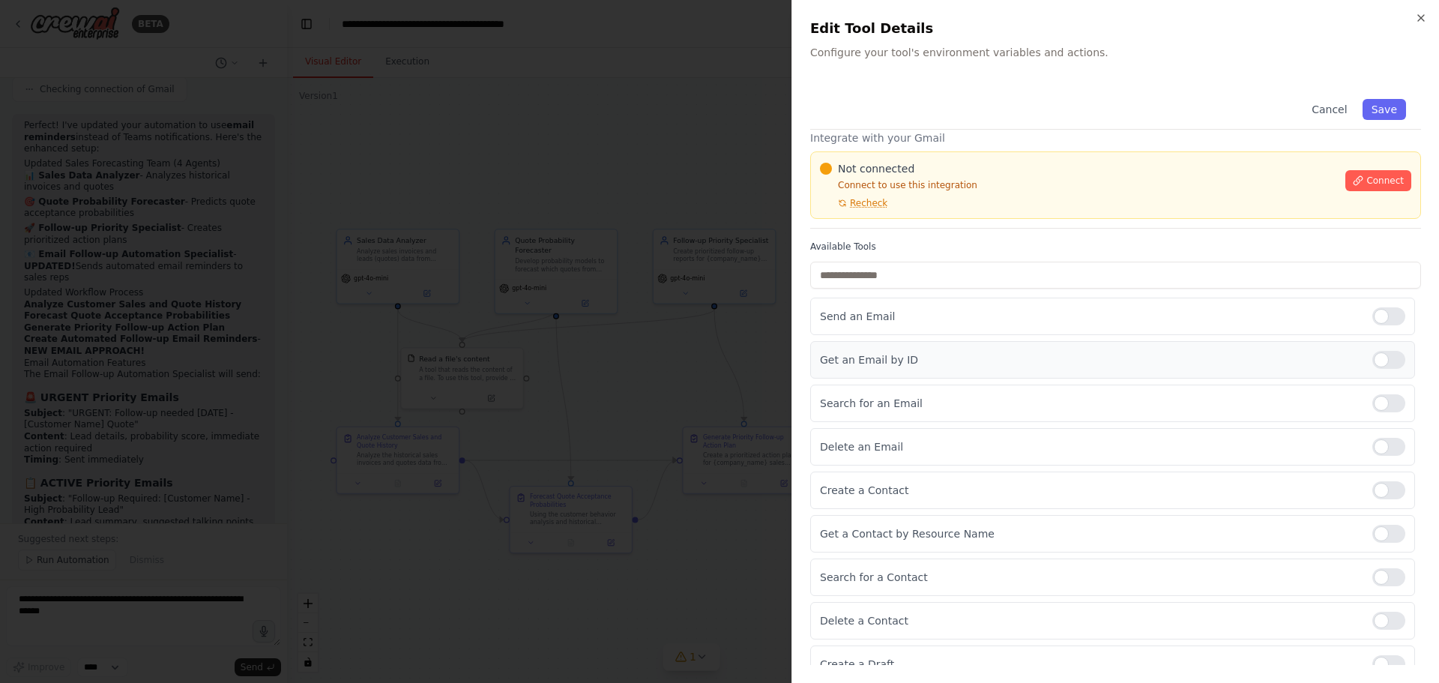
scroll to position [0, 0]
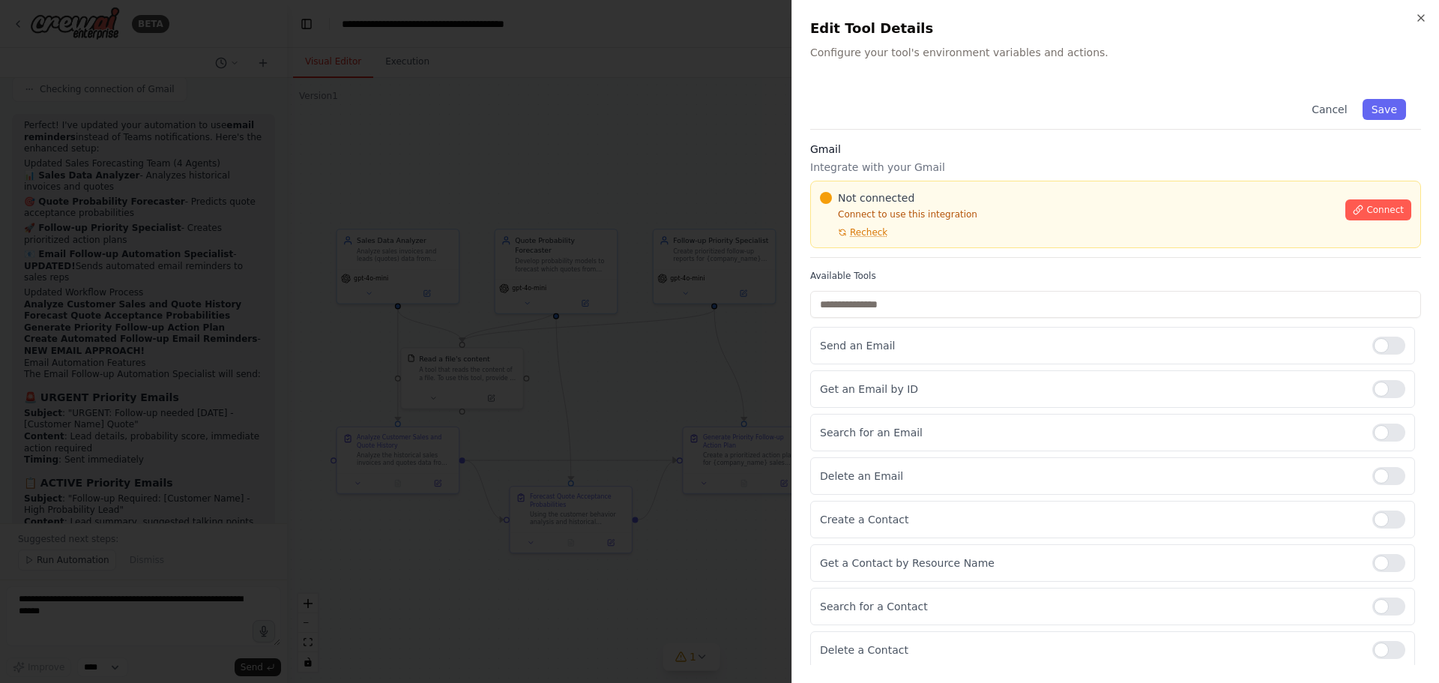
click at [714, 170] on div at bounding box center [719, 341] width 1439 height 683
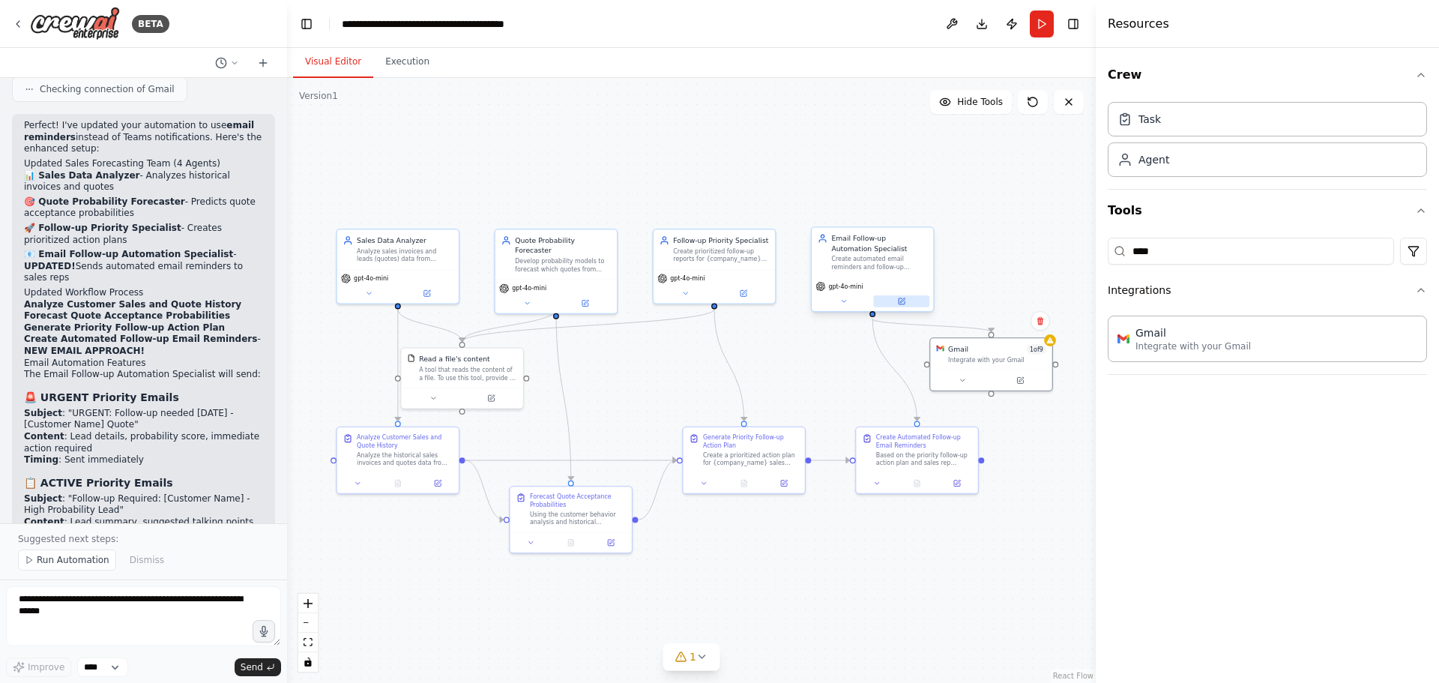
click at [904, 303] on icon at bounding box center [902, 301] width 6 height 6
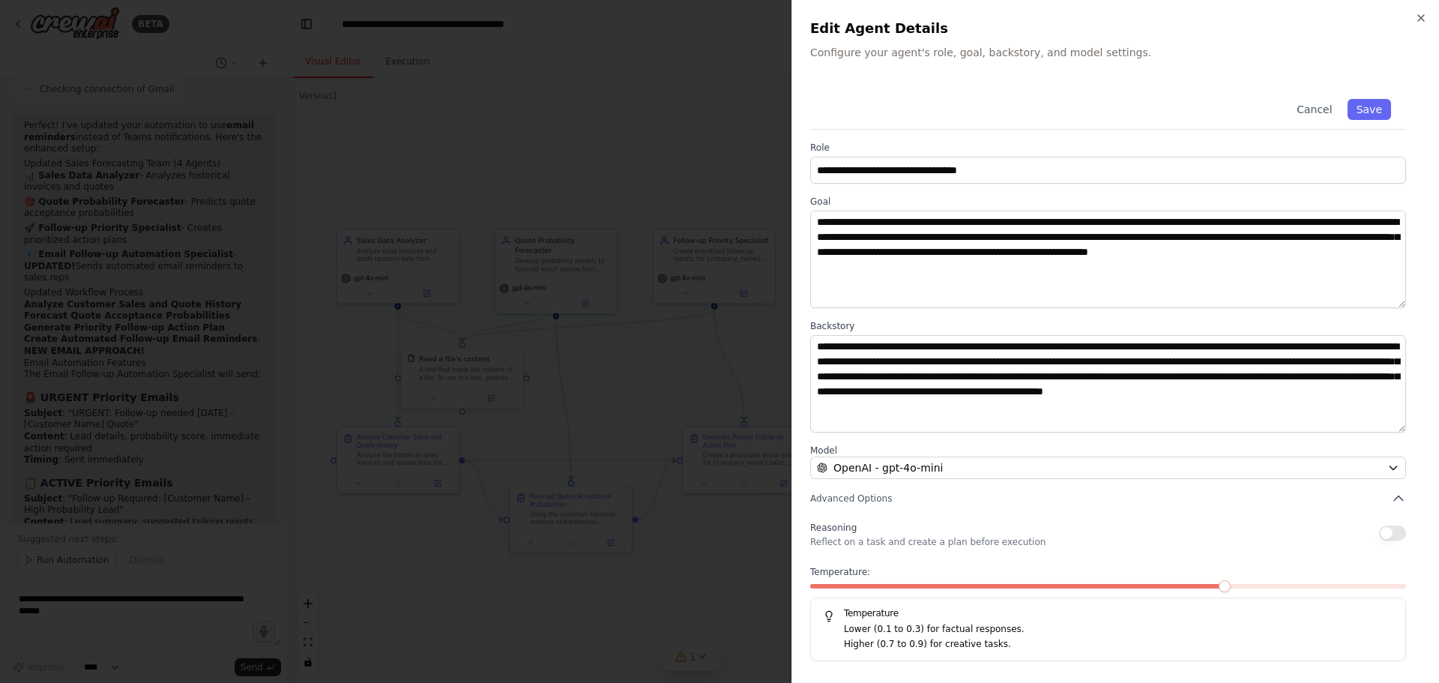
click at [751, 172] on div at bounding box center [719, 341] width 1439 height 683
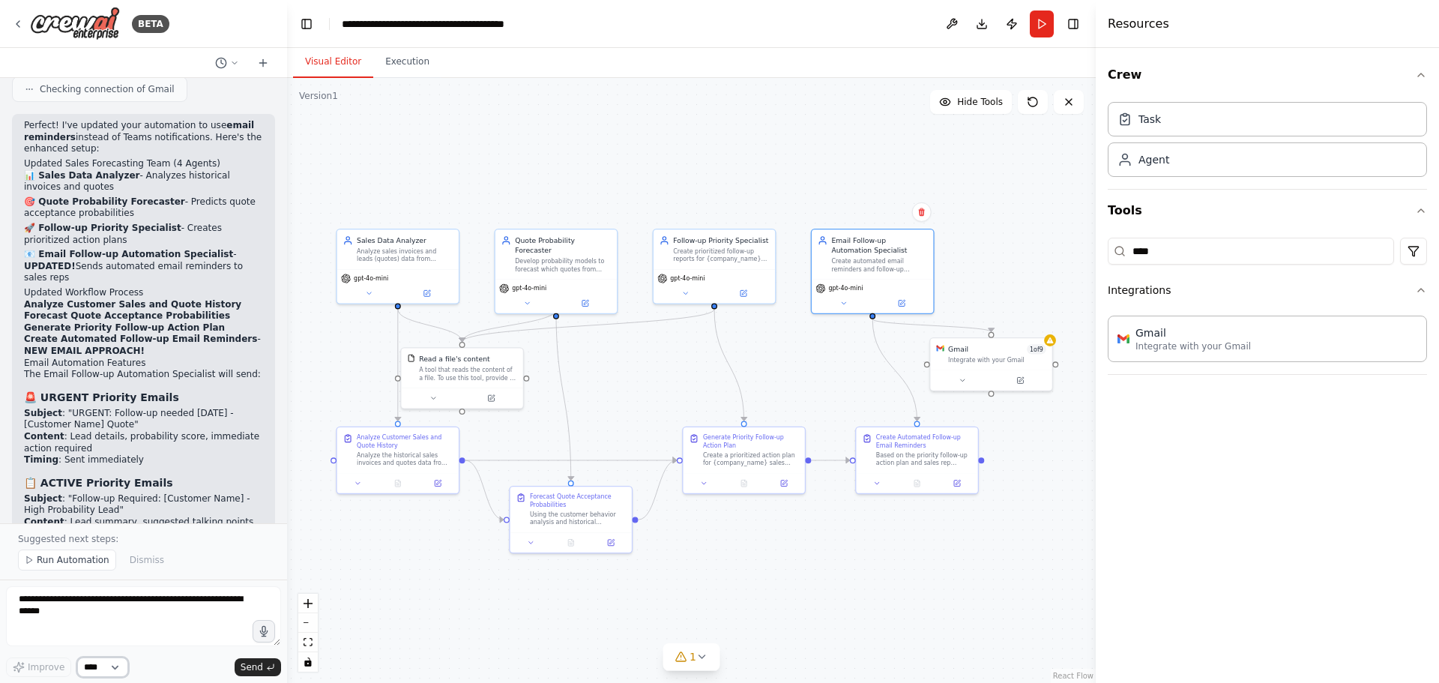
click at [100, 671] on select "****" at bounding box center [102, 666] width 51 height 19
drag, startPoint x: 390, startPoint y: 464, endPoint x: 356, endPoint y: 488, distance: 41.4
click at [356, 488] on div "Analyze Customer Sales and Quote History Analyze the historical sales invoices …" at bounding box center [367, 468] width 121 height 46
drag, startPoint x: 421, startPoint y: 388, endPoint x: 438, endPoint y: 399, distance: 20.0
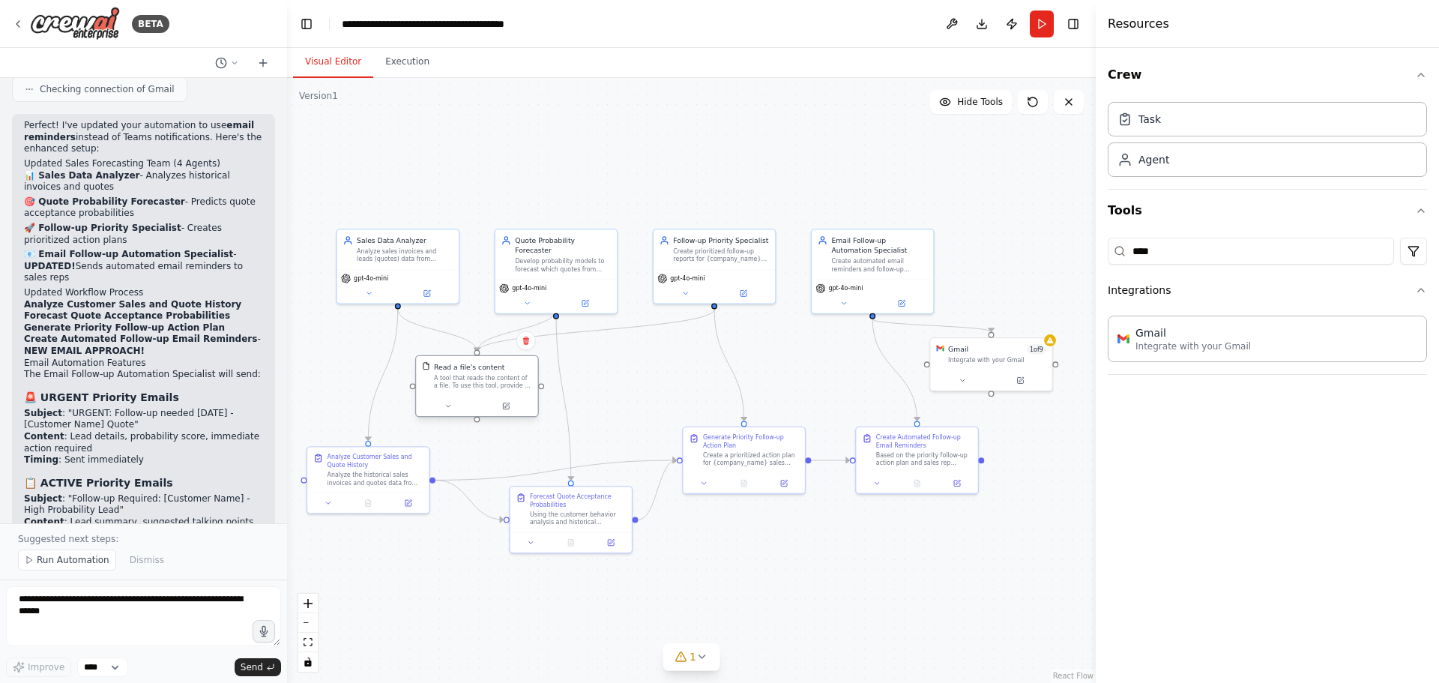
click at [438, 399] on div at bounding box center [476, 406] width 121 height 20
click at [780, 483] on icon at bounding box center [784, 481] width 8 height 8
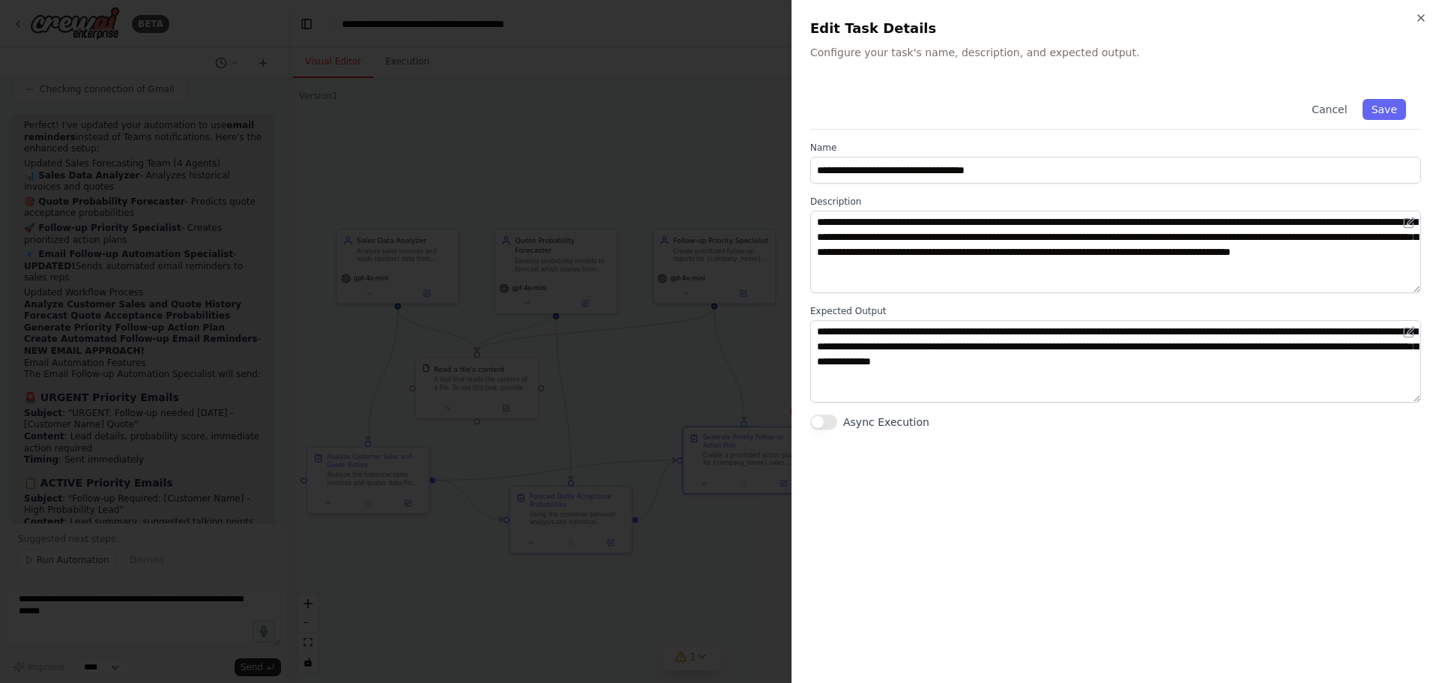
click at [642, 387] on div at bounding box center [719, 341] width 1439 height 683
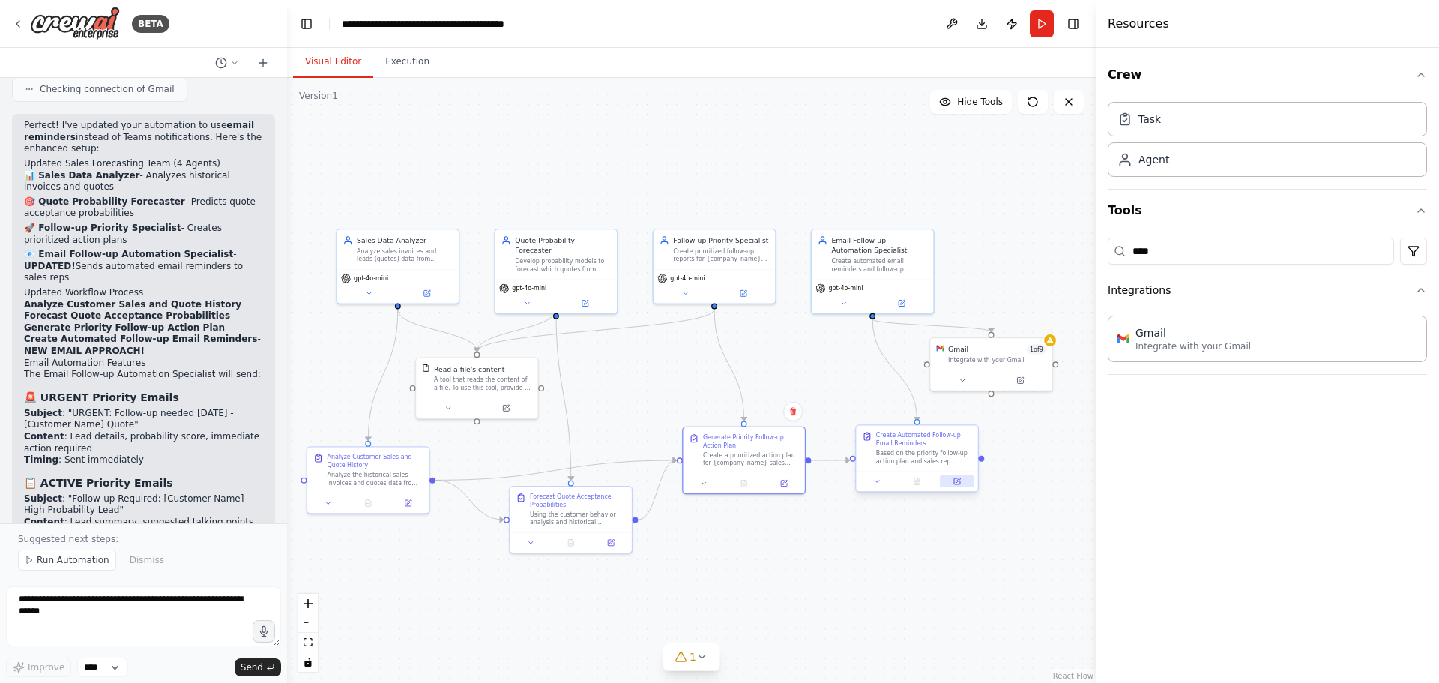
click at [962, 486] on button at bounding box center [957, 481] width 34 height 12
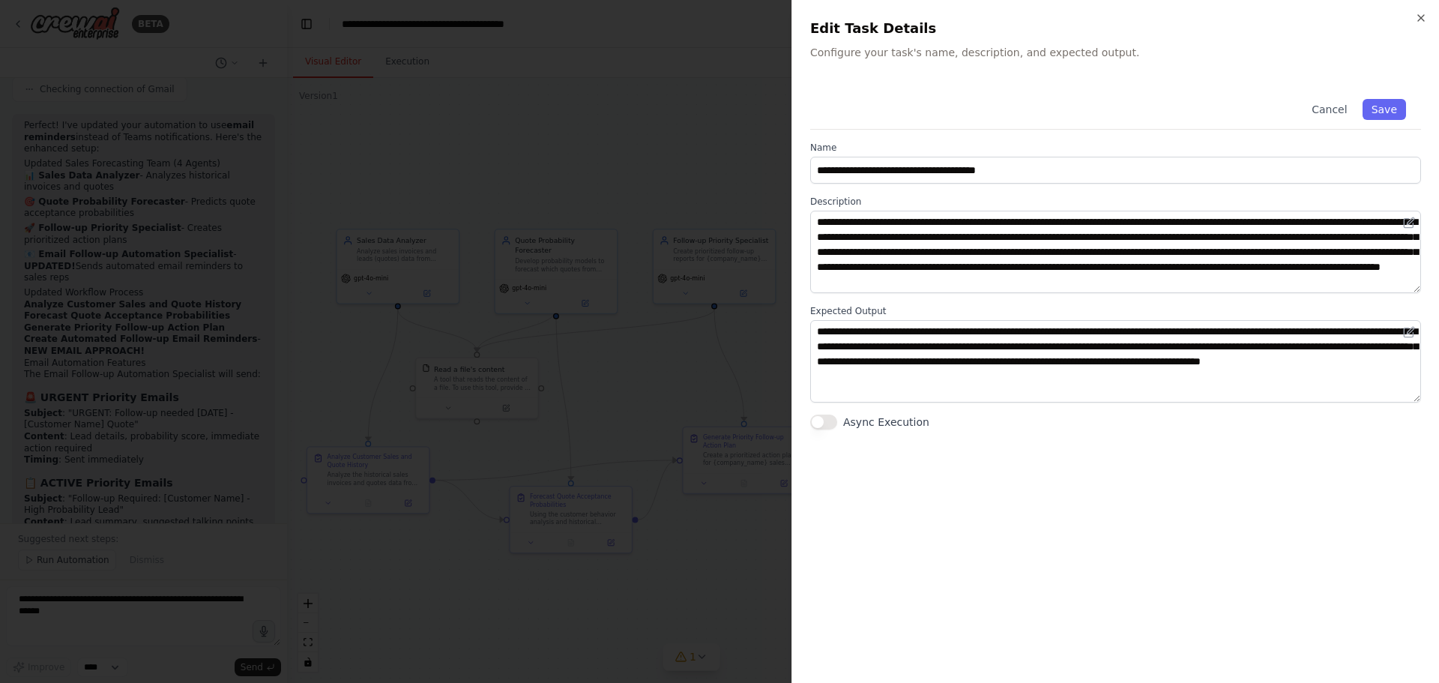
click at [689, 356] on div at bounding box center [719, 341] width 1439 height 683
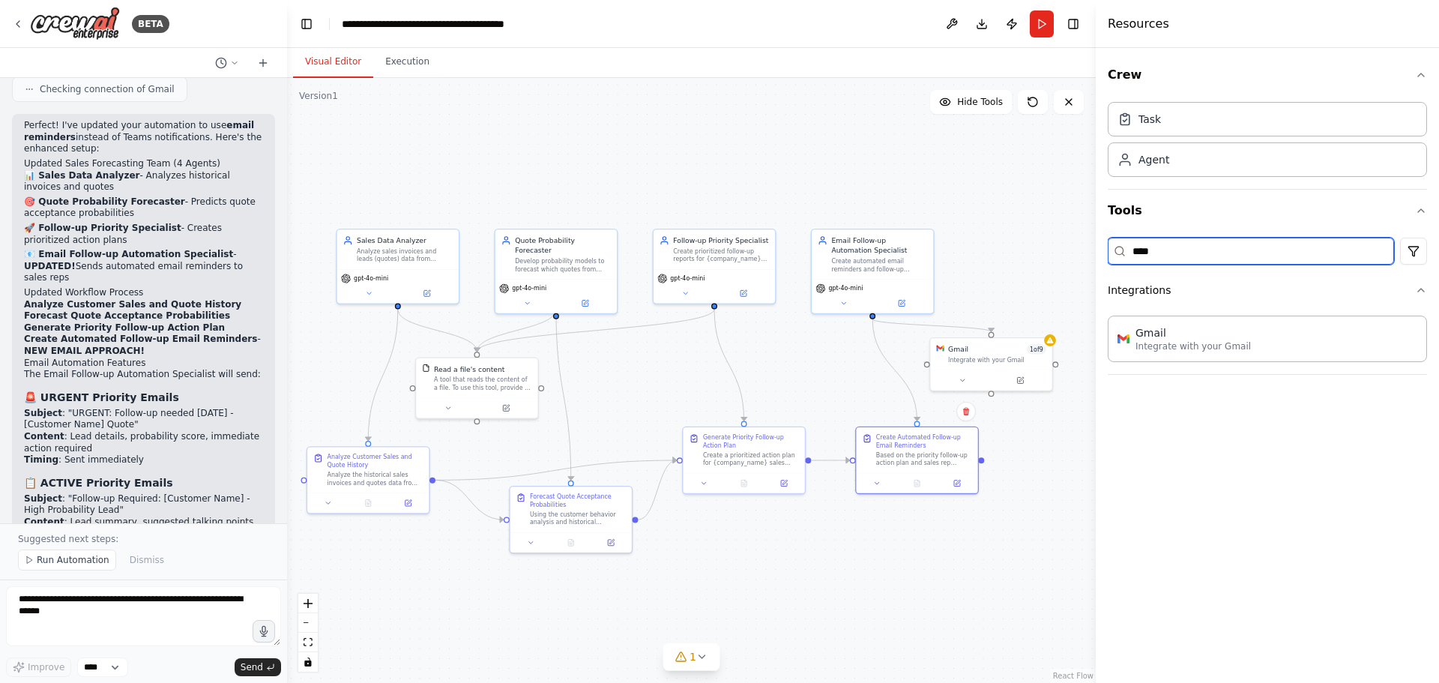
drag, startPoint x: 1330, startPoint y: 256, endPoint x: 1096, endPoint y: 259, distance: 233.9
click at [1096, 259] on div "Resources Crew Task Agent Tools **** Integrations Gmail Integrate with your Gma…" at bounding box center [1267, 341] width 343 height 683
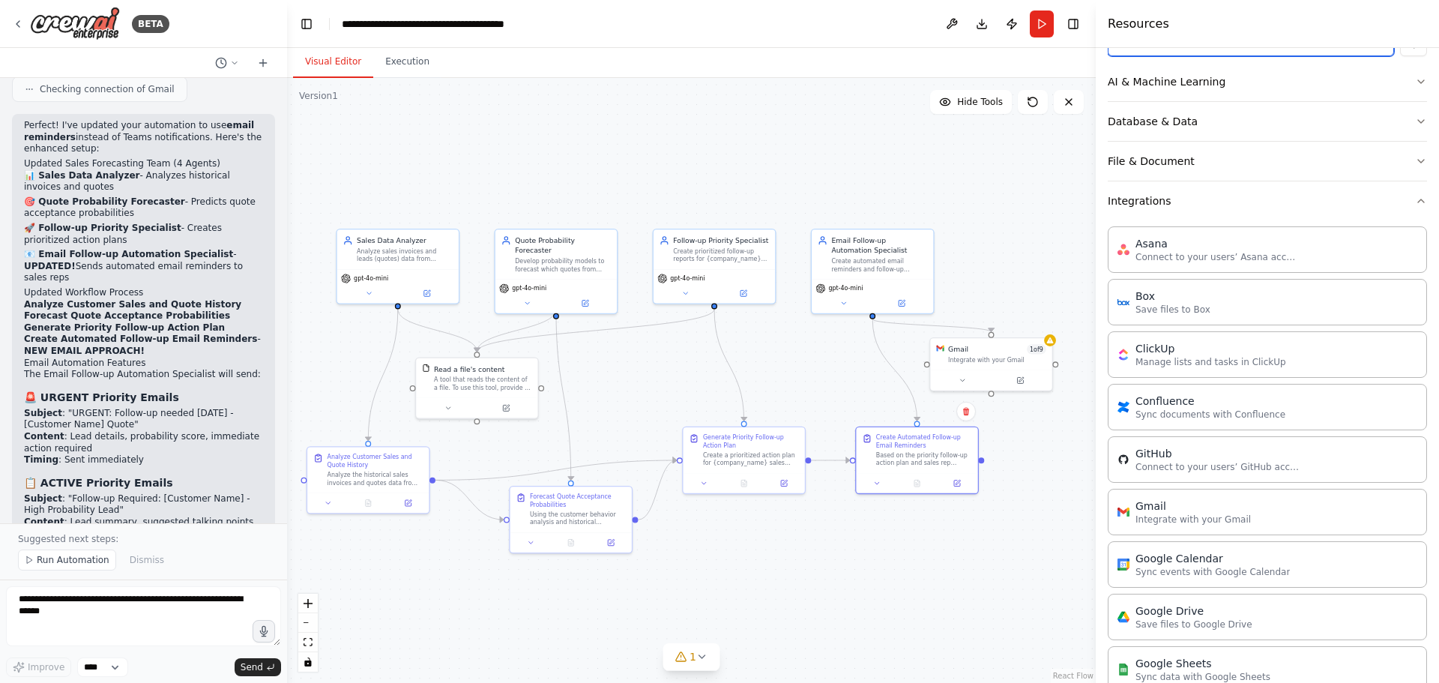
scroll to position [87, 0]
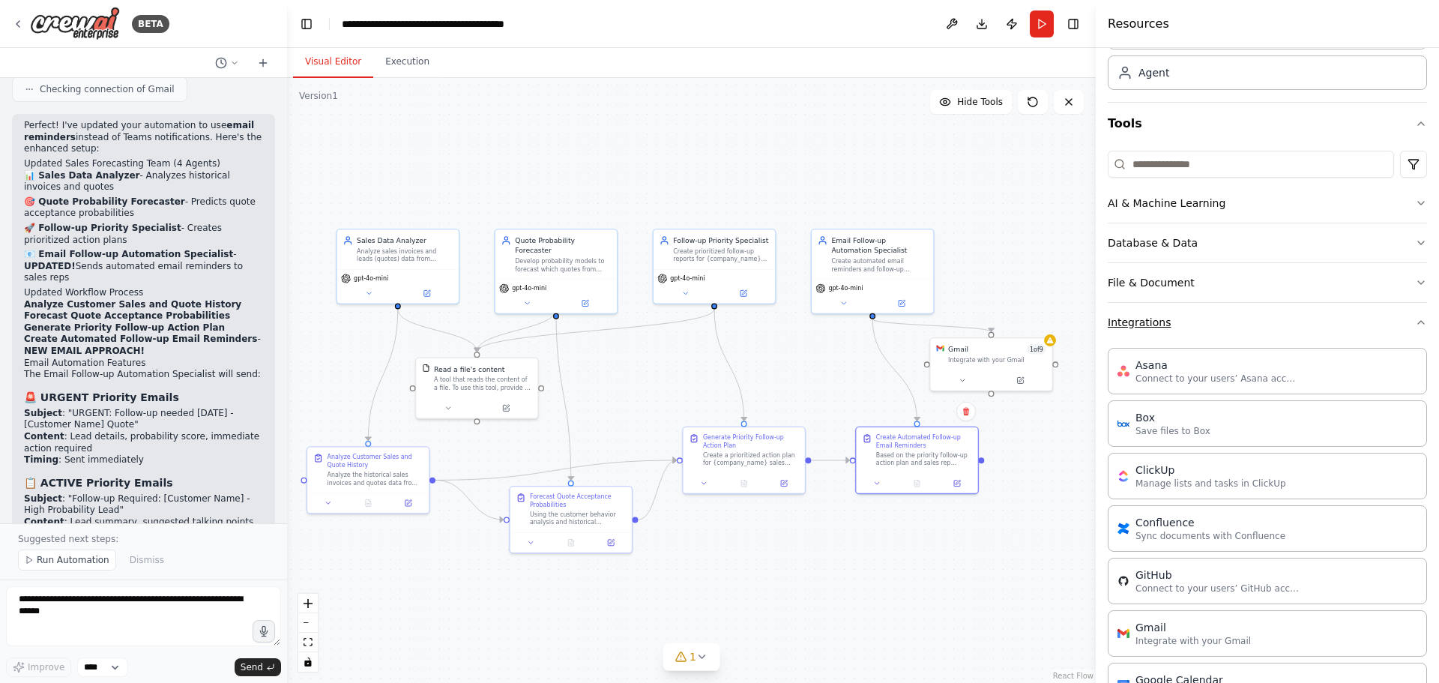
click at [1199, 334] on button "Integrations" at bounding box center [1267, 322] width 319 height 39
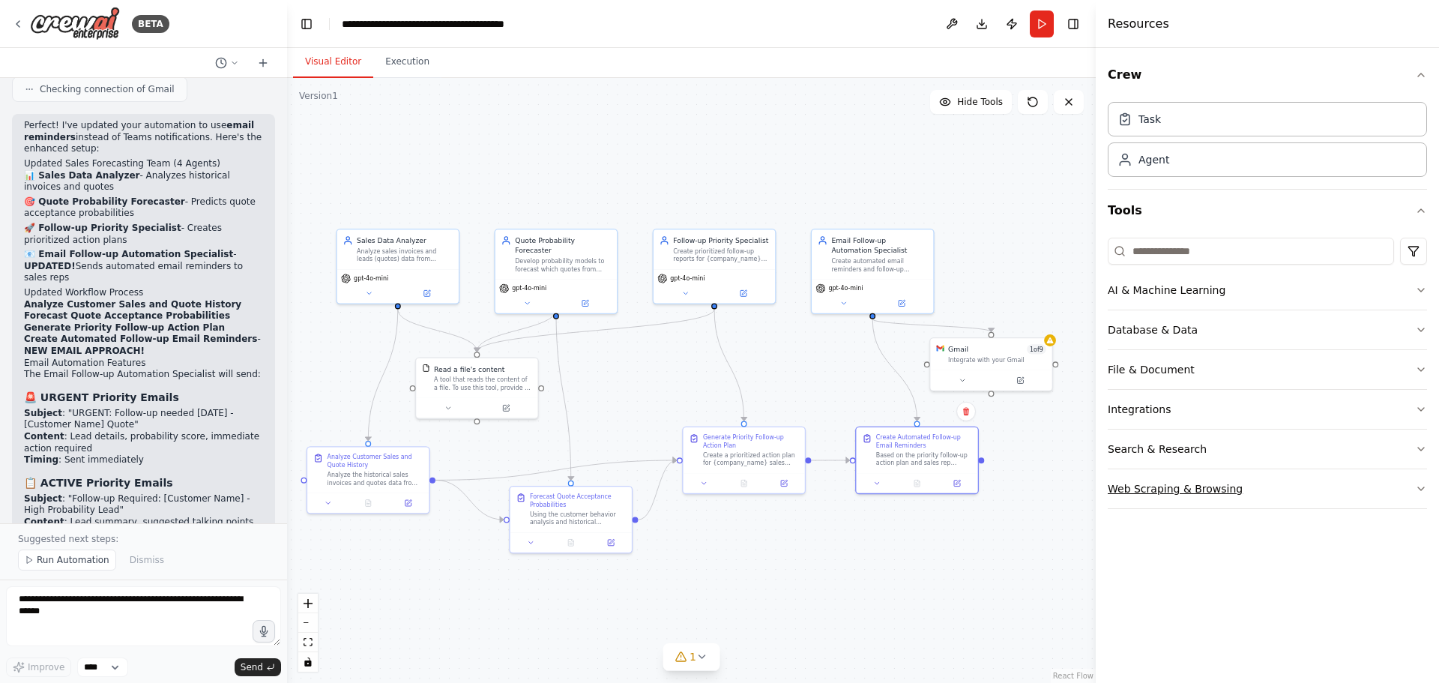
click at [1202, 492] on button "Web Scraping & Browsing" at bounding box center [1267, 488] width 319 height 39
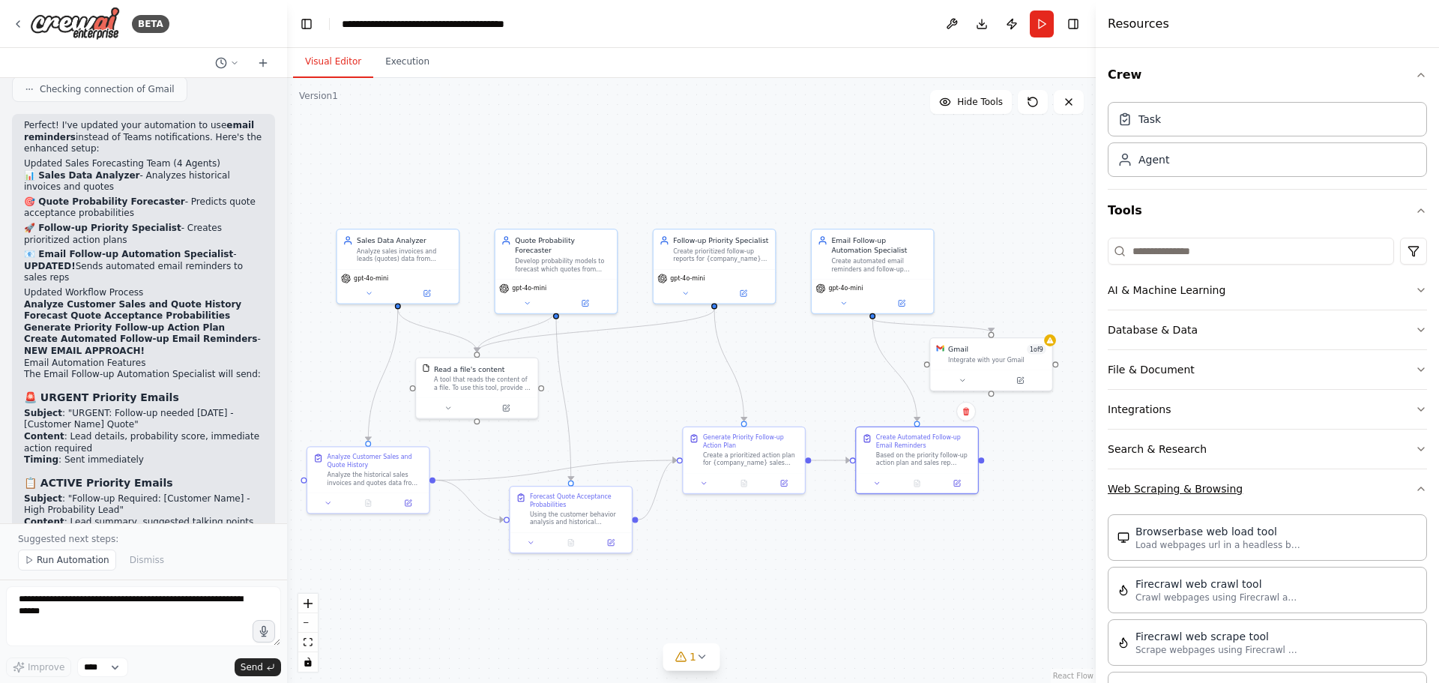
click at [1208, 488] on button "Web Scraping & Browsing" at bounding box center [1267, 488] width 319 height 39
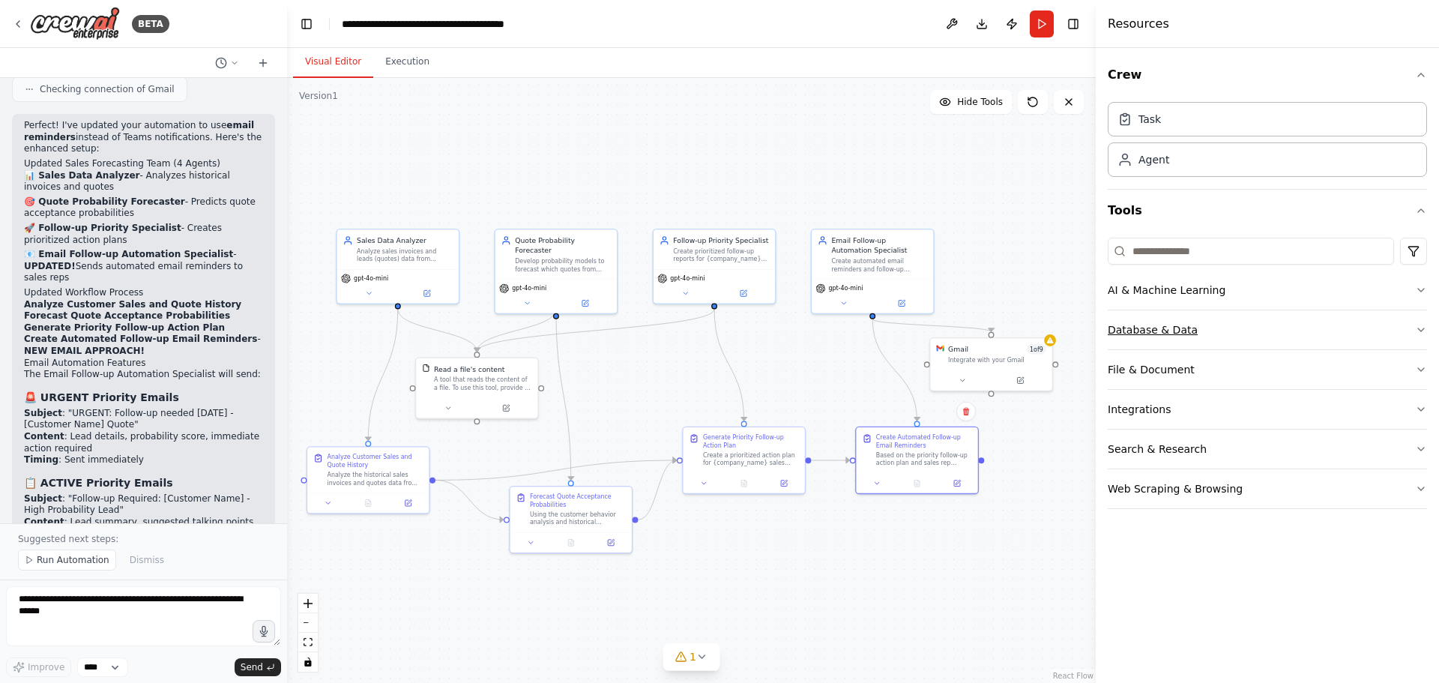
click at [1171, 334] on button "Database & Data" at bounding box center [1267, 329] width 319 height 39
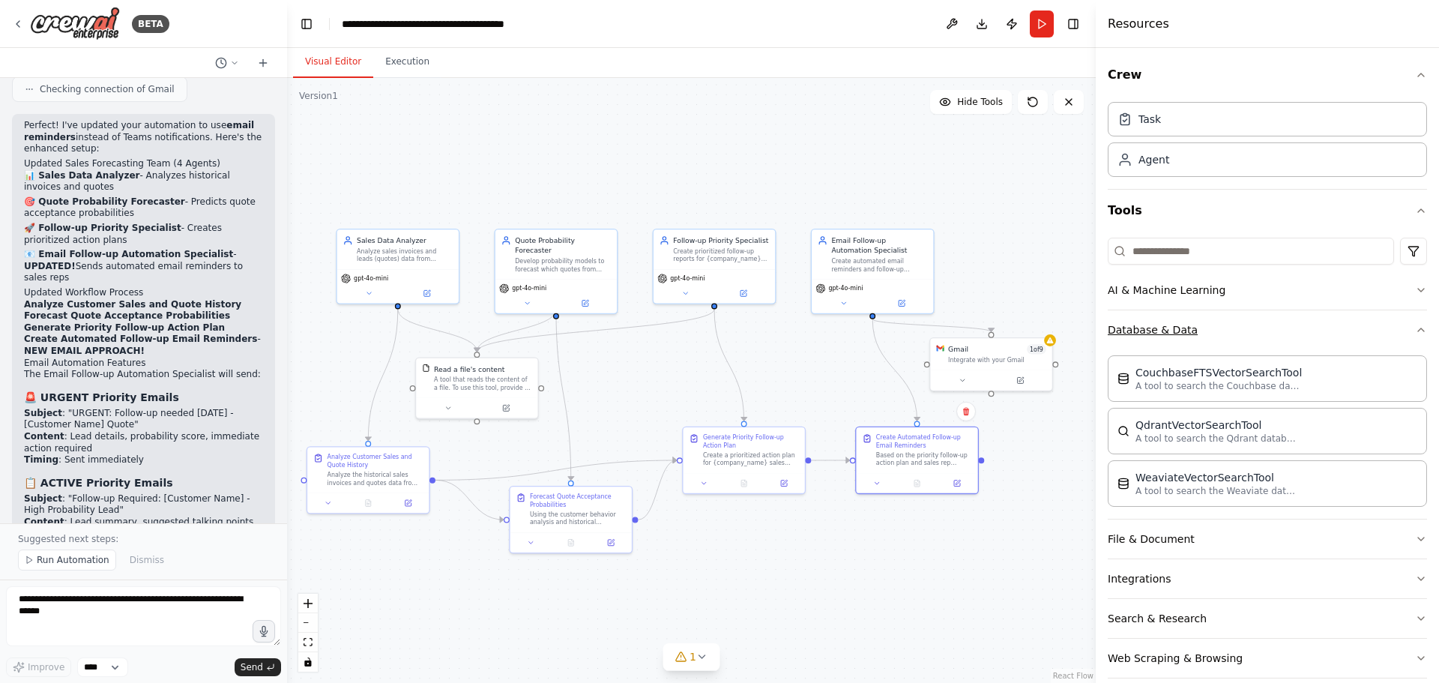
click at [1171, 334] on button "Database & Data" at bounding box center [1267, 329] width 319 height 39
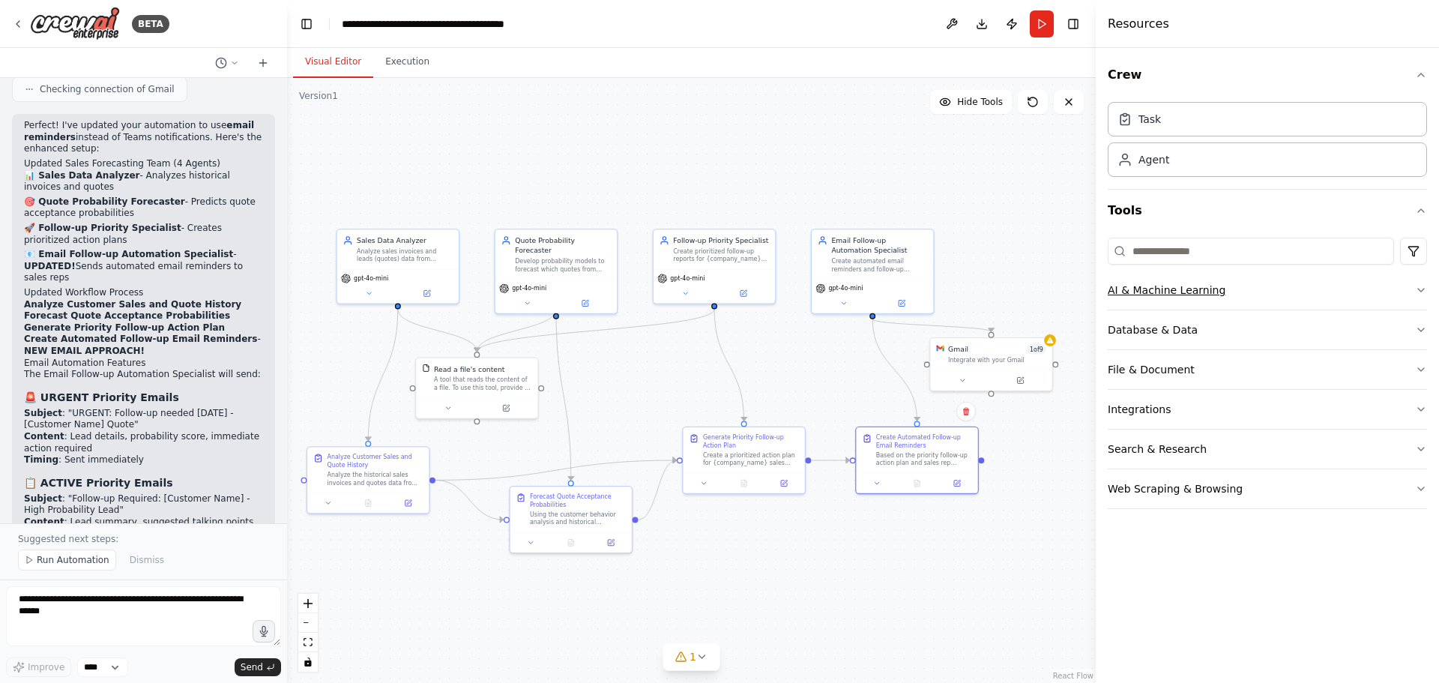
click at [1175, 293] on button "AI & Machine Learning" at bounding box center [1267, 290] width 319 height 39
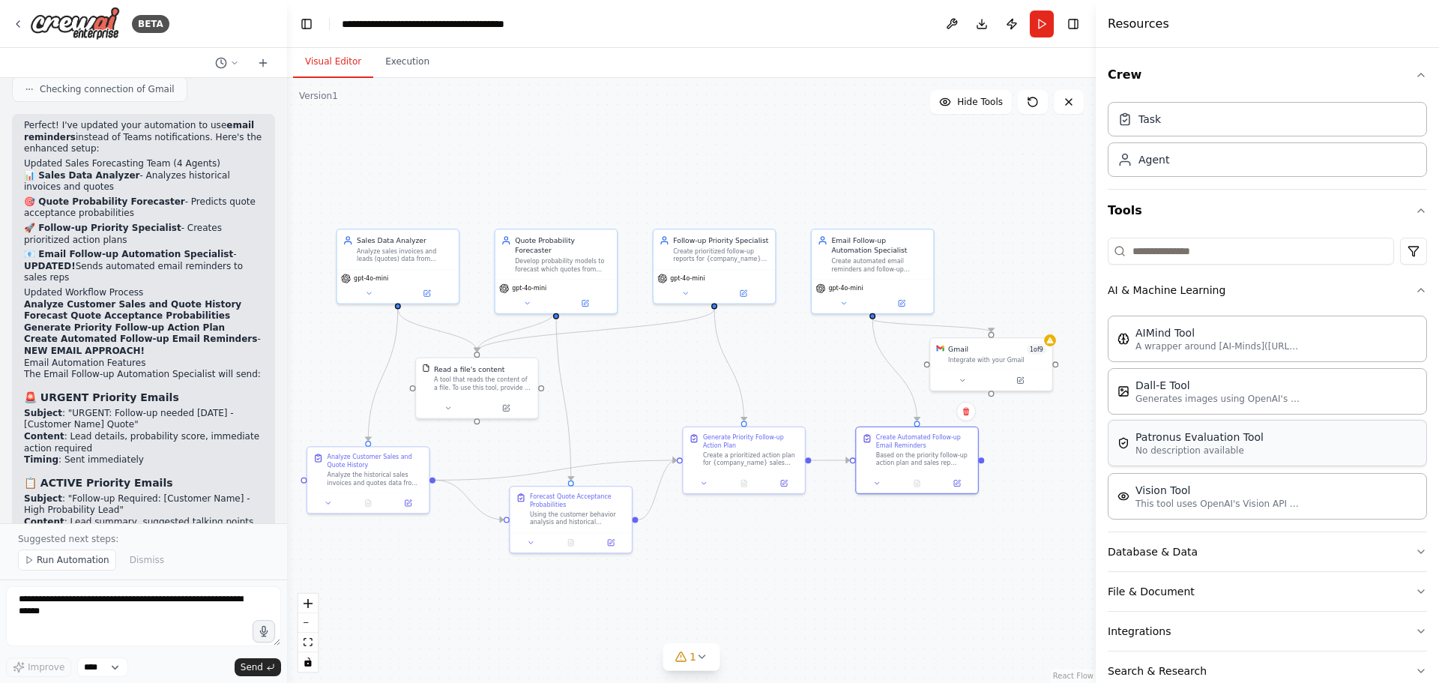
click at [1216, 443] on div "Patronus Evaluation Tool" at bounding box center [1200, 436] width 128 height 15
click at [1168, 298] on button "AI & Machine Learning" at bounding box center [1267, 290] width 319 height 39
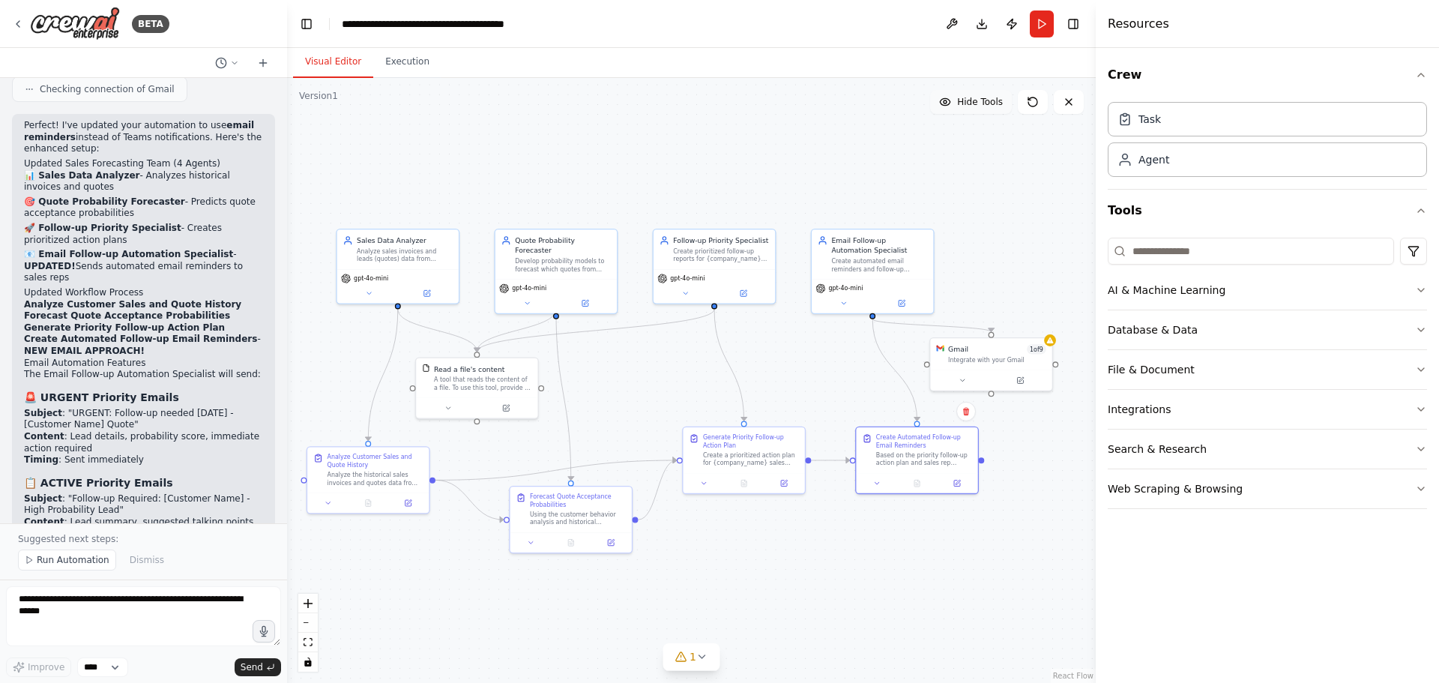
click at [993, 101] on span "Hide Tools" at bounding box center [980, 102] width 46 height 12
click at [993, 101] on span "Show Tools" at bounding box center [977, 102] width 49 height 12
click at [981, 28] on button "Download" at bounding box center [982, 23] width 24 height 27
click at [10, 17] on div "BETA" at bounding box center [143, 24] width 287 height 48
click at [16, 21] on icon at bounding box center [18, 24] width 12 height 12
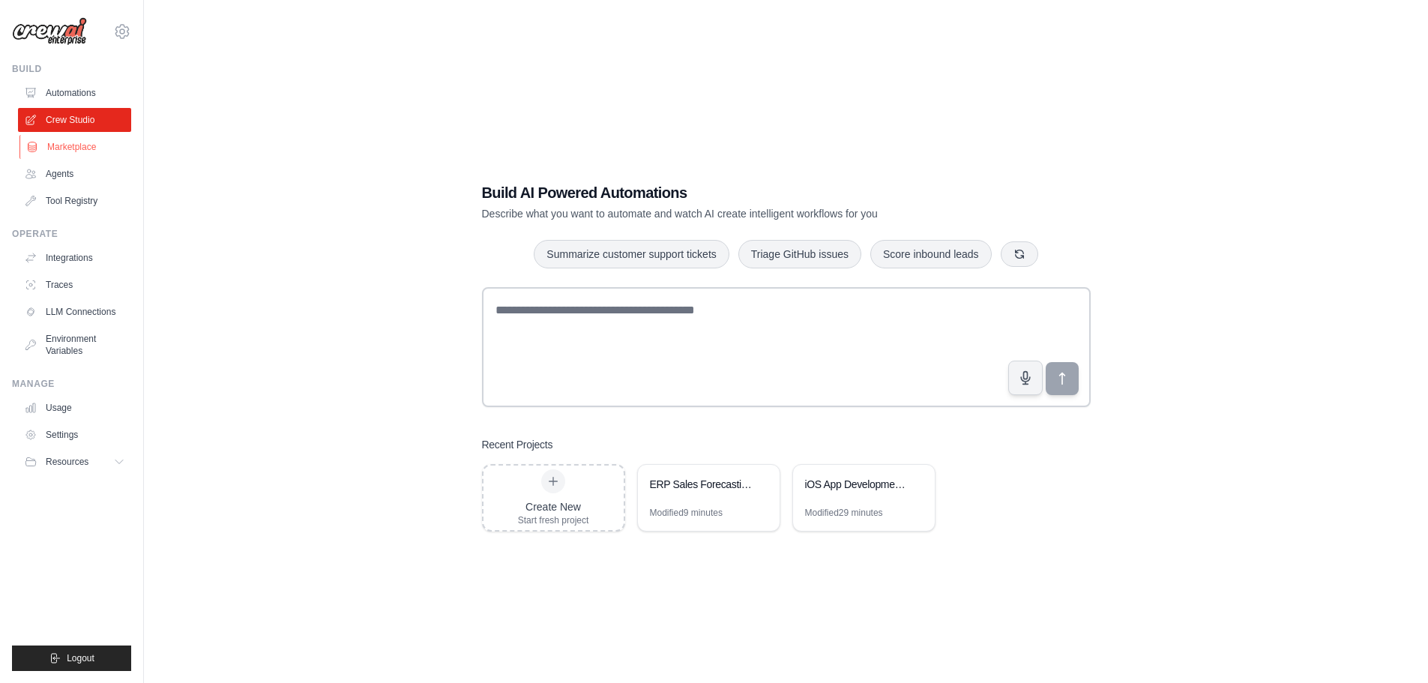
click at [96, 138] on link "Marketplace" at bounding box center [75, 147] width 113 height 24
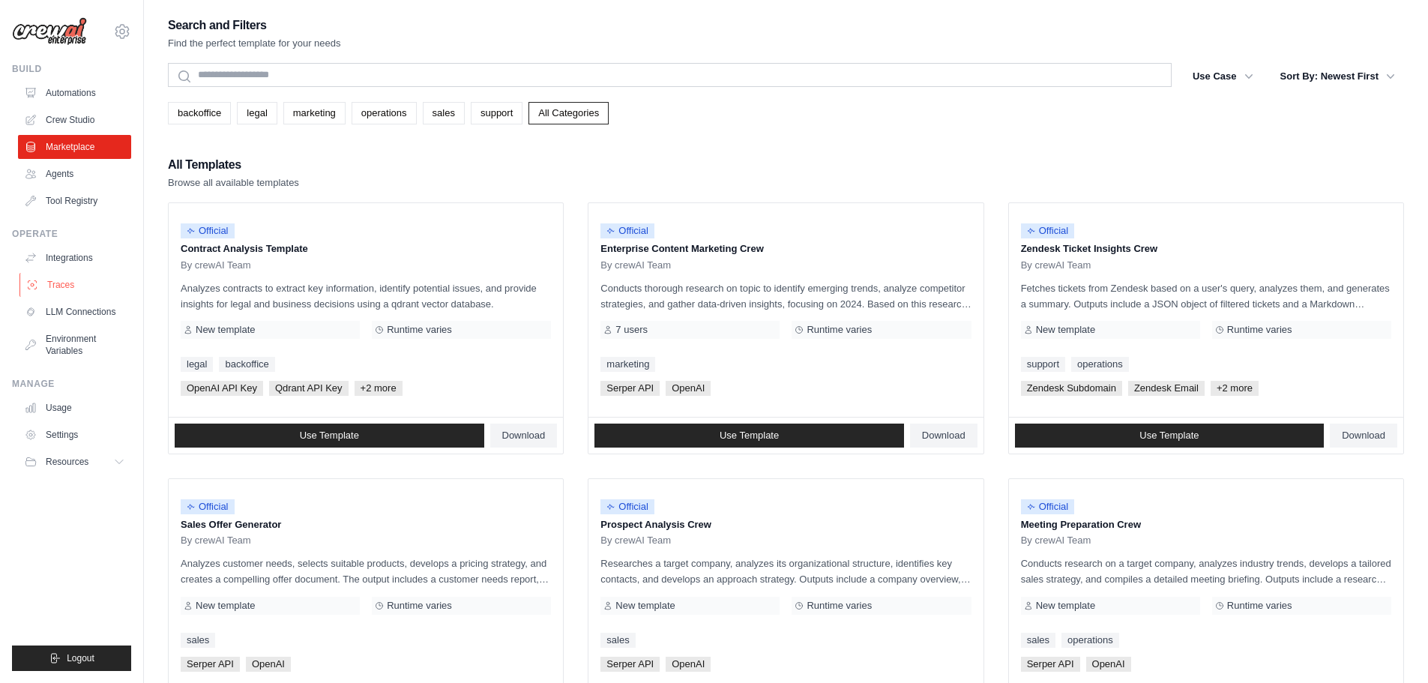
click at [75, 285] on link "Traces" at bounding box center [75, 285] width 113 height 24
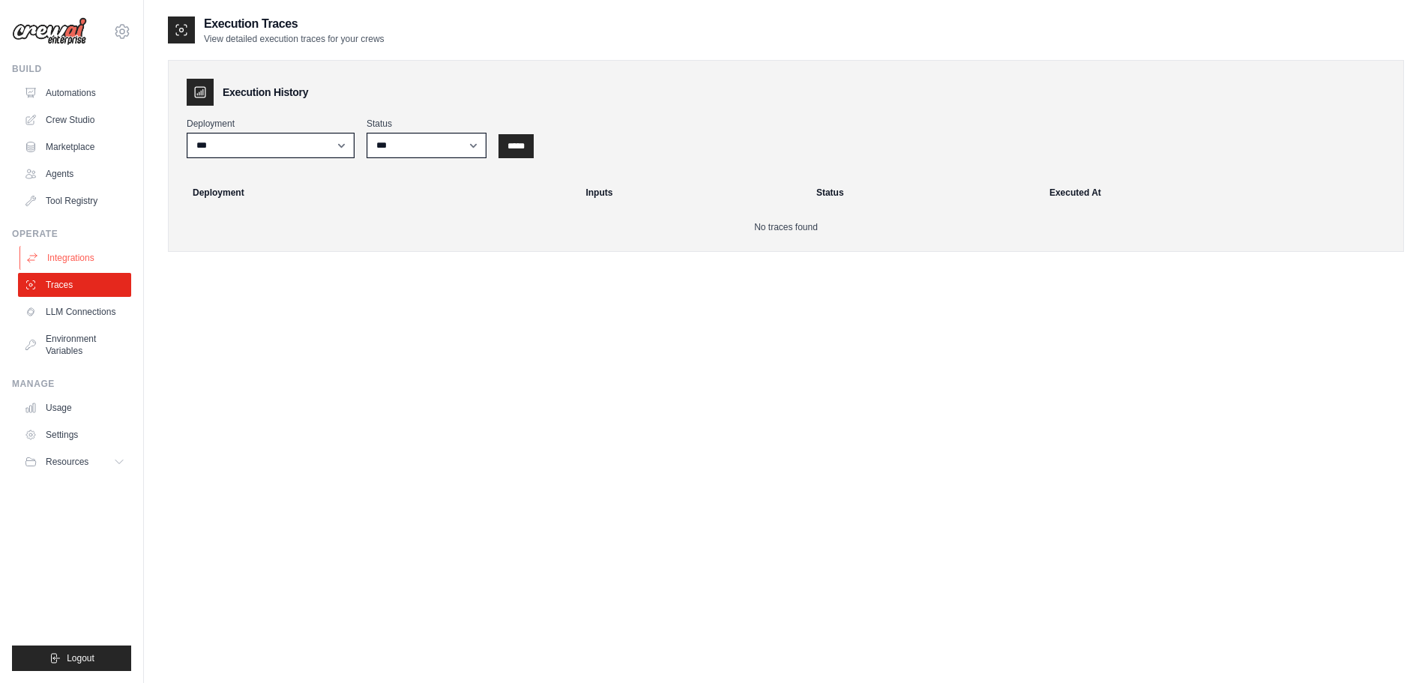
click at [69, 264] on link "Integrations" at bounding box center [75, 258] width 113 height 24
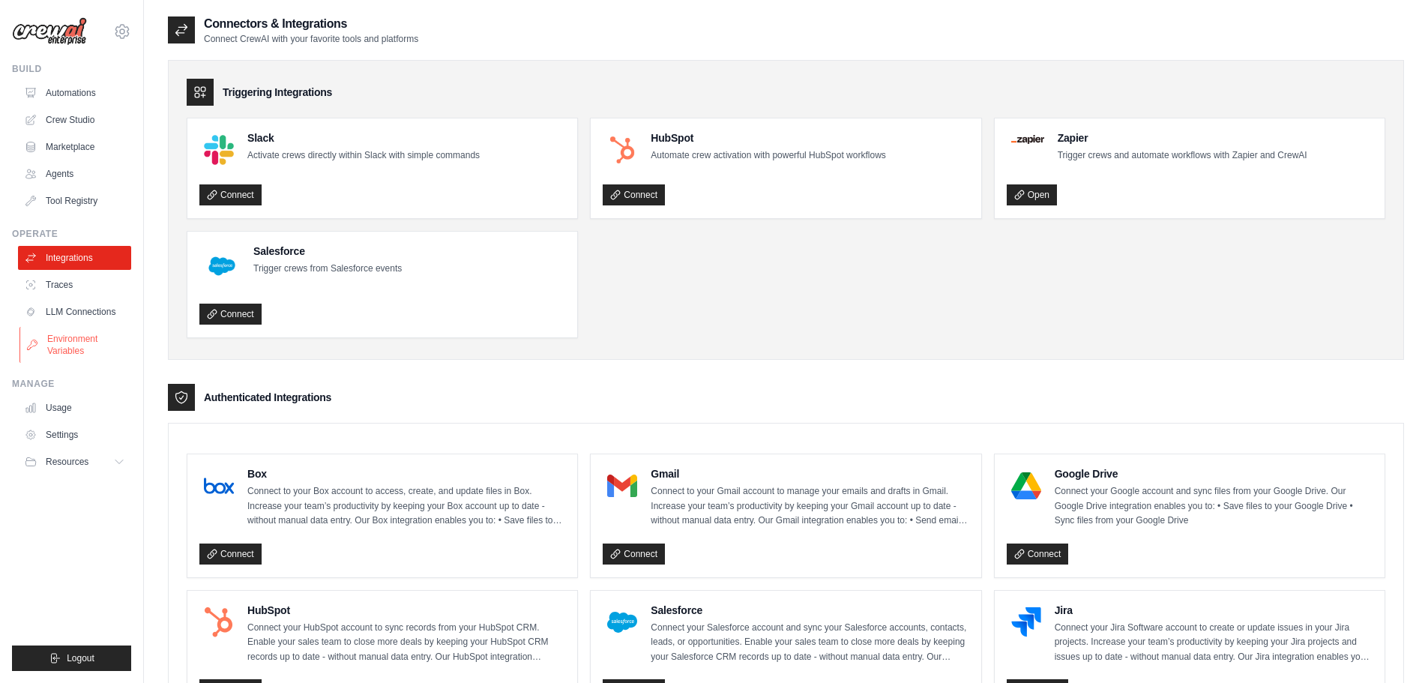
click at [84, 343] on link "Environment Variables" at bounding box center [75, 345] width 113 height 36
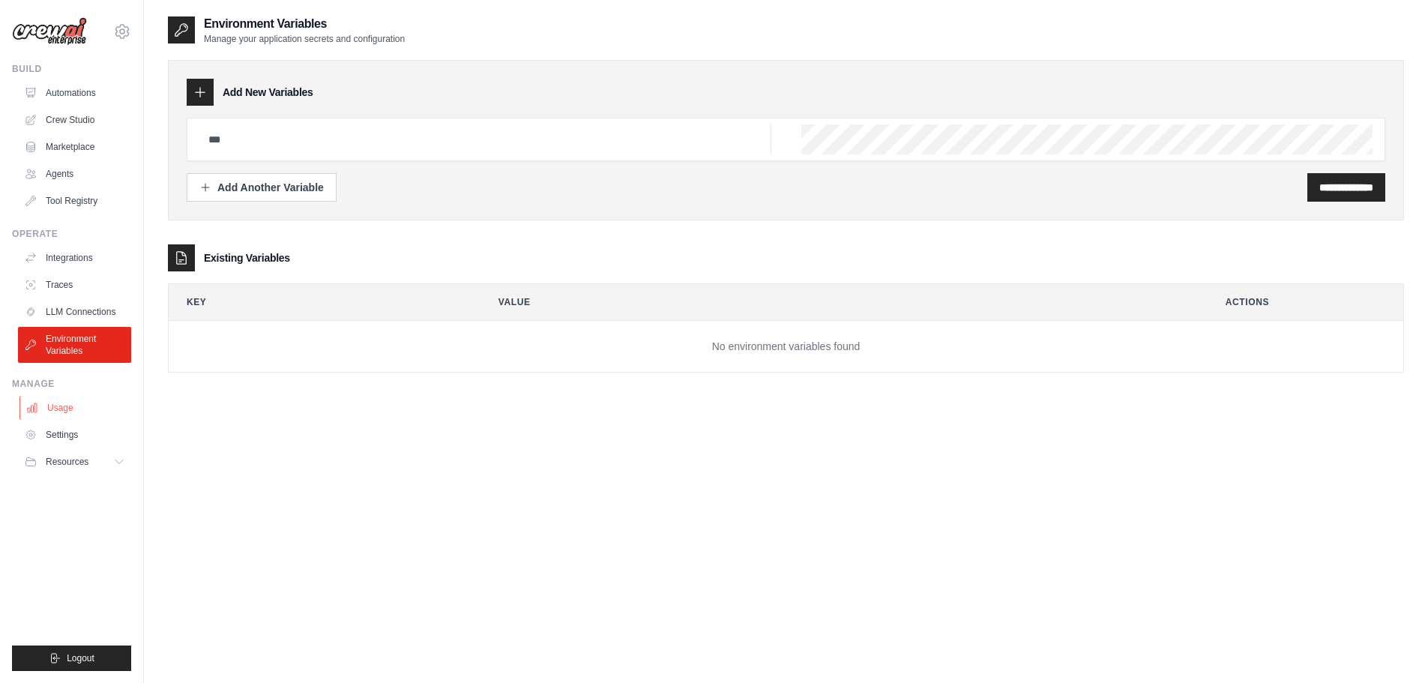
click at [70, 409] on link "Usage" at bounding box center [75, 408] width 113 height 24
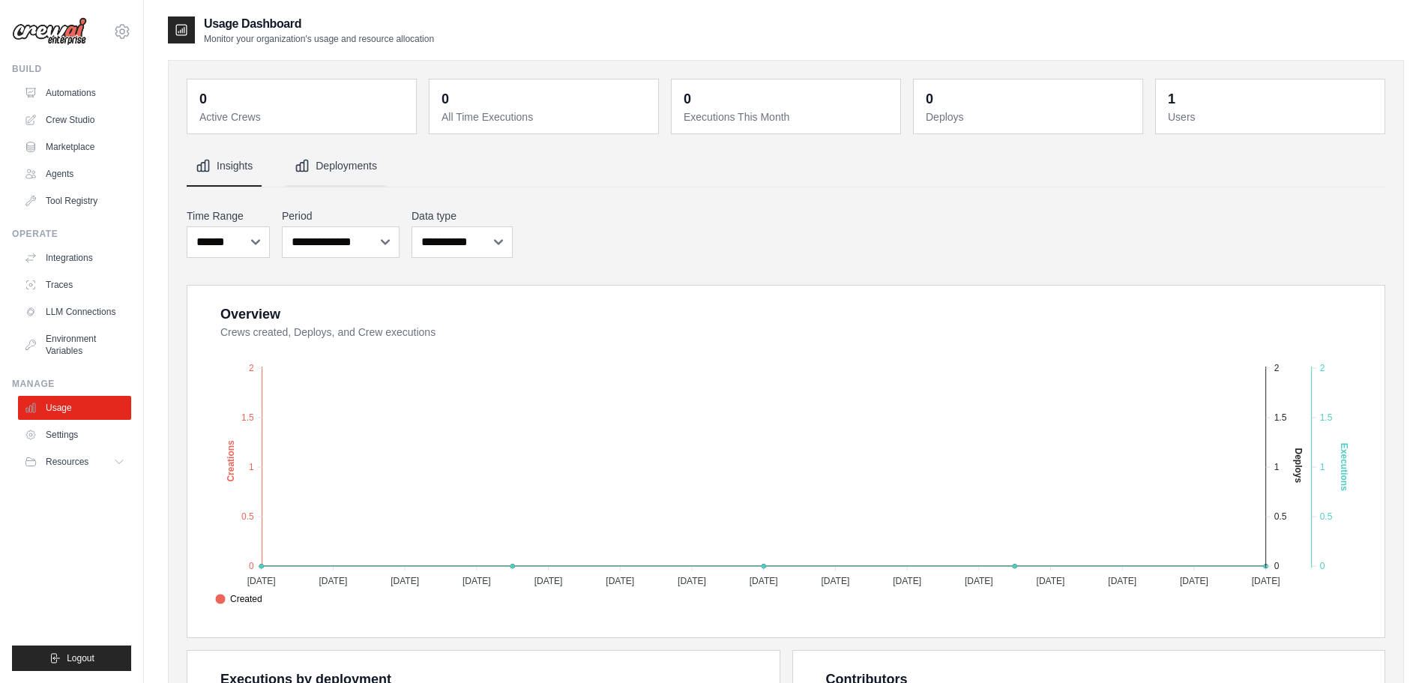
click at [332, 169] on button "Deployments" at bounding box center [336, 166] width 100 height 40
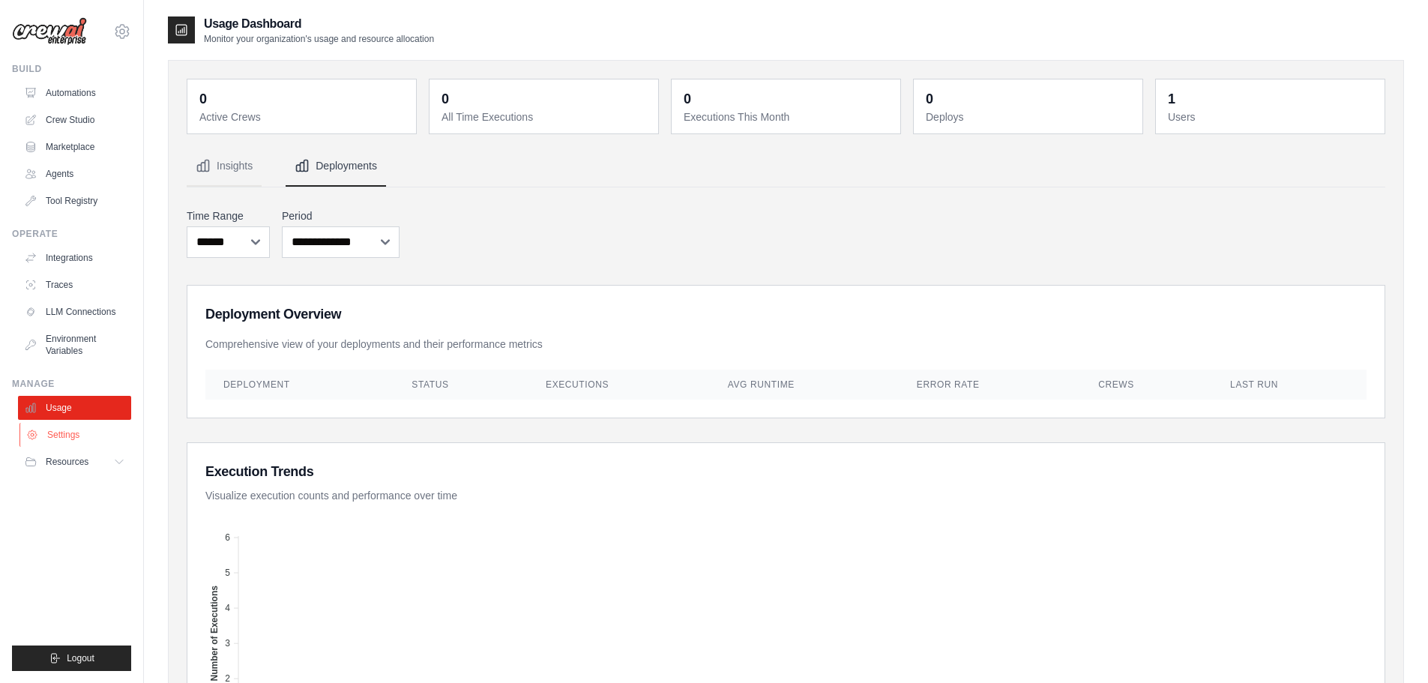
click at [73, 432] on link "Settings" at bounding box center [75, 435] width 113 height 24
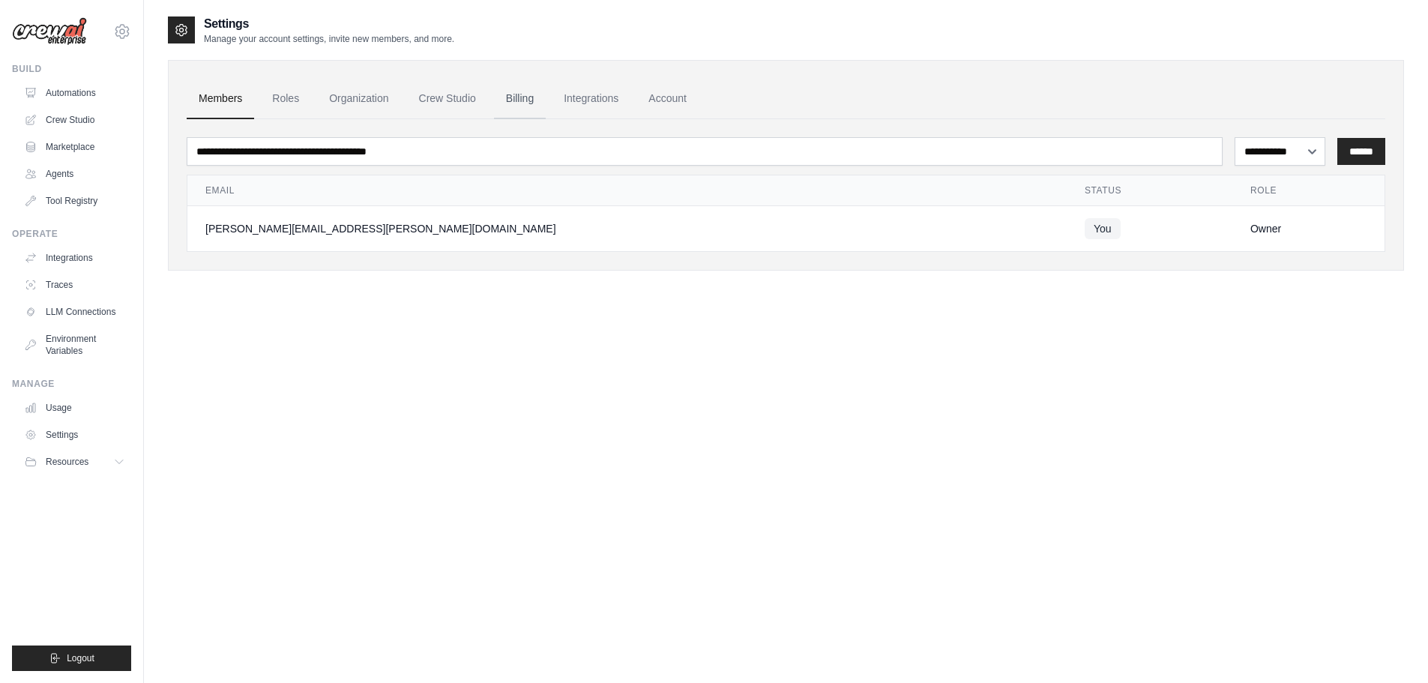
click at [504, 100] on link "Billing" at bounding box center [520, 99] width 52 height 40
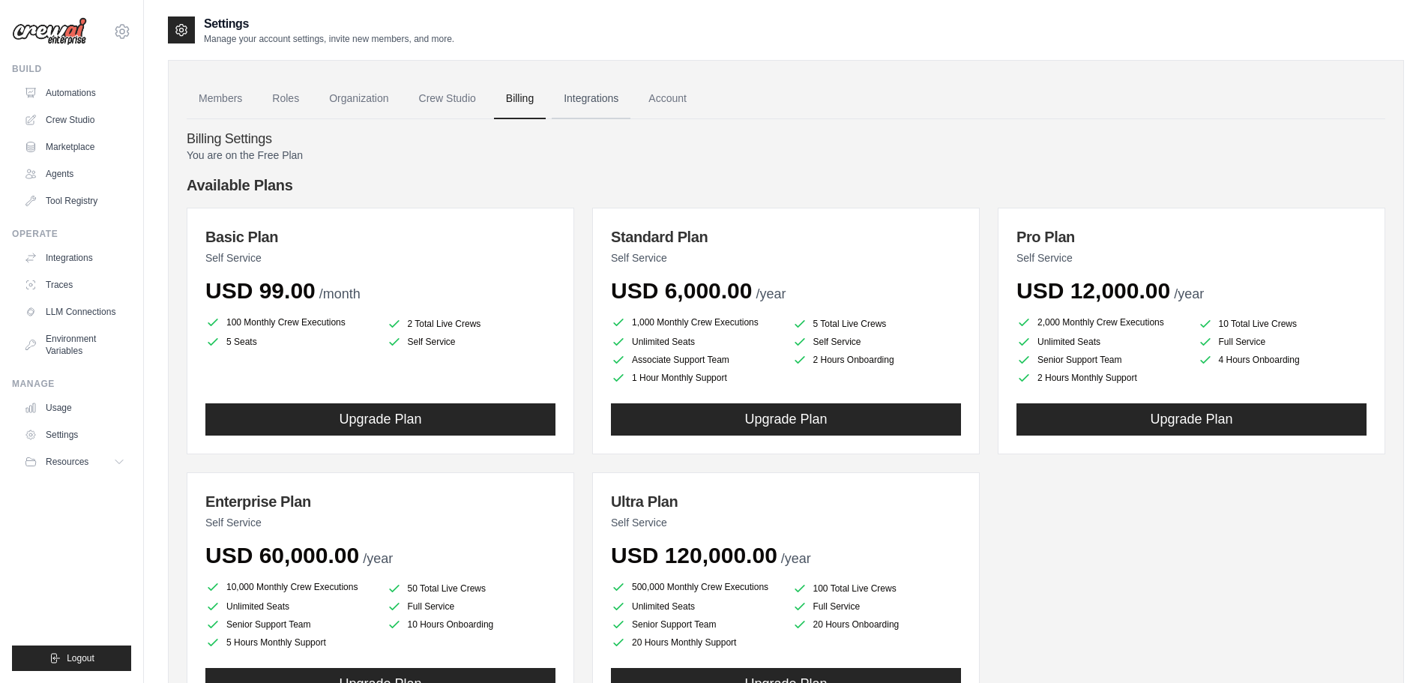
click at [576, 106] on link "Integrations" at bounding box center [591, 99] width 79 height 40
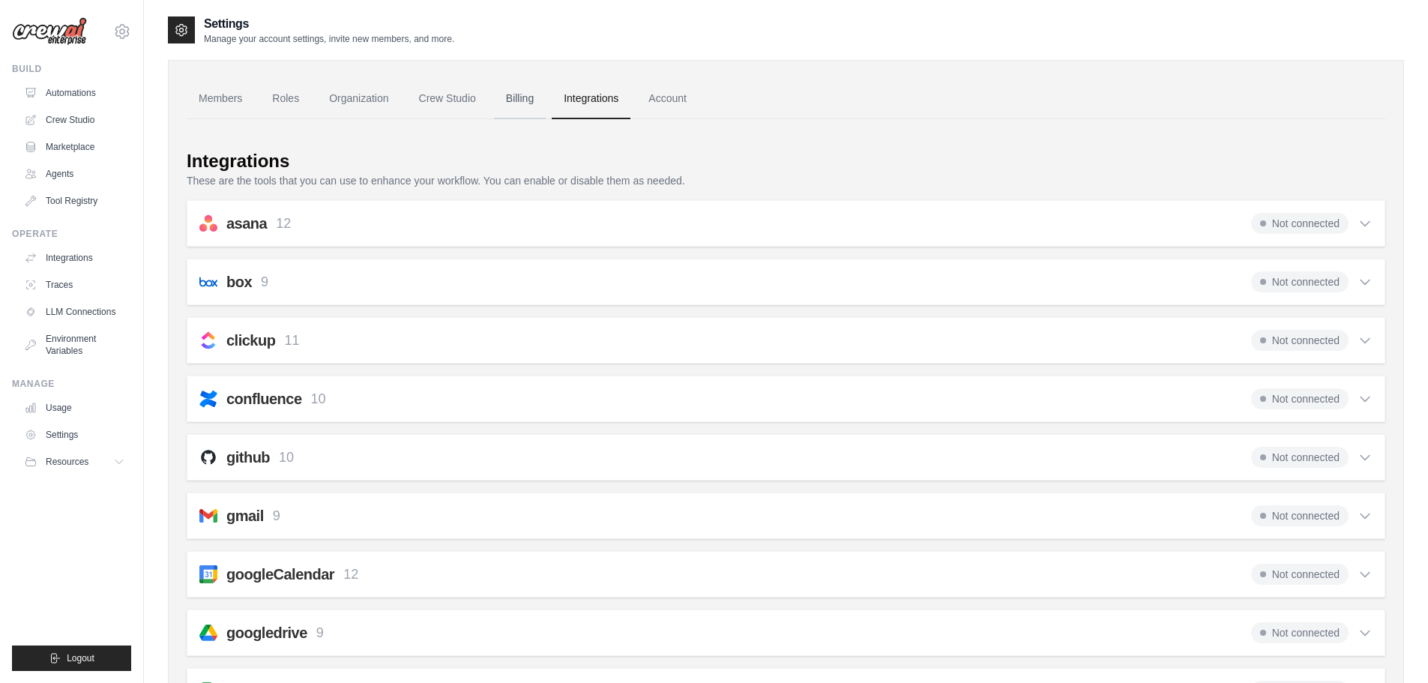
click at [527, 101] on link "Billing" at bounding box center [520, 99] width 52 height 40
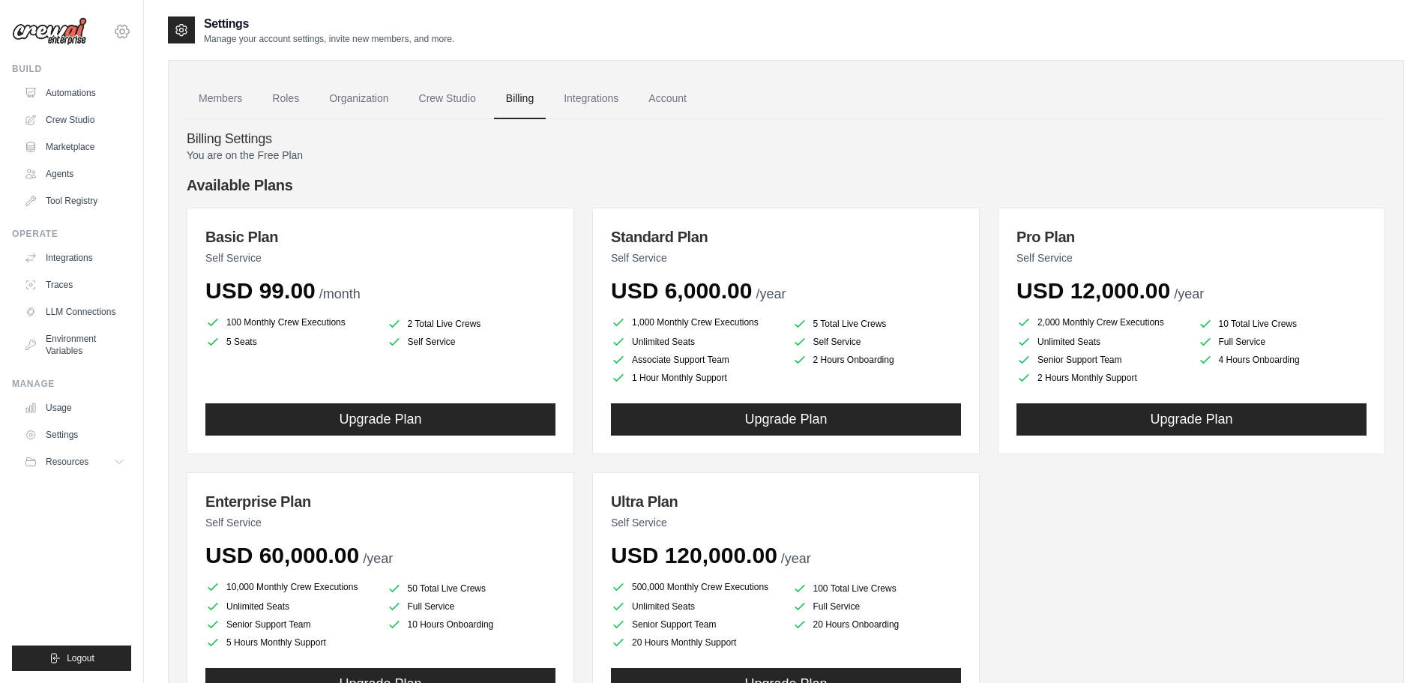
click at [122, 34] on icon at bounding box center [122, 31] width 18 height 18
click at [67, 651] on button "Logout" at bounding box center [71, 657] width 119 height 25
